Goal: Task Accomplishment & Management: Manage account settings

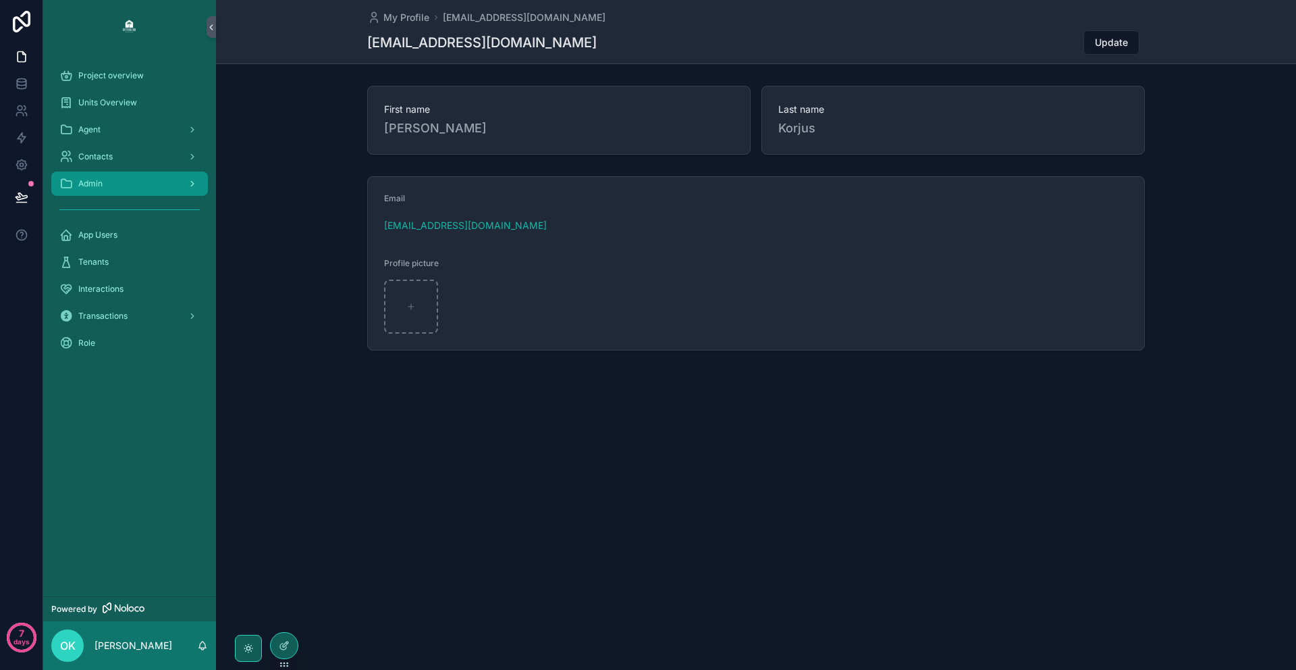
click at [102, 188] on span "Admin" at bounding box center [90, 183] width 24 height 11
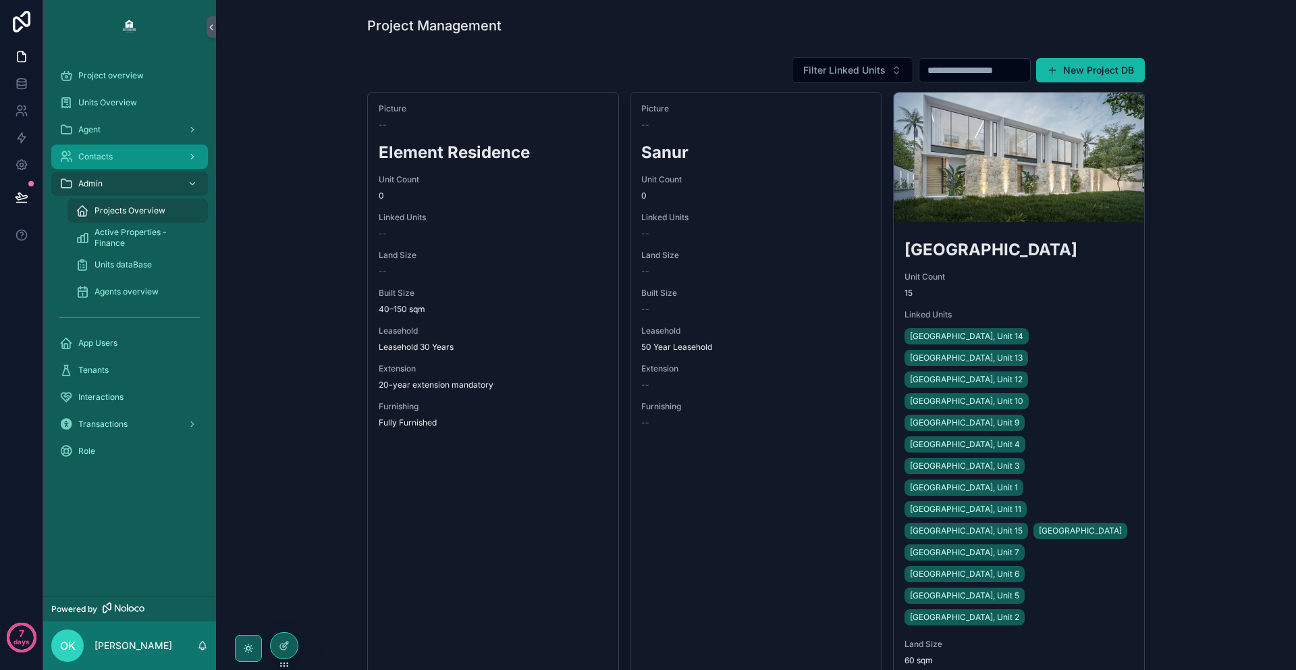
click at [109, 154] on span "Contacts" at bounding box center [95, 156] width 34 height 11
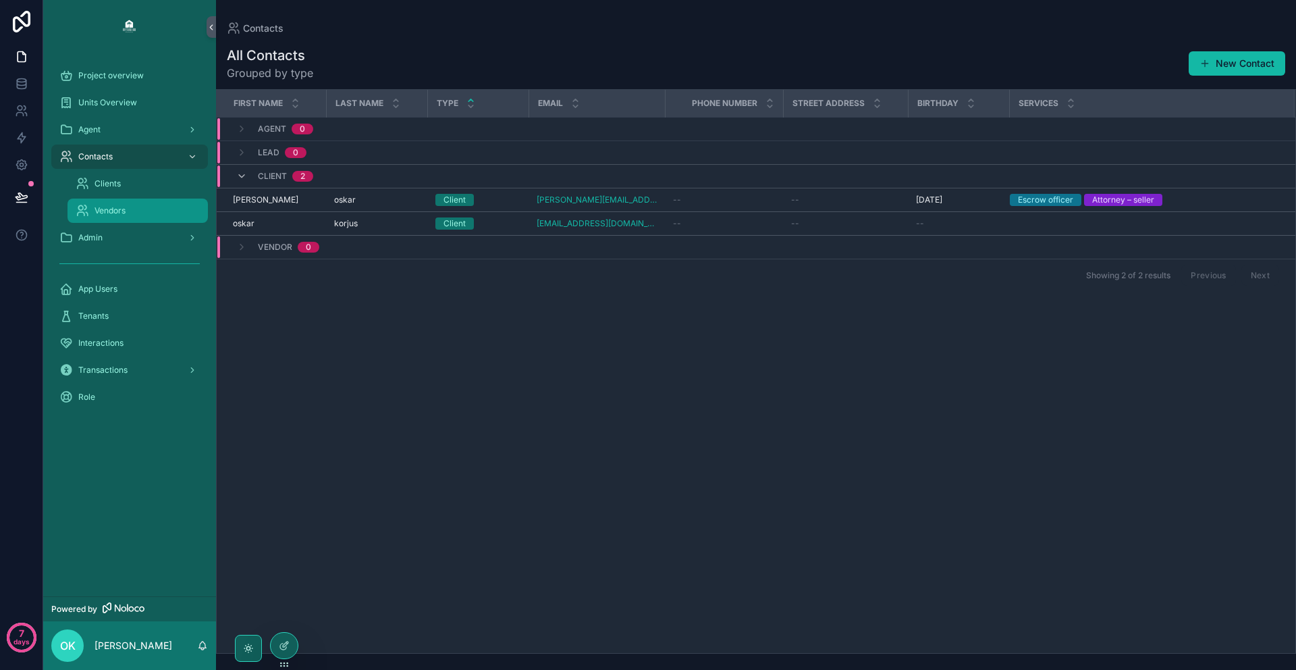
click at [136, 202] on div "Vendors" at bounding box center [138, 211] width 124 height 22
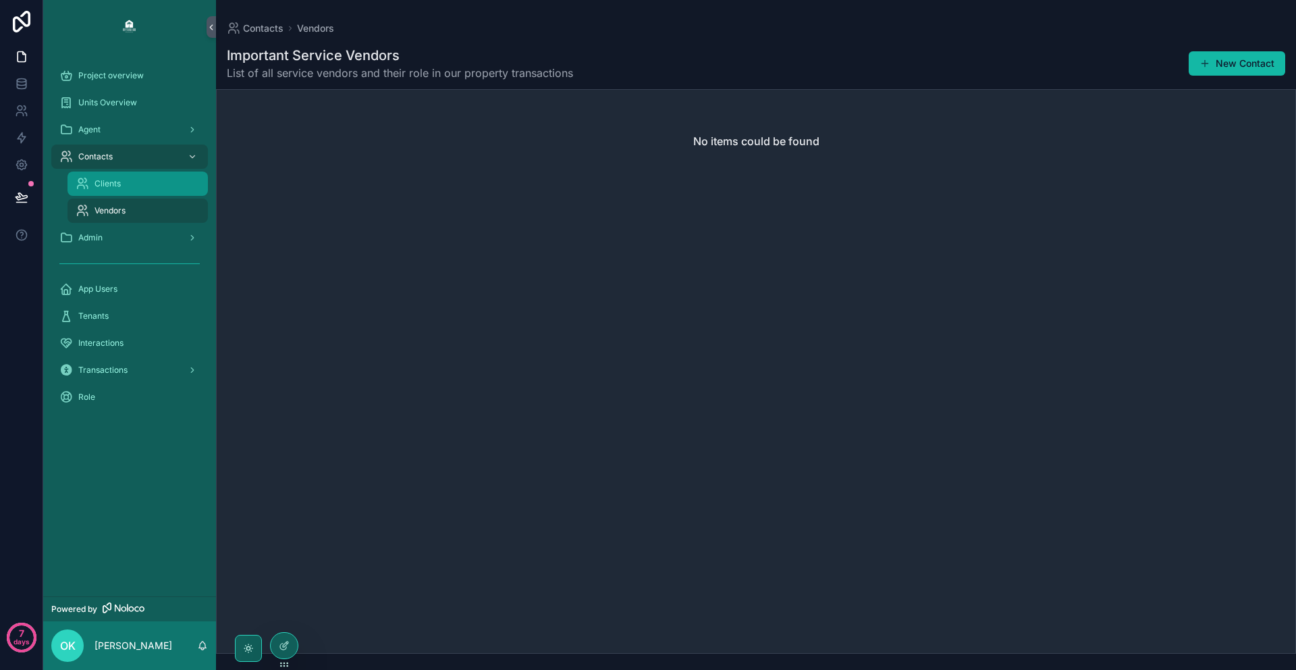
click at [131, 184] on div "Clients" at bounding box center [138, 184] width 124 height 22
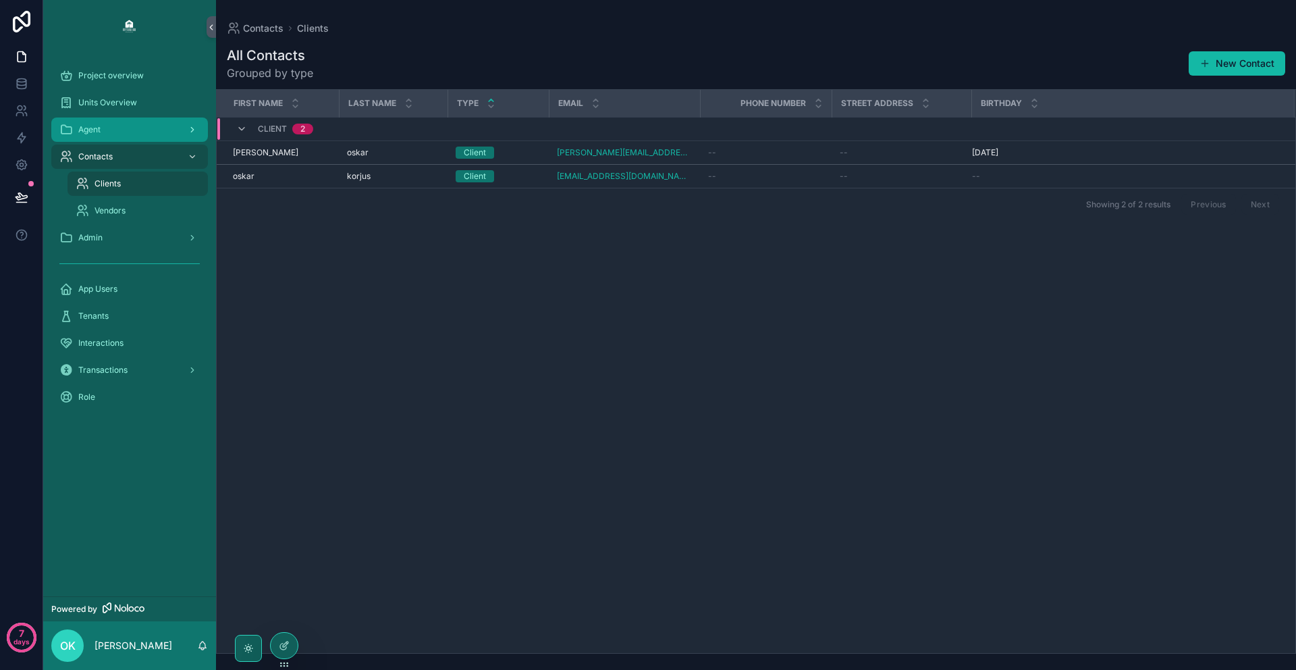
click at [101, 123] on div "Agent" at bounding box center [129, 130] width 140 height 22
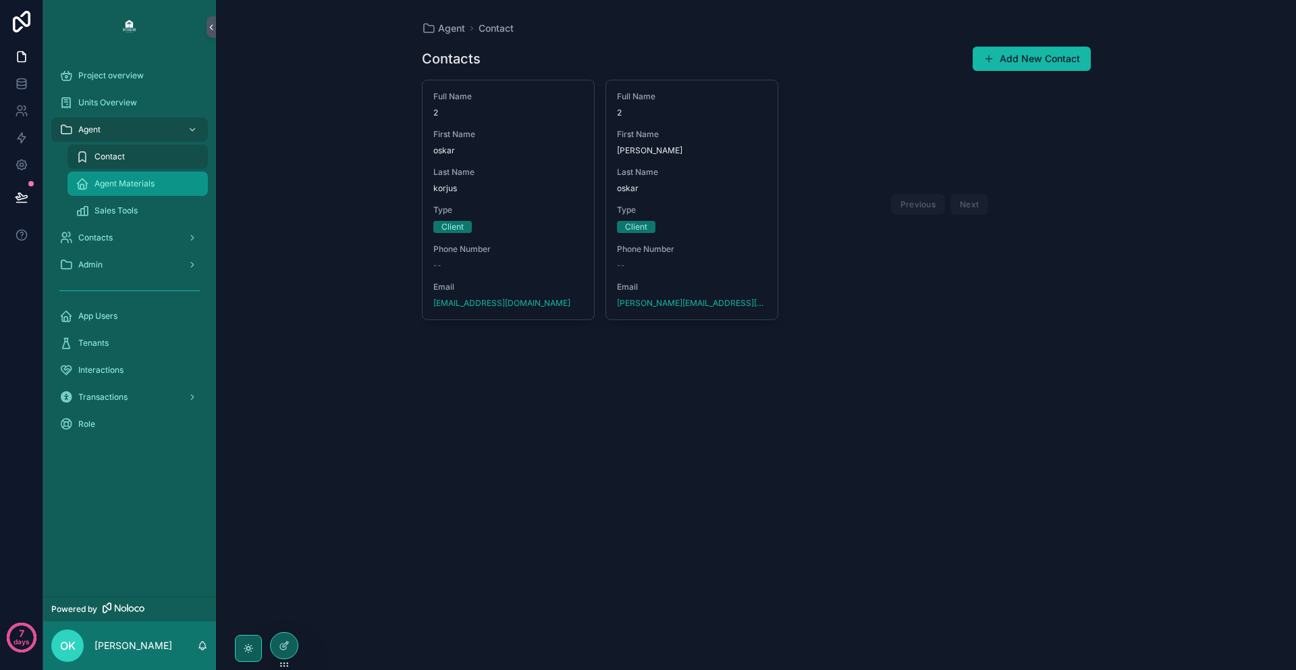
click at [142, 188] on span "Agent Materials" at bounding box center [125, 183] width 60 height 11
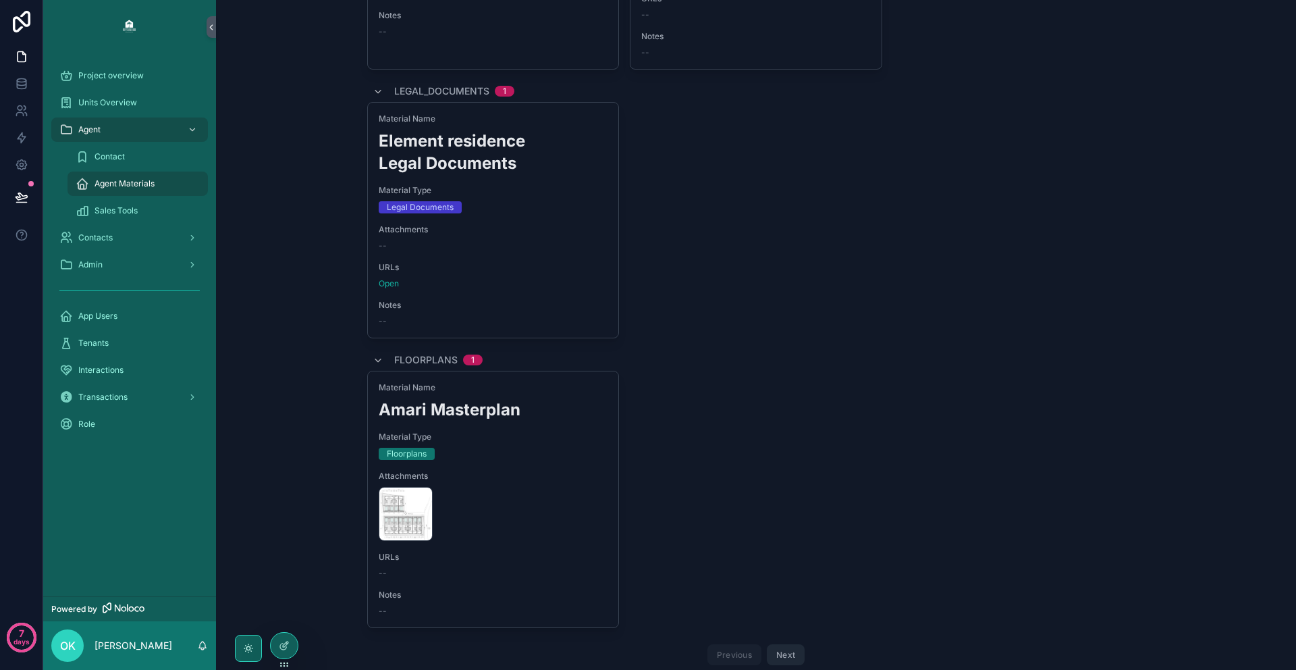
scroll to position [599, 0]
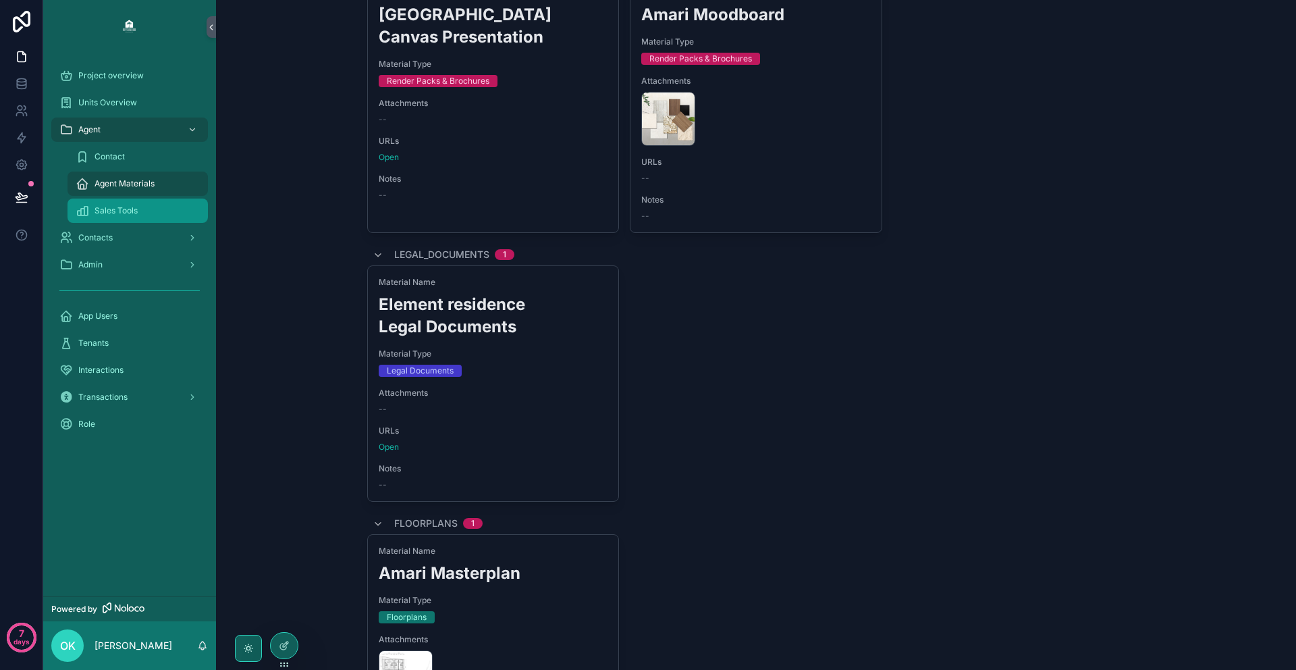
click at [93, 209] on div "Sales Tools" at bounding box center [138, 211] width 124 height 22
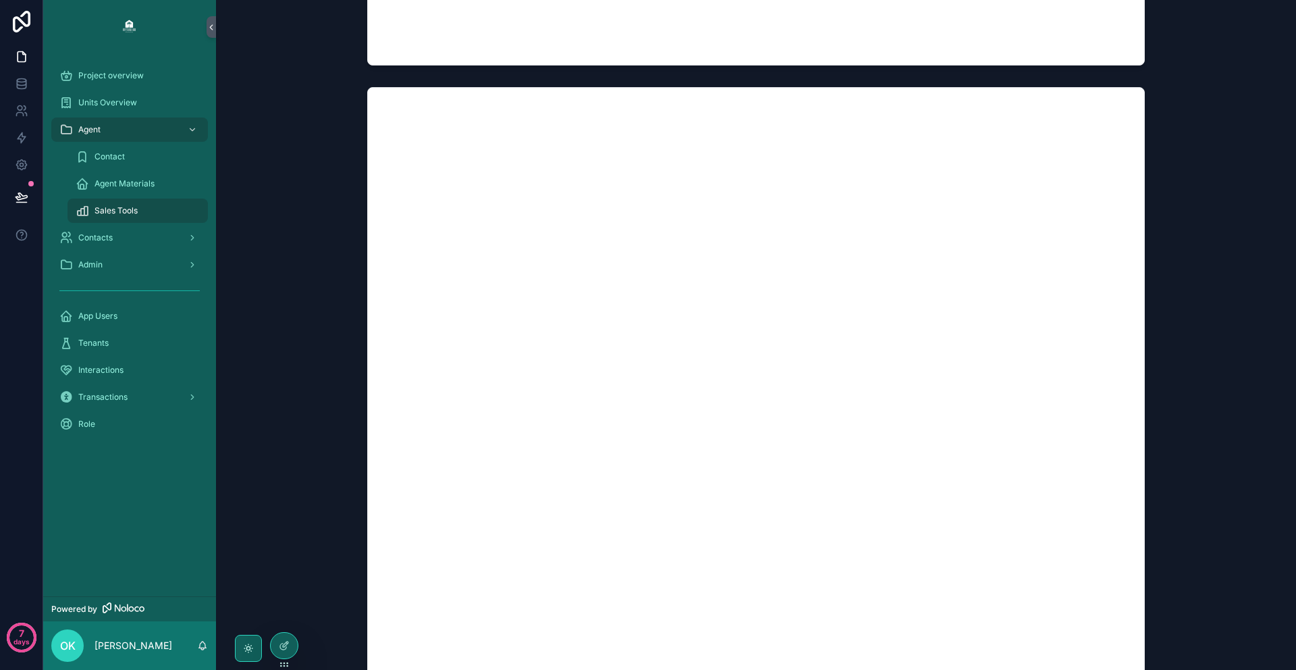
scroll to position [930, 0]
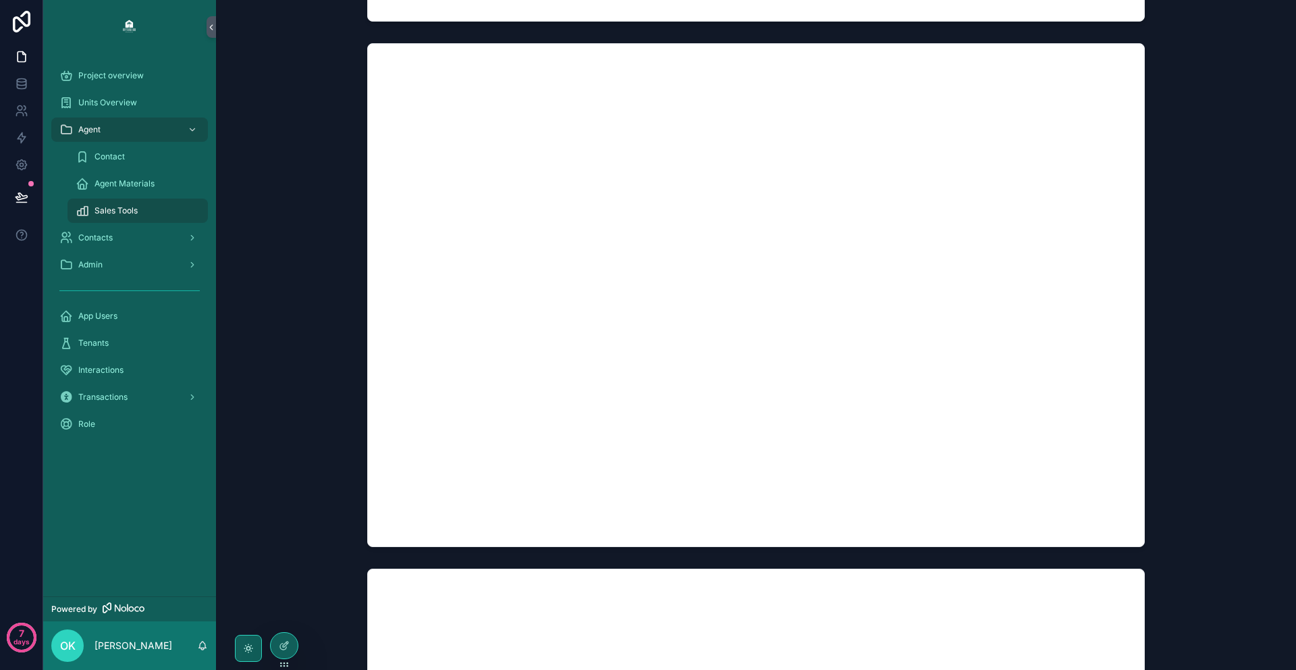
scroll to position [537, 0]
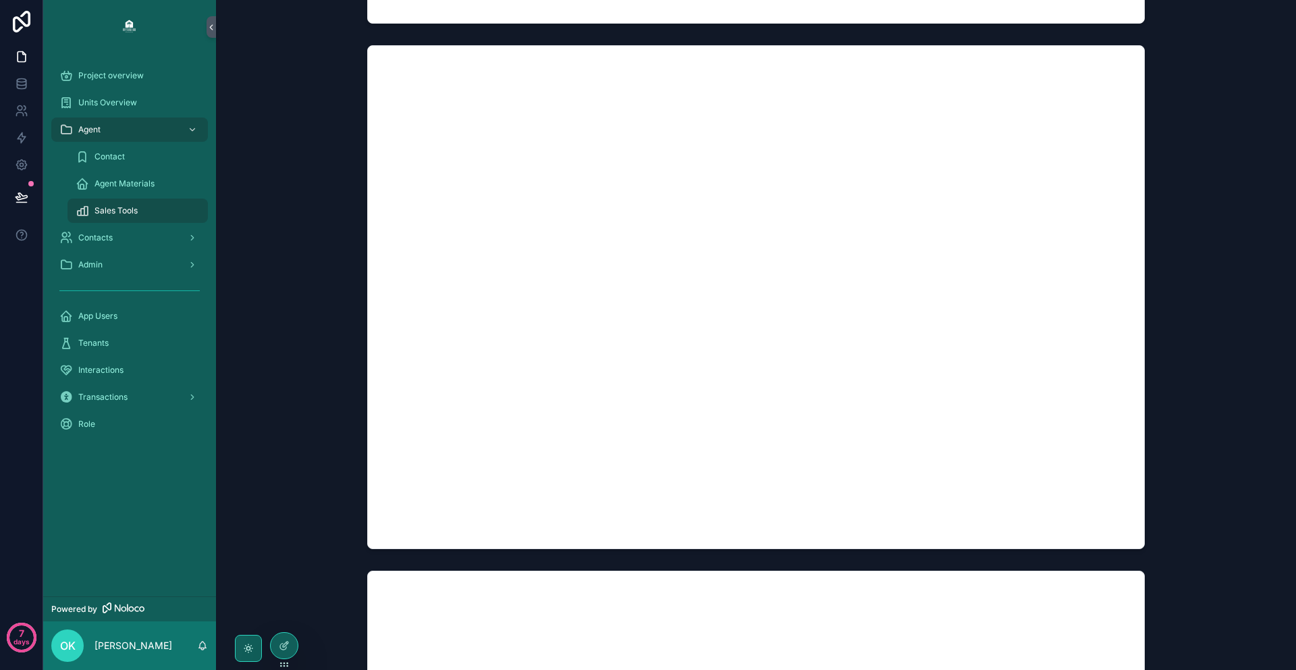
click at [130, 170] on div "Agent Materials" at bounding box center [137, 183] width 157 height 27
click at [130, 176] on div "Agent Materials" at bounding box center [138, 184] width 124 height 22
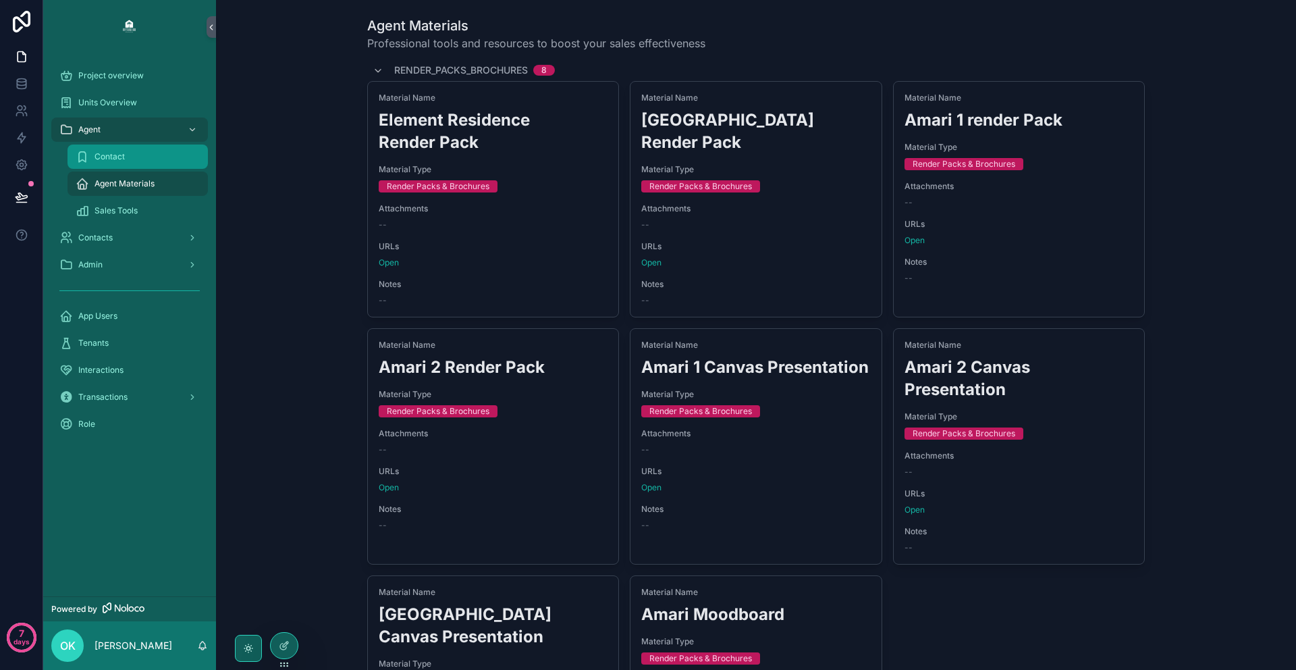
click at [165, 158] on div "Contact" at bounding box center [138, 157] width 124 height 22
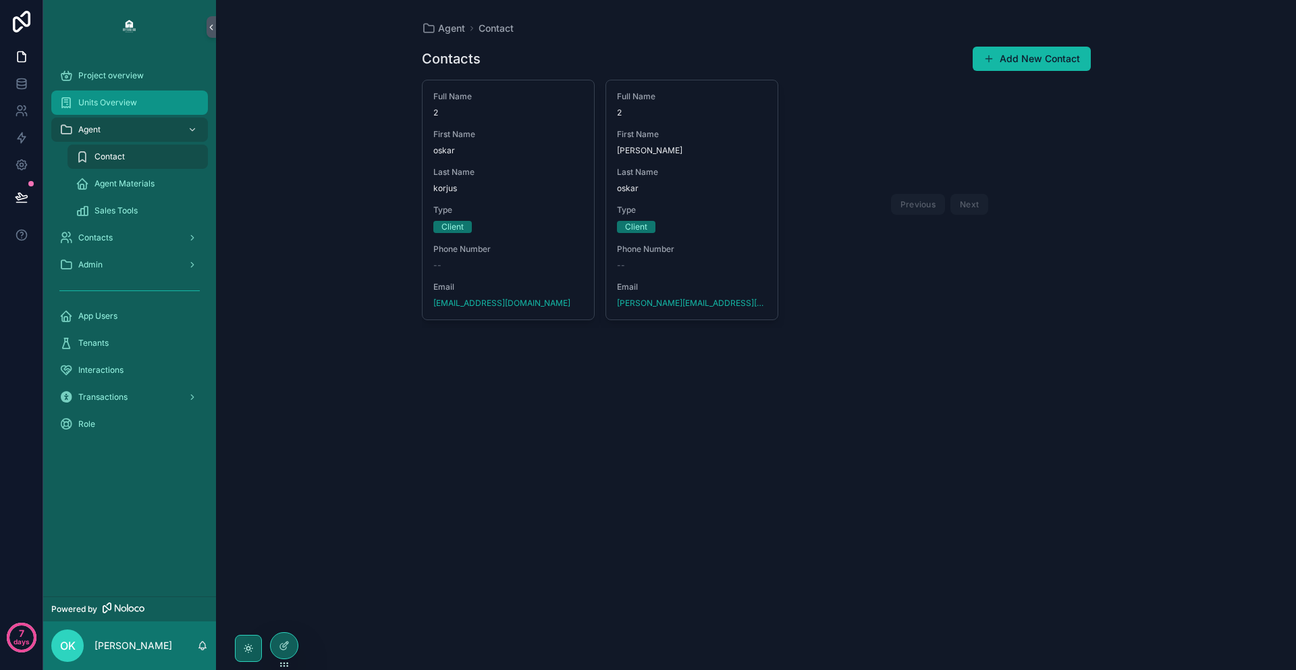
click at [130, 101] on span "Units Overview" at bounding box center [107, 102] width 59 height 11
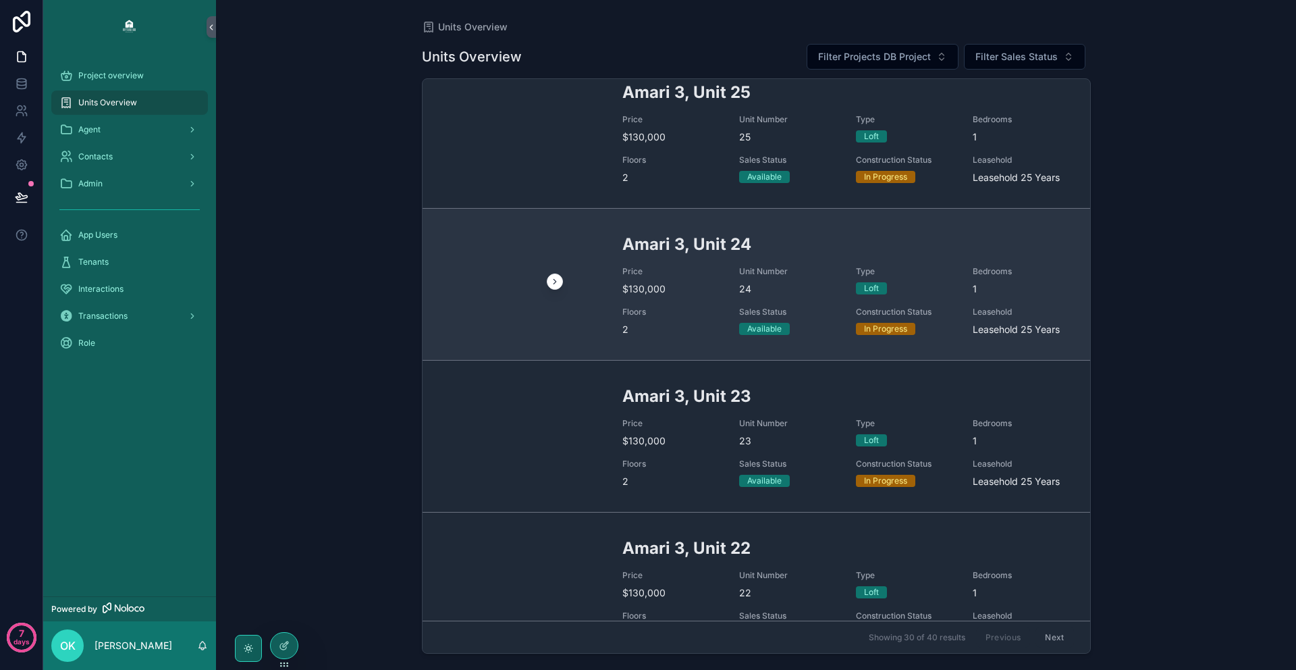
scroll to position [5, 0]
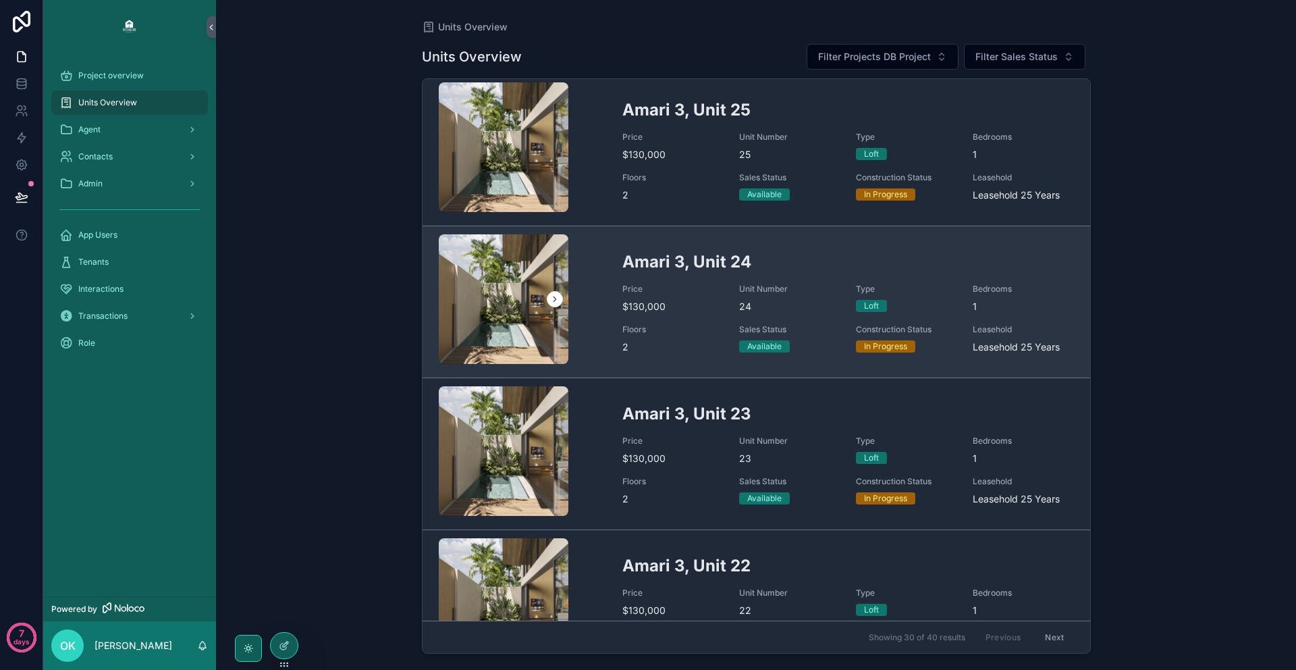
click at [670, 294] on div "Price $130,000" at bounding box center [672, 299] width 101 height 30
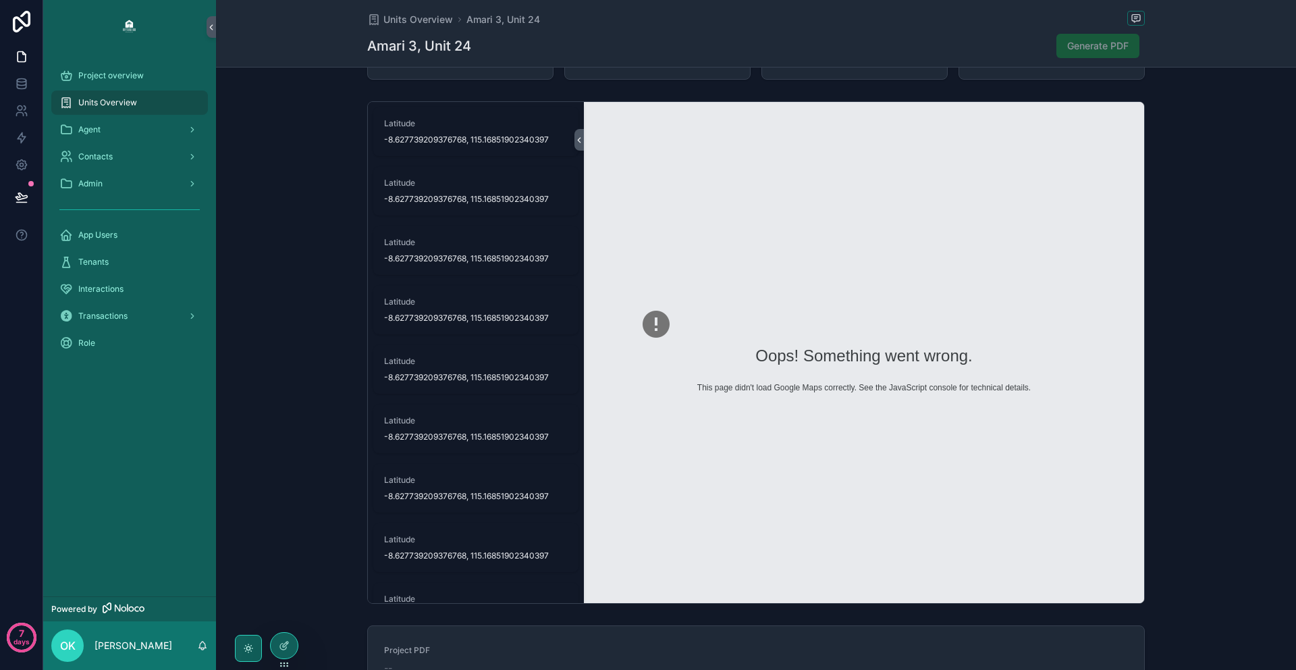
scroll to position [979, 0]
click at [1023, 317] on div "scrollable content" at bounding box center [864, 323] width 448 height 32
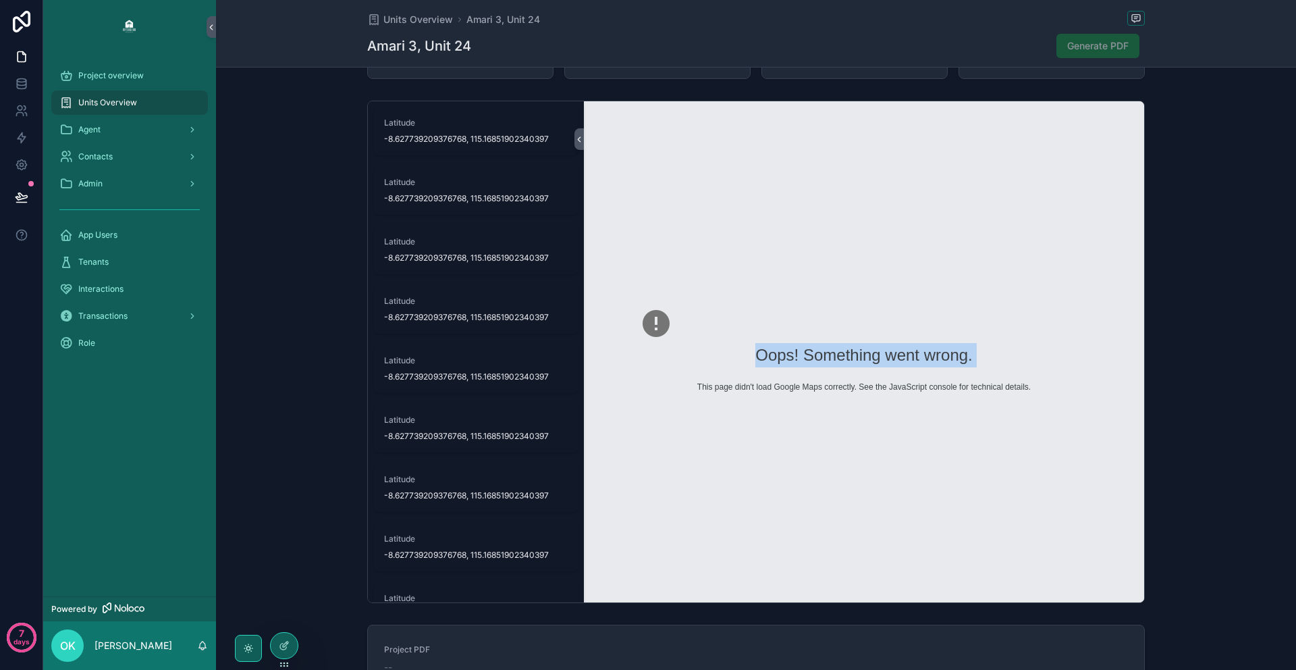
drag, startPoint x: 764, startPoint y: 344, endPoint x: 811, endPoint y: 278, distance: 80.9
click at [805, 273] on div "Oops! Something went wrong. This page didn't load Google Maps correctly. See th…" at bounding box center [864, 351] width 560 height 501
click at [965, 343] on div "Oops! Something went wrong." at bounding box center [863, 355] width 441 height 24
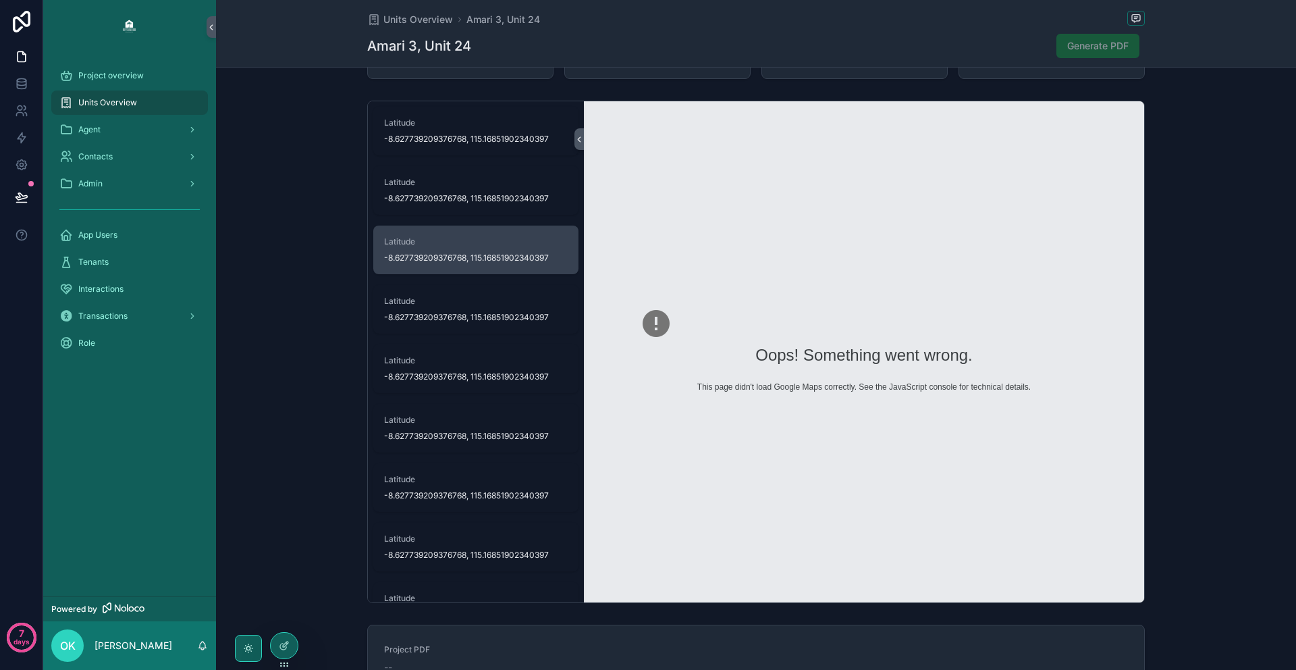
click at [427, 236] on div "Latitude -8.627739209376768, 115.16851902340397" at bounding box center [476, 249] width 184 height 27
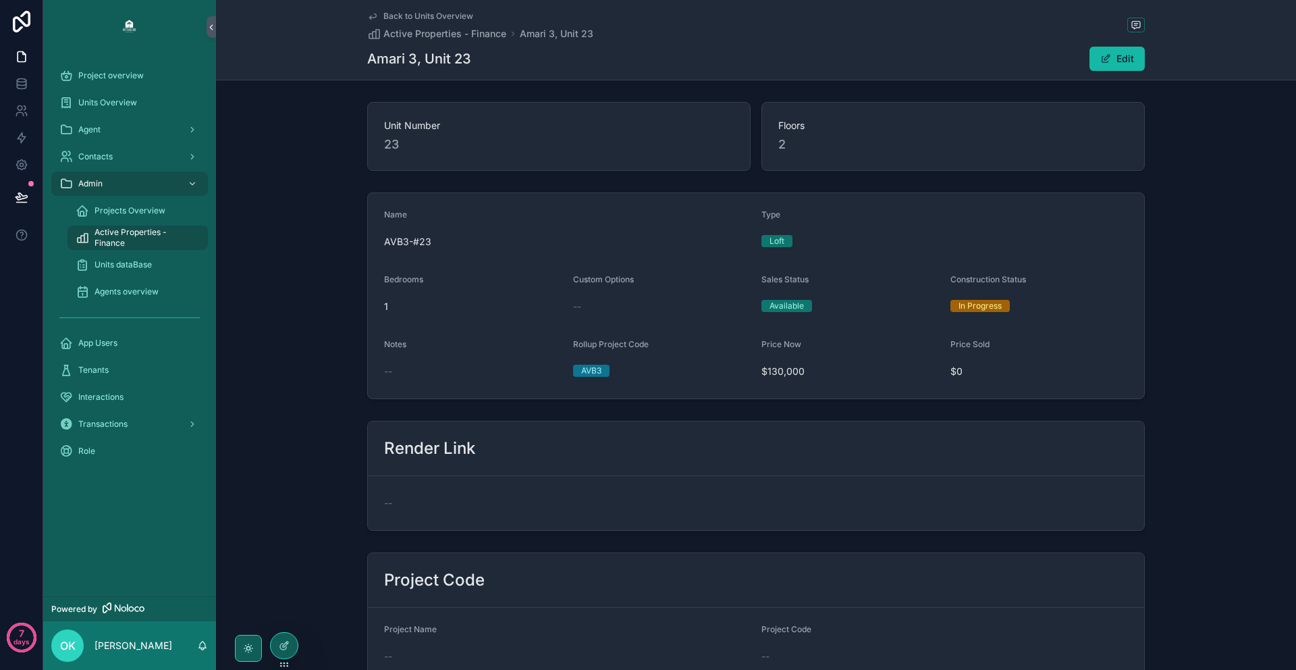
click at [379, 18] on link "Back to Units Overview" at bounding box center [420, 16] width 106 height 11
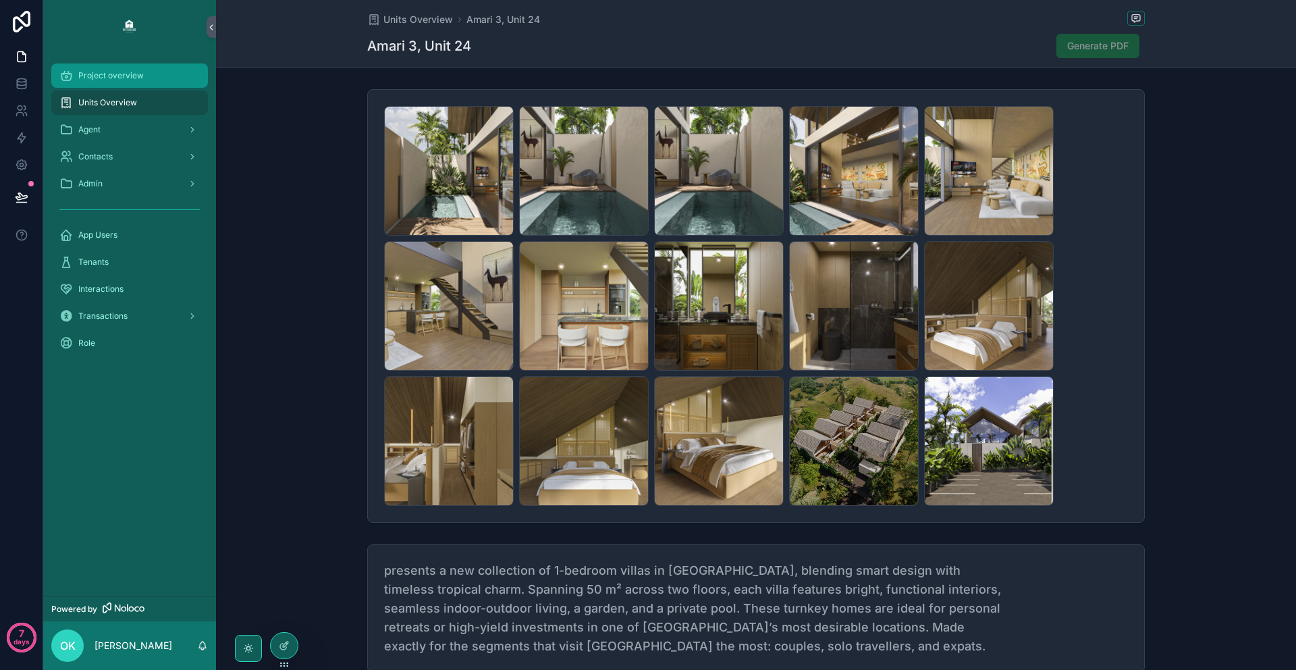
click at [135, 74] on span "Project overview" at bounding box center [110, 75] width 65 height 11
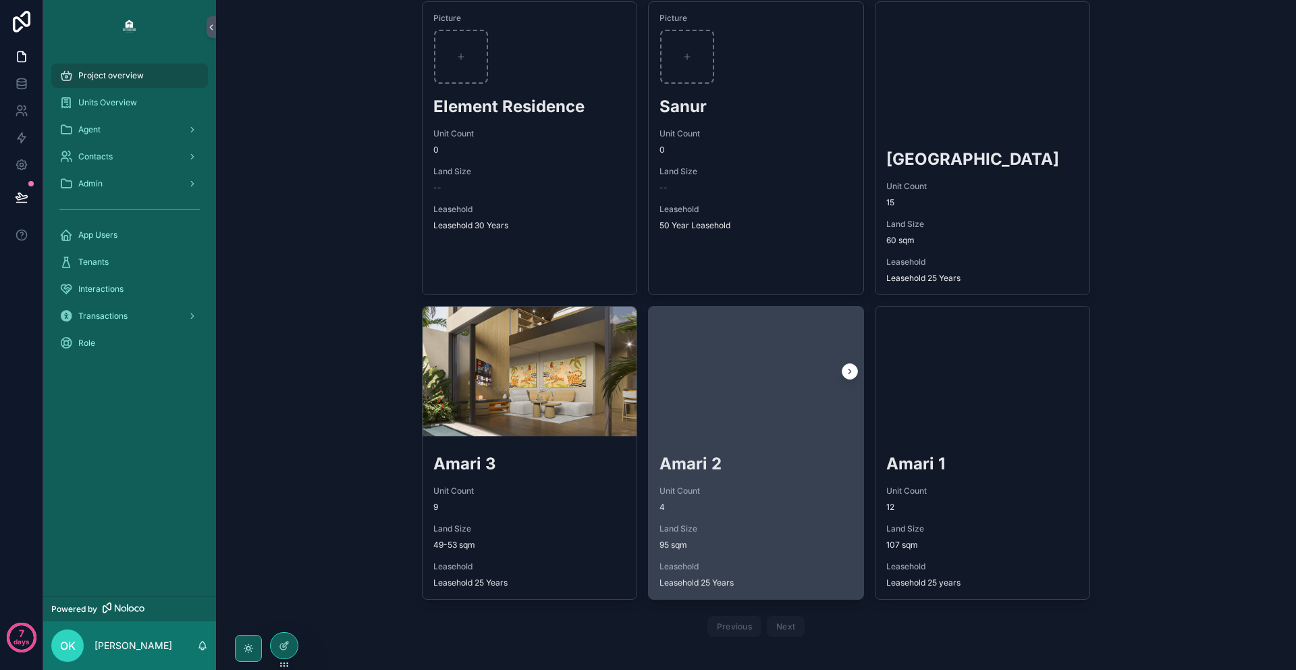
scroll to position [87, 0]
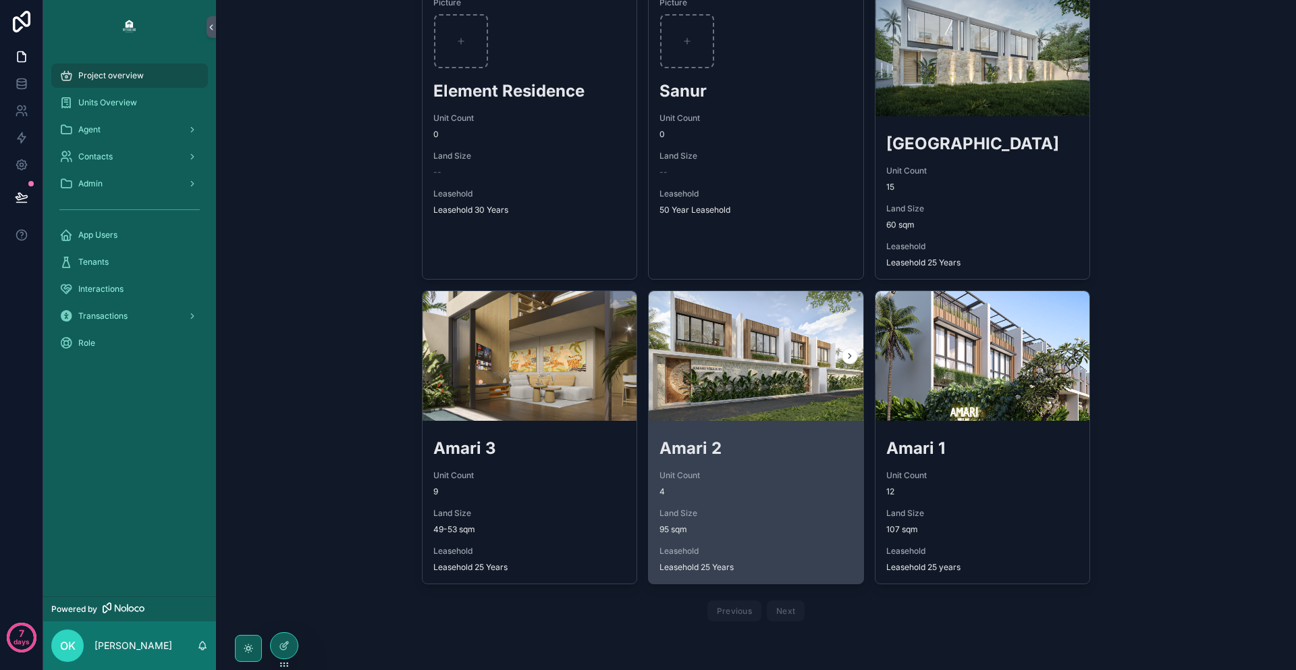
click at [788, 406] on div "scrollable content" at bounding box center [756, 356] width 215 height 130
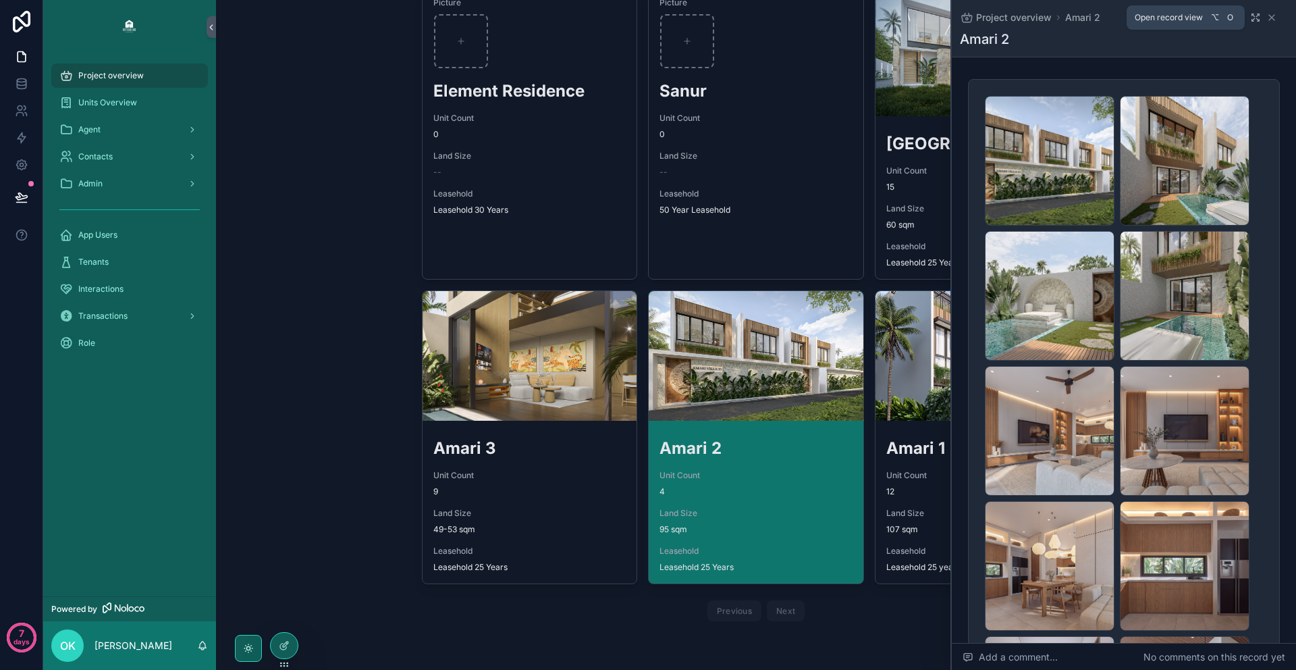
click at [1252, 20] on icon "scrollable content" at bounding box center [1253, 19] width 3 height 3
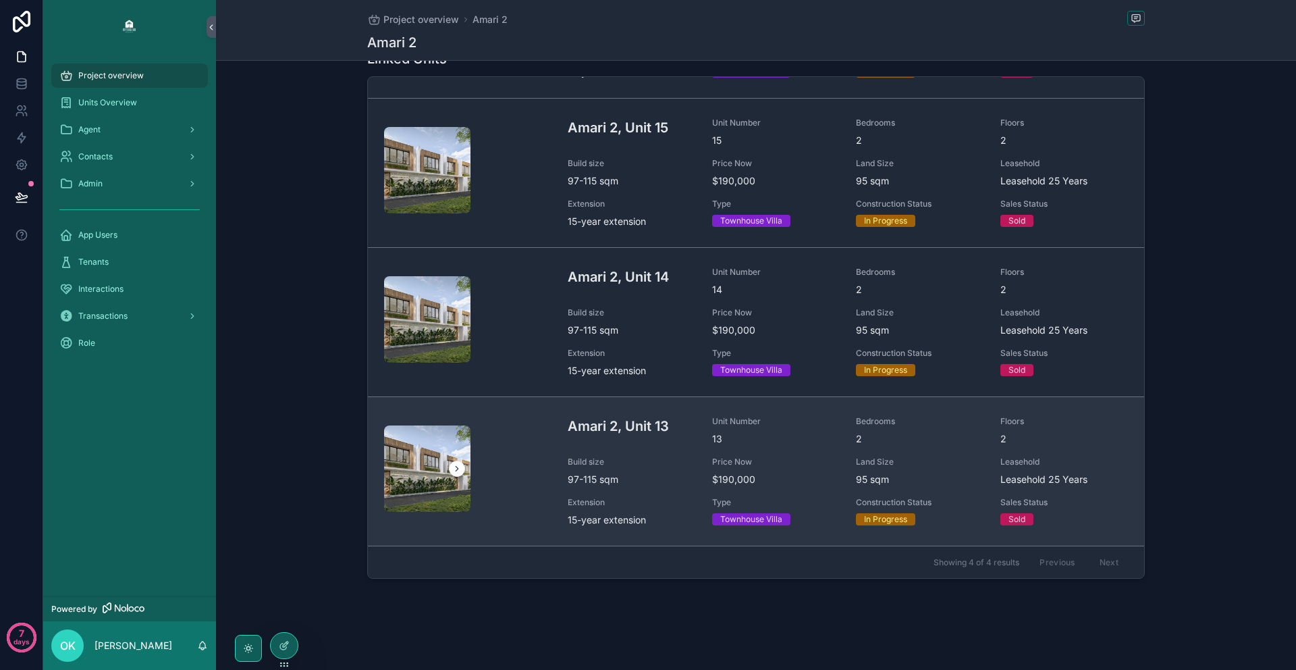
scroll to position [1450, 0]
click at [691, 456] on span "Build size" at bounding box center [632, 461] width 128 height 11
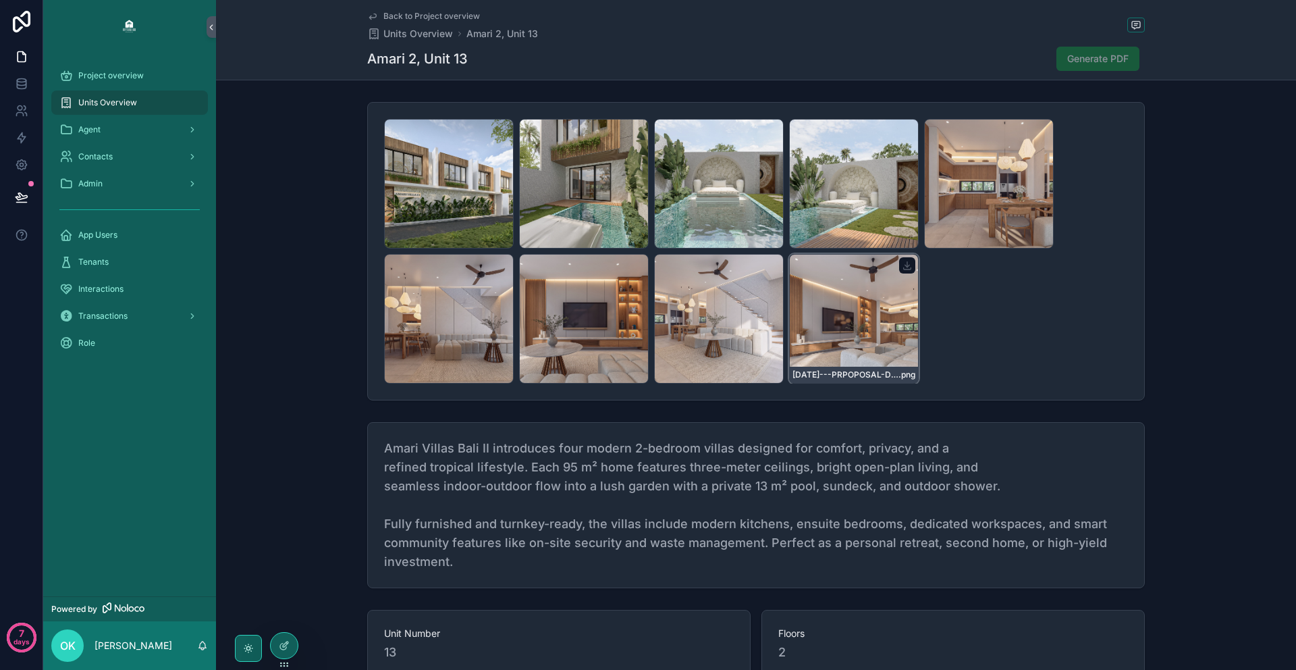
click at [836, 301] on div "25.10.2024---PRPOPOSAL-DESIGN-VILLA-AMARI-2.19 .png" at bounding box center [854, 319] width 130 height 130
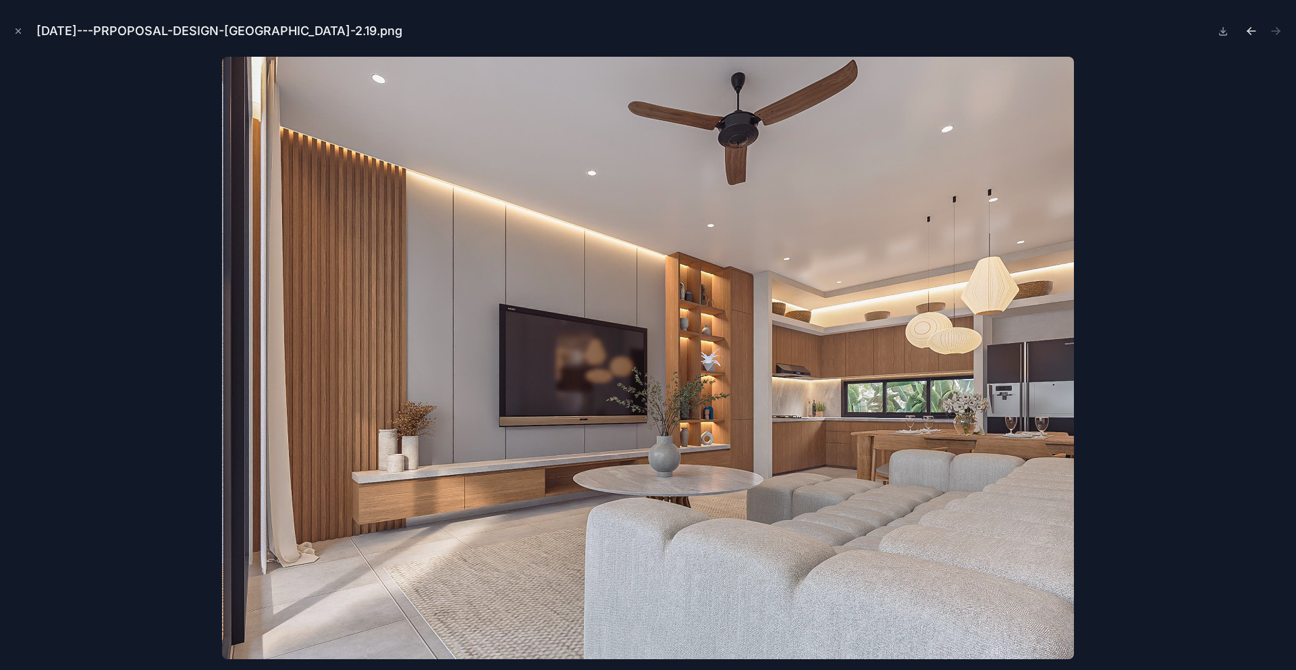
click at [1250, 31] on icon "Previous file" at bounding box center [1251, 31] width 8 height 0
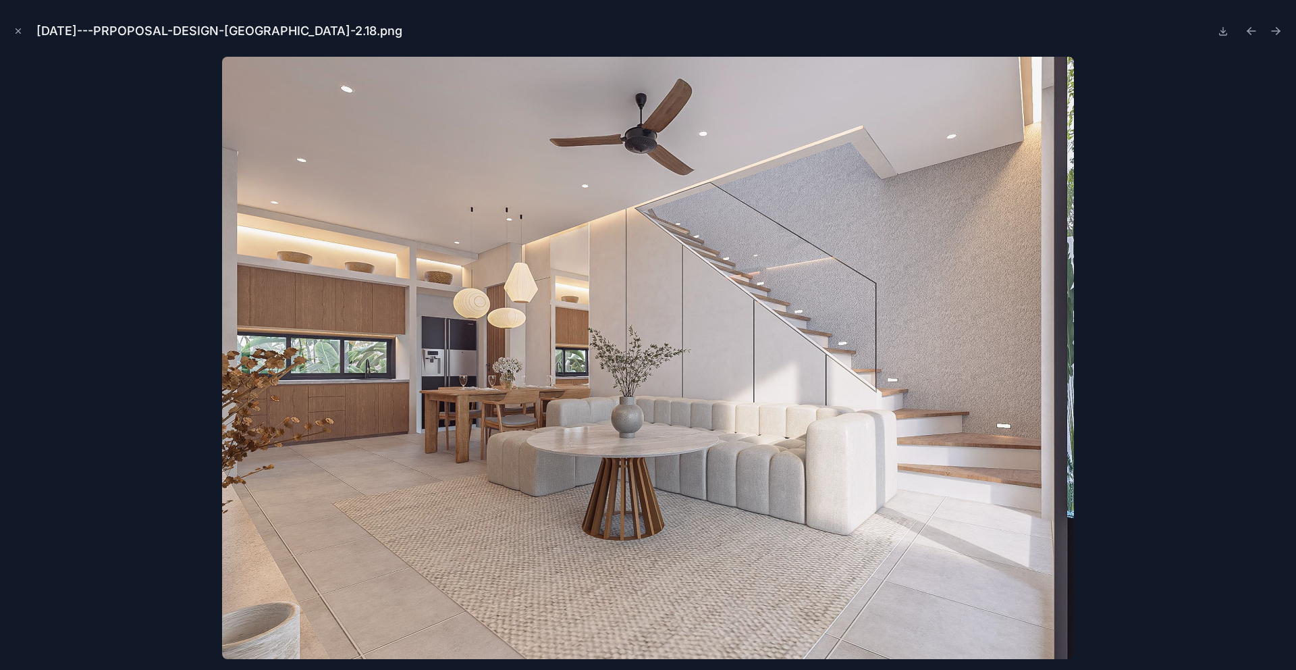
click at [16, 22] on div "25.10.2024---PRPOPOSAL-DESIGN-VILLA-AMARI-2.18.png" at bounding box center [648, 31] width 1274 height 41
click at [16, 27] on icon "Close modal" at bounding box center [18, 30] width 9 height 9
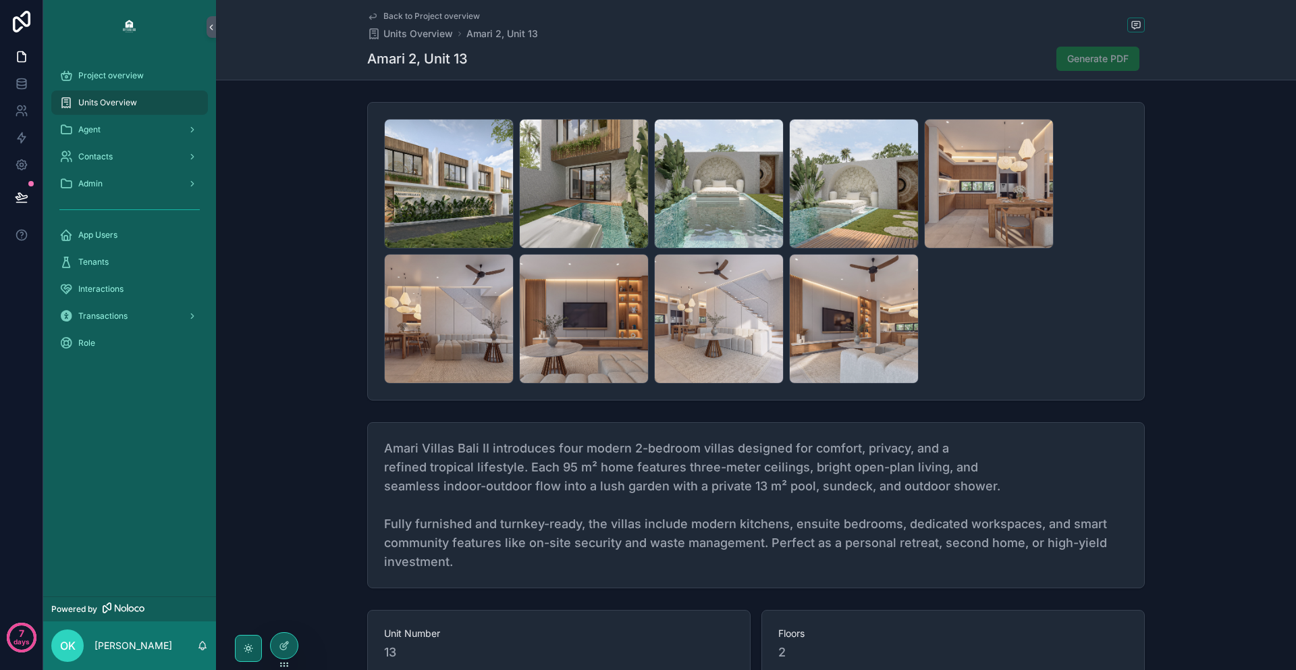
click at [369, 17] on icon "scrollable content" at bounding box center [372, 16] width 7 height 5
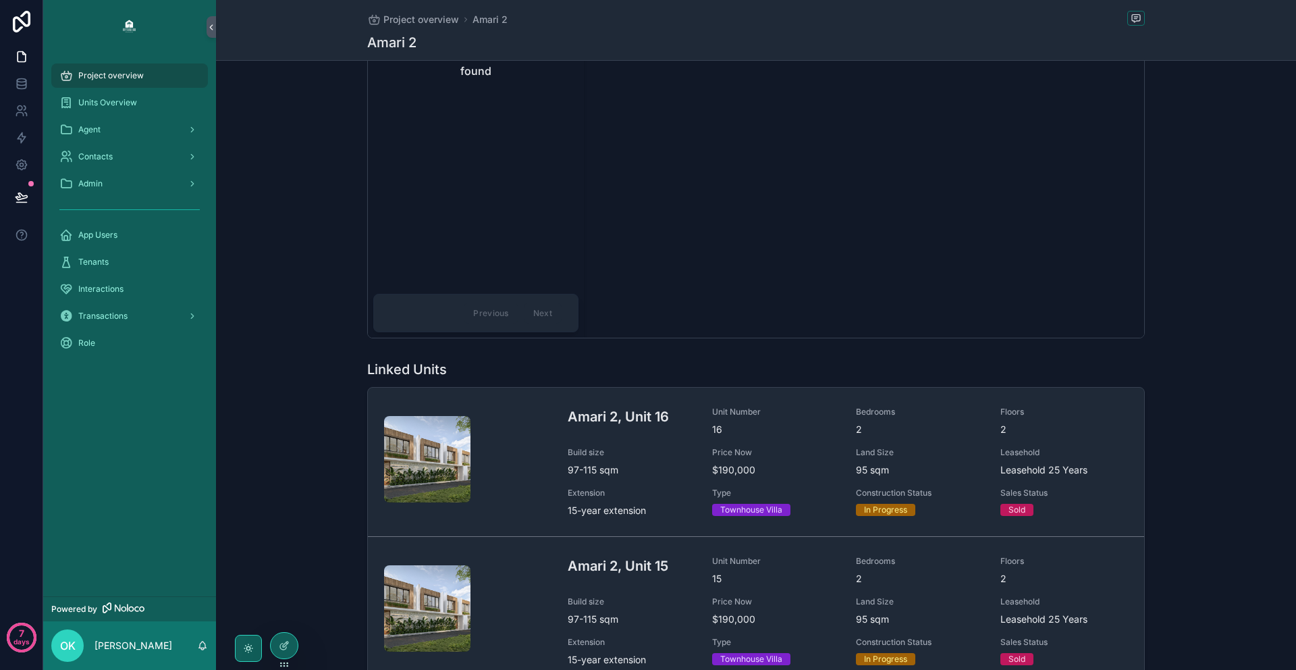
scroll to position [1450, 0]
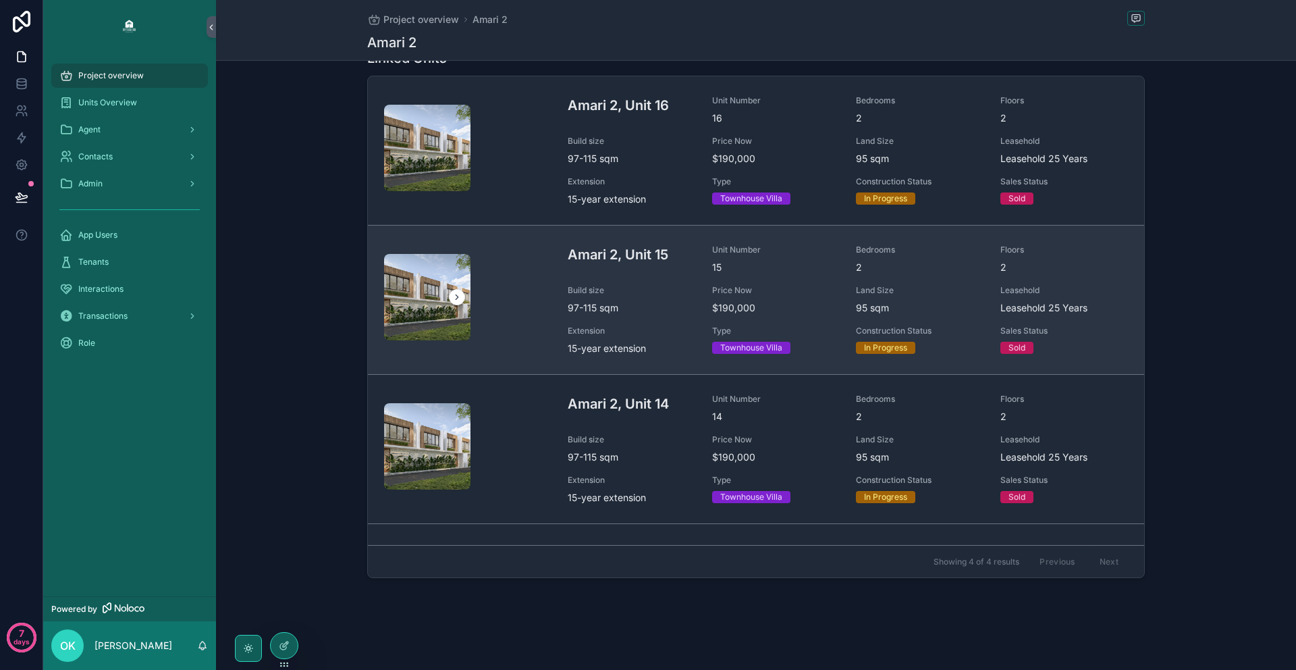
click at [597, 304] on span "97-115 sqm" at bounding box center [632, 308] width 128 height 14
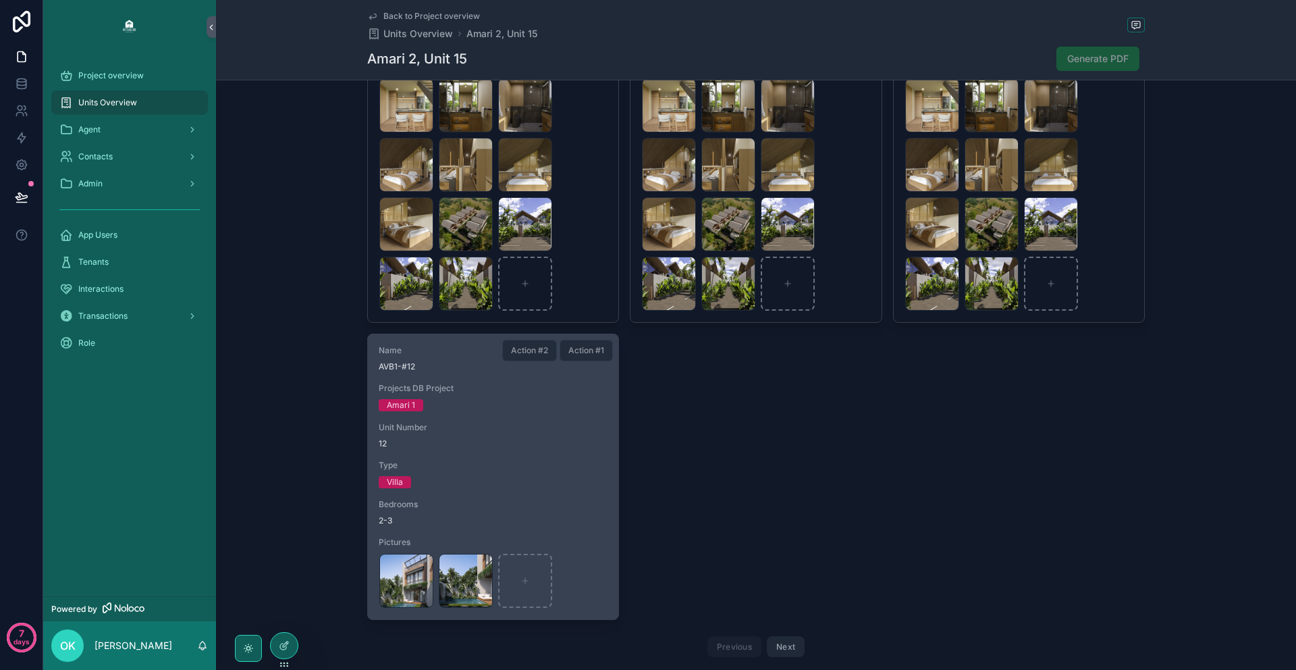
scroll to position [3466, 0]
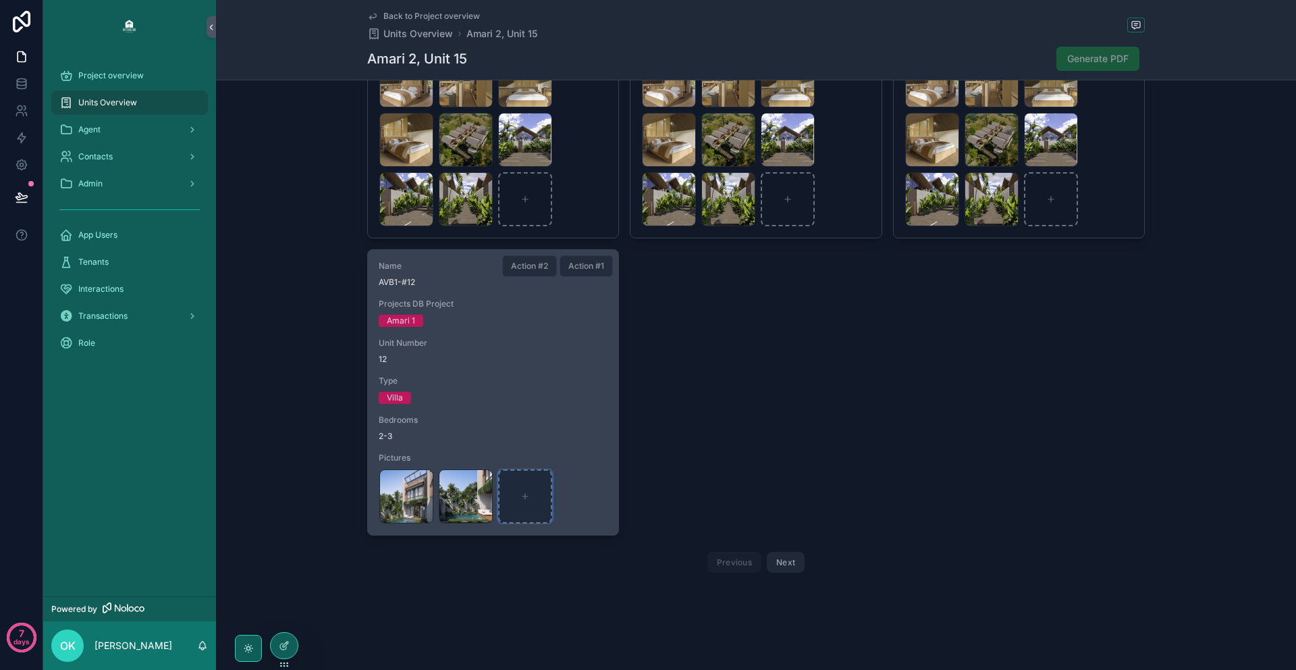
click at [531, 495] on div "scrollable content" at bounding box center [525, 496] width 54 height 54
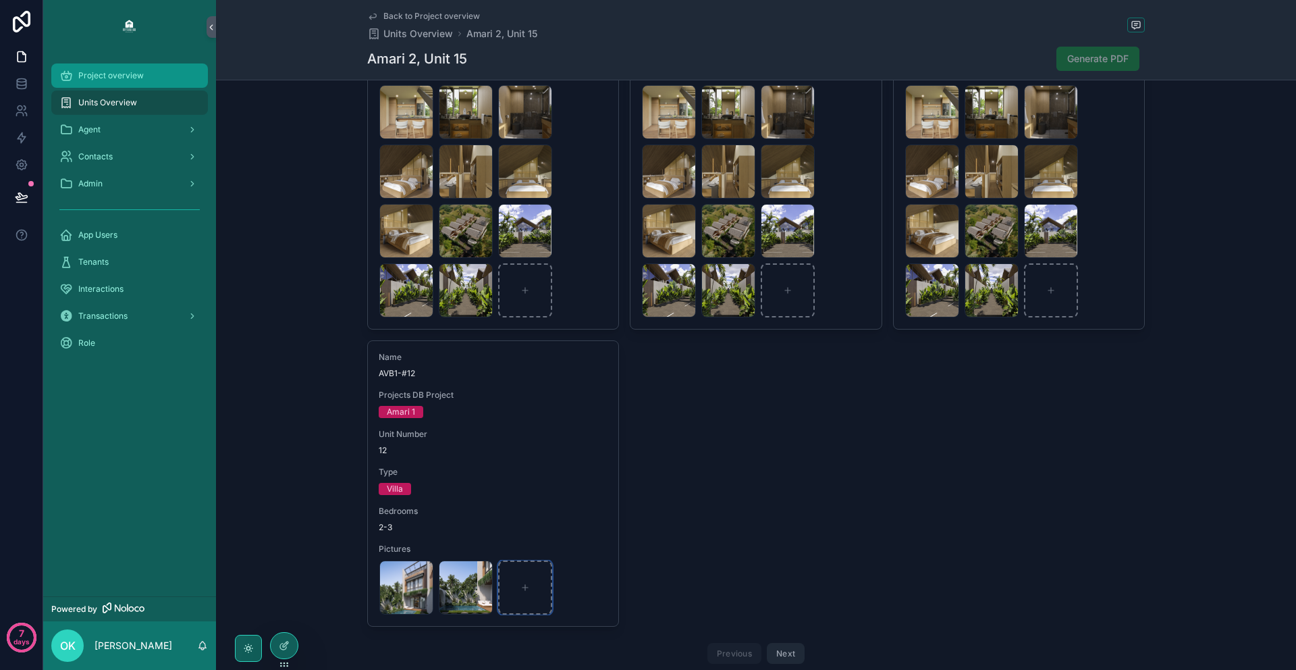
scroll to position [2004, 0]
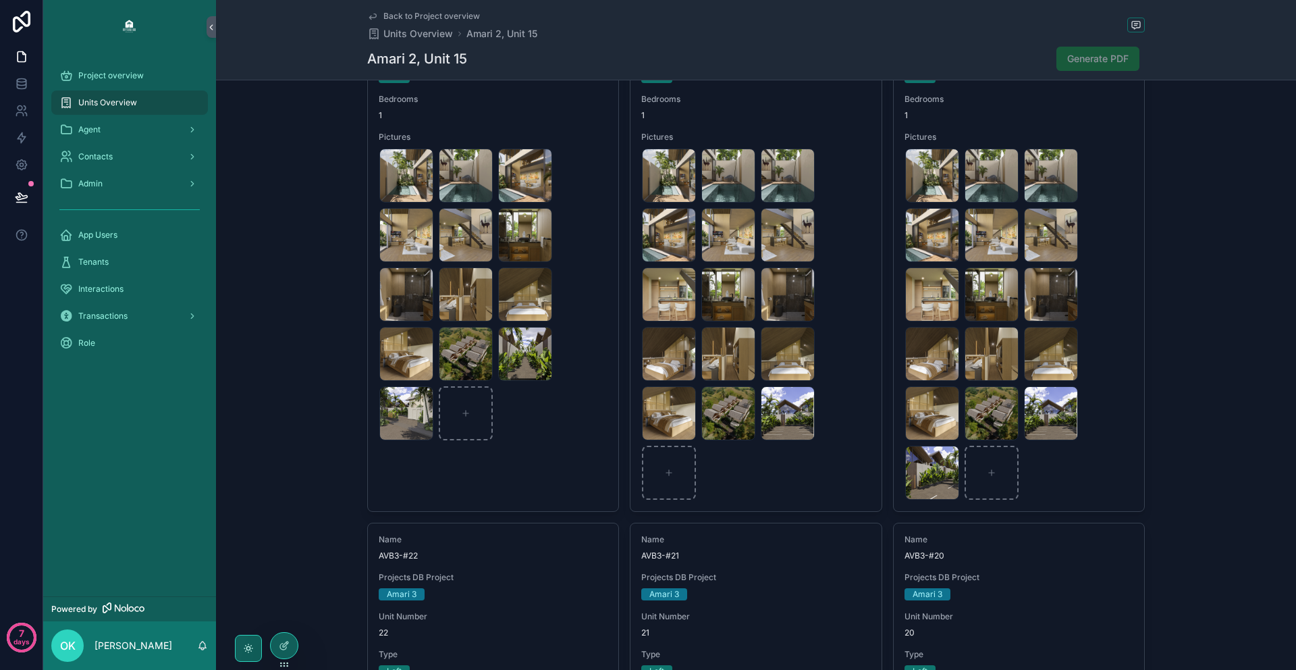
click at [133, 103] on span "Units Overview" at bounding box center [107, 102] width 59 height 11
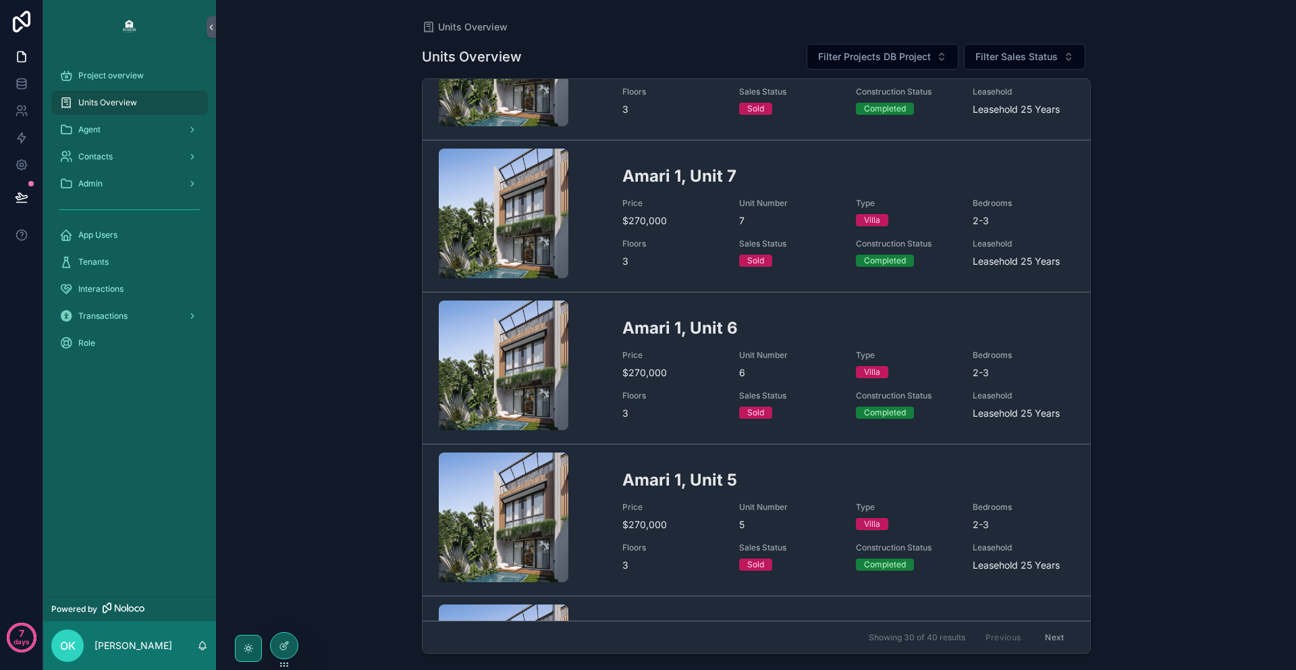
scroll to position [2157, 0]
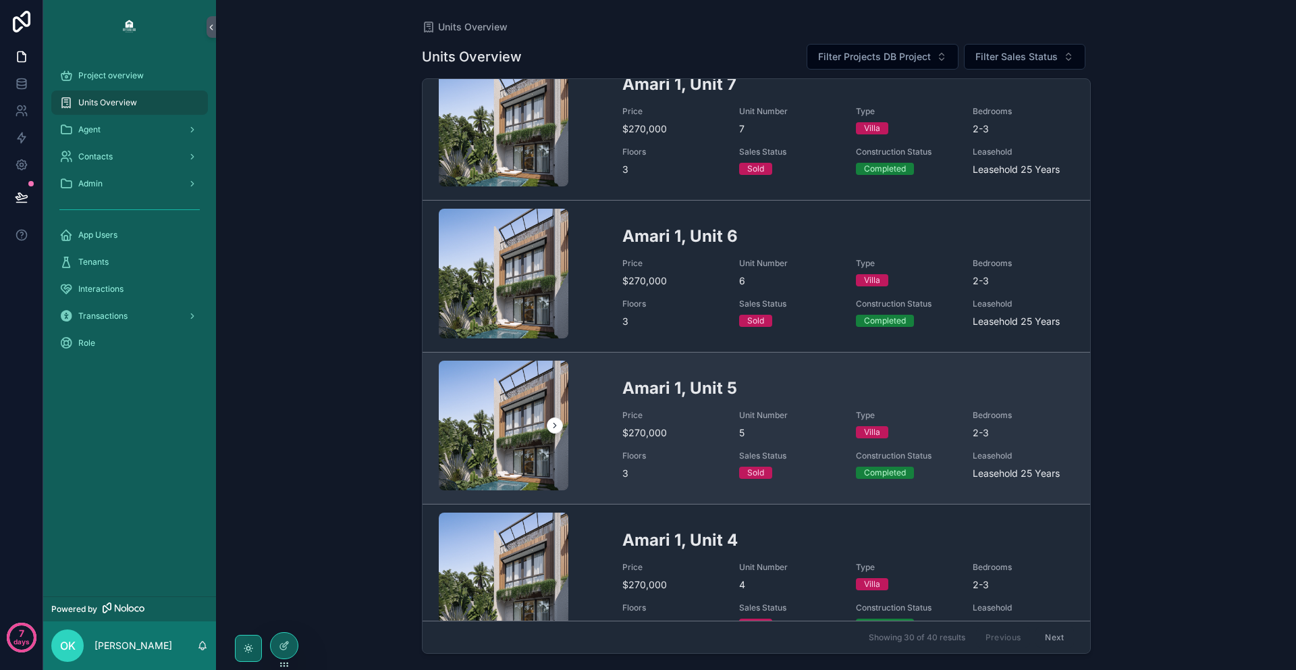
click at [659, 397] on h2 "Amari 1, Unit 5" at bounding box center [848, 388] width 452 height 22
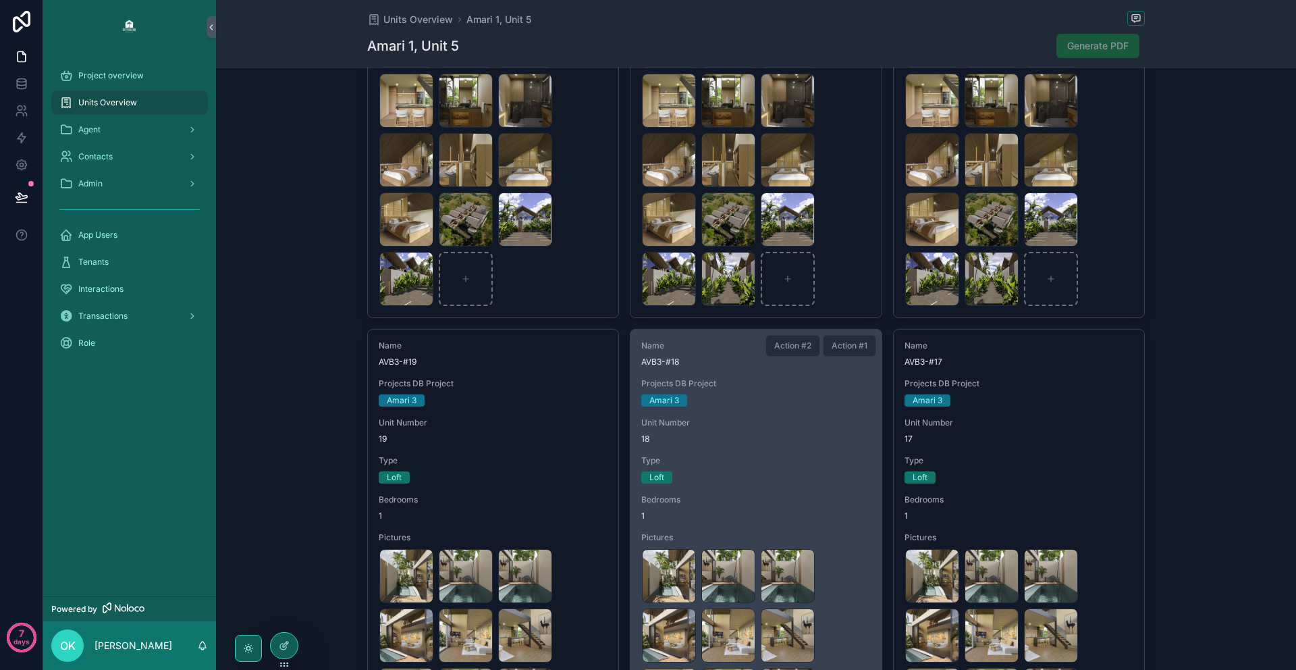
scroll to position [3588, 0]
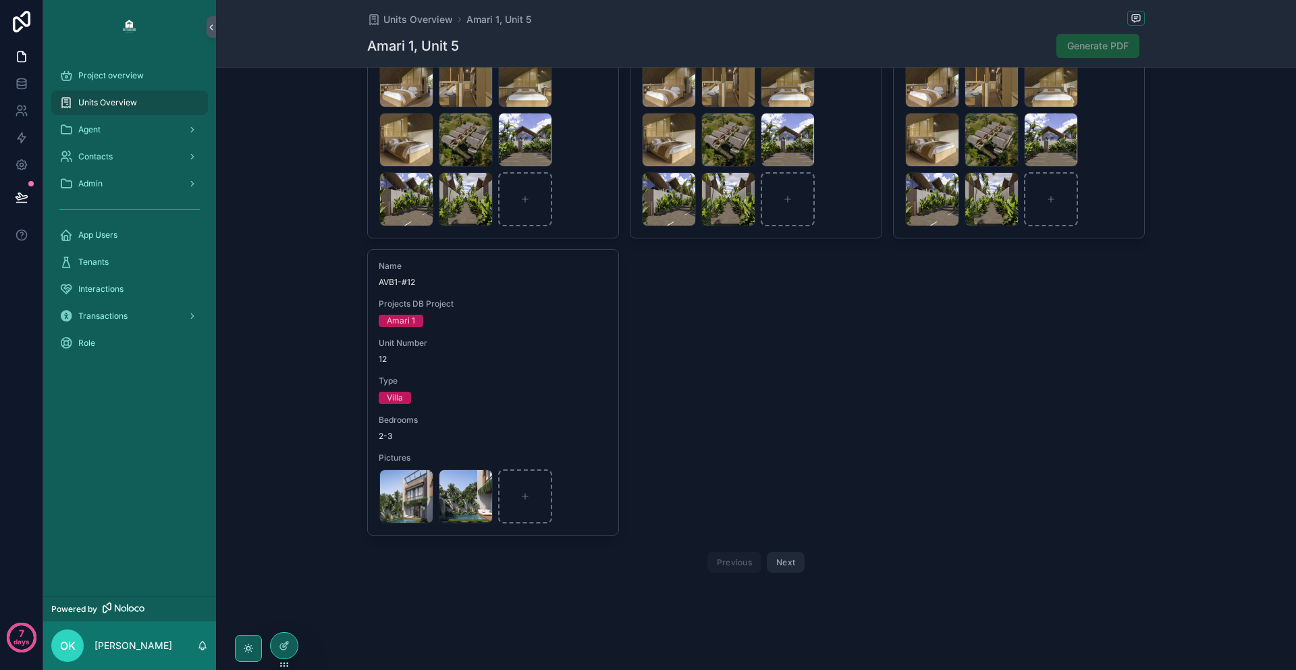
click at [787, 558] on button "Next" at bounding box center [786, 562] width 38 height 21
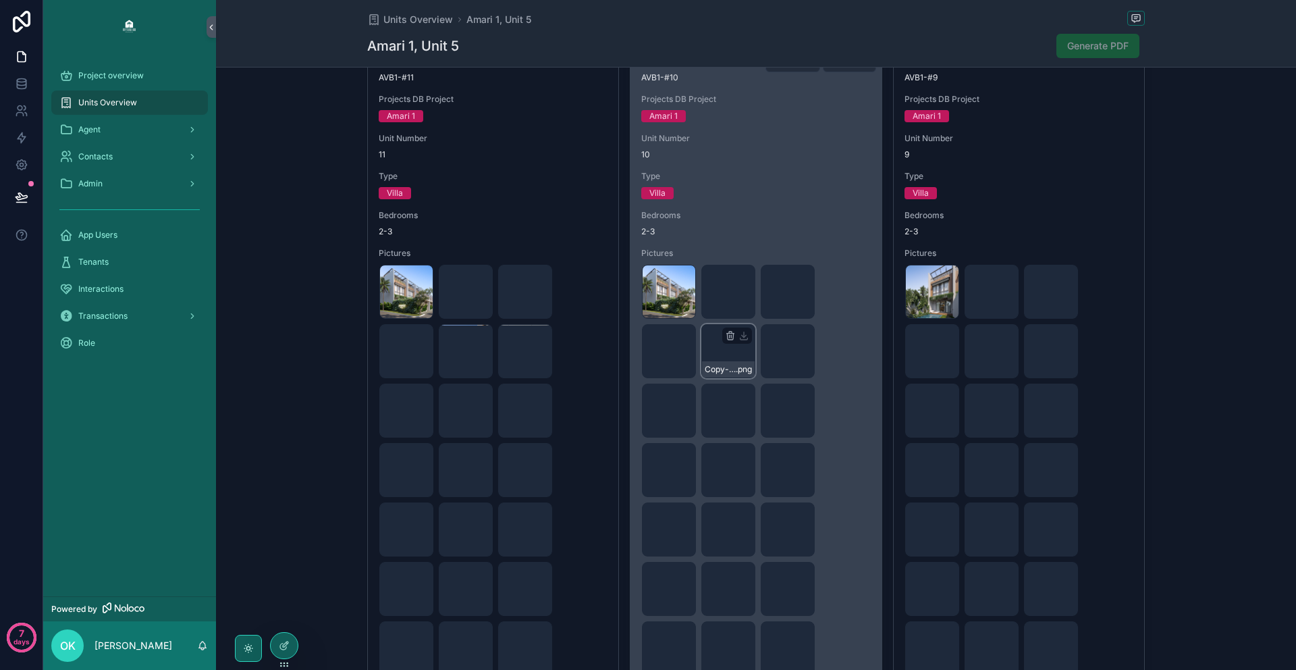
scroll to position [1896, 0]
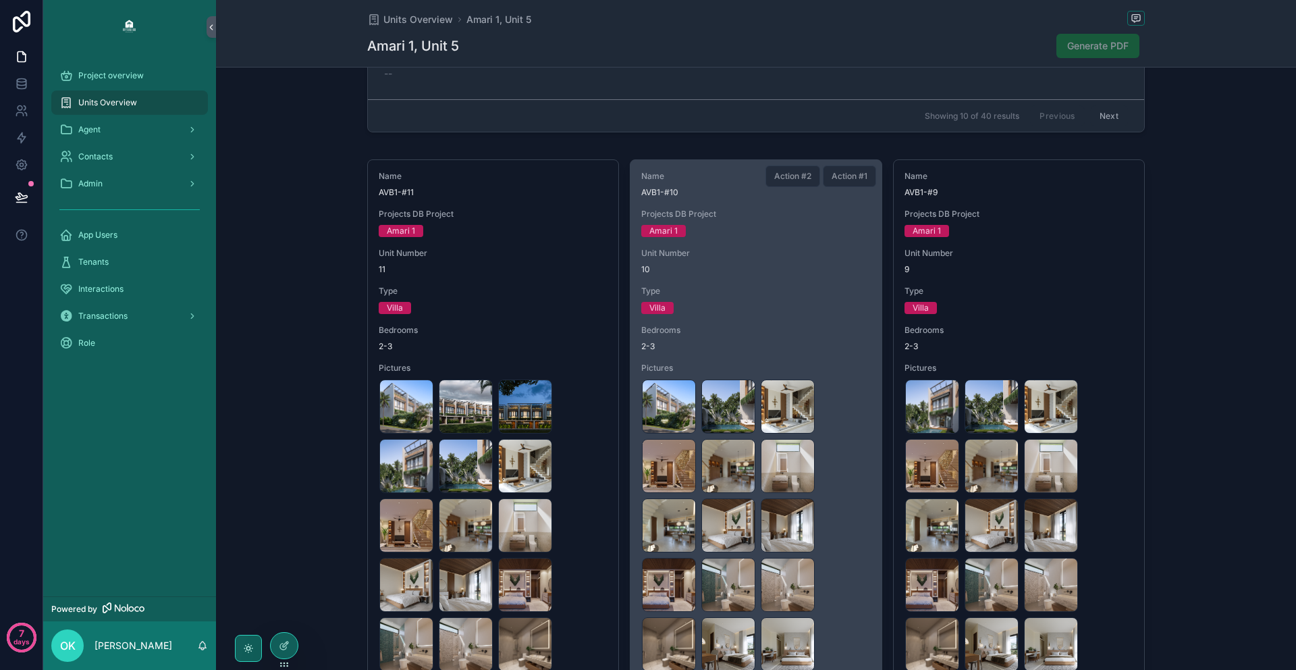
click at [834, 187] on span "AVB1-#10" at bounding box center [755, 192] width 229 height 11
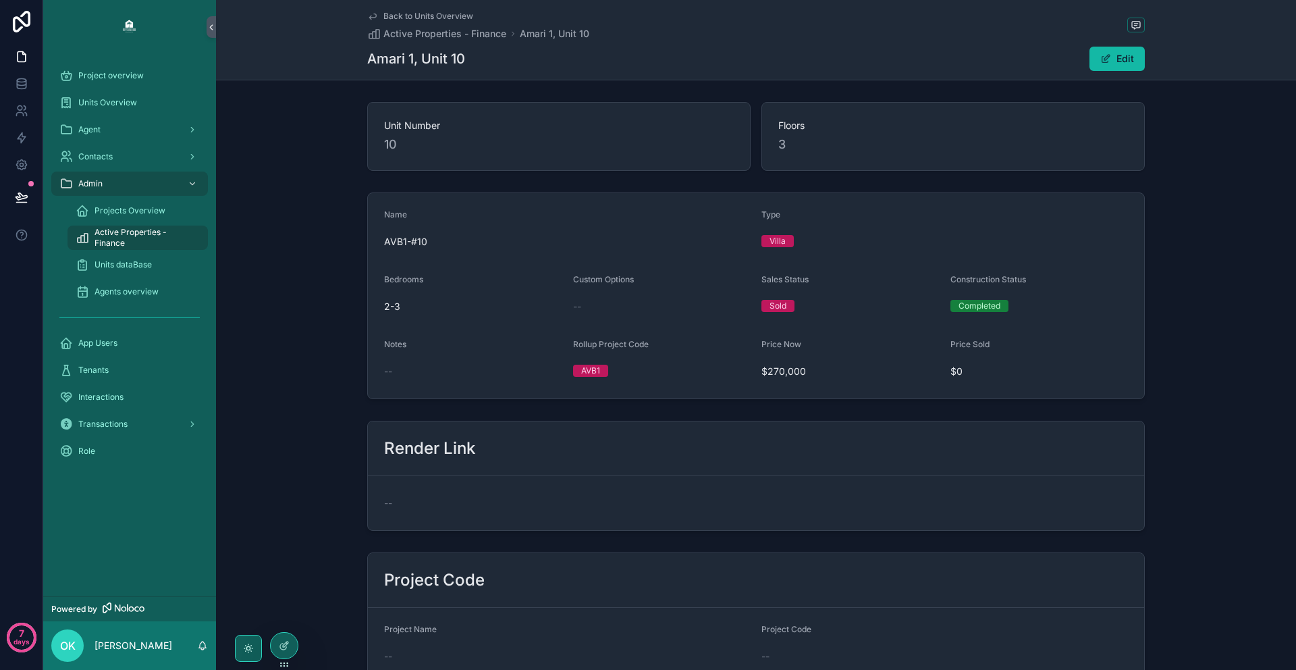
click at [373, 15] on icon "scrollable content" at bounding box center [372, 16] width 11 height 11
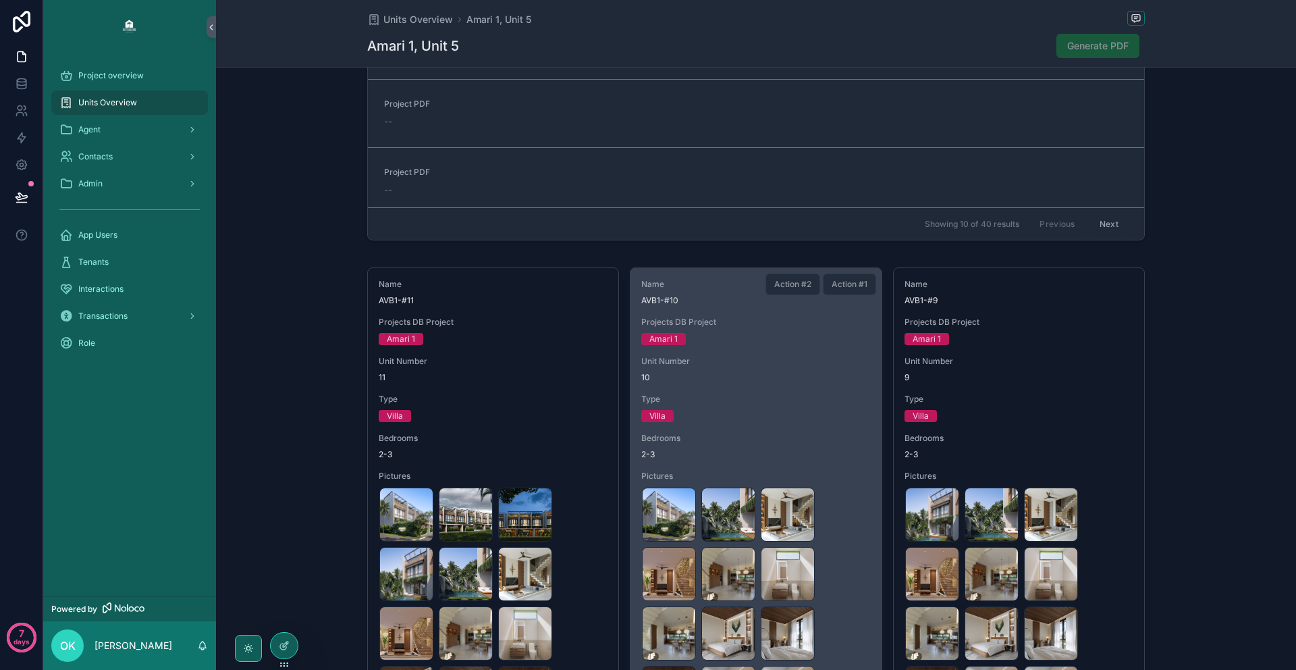
scroll to position [1788, 0]
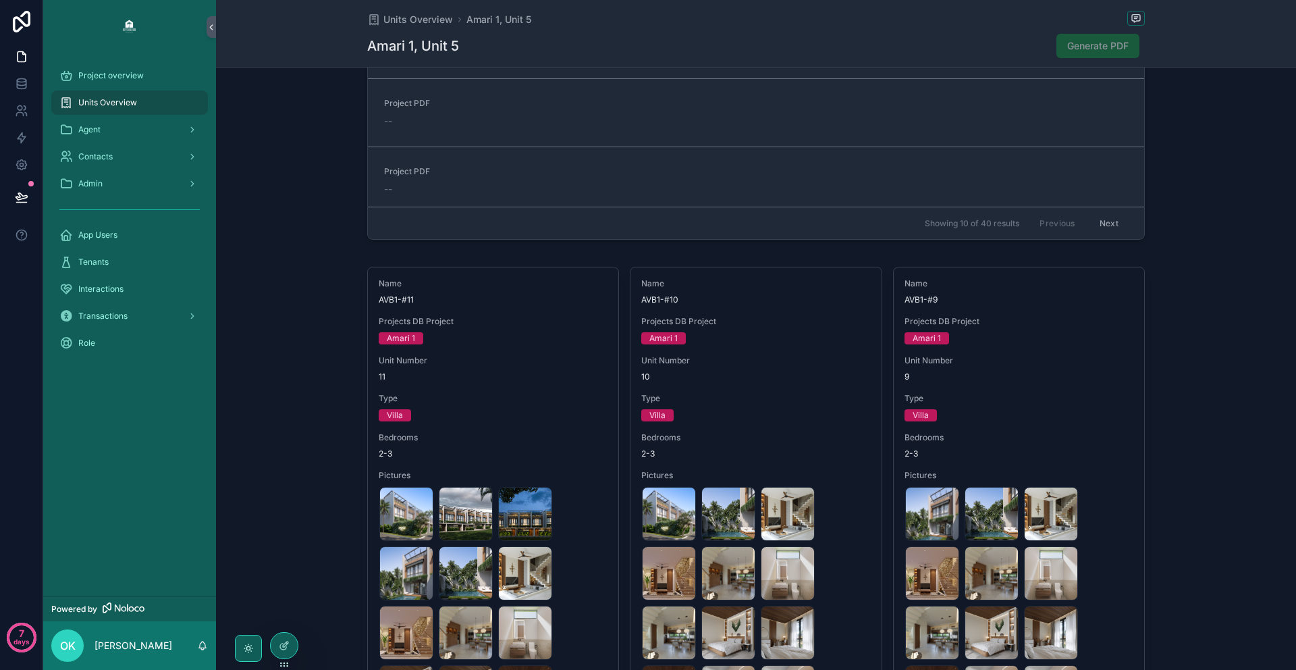
click at [1075, 257] on div "Copy-of-F3 .png Copy-of-F4 .png Copy-of-F5 .png Copy-of-F6 .png Copy-of-F7 .png…" at bounding box center [756, 518] width 1080 height 4444
click at [289, 652] on div at bounding box center [284, 646] width 27 height 26
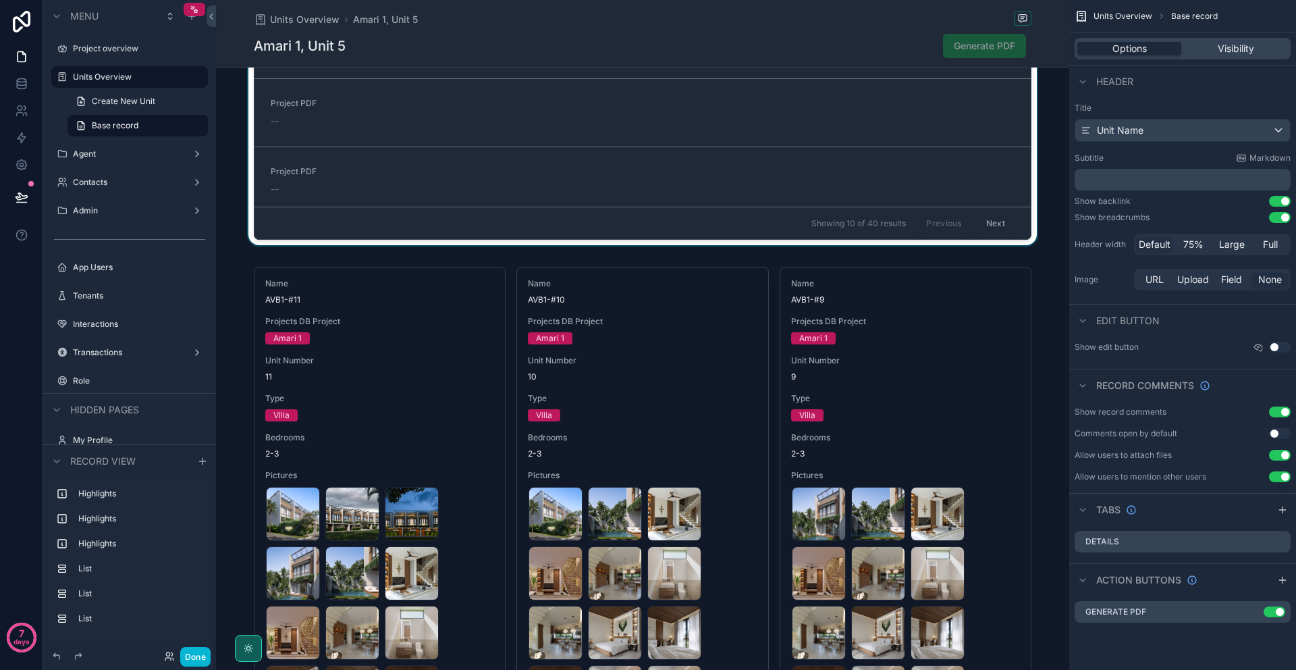
drag, startPoint x: 982, startPoint y: 257, endPoint x: 975, endPoint y: 246, distance: 12.2
click at [975, 246] on div "Copy-of-F3 .png Copy-of-F4 .png Copy-of-F5 .png Copy-of-F6 .png Copy-of-F7 .png…" at bounding box center [642, 518] width 853 height 4444
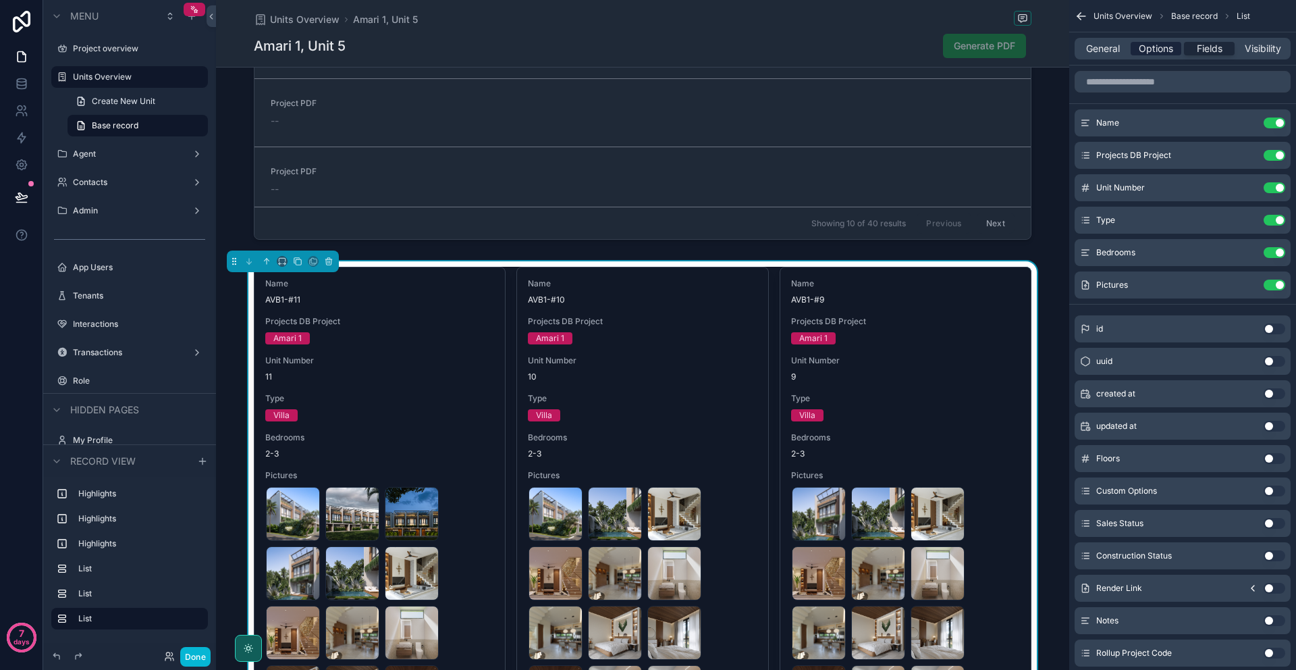
click at [1156, 52] on span "Options" at bounding box center [1156, 49] width 34 height 14
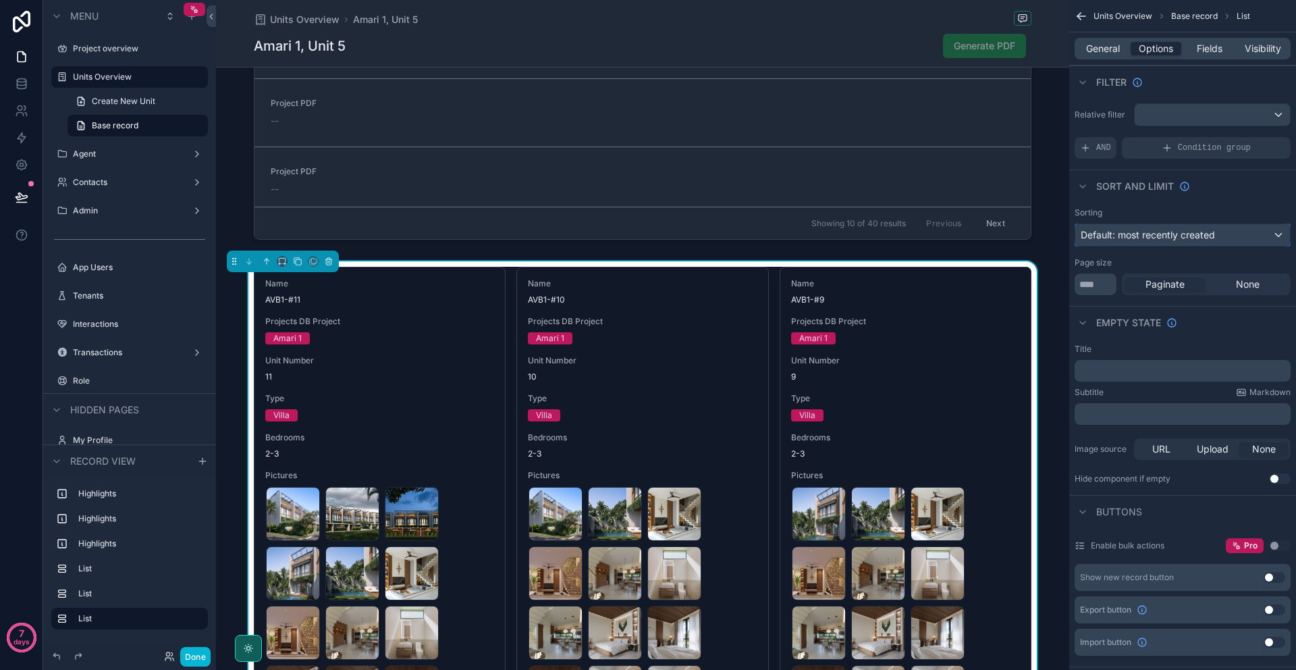
click at [1135, 239] on span "Default: most recently created" at bounding box center [1148, 234] width 134 height 11
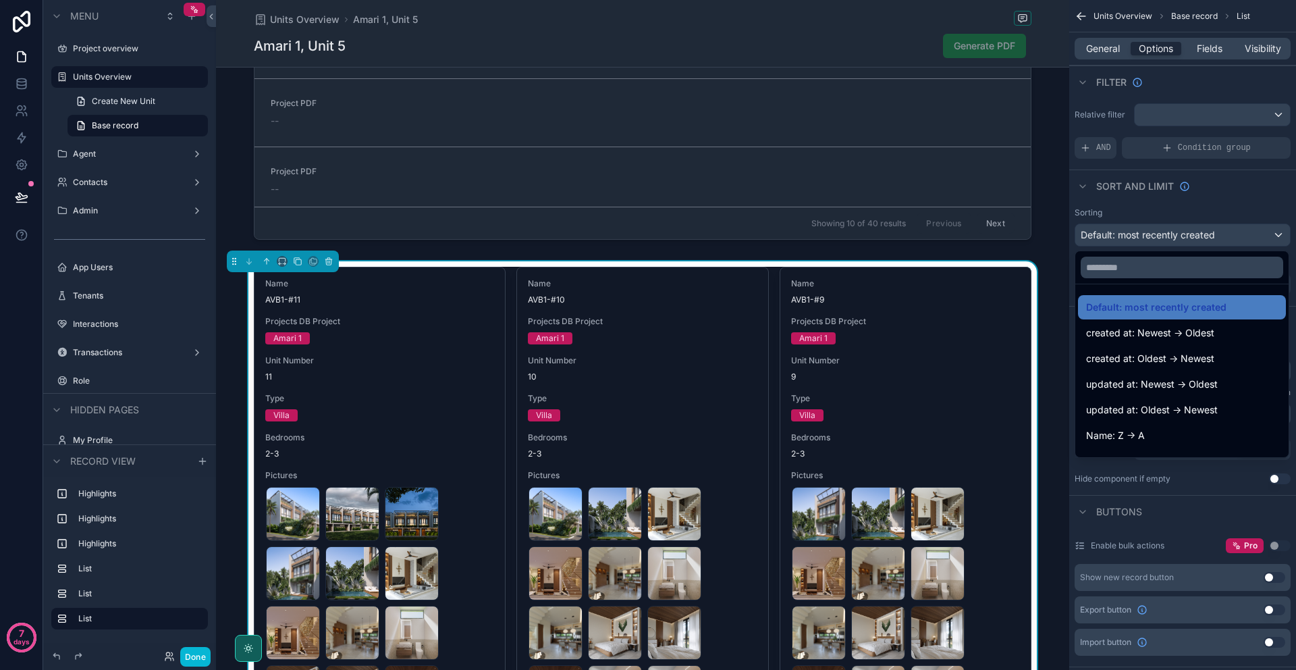
click at [1135, 239] on div "scrollable content" at bounding box center [648, 335] width 1296 height 670
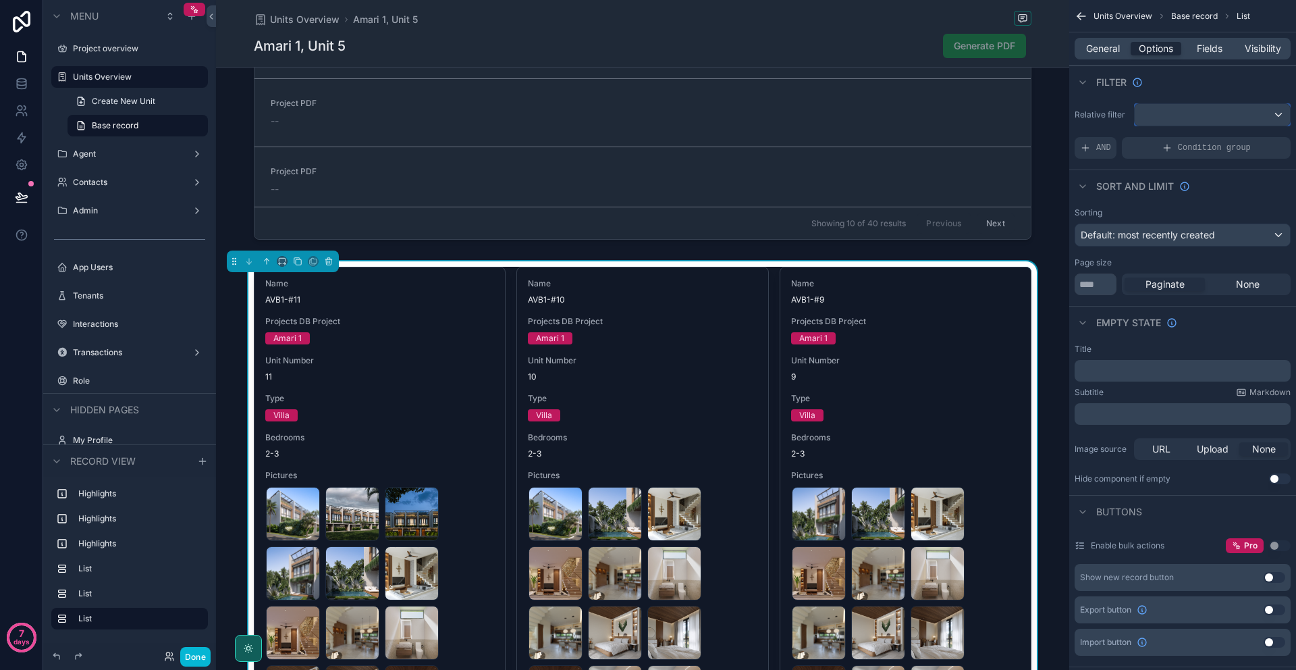
click at [1154, 124] on div "scrollable content" at bounding box center [1212, 115] width 155 height 22
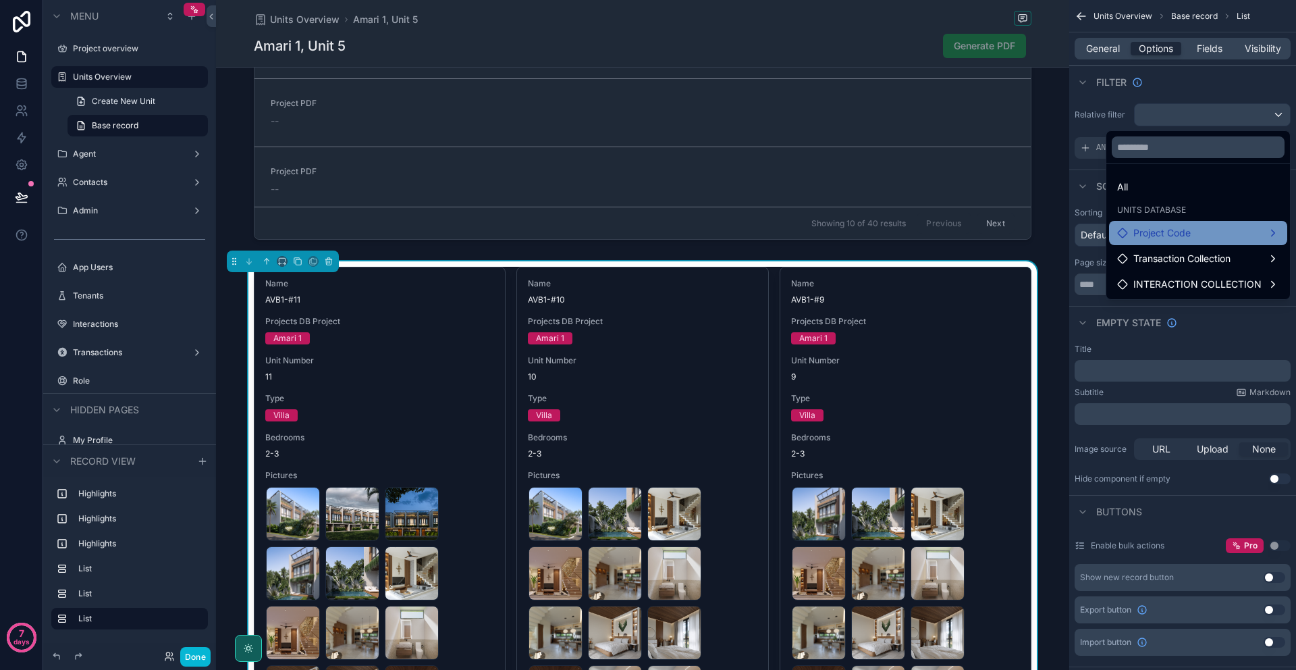
click at [1173, 232] on span "Project Code" at bounding box center [1161, 233] width 57 height 16
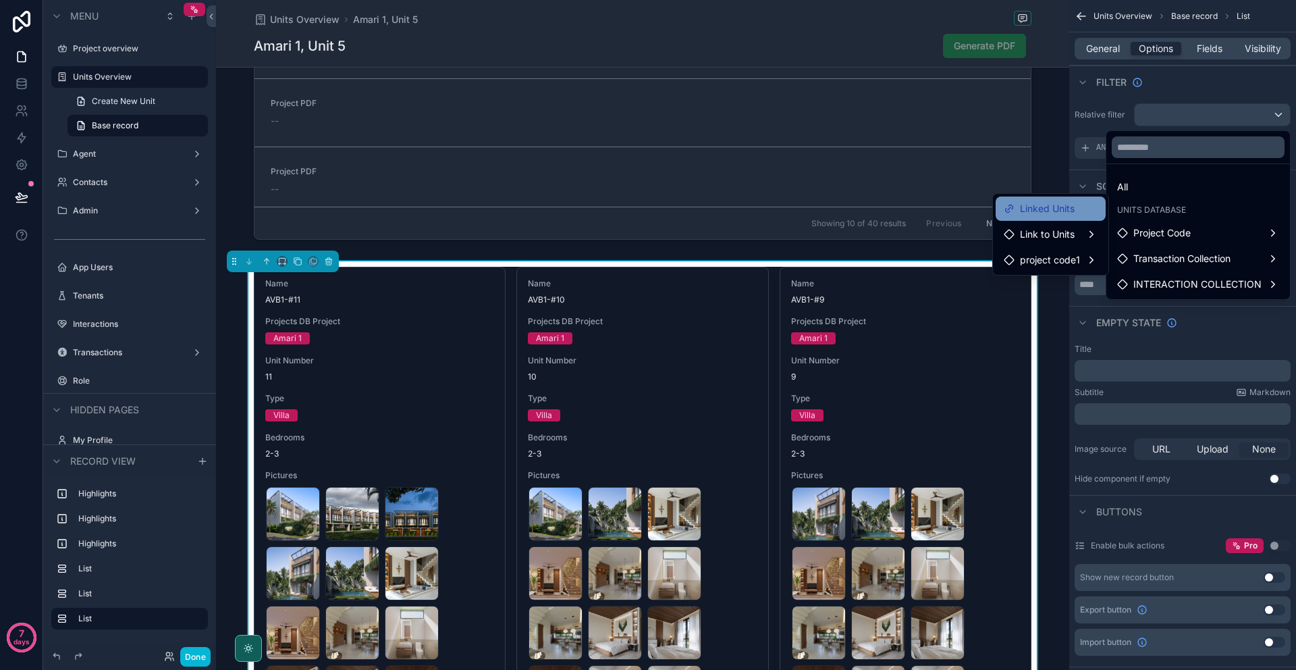
click at [1042, 213] on span "Linked Units" at bounding box center [1047, 208] width 55 height 16
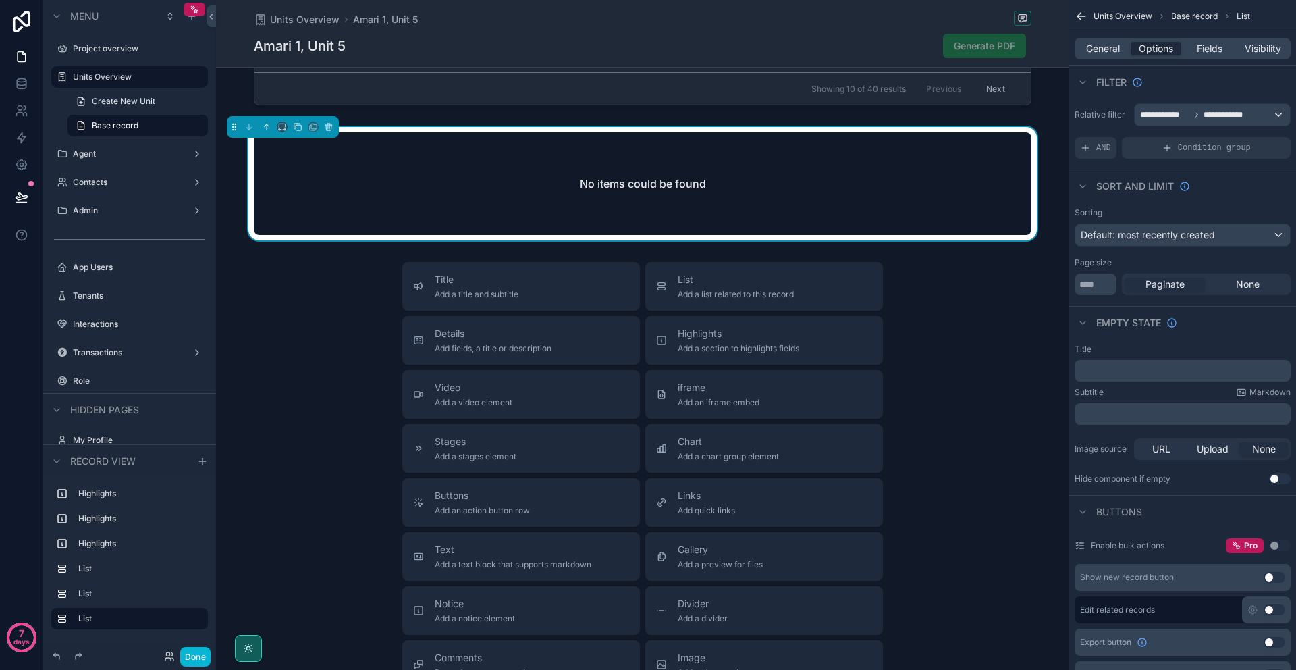
scroll to position [1925, 0]
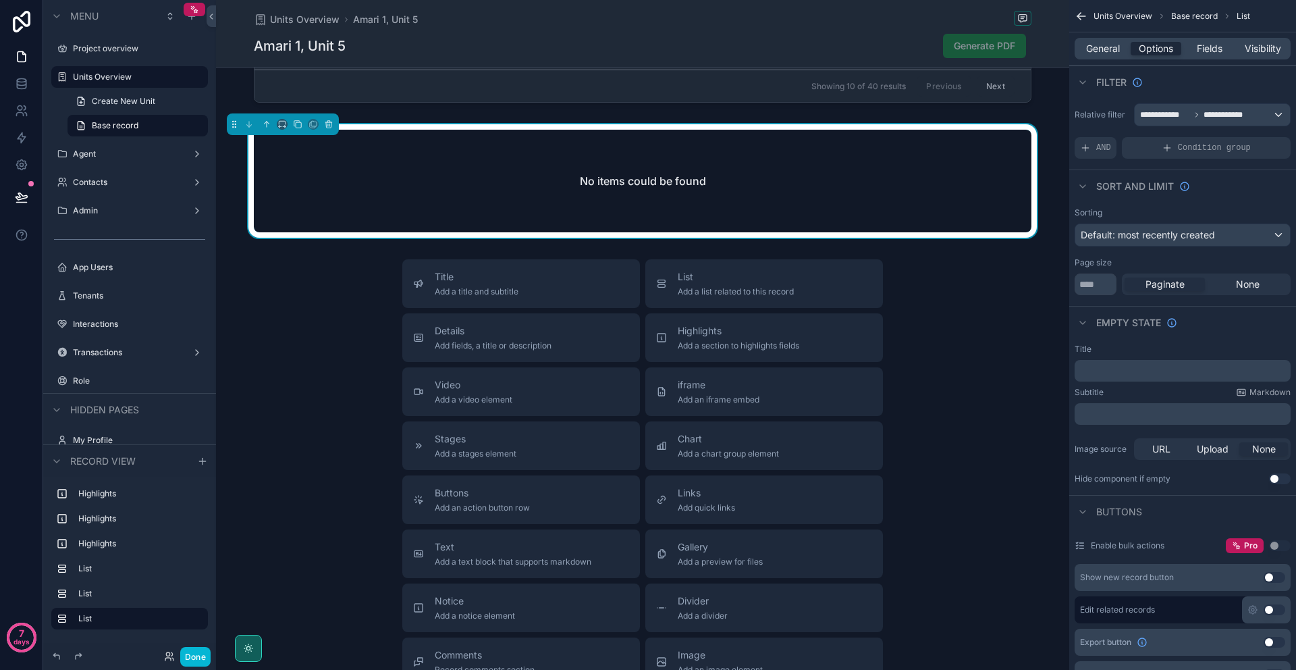
click at [707, 200] on div "No items could be found" at bounding box center [643, 181] width 778 height 103
click at [1175, 120] on div "**********" at bounding box center [1212, 115] width 155 height 22
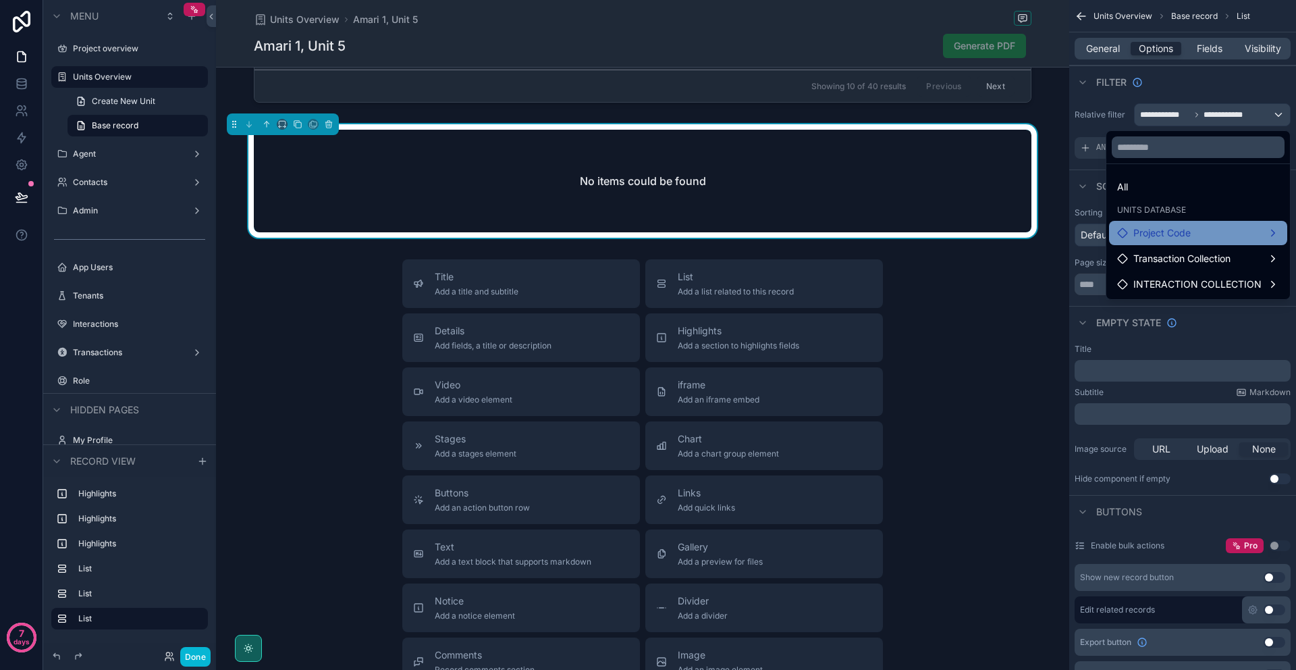
click at [1278, 229] on div "Project Code" at bounding box center [1198, 233] width 162 height 16
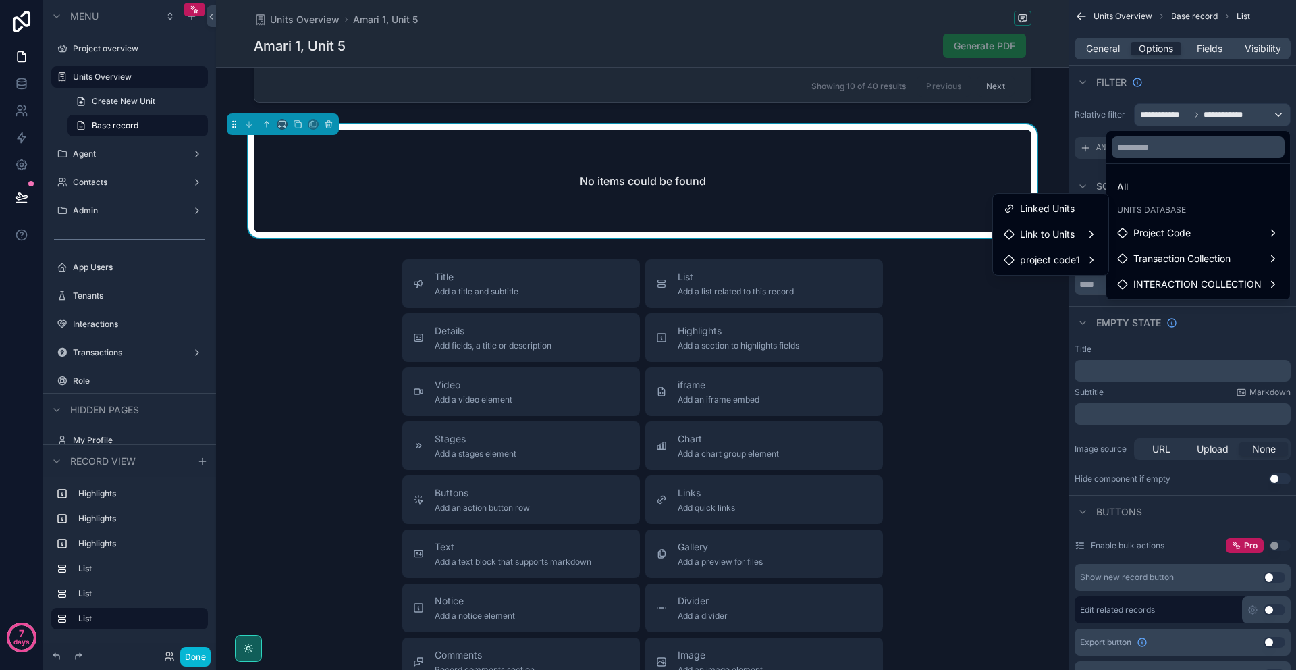
click at [1143, 180] on div "All" at bounding box center [1198, 187] width 162 height 16
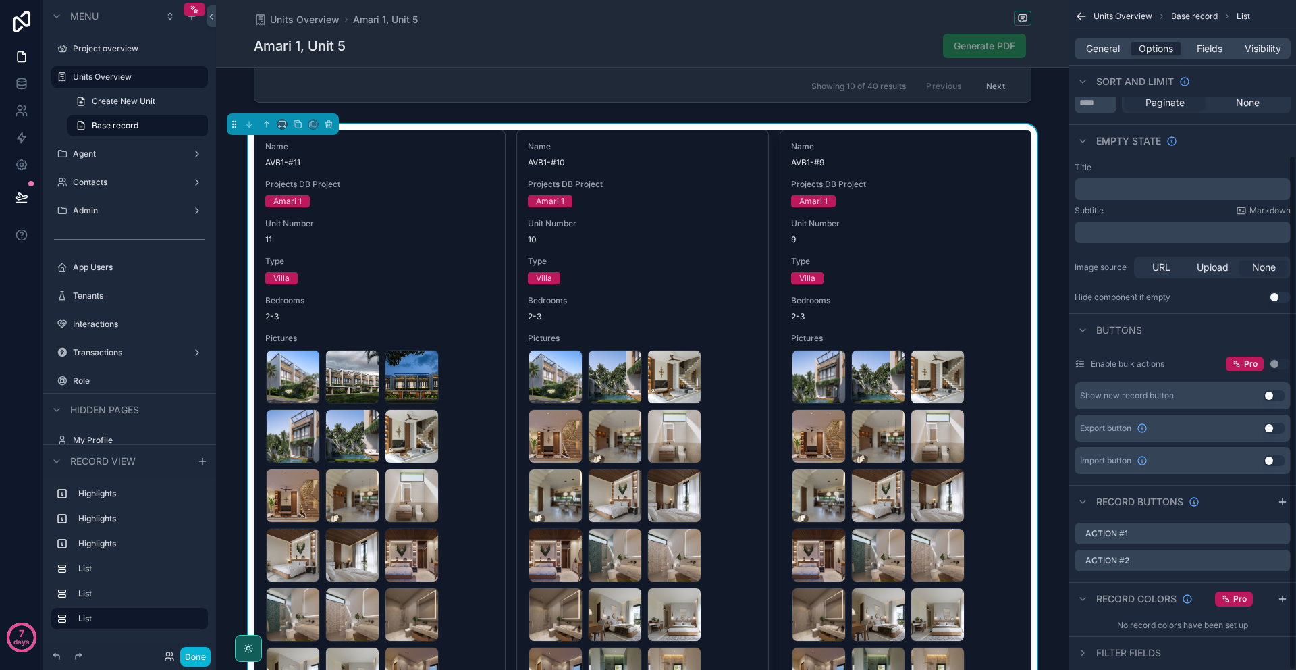
scroll to position [202, 0]
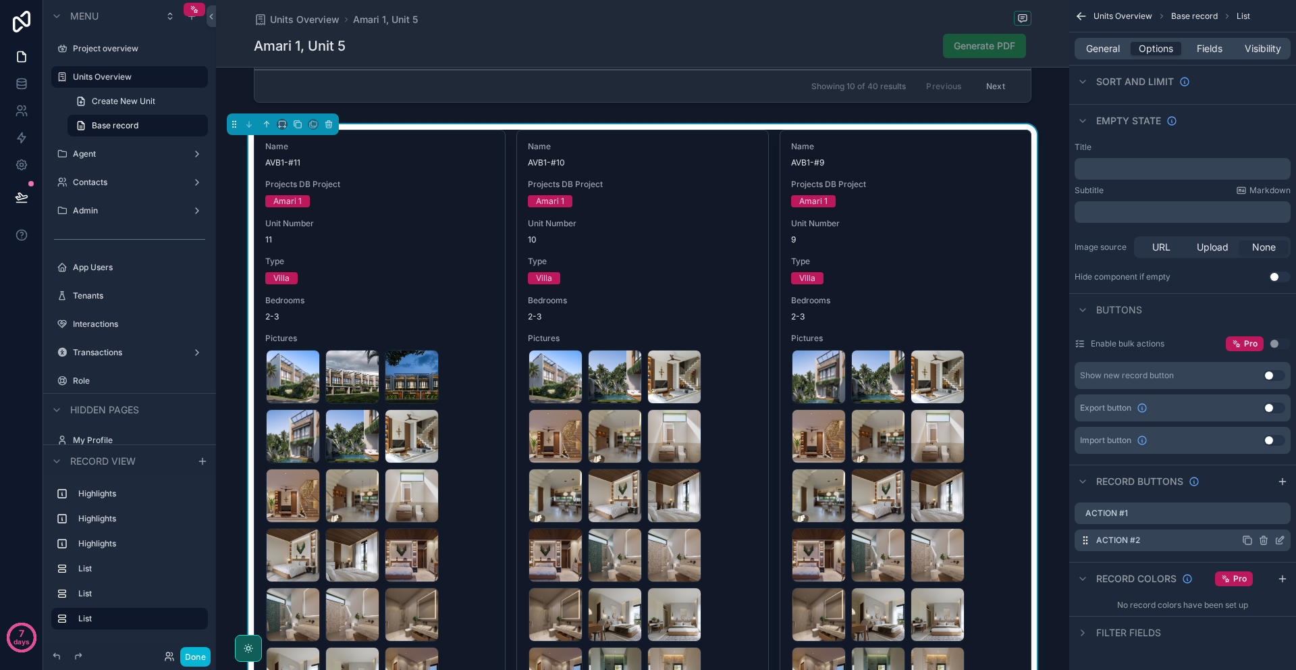
click at [1264, 535] on icon "scrollable content" at bounding box center [1263, 540] width 11 height 11
click at [1260, 518] on icon at bounding box center [1258, 518] width 11 height 11
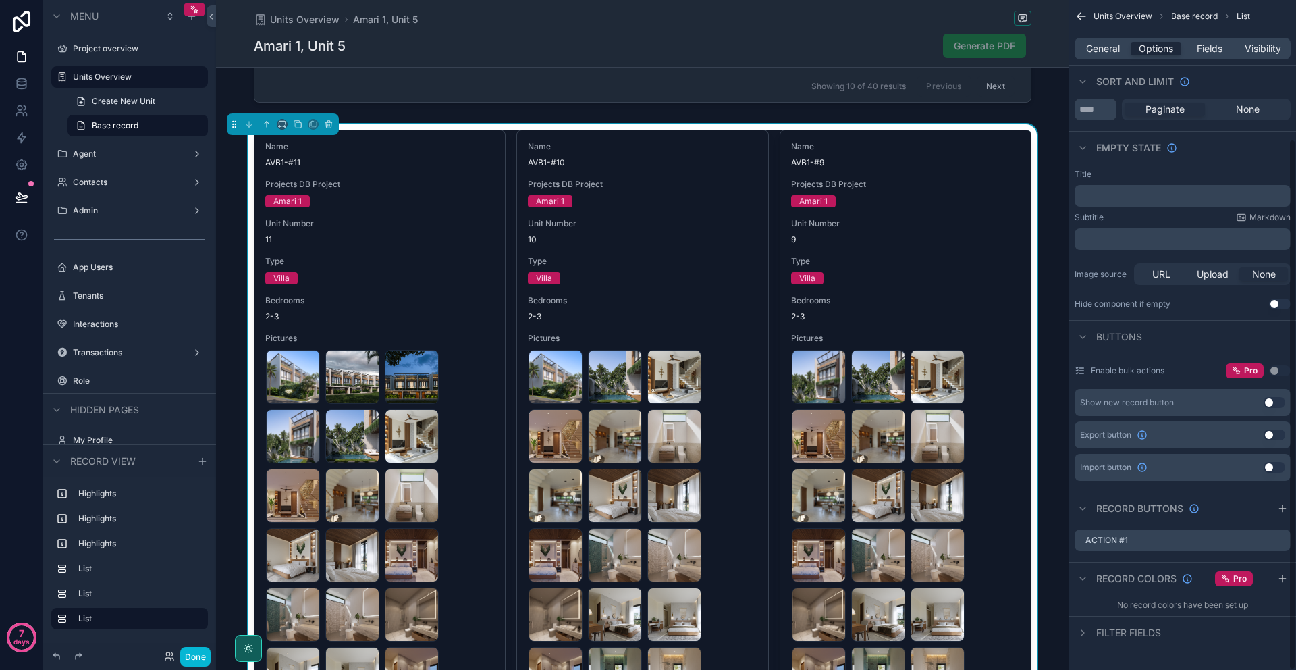
scroll to position [175, 0]
click at [1262, 541] on icon "scrollable content" at bounding box center [1263, 540] width 11 height 11
click at [1261, 522] on icon at bounding box center [1258, 519] width 6 height 6
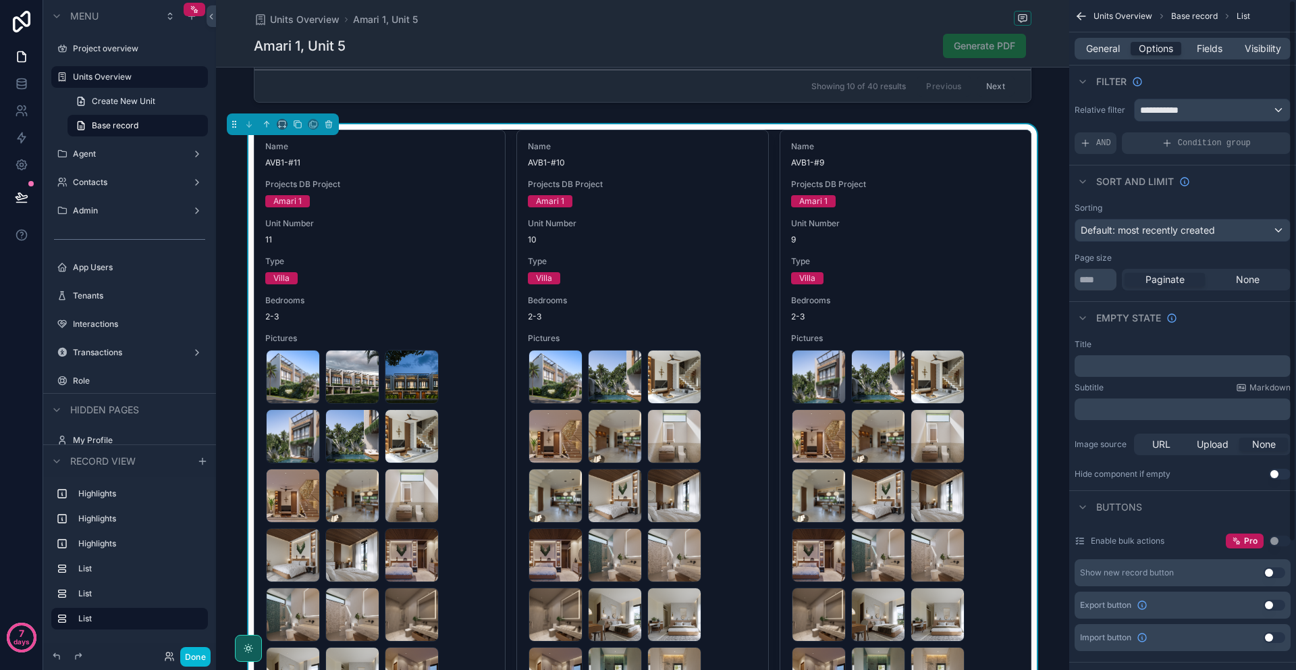
scroll to position [0, 0]
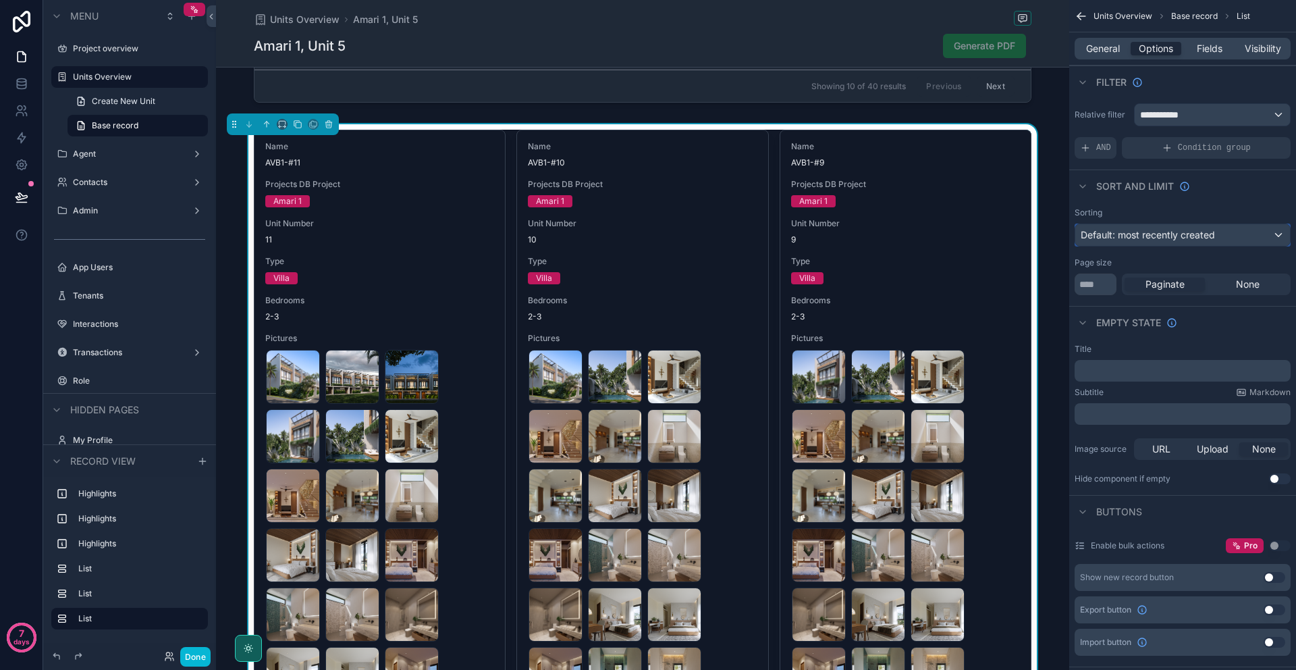
click at [1127, 236] on span "Default: most recently created" at bounding box center [1148, 234] width 134 height 11
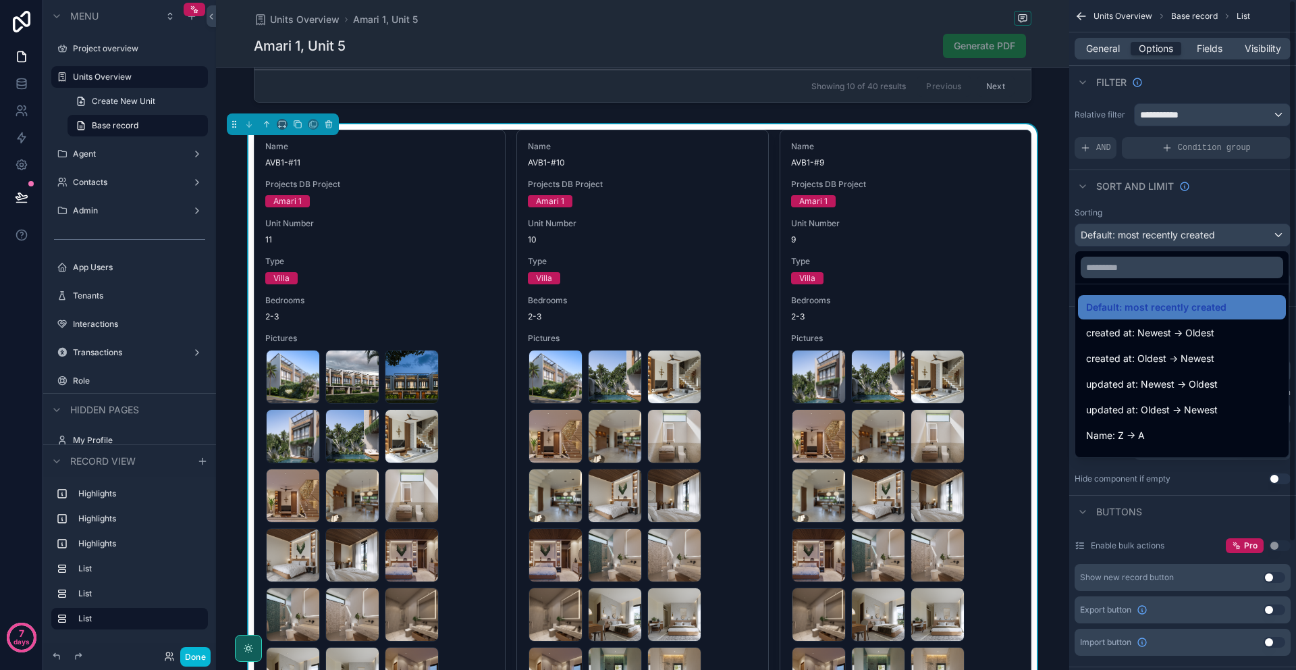
click at [1094, 46] on div "scrollable content" at bounding box center [648, 335] width 1296 height 670
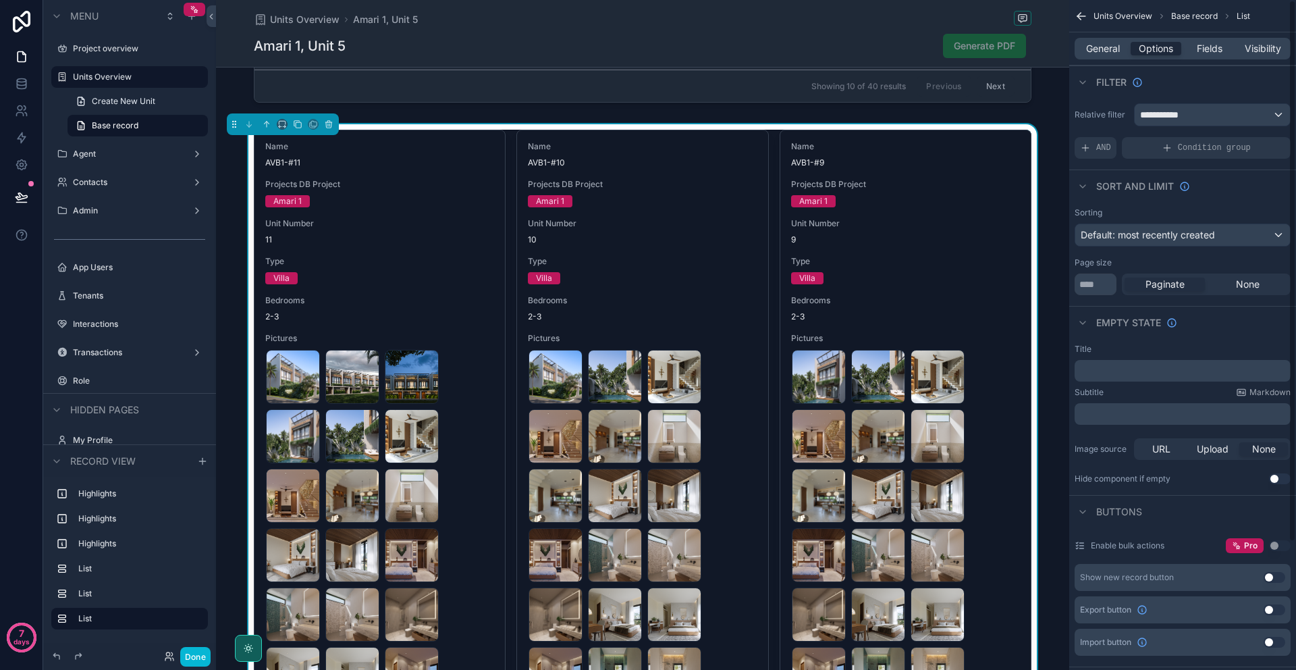
drag, startPoint x: 1096, startPoint y: 48, endPoint x: 1099, endPoint y: 58, distance: 10.7
click at [1096, 51] on span "General" at bounding box center [1103, 49] width 34 height 14
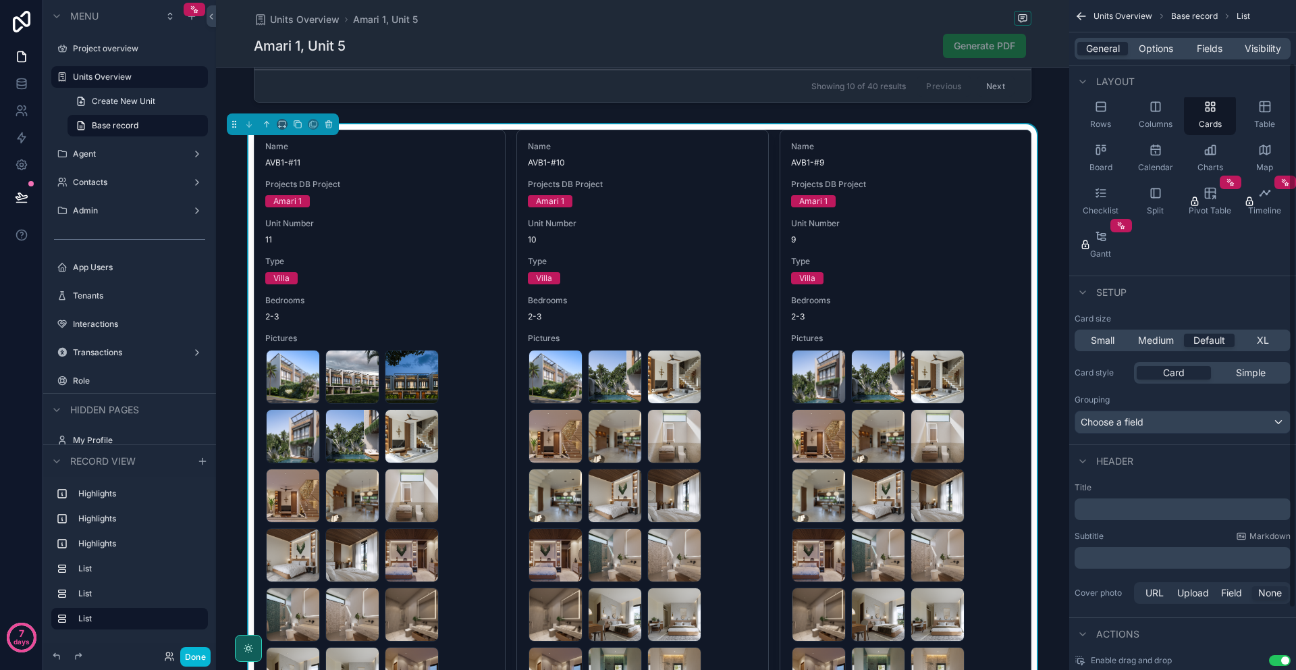
scroll to position [80, 0]
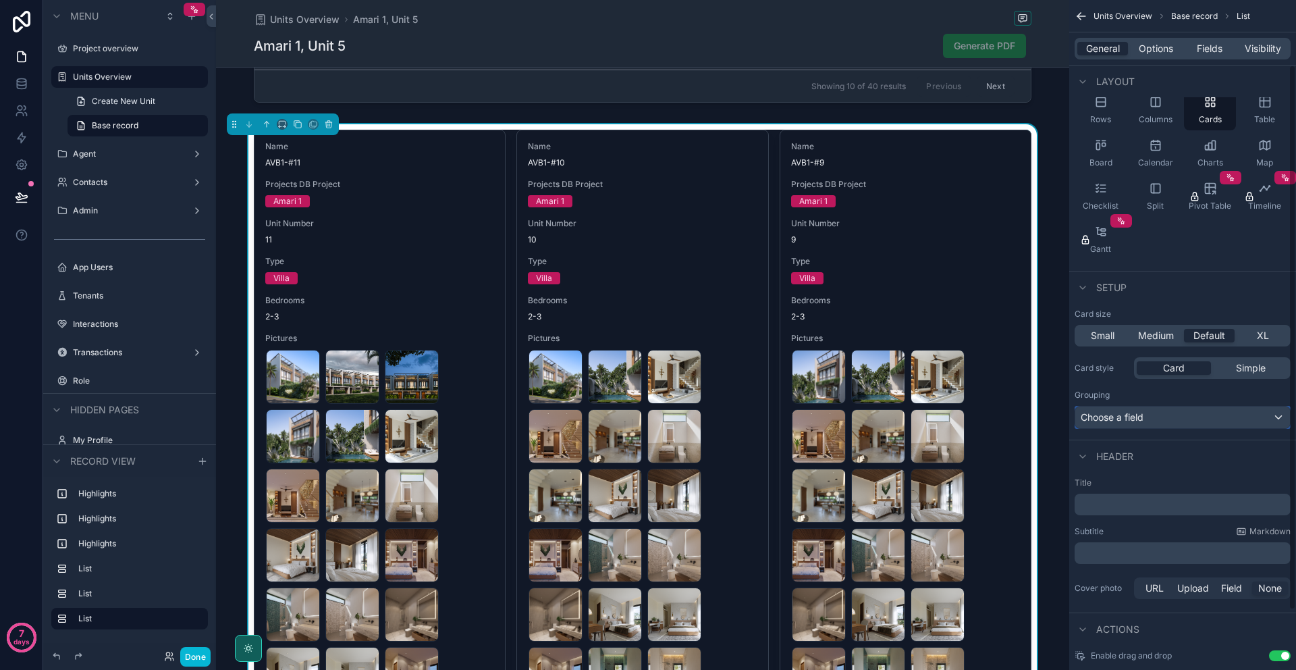
click at [1179, 423] on div "Choose a field" at bounding box center [1182, 417] width 215 height 22
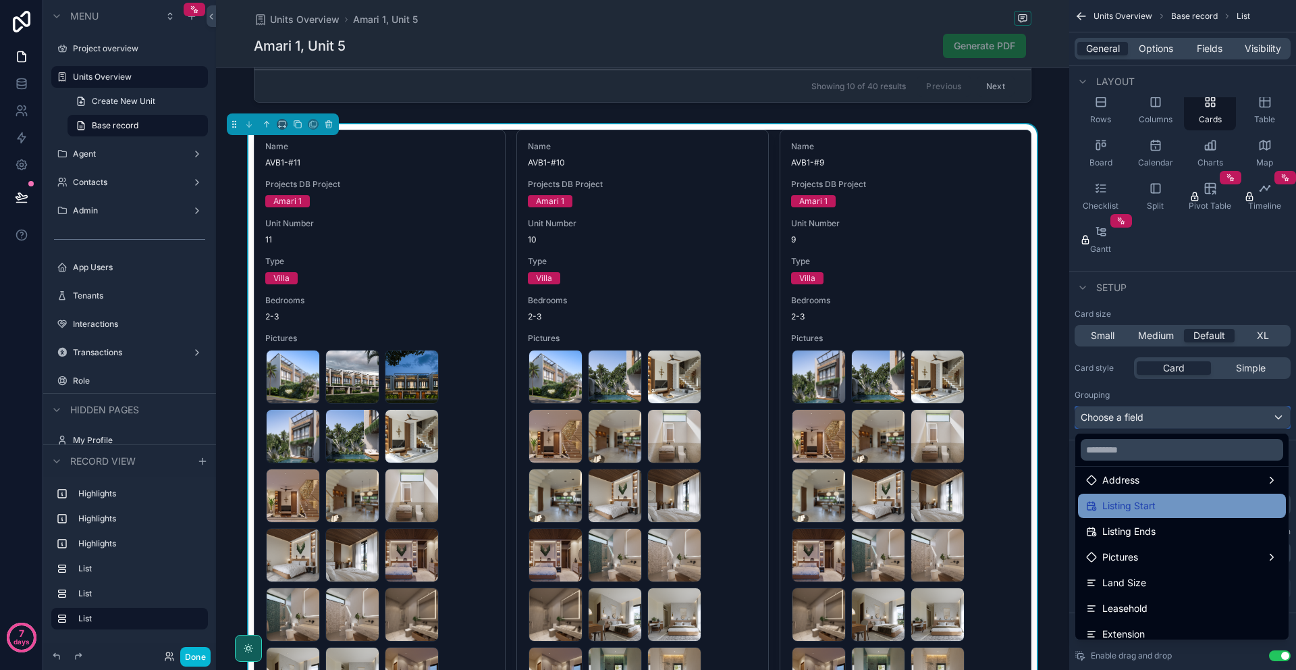
scroll to position [516, 0]
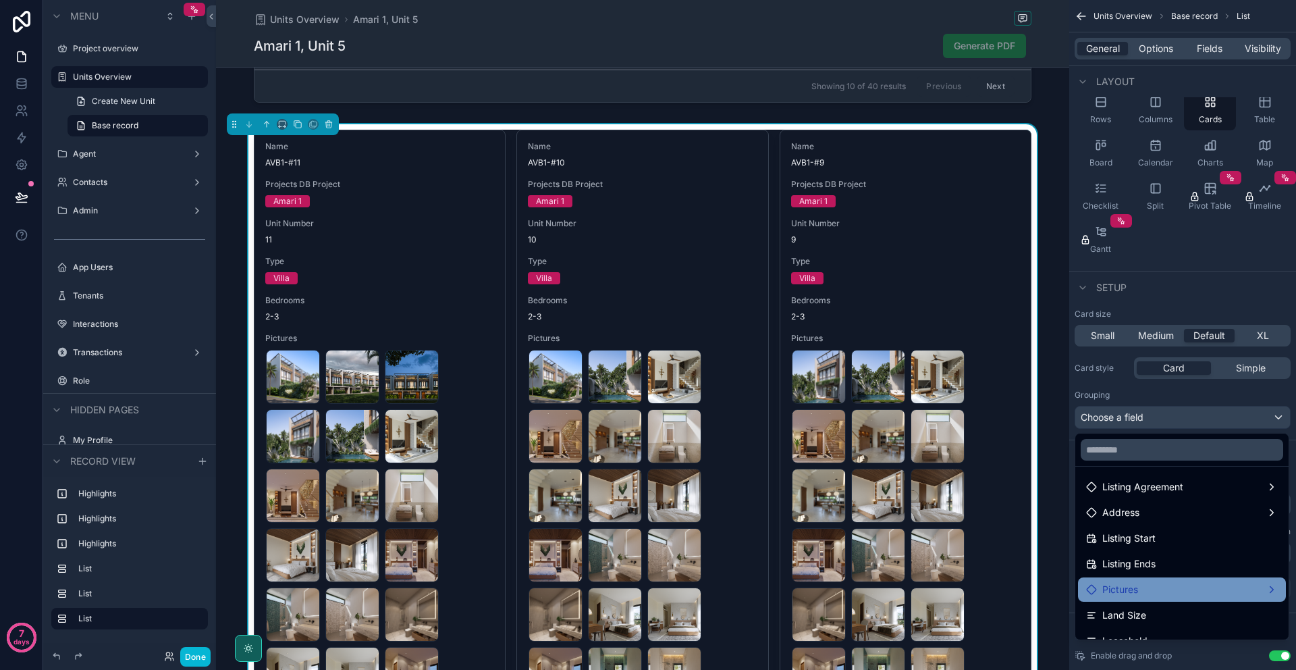
click at [1170, 587] on div "Pictures" at bounding box center [1182, 589] width 192 height 16
click at [1254, 583] on div "Pictures" at bounding box center [1182, 589] width 192 height 16
click at [1252, 593] on div "Pictures" at bounding box center [1182, 589] width 192 height 16
click at [1123, 414] on div "scrollable content" at bounding box center [648, 335] width 1296 height 670
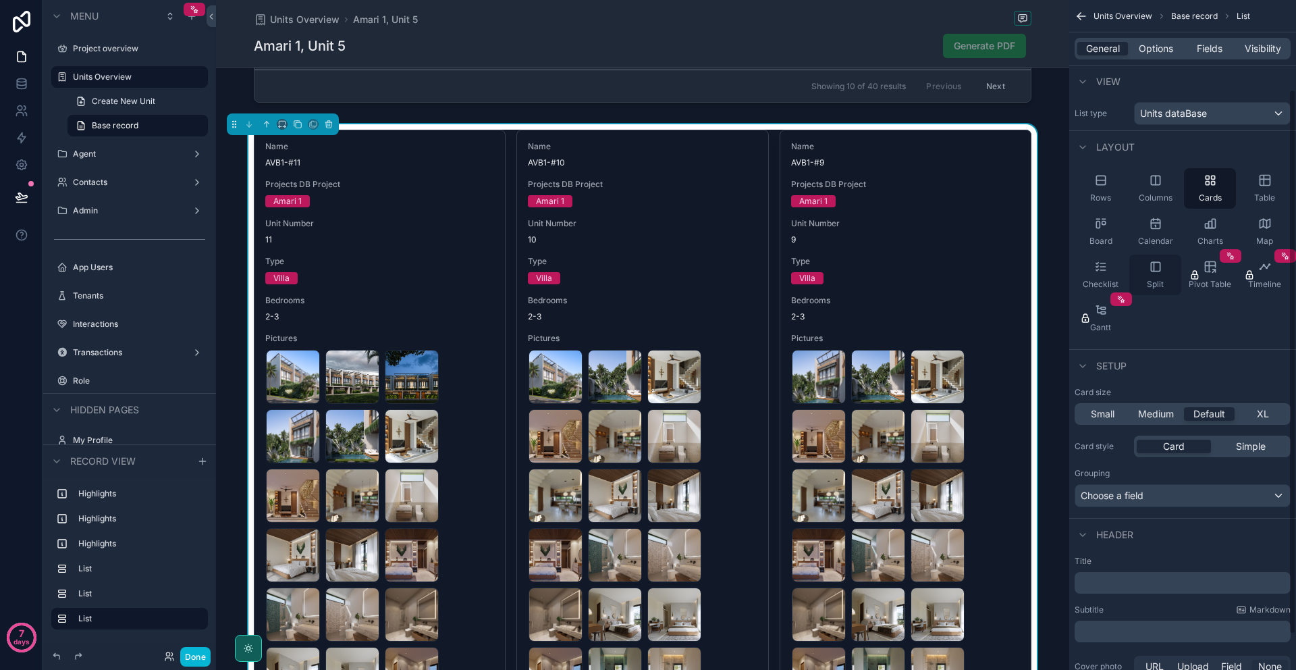
scroll to position [0, 0]
click at [1225, 107] on div "Units dataBase" at bounding box center [1212, 115] width 155 height 22
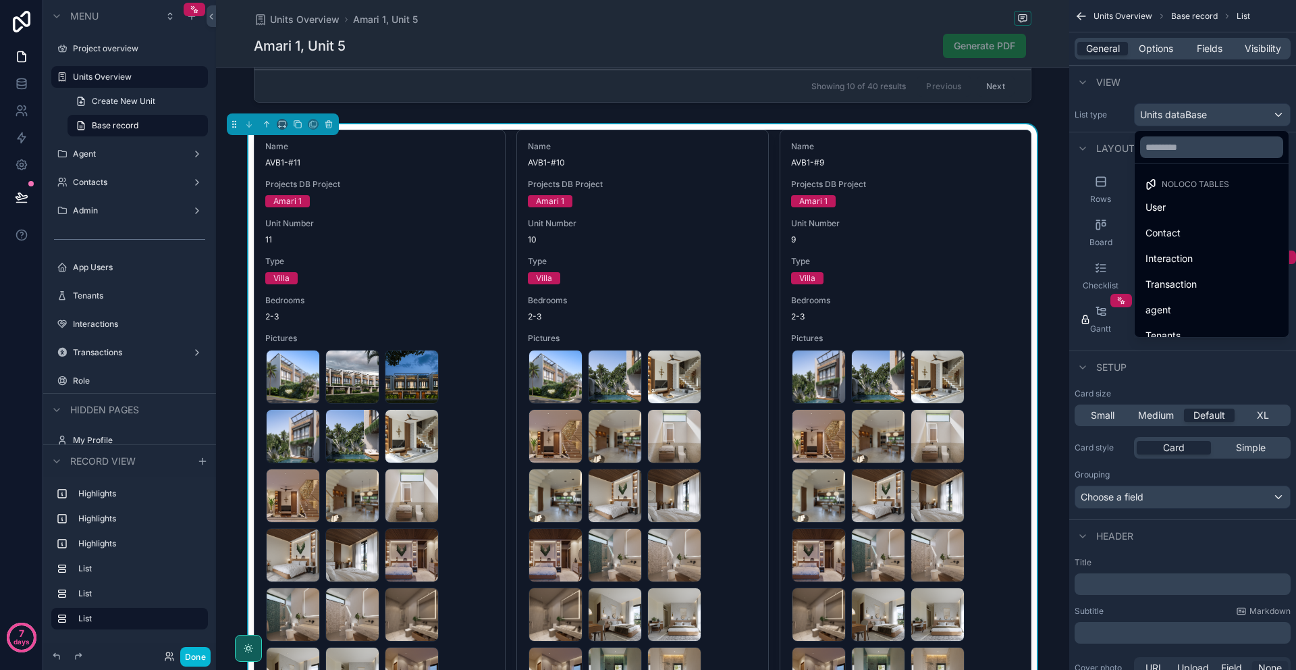
click at [1225, 107] on div "scrollable content" at bounding box center [648, 335] width 1296 height 670
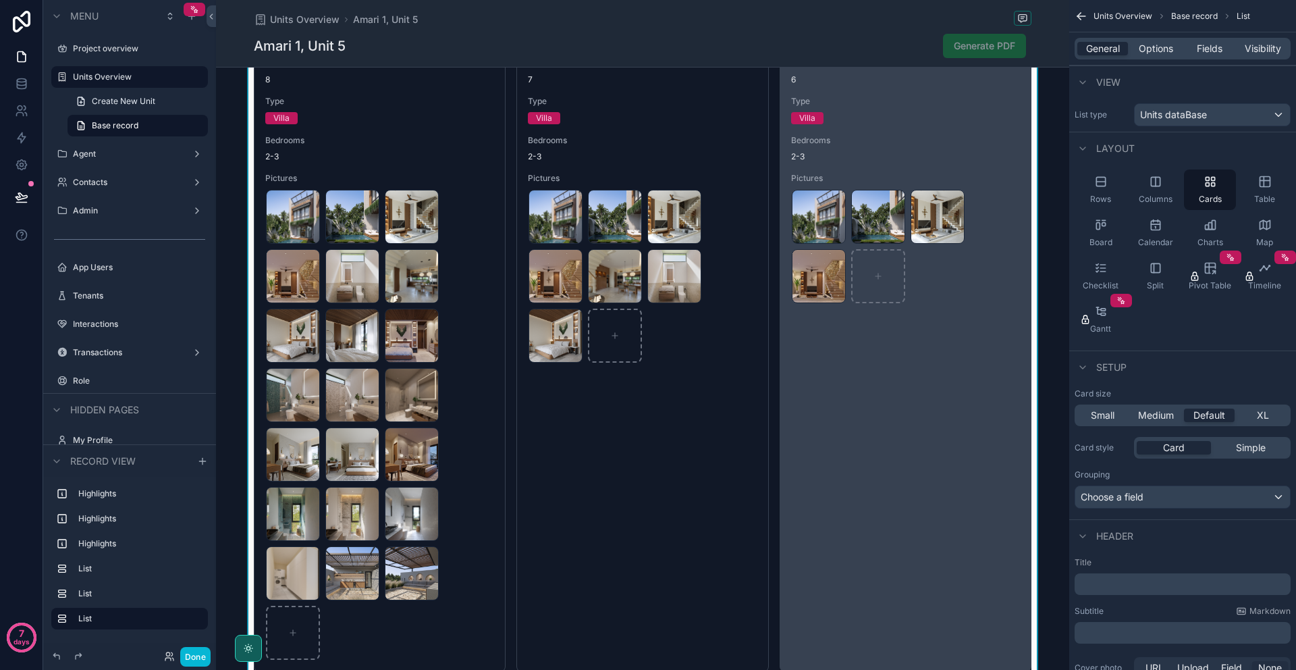
scroll to position [3254, 0]
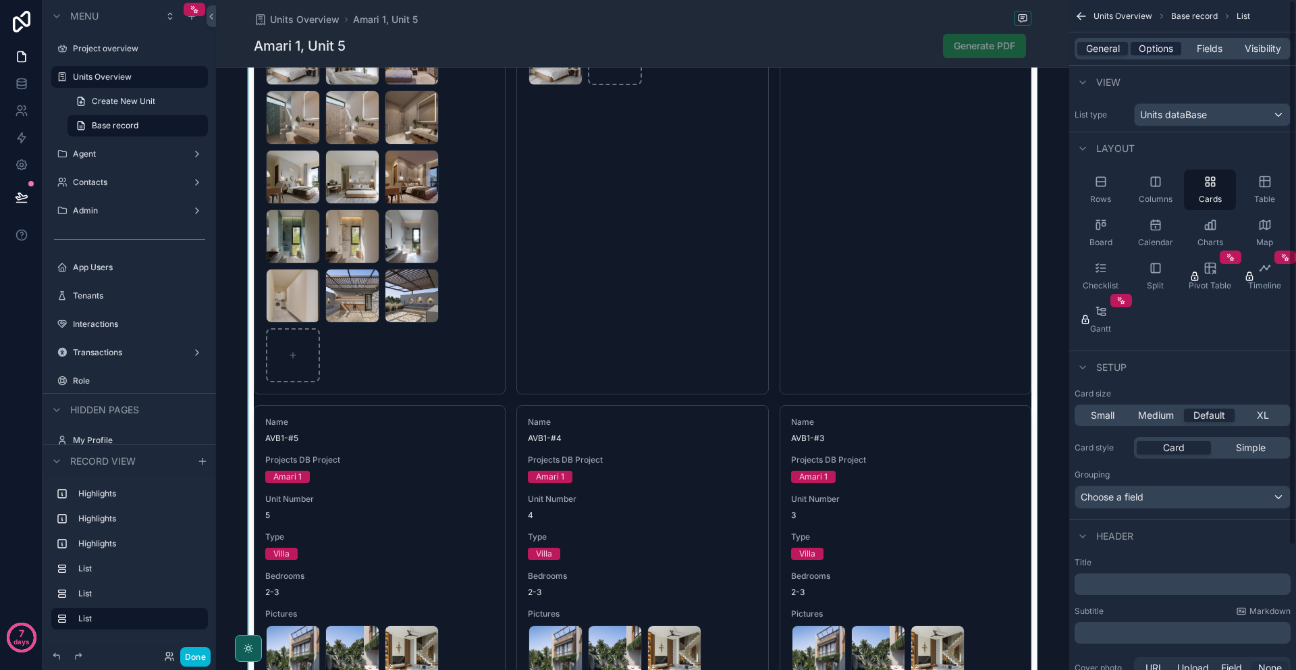
click at [1155, 46] on span "Options" at bounding box center [1156, 49] width 34 height 14
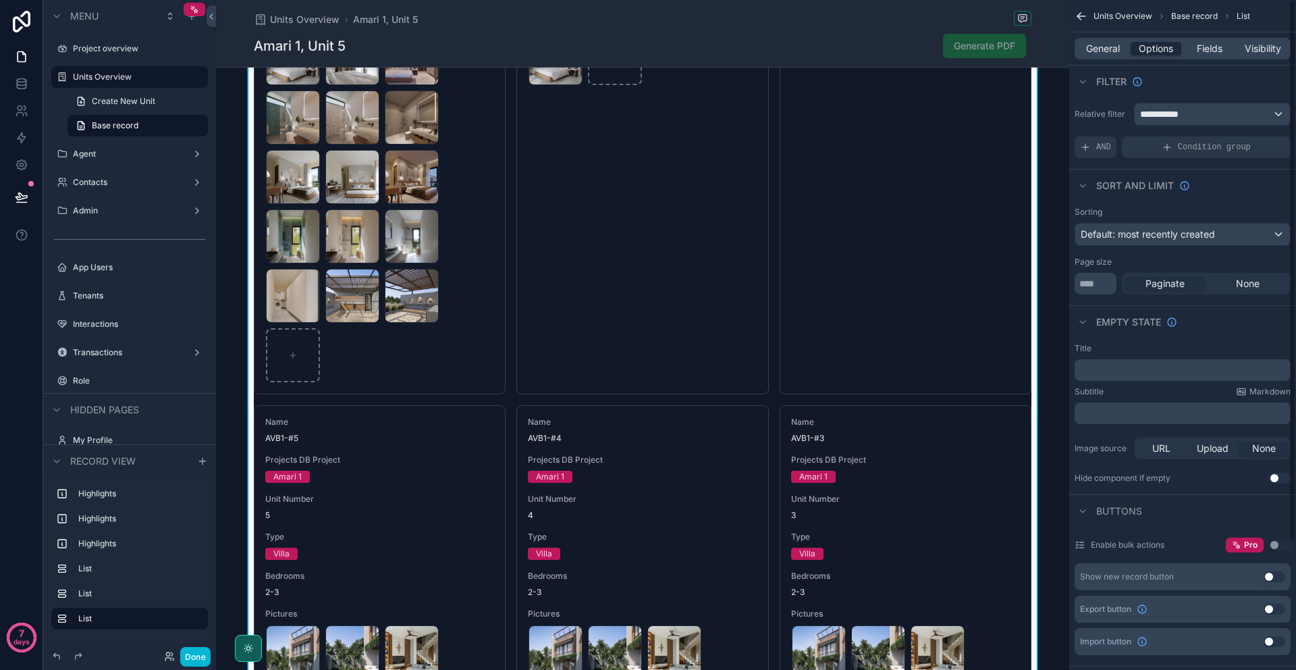
scroll to position [0, 0]
drag, startPoint x: 1211, startPoint y: 37, endPoint x: 1208, endPoint y: 50, distance: 13.1
click at [1209, 45] on div "General Options Fields Visibility" at bounding box center [1182, 48] width 227 height 32
click at [1208, 49] on span "Fields" at bounding box center [1210, 49] width 26 height 14
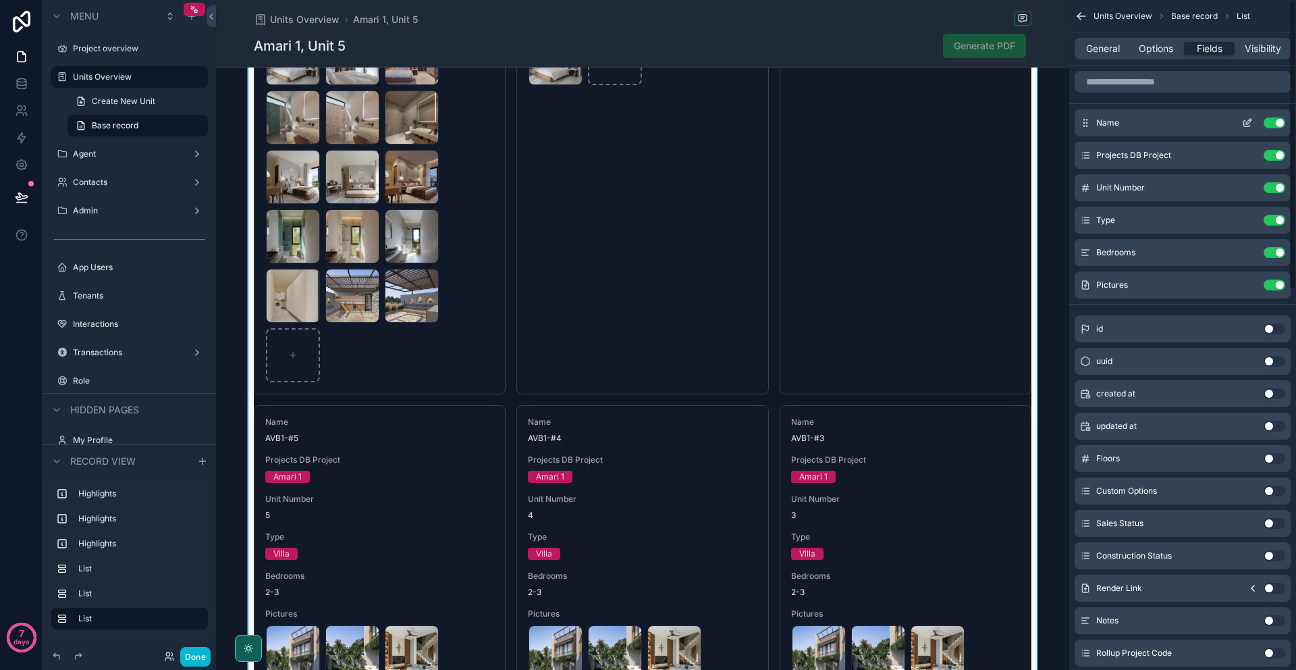
click at [1277, 119] on button "Use setting" at bounding box center [1275, 122] width 22 height 11
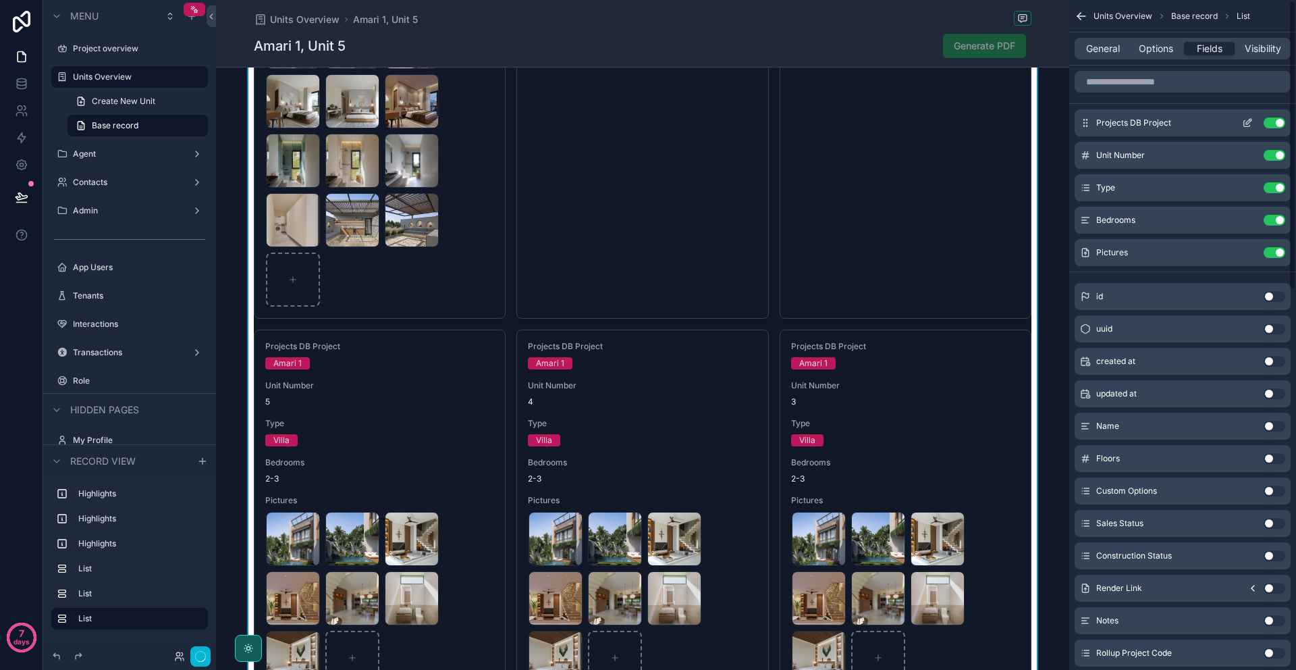
click at [1277, 119] on button "Use setting" at bounding box center [1275, 122] width 22 height 11
click at [1277, 150] on button "Use setting" at bounding box center [1275, 155] width 22 height 11
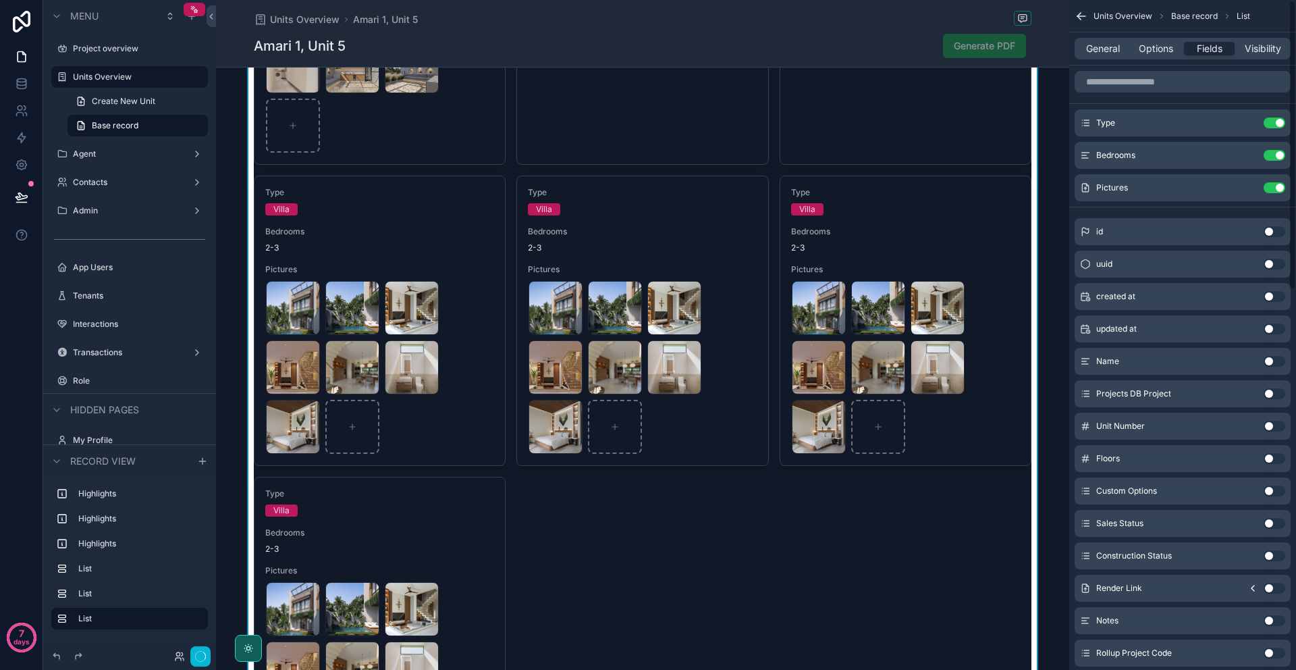
click at [1277, 119] on button "Use setting" at bounding box center [1275, 122] width 22 height 11
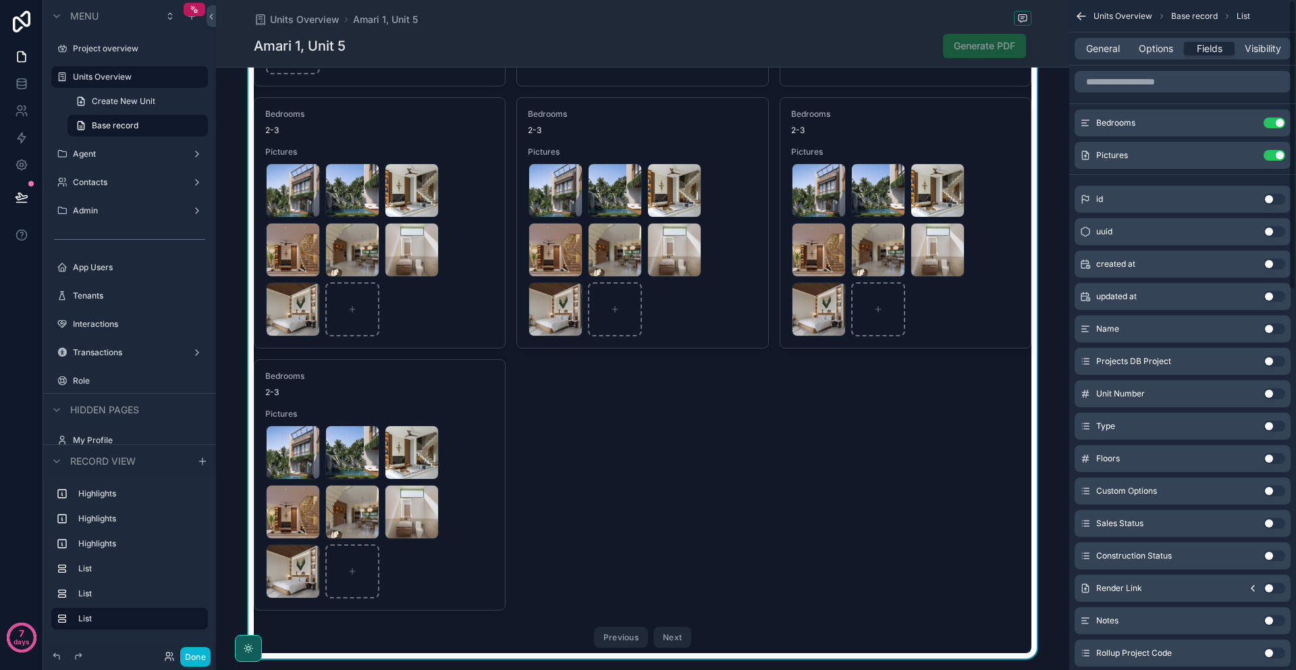
click at [1277, 119] on button "Use setting" at bounding box center [1275, 122] width 22 height 11
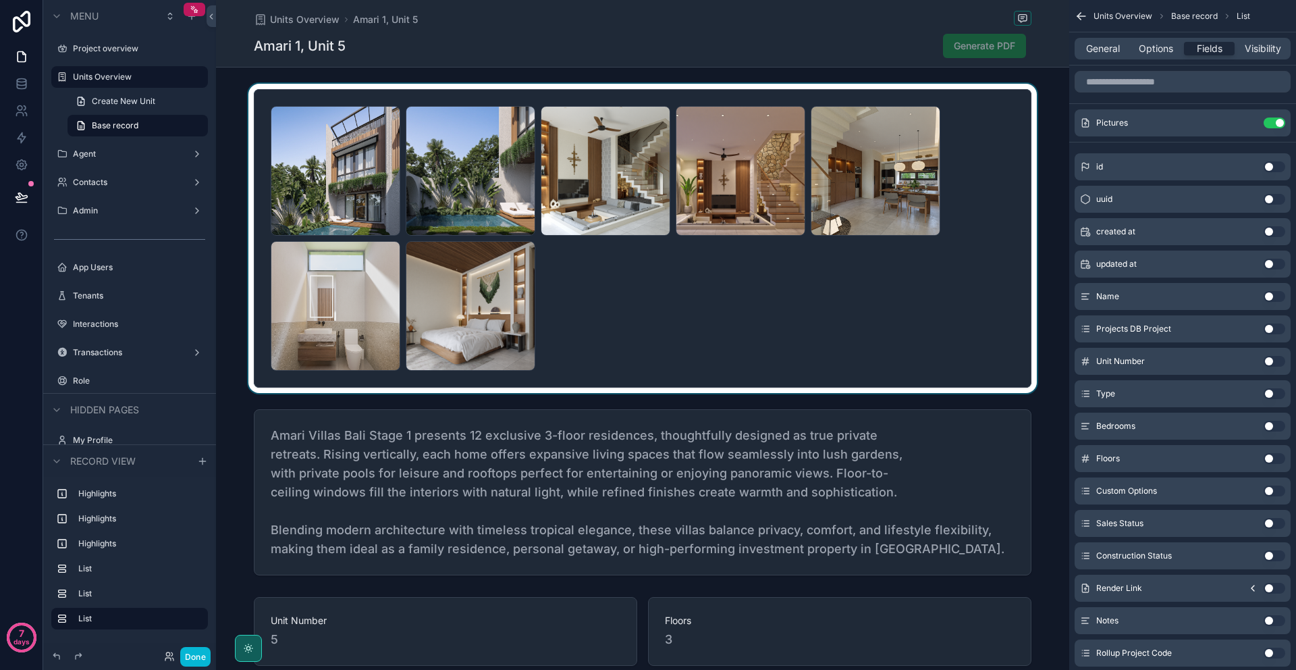
click at [679, 346] on div "scrollable content" at bounding box center [642, 238] width 853 height 309
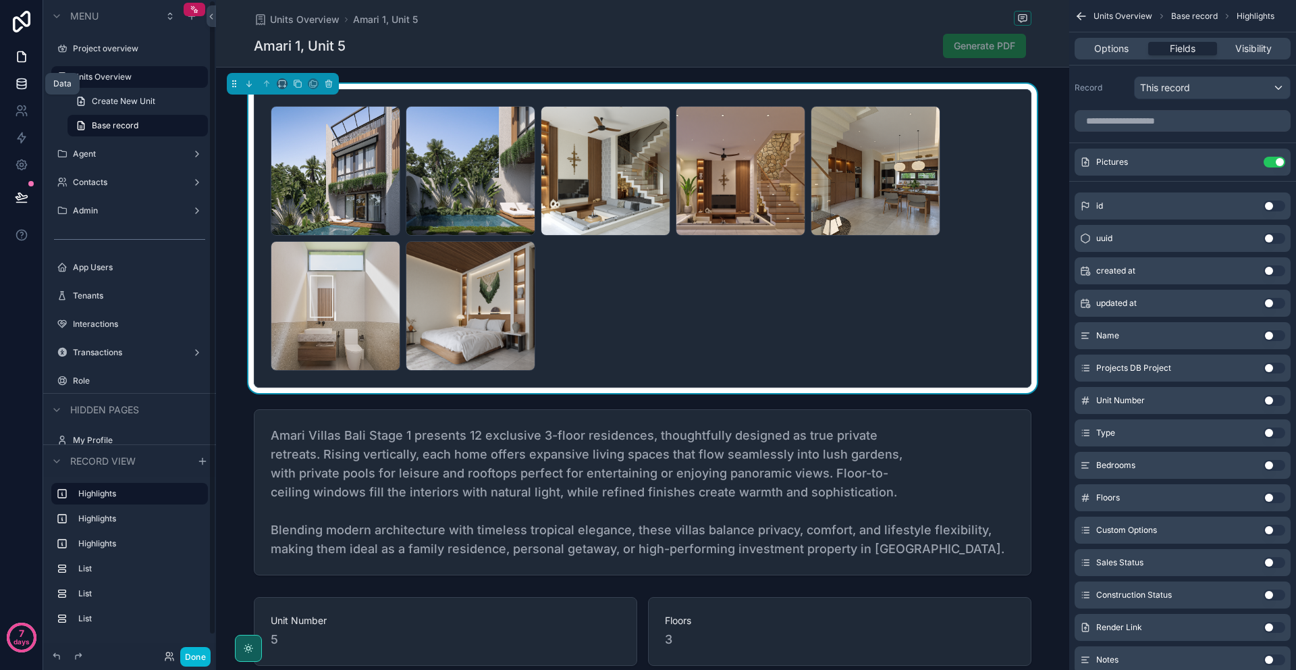
click at [14, 82] on link at bounding box center [21, 83] width 43 height 27
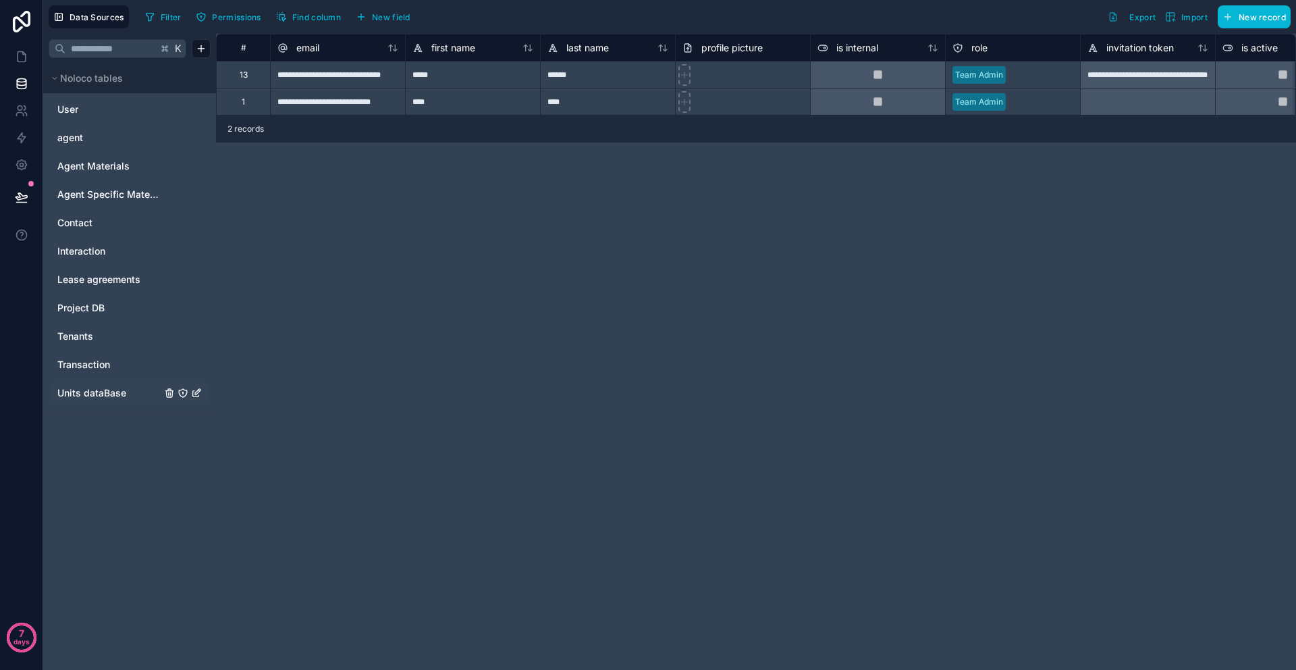
click at [101, 386] on span "Units dataBase" at bounding box center [91, 393] width 69 height 14
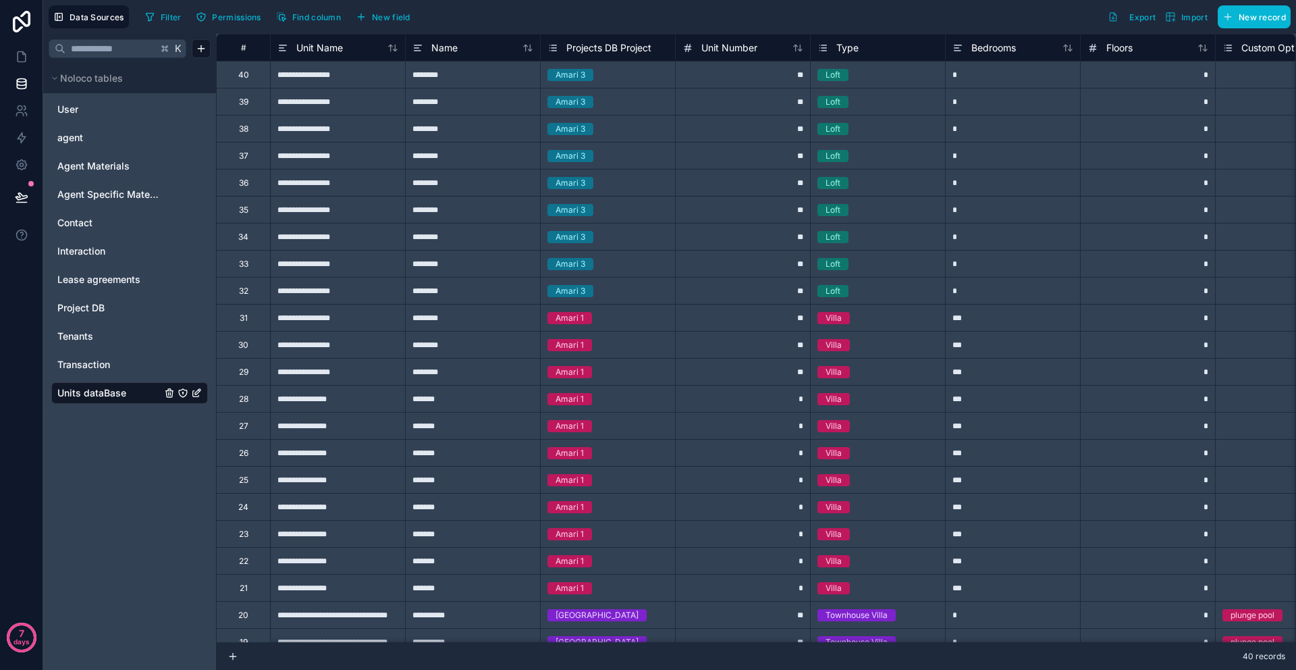
click at [975, 311] on div "***" at bounding box center [1012, 317] width 135 height 27
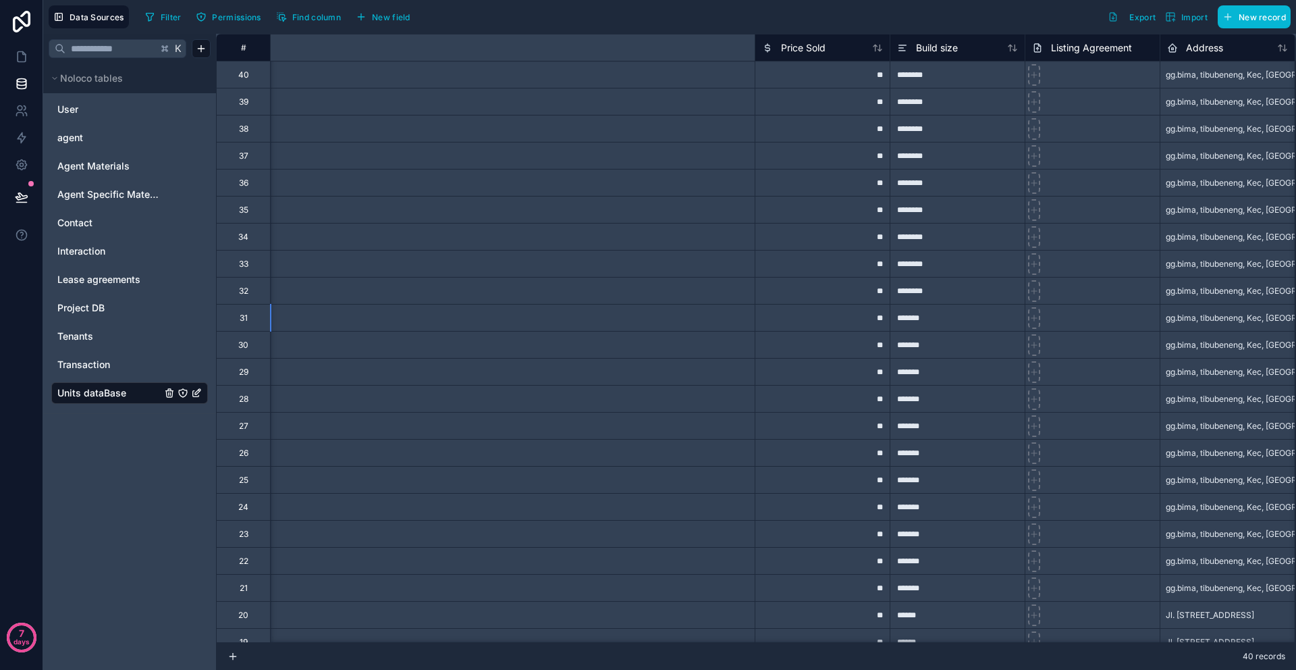
scroll to position [0, 2215]
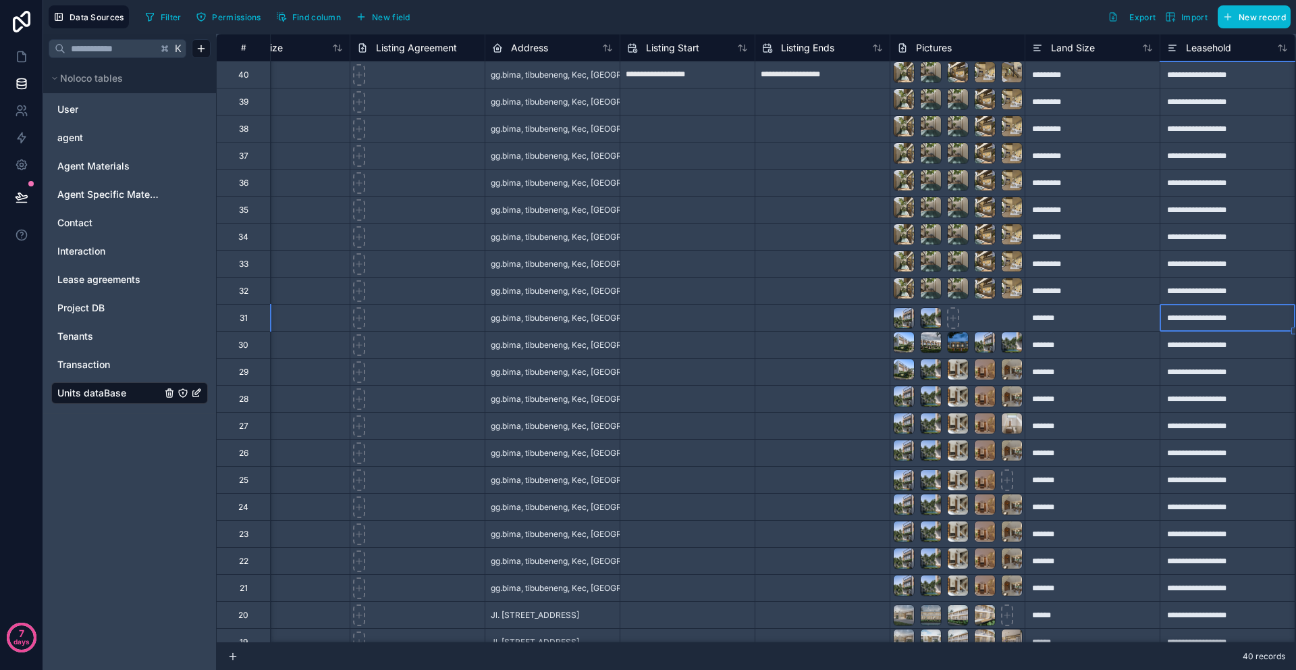
click at [939, 58] on div "Pictures" at bounding box center [957, 47] width 135 height 27
click at [961, 53] on div "Pictures" at bounding box center [957, 48] width 121 height 16
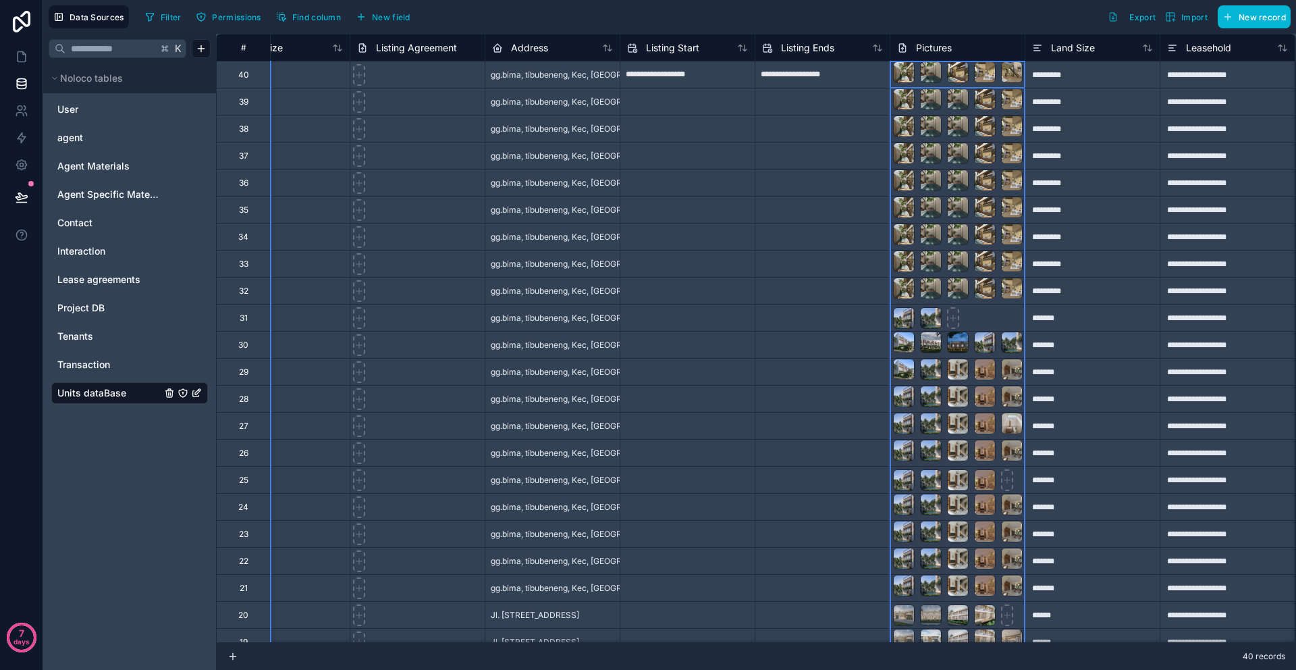
click at [957, 34] on div "Pictures" at bounding box center [957, 47] width 135 height 27
click at [959, 47] on div "Pictures" at bounding box center [957, 48] width 121 height 16
click at [959, 49] on div "Pictures" at bounding box center [957, 48] width 121 height 16
click at [931, 51] on span "Pictures" at bounding box center [934, 48] width 36 height 14
click at [934, 45] on span "Pictures" at bounding box center [934, 48] width 36 height 14
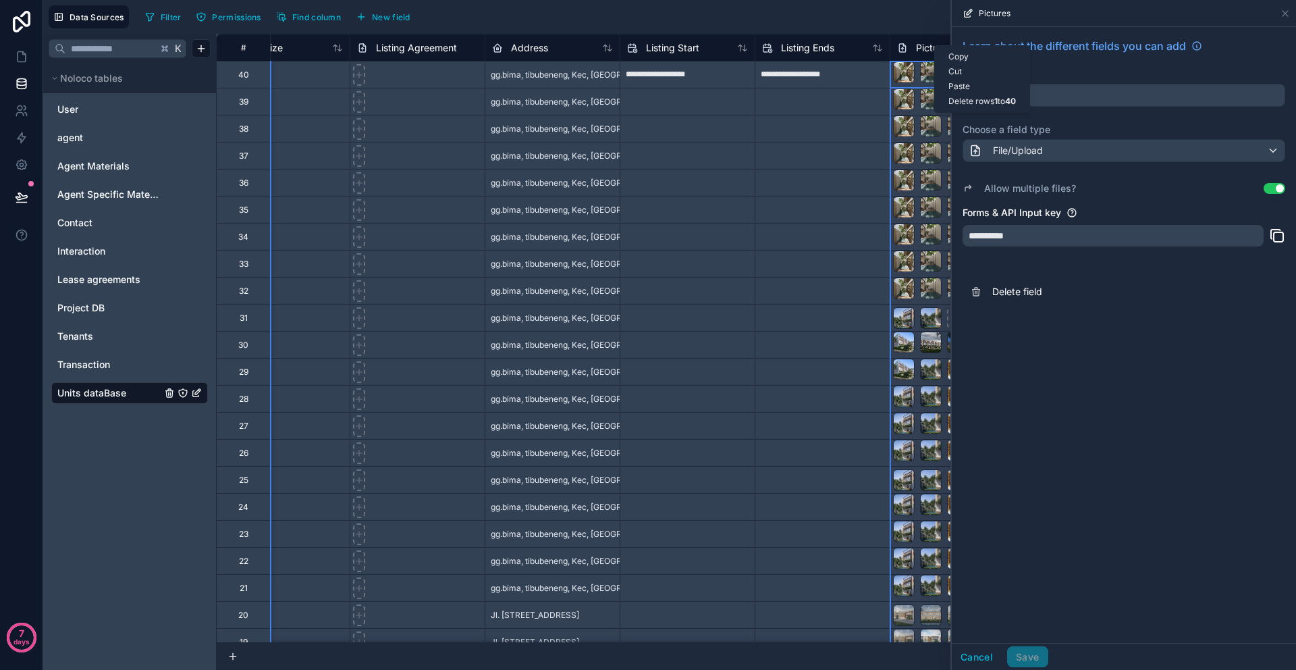
click at [784, 259] on input "text" at bounding box center [822, 264] width 134 height 22
click at [745, 336] on input "text" at bounding box center [687, 345] width 134 height 22
click at [1285, 16] on icon at bounding box center [1285, 13] width 11 height 11
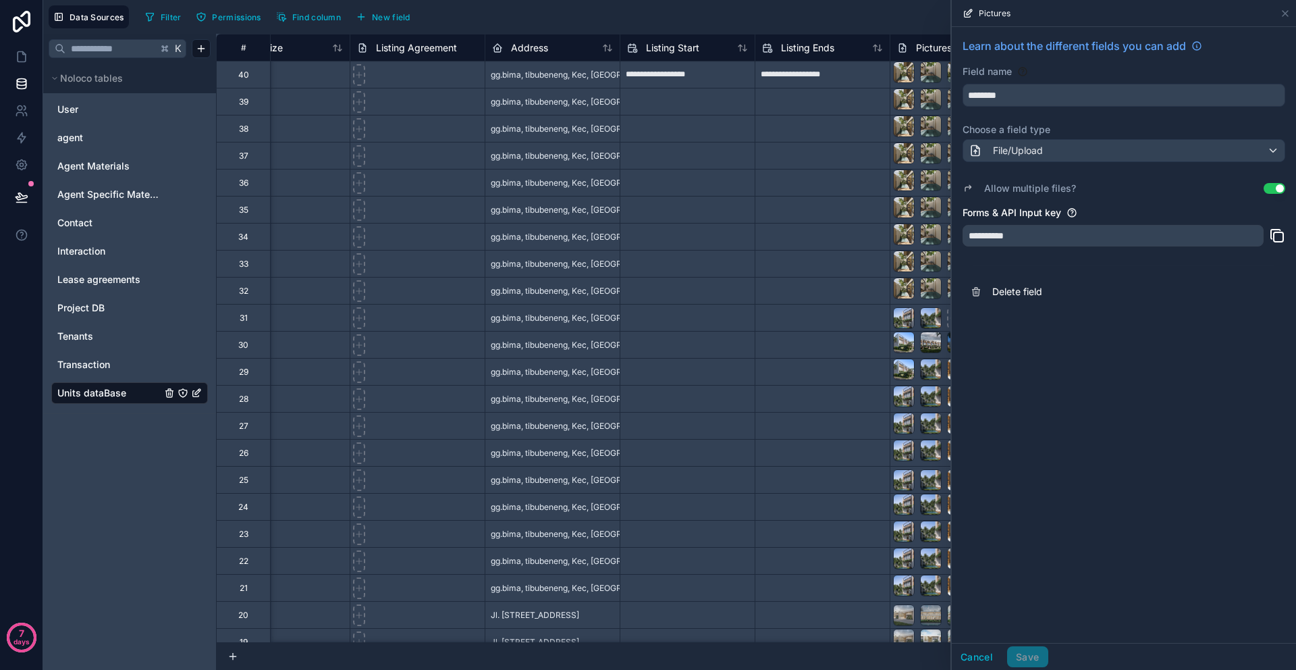
select select "****"
select select "*"
select select "****"
select select "*"
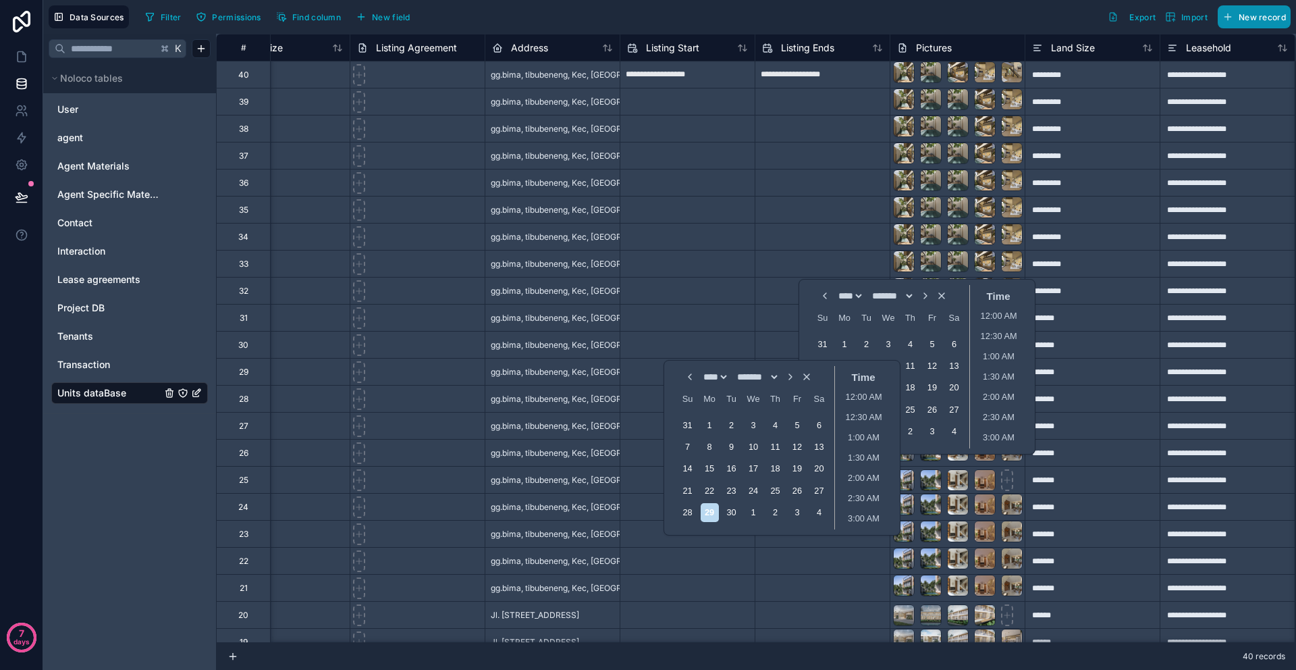
click at [1288, 10] on button "New record" at bounding box center [1254, 16] width 73 height 23
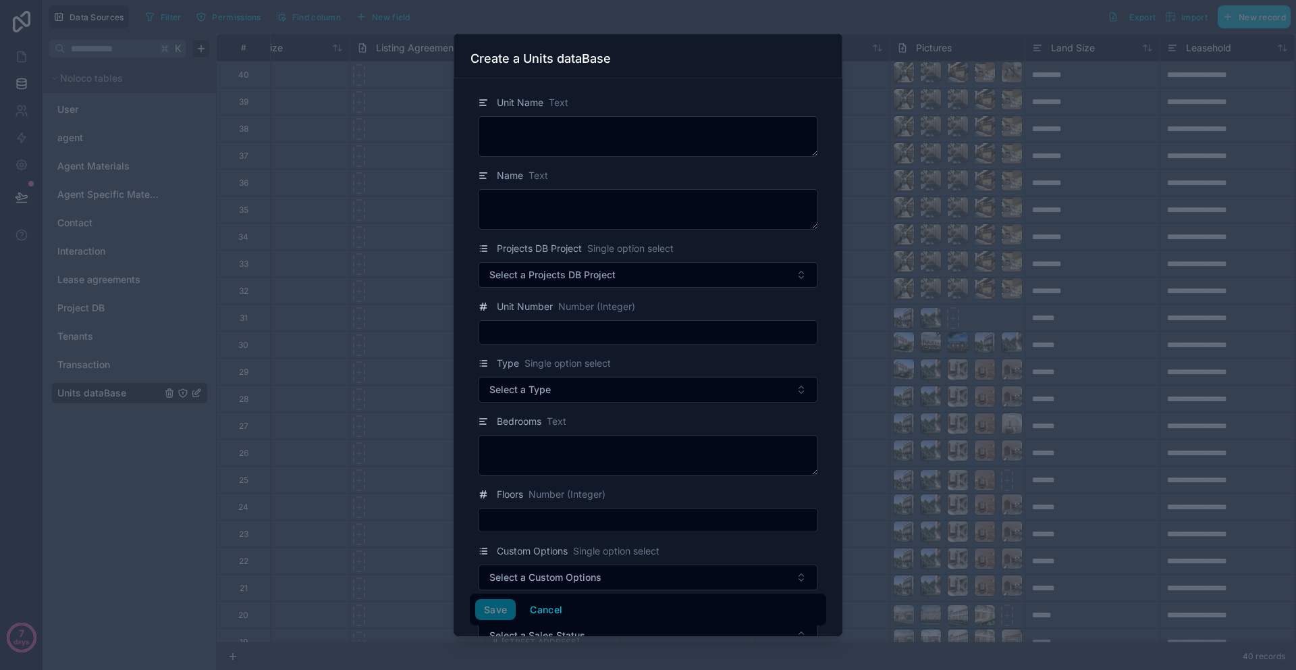
click at [1079, 238] on div at bounding box center [648, 335] width 1296 height 670
click at [1091, 259] on div "*********" at bounding box center [1092, 263] width 135 height 27
click at [1096, 278] on div "*********" at bounding box center [1092, 290] width 135 height 27
click at [1103, 269] on div "*********" at bounding box center [1092, 263] width 135 height 27
click at [1220, 485] on div "**********" at bounding box center [1227, 479] width 135 height 27
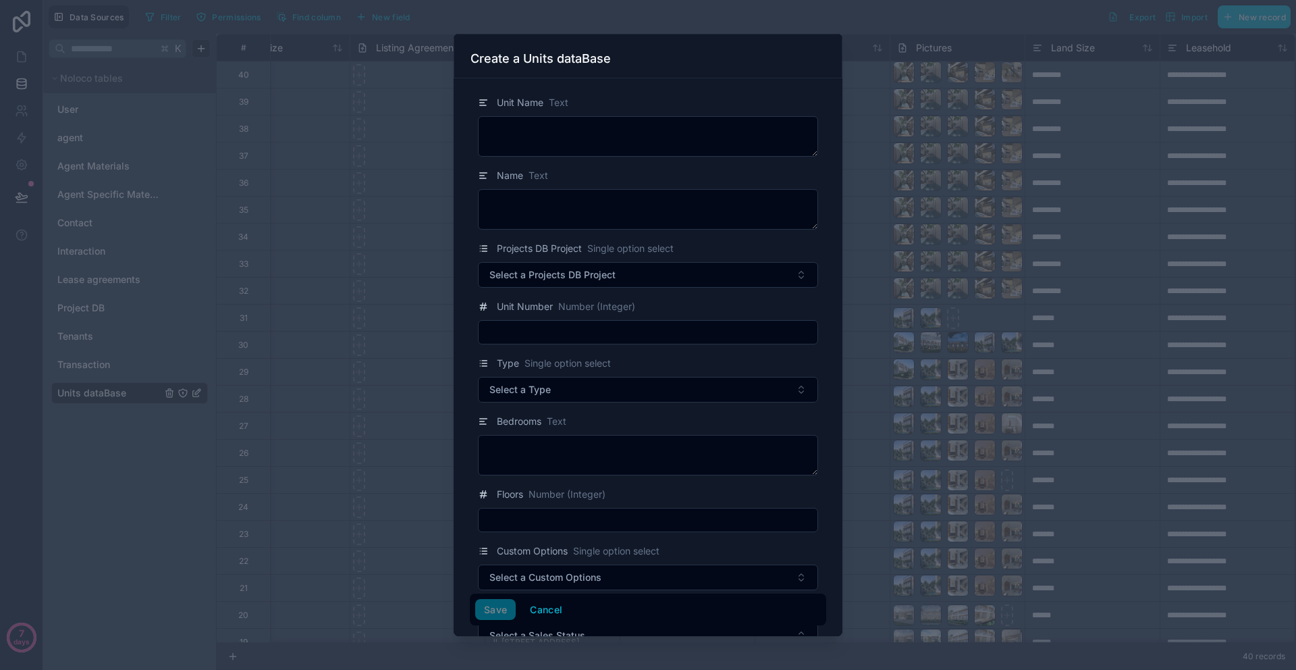
click at [1189, 486] on div "**********" at bounding box center [1227, 479] width 135 height 27
click at [1071, 475] on div "**********" at bounding box center [863, 479] width 5724 height 27
click at [1077, 458] on div "*******" at bounding box center [1092, 452] width 135 height 27
click at [1110, 434] on div "*******" at bounding box center [1092, 425] width 135 height 27
click at [1115, 431] on div "*******" at bounding box center [1092, 425] width 135 height 27
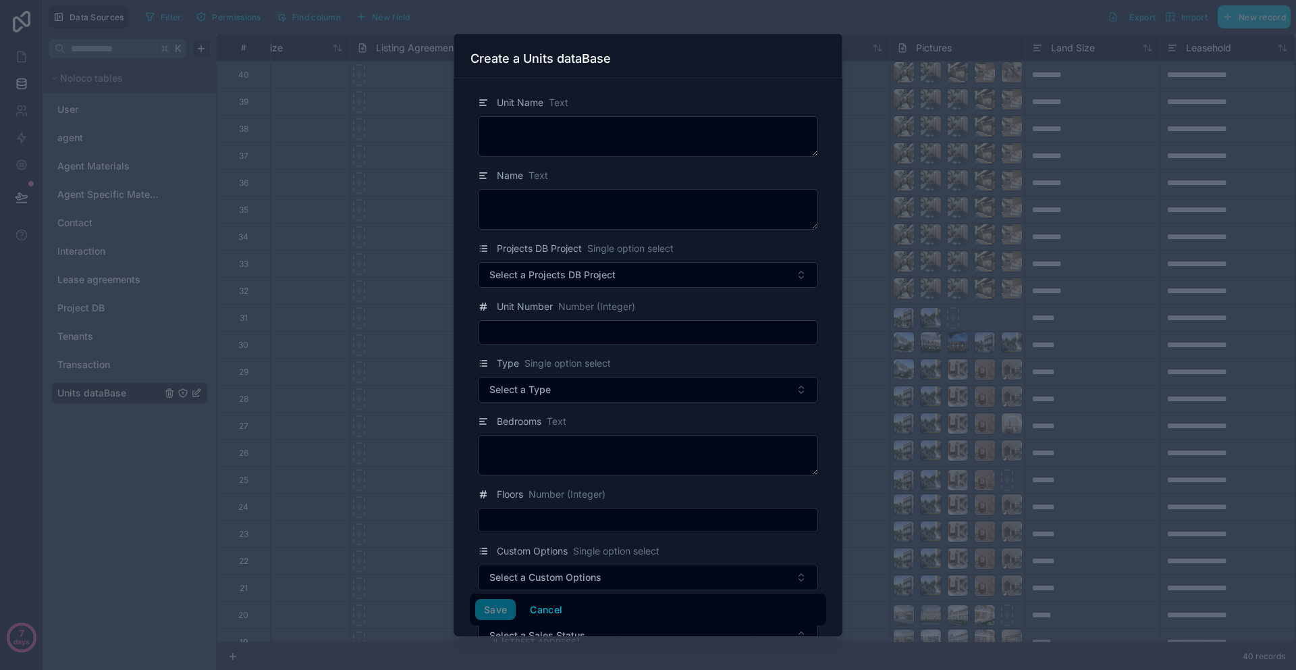
click at [1134, 257] on div "**********" at bounding box center [863, 587] width 5724 height 1107
click at [1166, 221] on div "**********" at bounding box center [1227, 209] width 135 height 27
click at [716, 489] on input "text" at bounding box center [687, 480] width 134 height 22
click at [743, 485] on input "text" at bounding box center [687, 480] width 134 height 22
click at [730, 489] on input "text" at bounding box center [687, 480] width 134 height 22
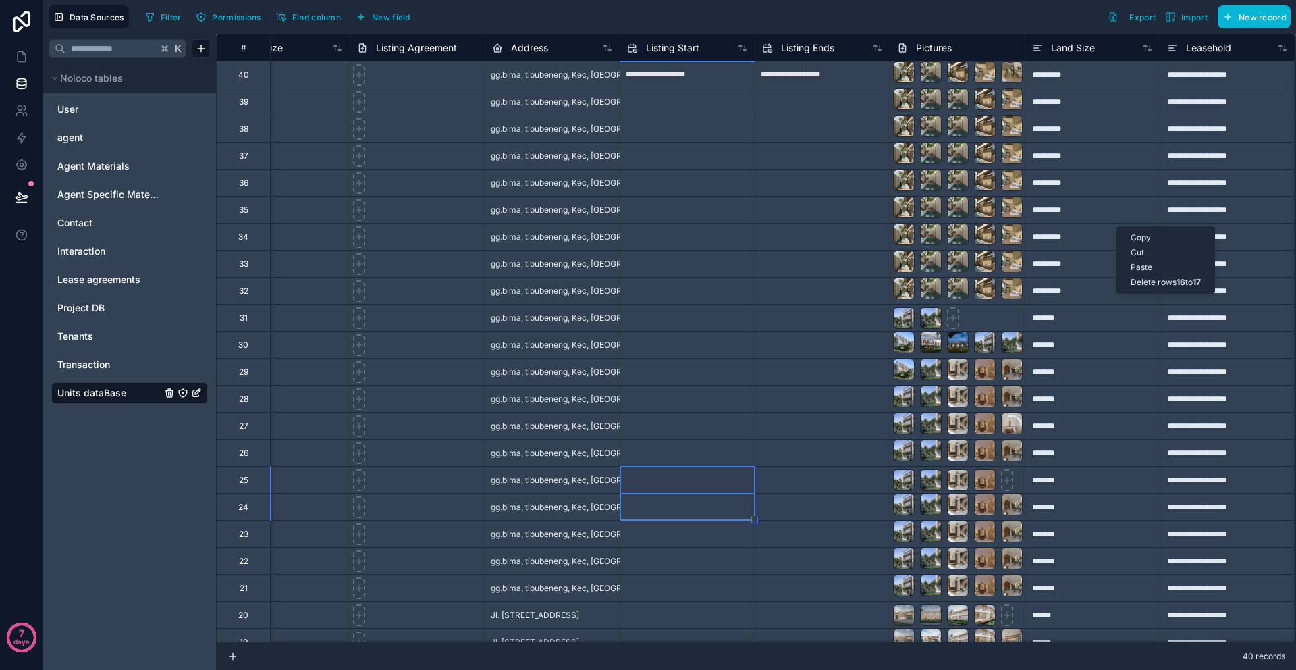
select select "****"
select select "*"
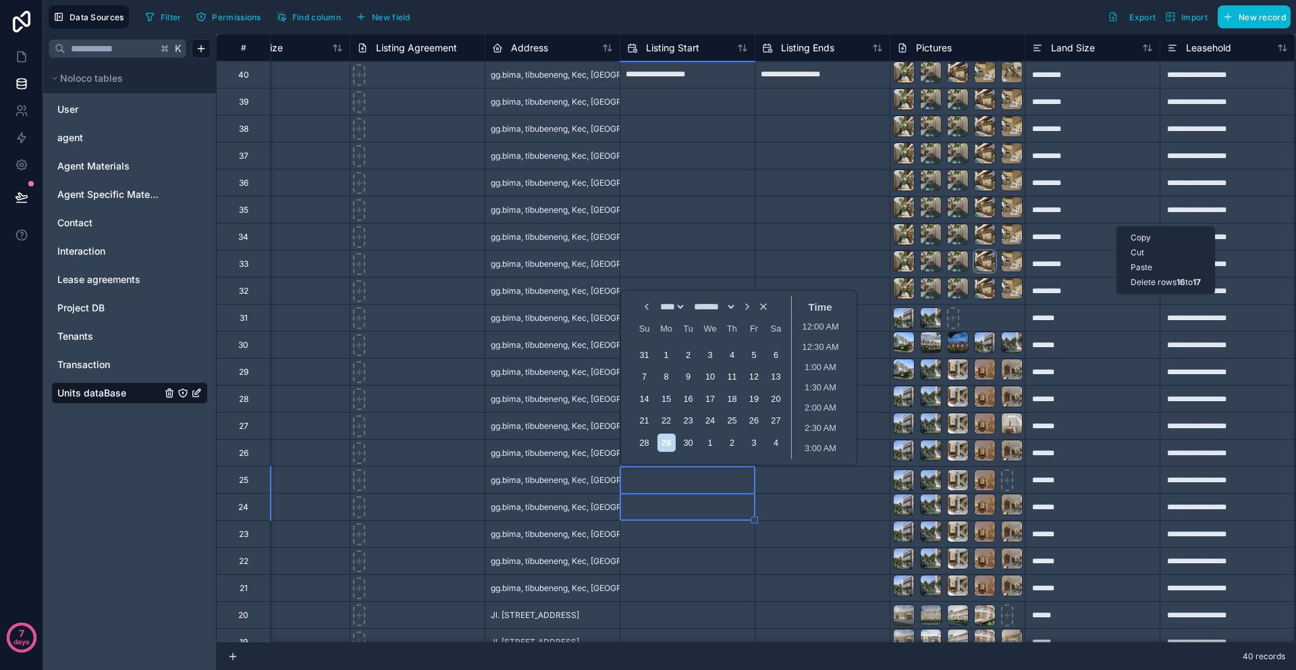
click at [1095, 263] on div "*********" at bounding box center [1092, 263] width 135 height 27
click at [1170, 237] on div "**********" at bounding box center [1227, 236] width 135 height 27
click at [1157, 246] on div "**********" at bounding box center [863, 236] width 5724 height 27
click at [1038, 346] on div "**********" at bounding box center [863, 587] width 5724 height 1107
click at [1072, 323] on div "*******" at bounding box center [1092, 317] width 135 height 27
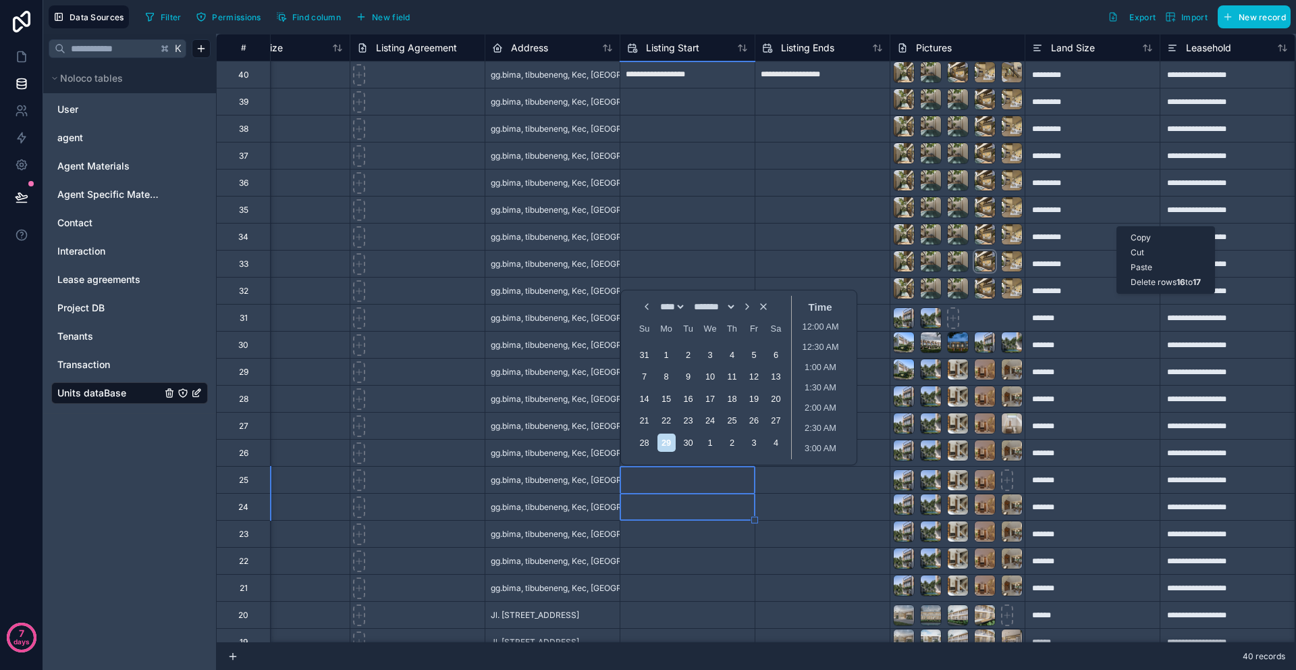
click at [1186, 324] on div "**********" at bounding box center [1227, 317] width 135 height 27
click at [1172, 332] on div "**********" at bounding box center [863, 587] width 5724 height 1107
click at [1168, 328] on input "**********" at bounding box center [1227, 317] width 134 height 26
click at [1127, 392] on div "**********" at bounding box center [863, 587] width 5724 height 1107
click at [1077, 422] on div "**********" at bounding box center [863, 587] width 5724 height 1107
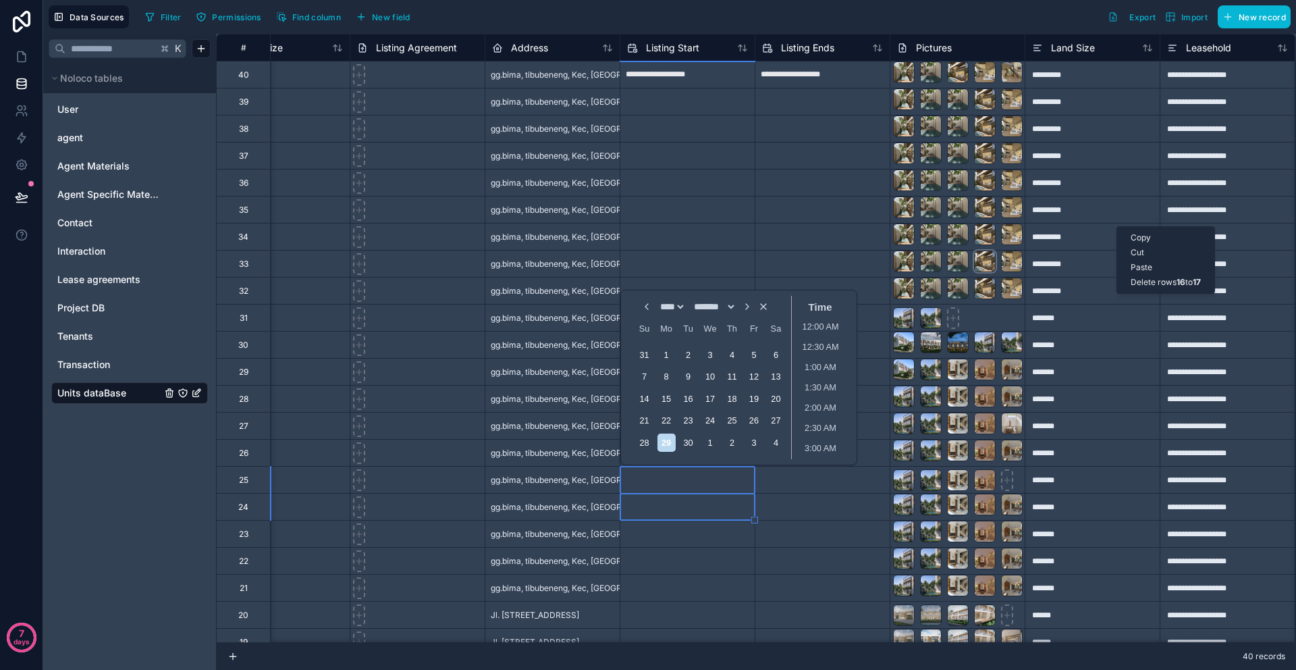
click at [1206, 389] on div "**********" at bounding box center [1227, 398] width 135 height 27
click at [1204, 390] on div "**********" at bounding box center [1227, 398] width 135 height 27
click at [1200, 391] on div "**********" at bounding box center [1227, 398] width 135 height 27
click at [1184, 410] on input "**********" at bounding box center [1227, 398] width 134 height 26
click at [1075, 556] on div "**********" at bounding box center [863, 587] width 5724 height 1107
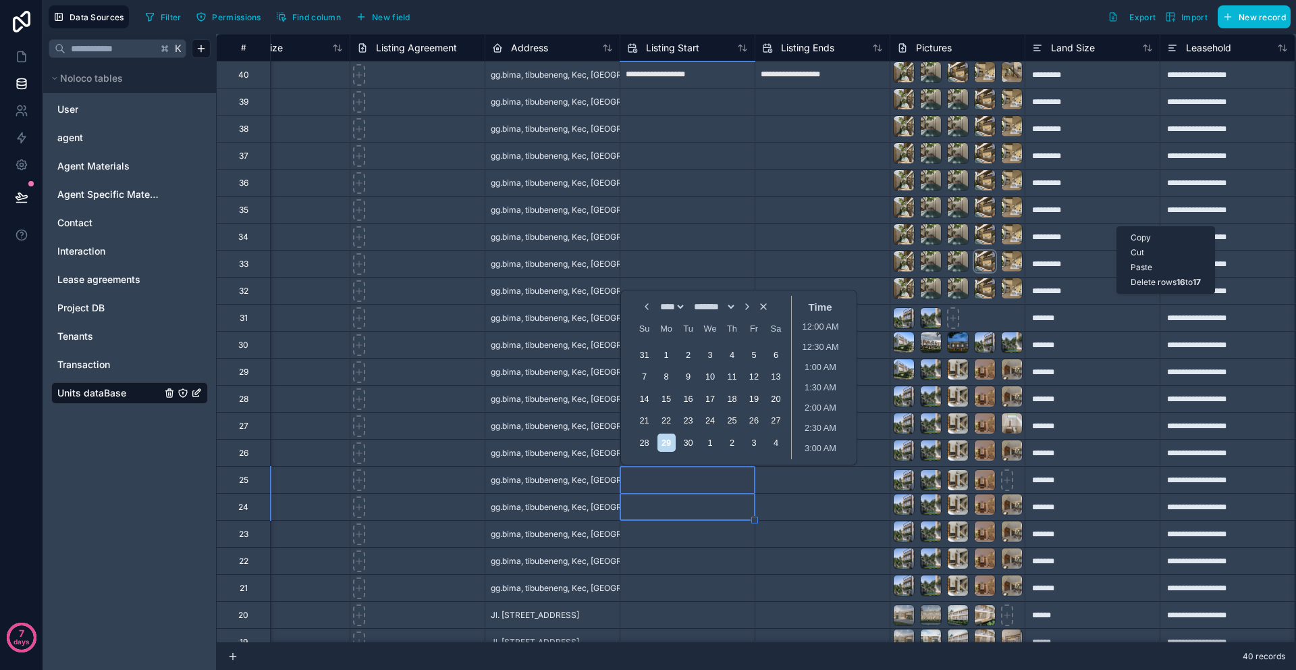
click at [1160, 292] on div "**********" at bounding box center [1227, 290] width 135 height 27
click at [1113, 321] on div "*******" at bounding box center [1092, 317] width 135 height 27
click at [979, 265] on div at bounding box center [985, 261] width 22 height 22
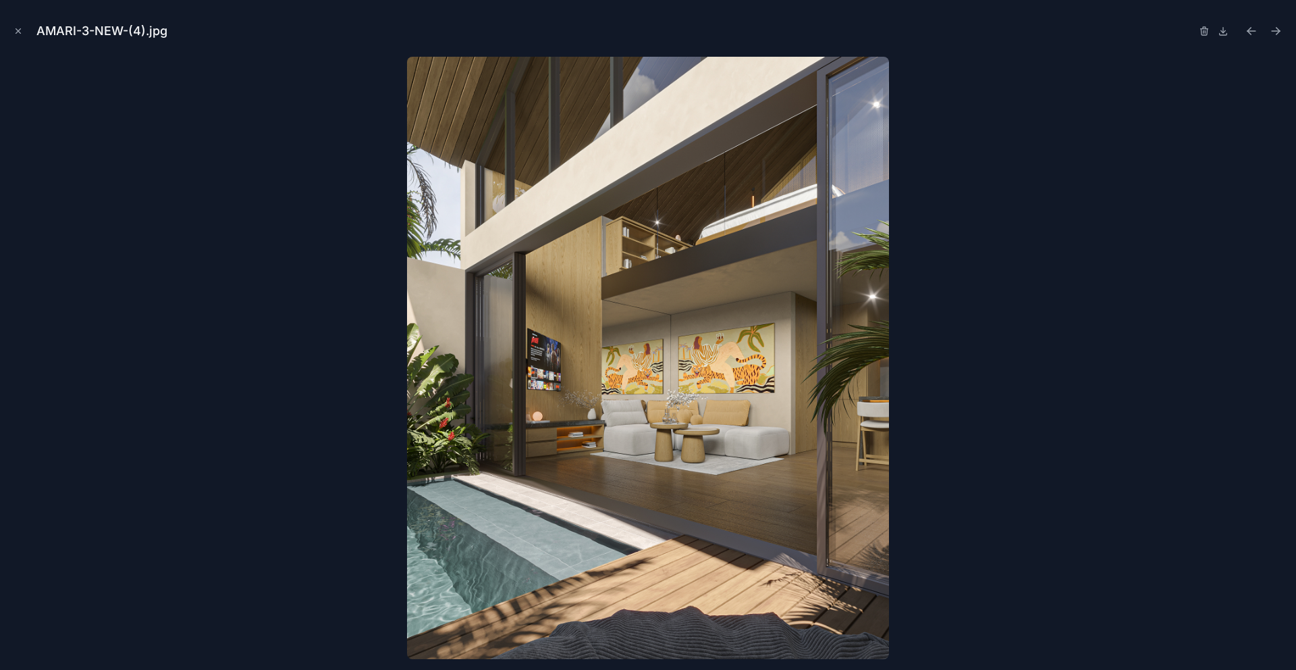
click at [1200, 319] on div at bounding box center [648, 358] width 1274 height 602
click at [23, 32] on button "Close modal" at bounding box center [18, 31] width 15 height 15
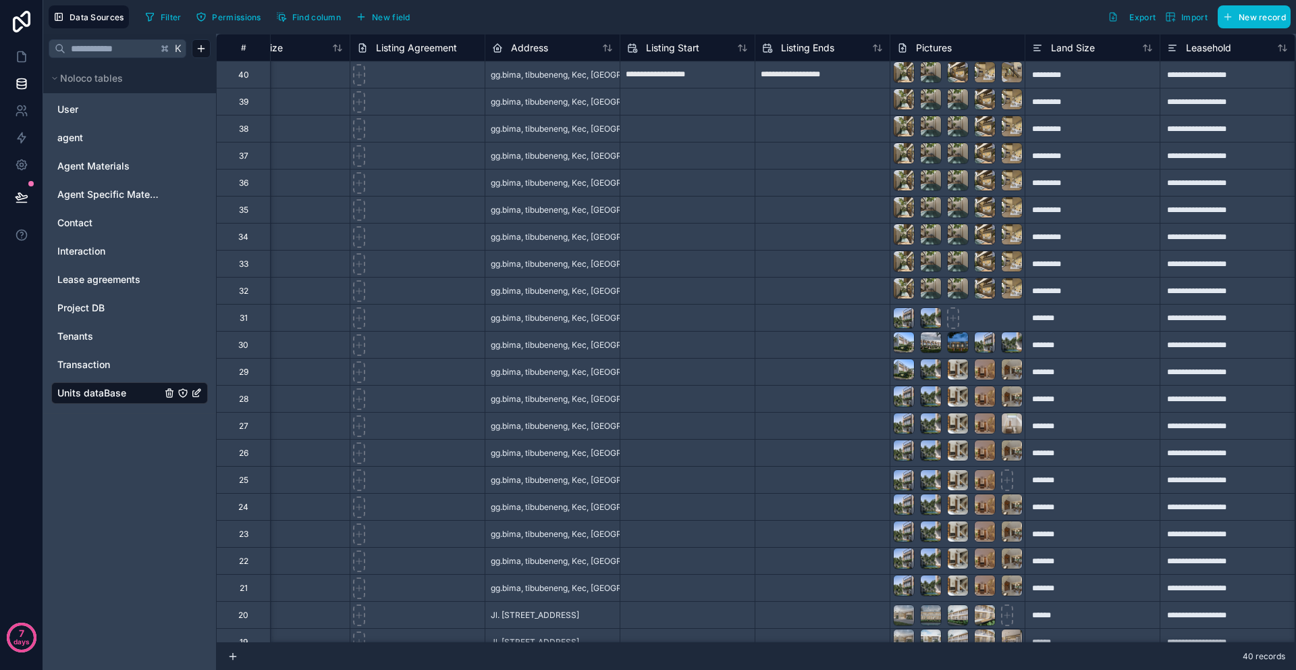
click at [16, 28] on icon at bounding box center [21, 22] width 27 height 22
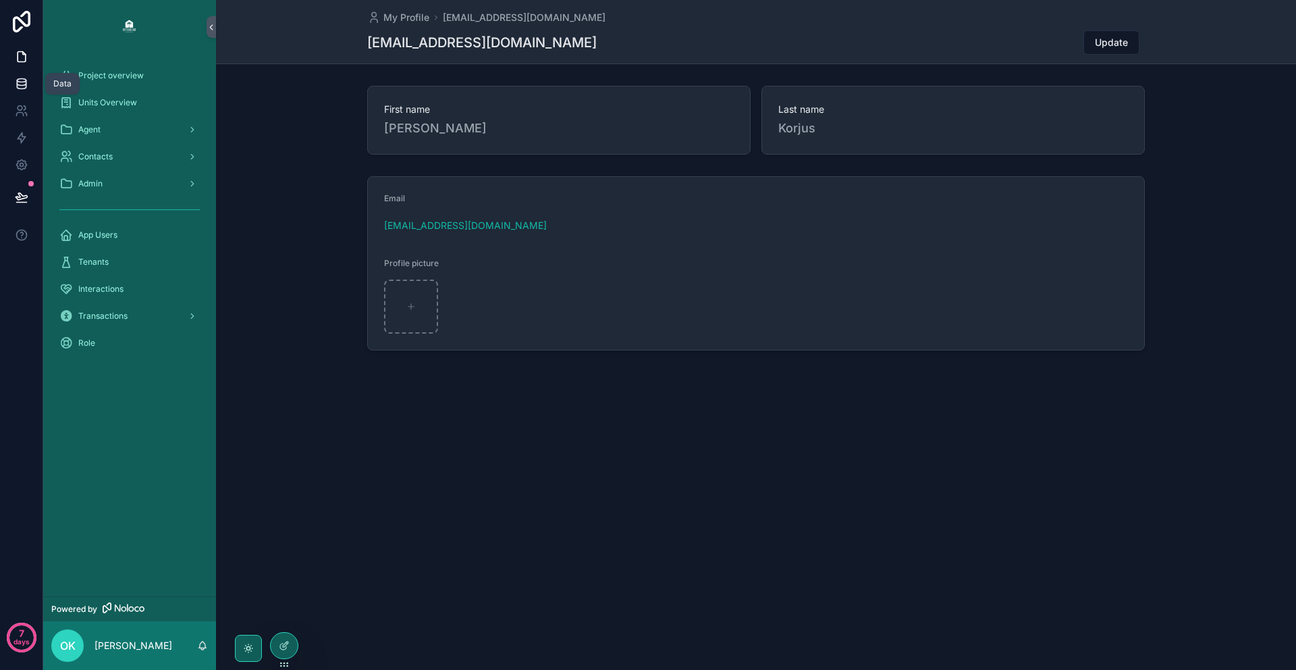
click at [23, 79] on icon at bounding box center [21, 80] width 9 height 3
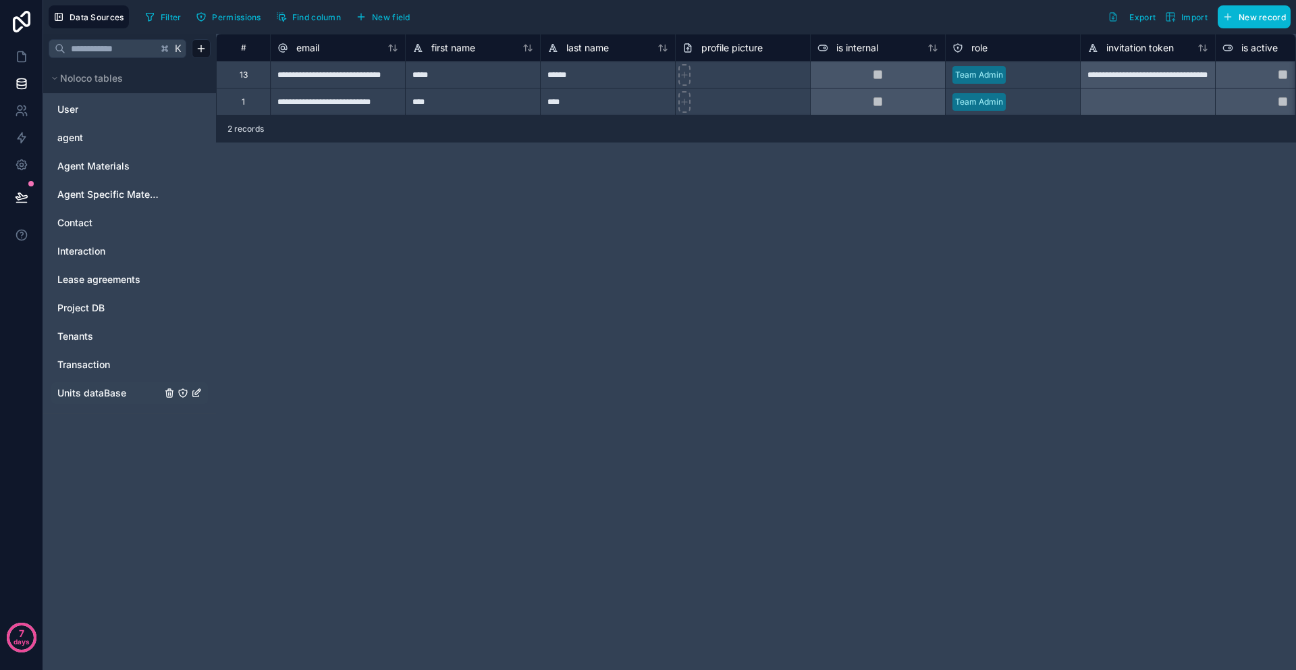
click at [99, 391] on span "Units dataBase" at bounding box center [91, 393] width 69 height 14
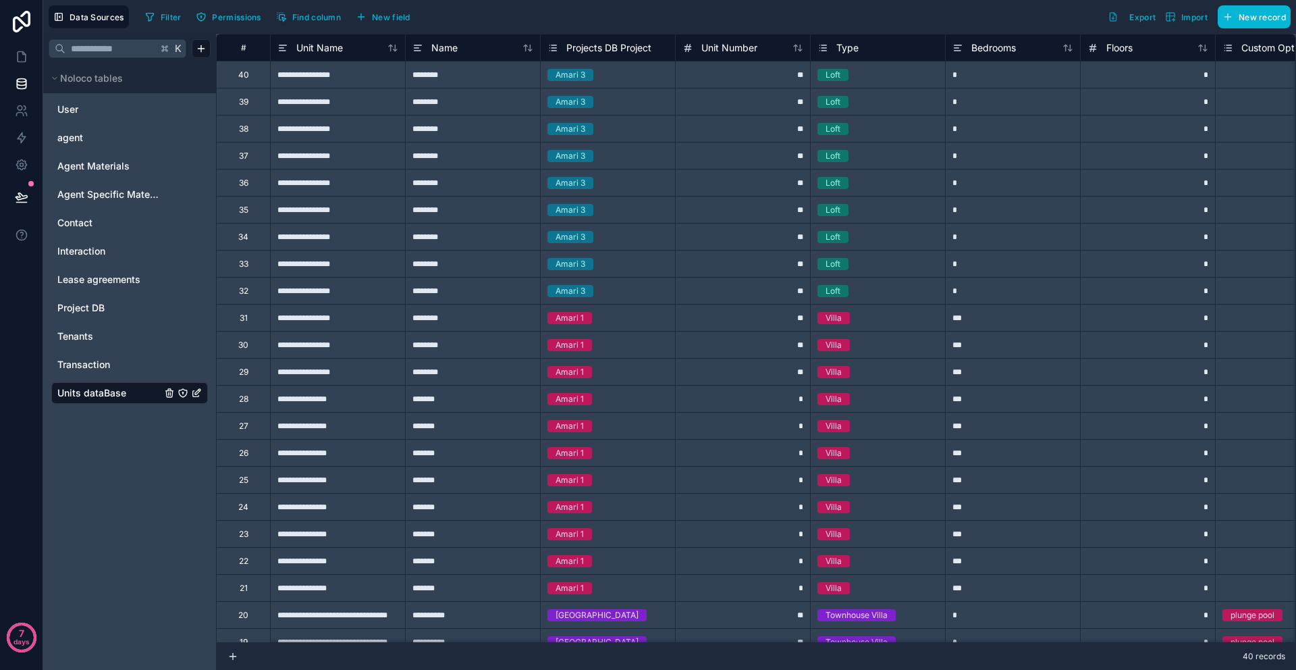
click at [1019, 272] on div "*" at bounding box center [1012, 263] width 135 height 27
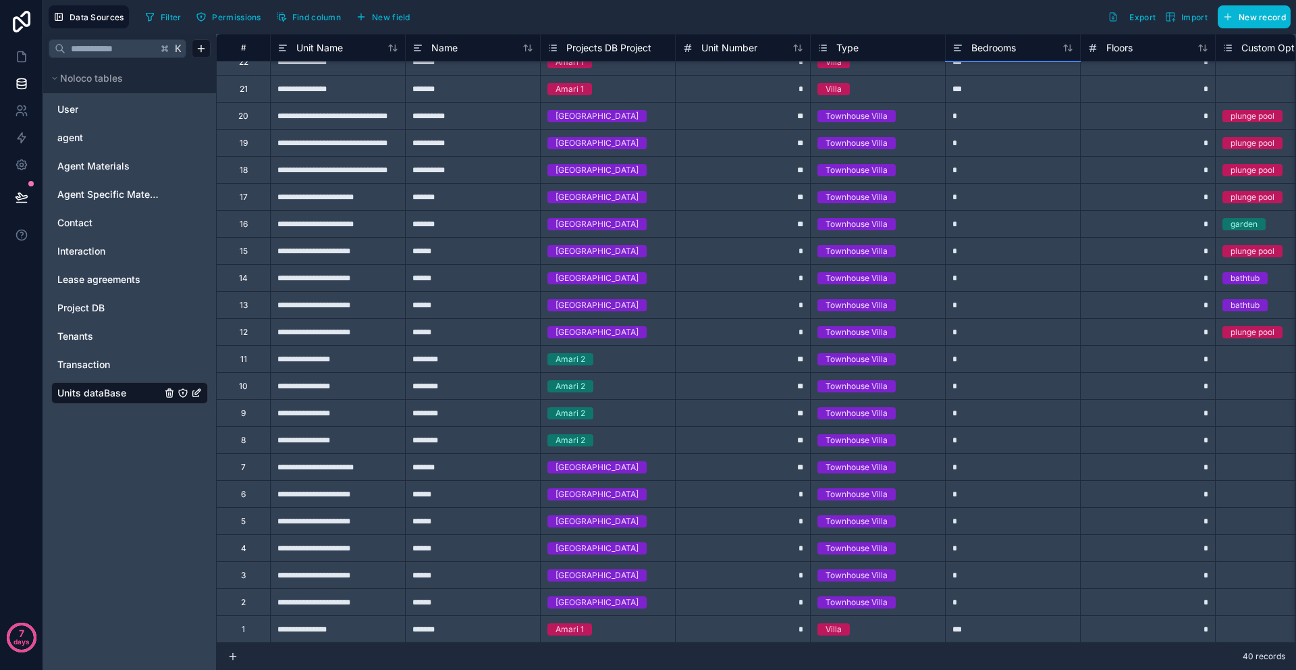
click at [1021, 275] on div "*" at bounding box center [1012, 277] width 135 height 27
click at [1141, 188] on div "*" at bounding box center [1147, 196] width 135 height 27
click at [1145, 160] on div "*" at bounding box center [1147, 169] width 135 height 27
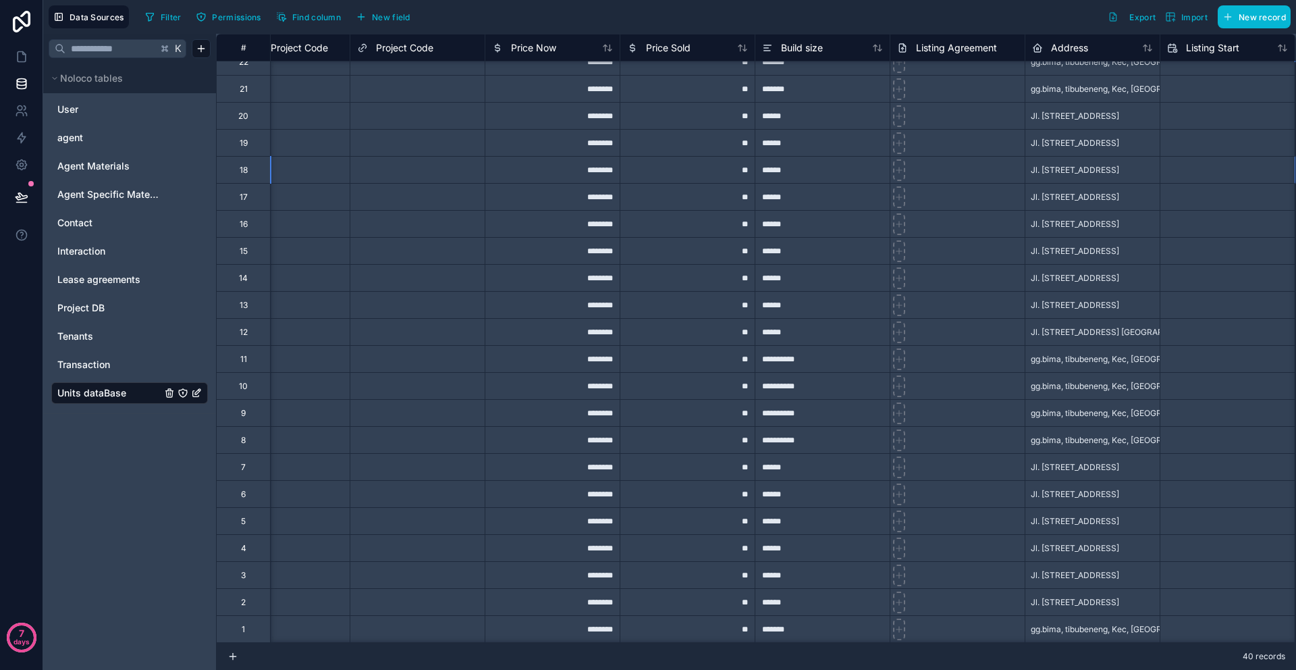
scroll to position [499, 1945]
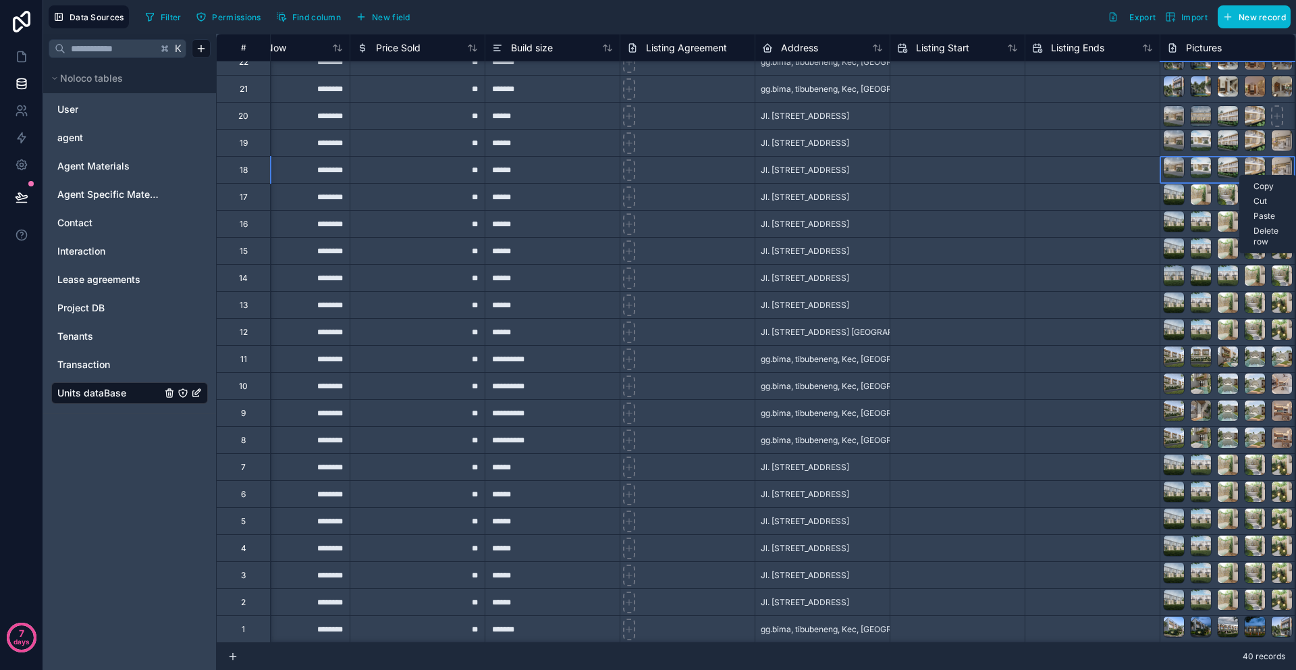
click at [1239, 178] on div "Copy Cut Paste Delete row" at bounding box center [1267, 214] width 57 height 78
click at [1213, 179] on div at bounding box center [1229, 208] width 132 height 103
click at [1238, 178] on div at bounding box center [1229, 208] width 132 height 103
click at [13, 65] on link at bounding box center [21, 56] width 43 height 27
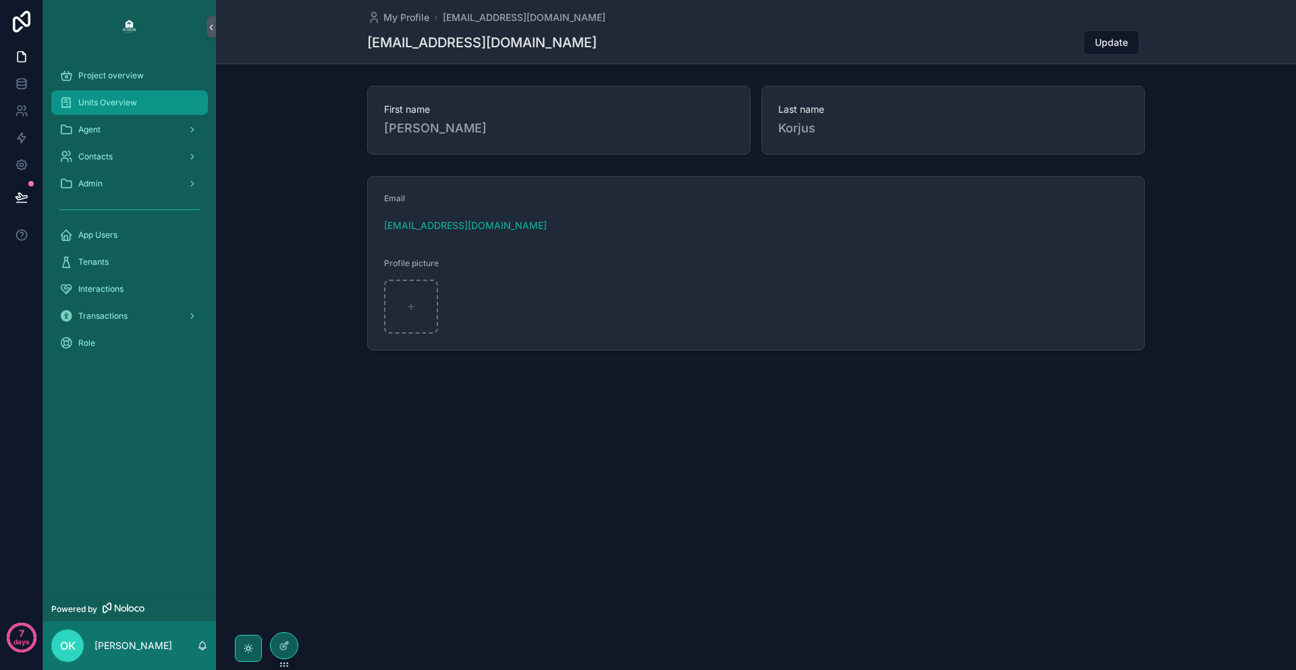
click at [113, 103] on span "Units Overview" at bounding box center [107, 102] width 59 height 11
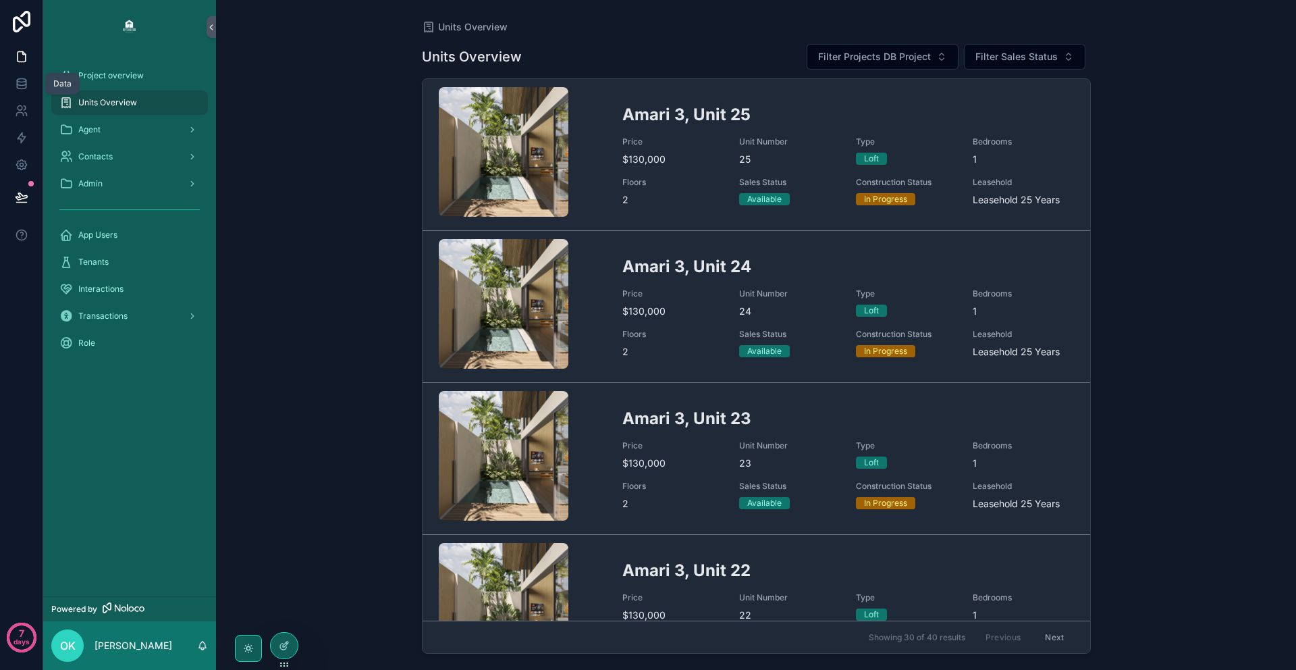
drag, startPoint x: 9, startPoint y: 90, endPoint x: 66, endPoint y: 88, distance: 56.7
click at [10, 90] on link at bounding box center [21, 83] width 43 height 27
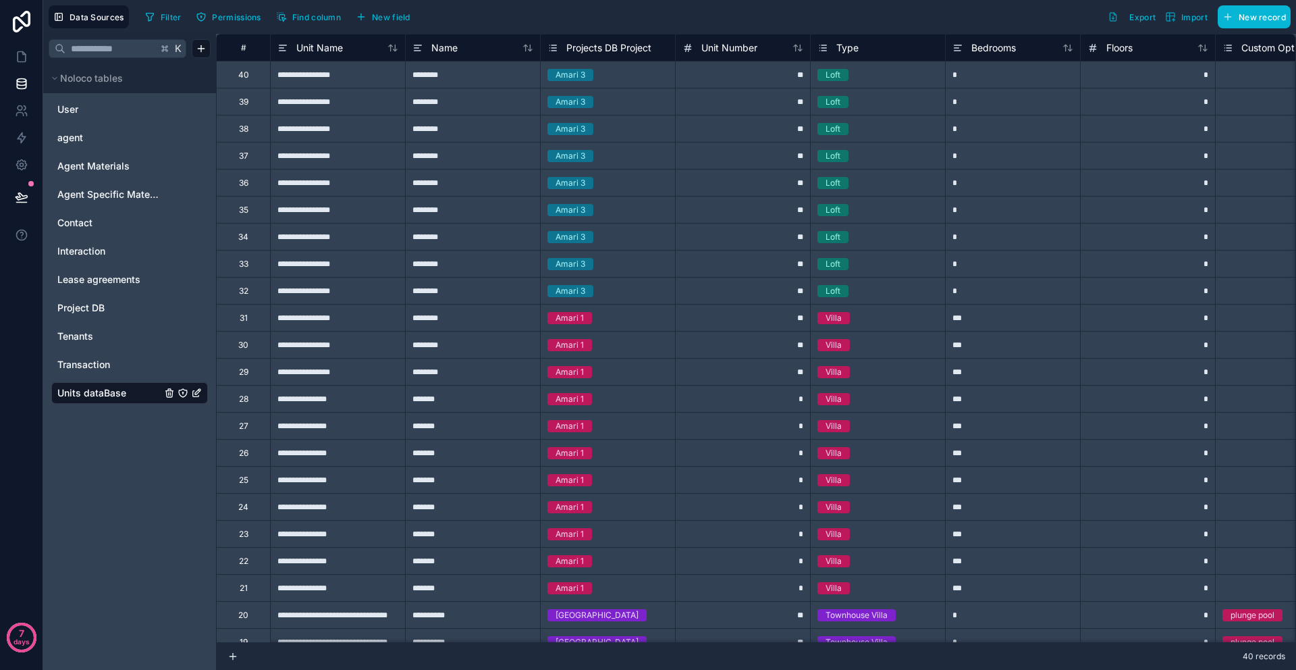
click at [1042, 312] on div "***" at bounding box center [1012, 317] width 135 height 27
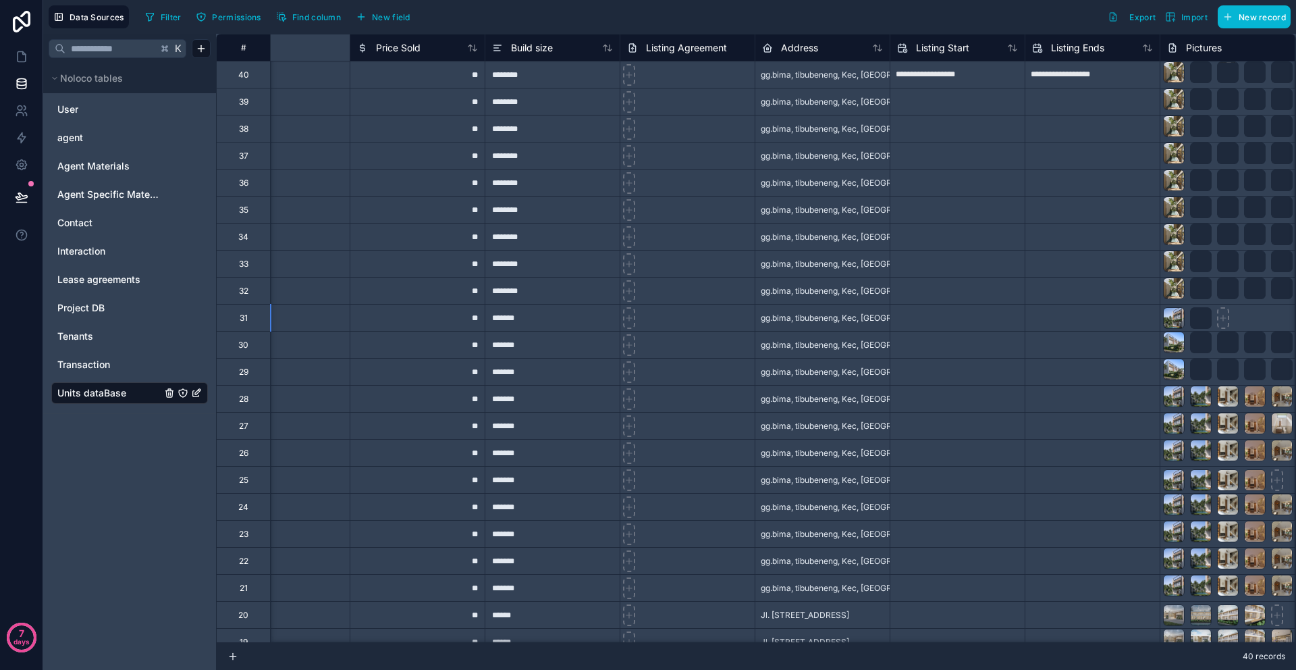
scroll to position [0, 2215]
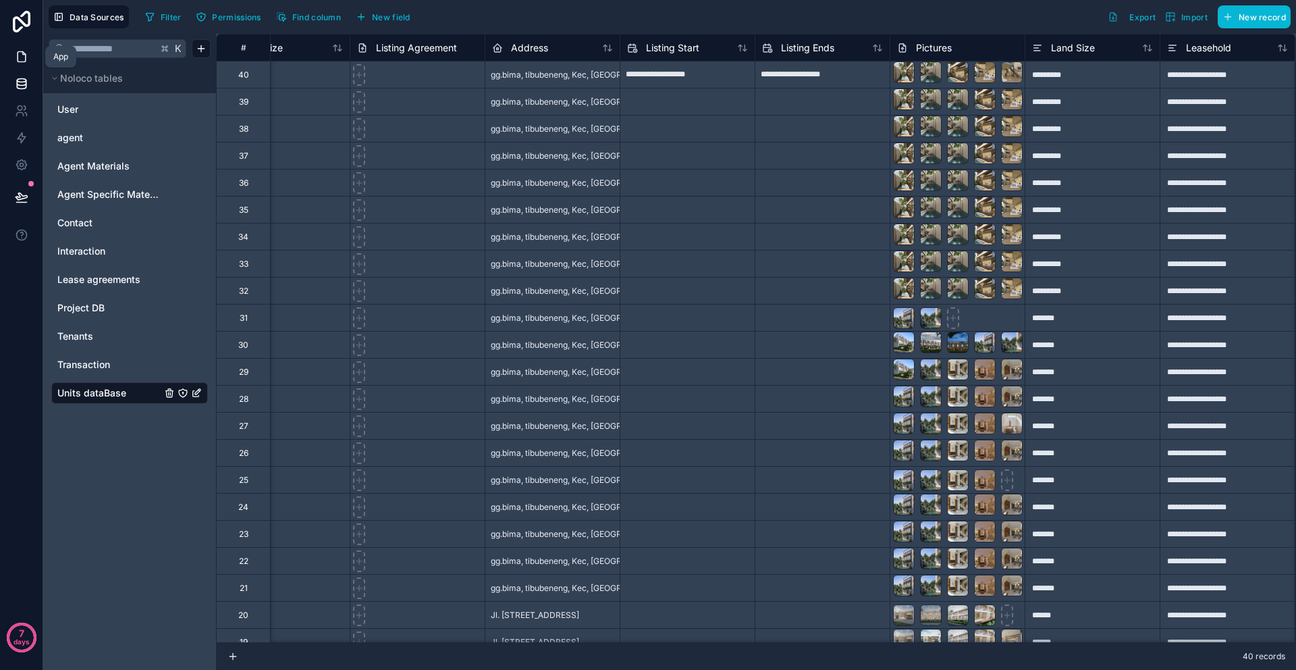
click at [21, 56] on icon at bounding box center [22, 57] width 14 height 14
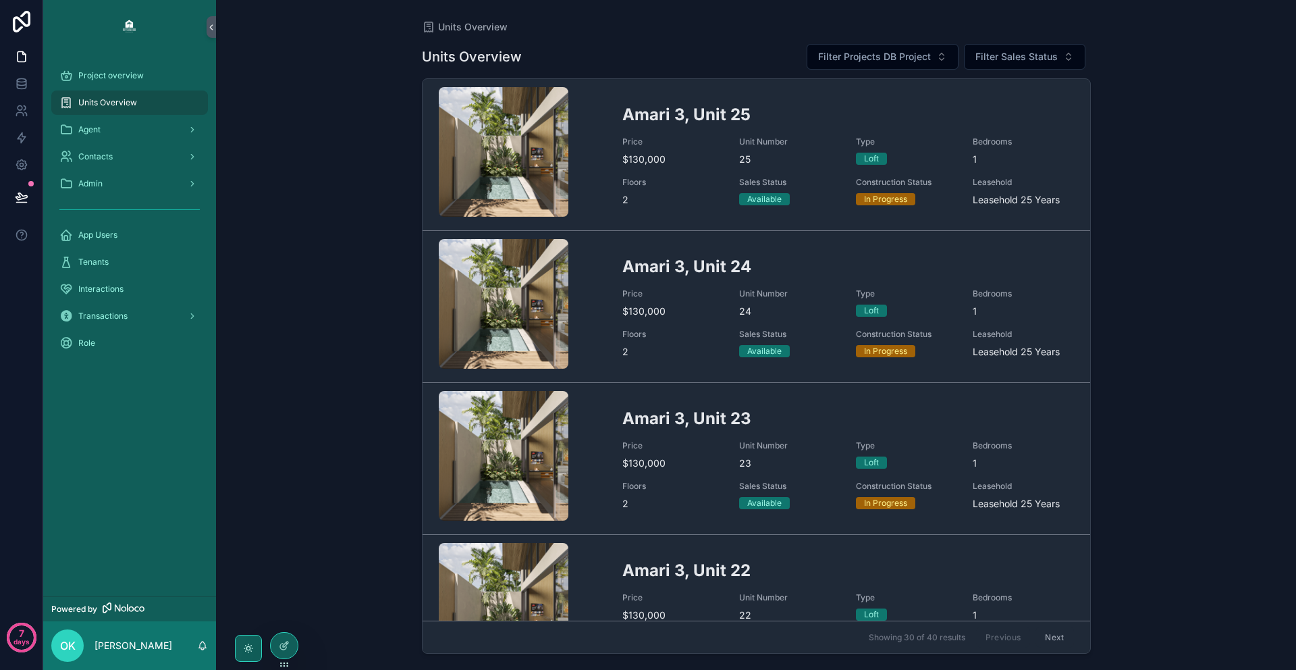
scroll to position [431, 0]
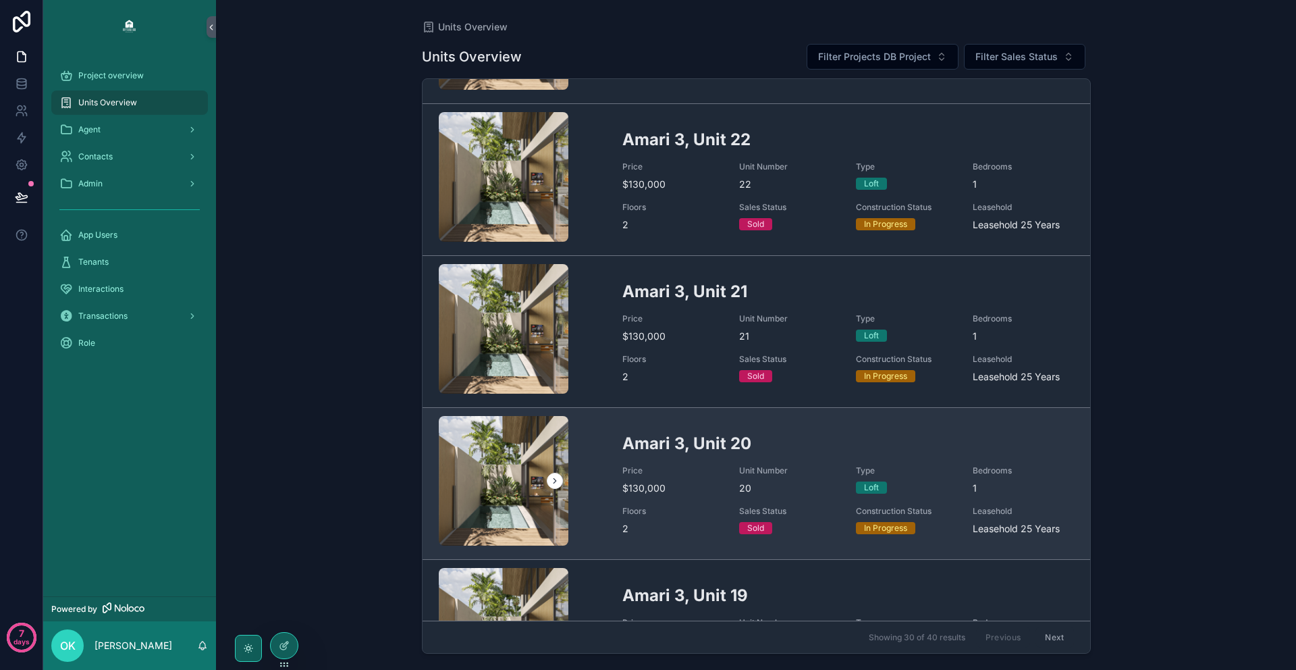
click at [651, 461] on div "Amari 3, Unit 20 Price $130,000 Unit Number 20 Type Loft Bedrooms 1 Floors 2 Sa…" at bounding box center [848, 483] width 452 height 103
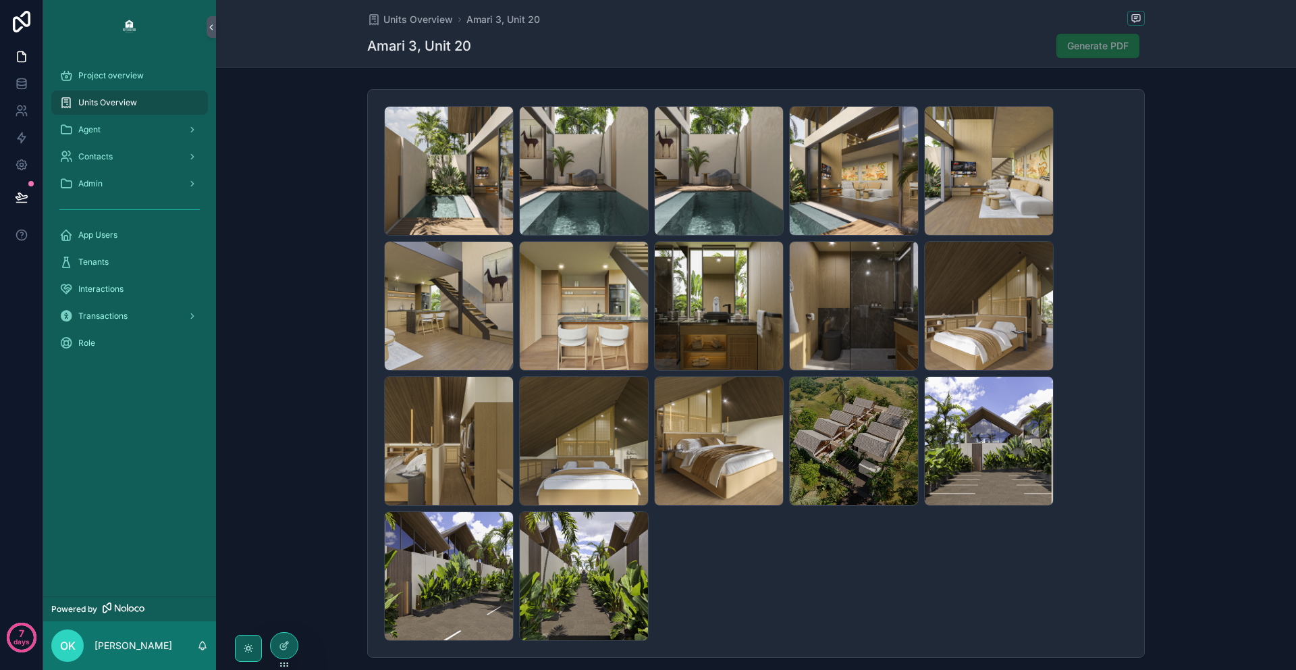
click at [114, 92] on div "Units Overview" at bounding box center [129, 103] width 140 height 22
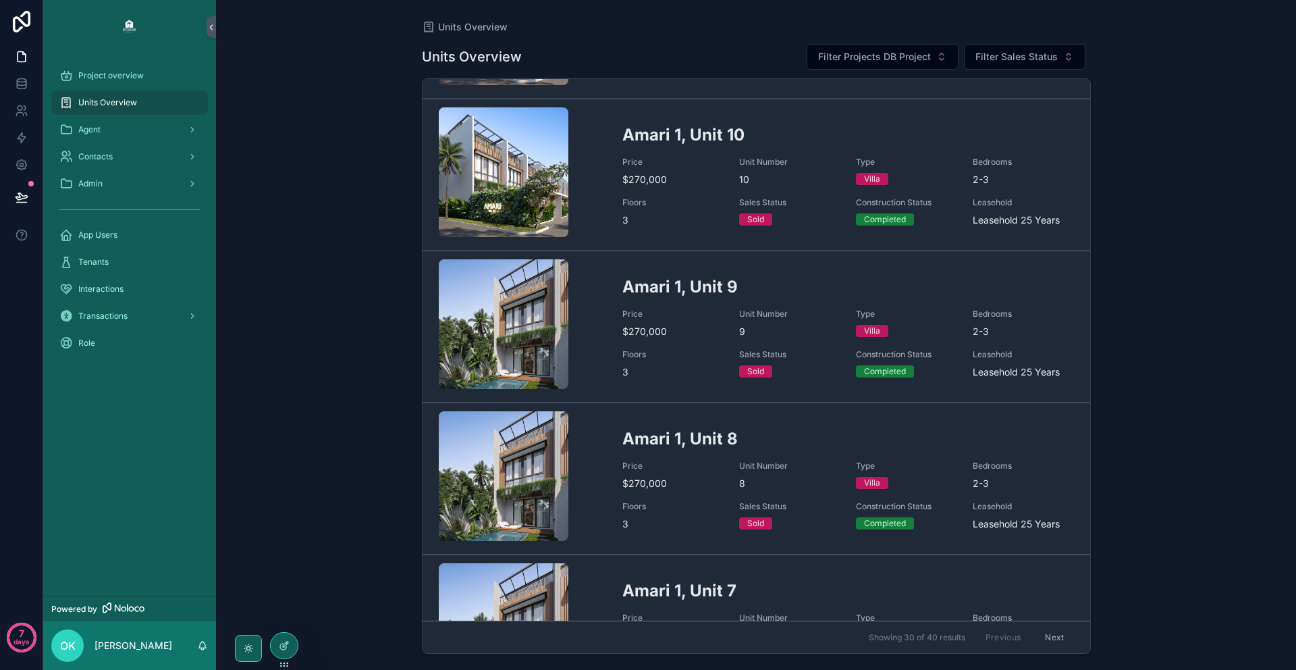
scroll to position [1887, 0]
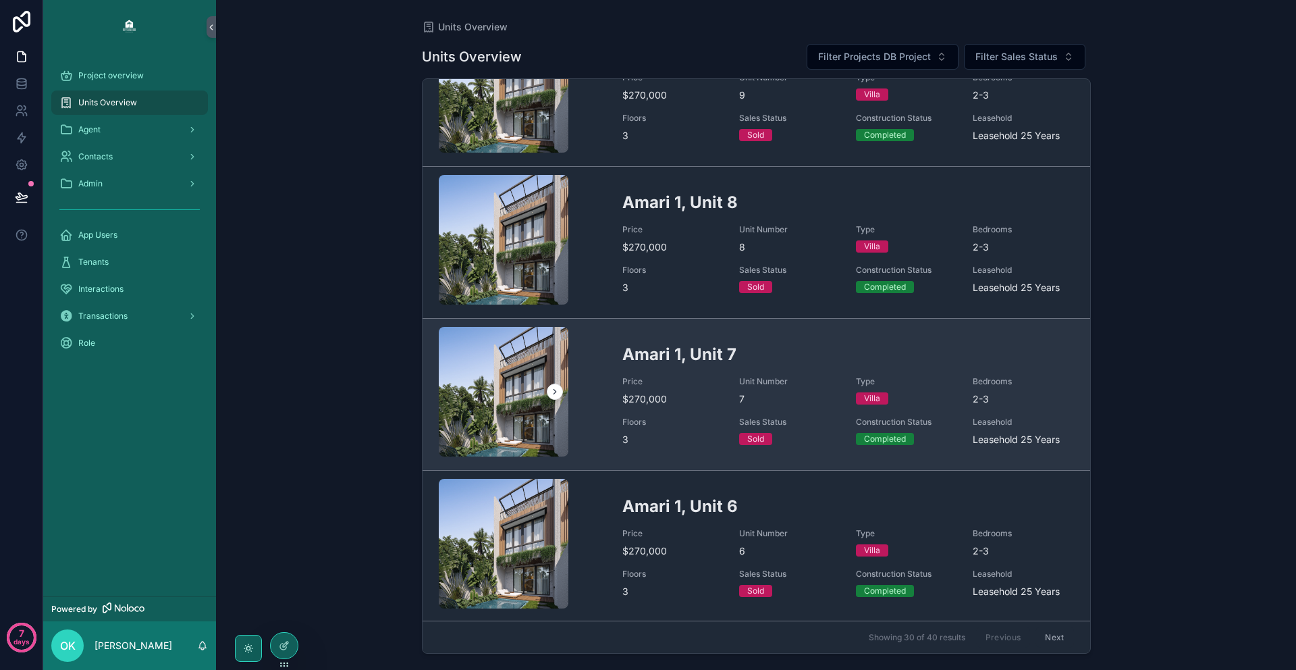
click at [704, 408] on div "Amari 1, Unit 7 Price $270,000 Unit Number 7 Type Villa Bedrooms 2-3 Floors 3 S…" at bounding box center [848, 394] width 452 height 103
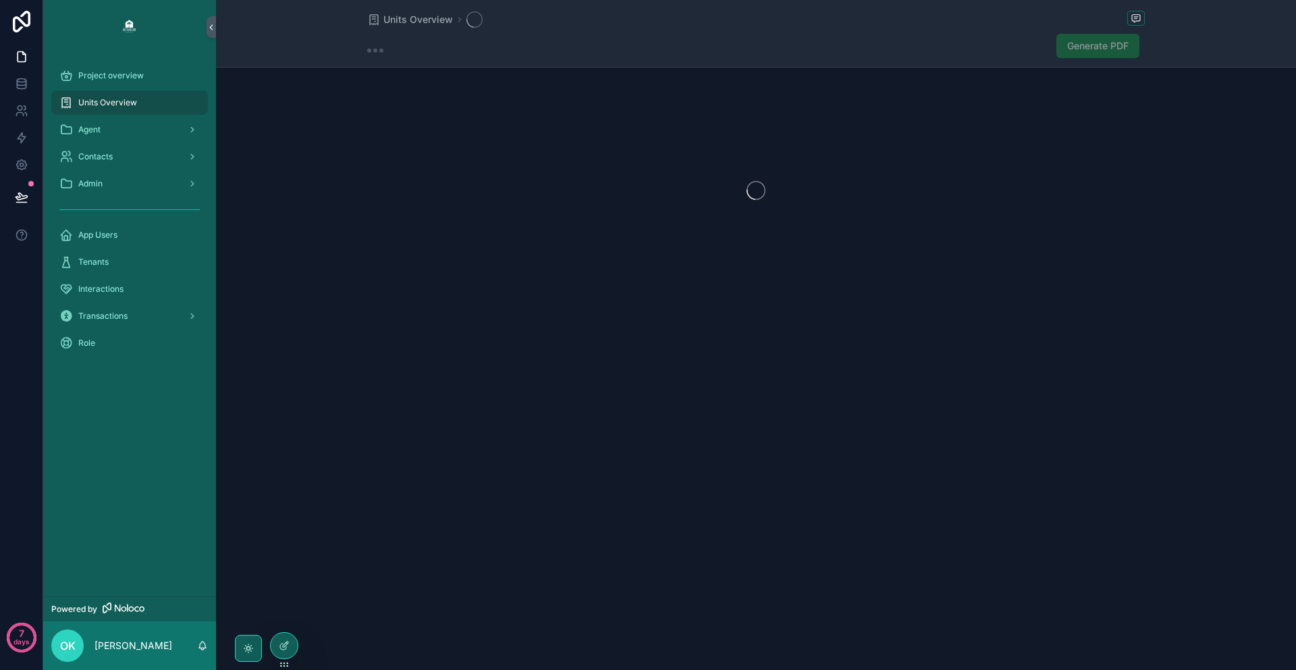
drag, startPoint x: 688, startPoint y: 361, endPoint x: 695, endPoint y: 350, distance: 13.7
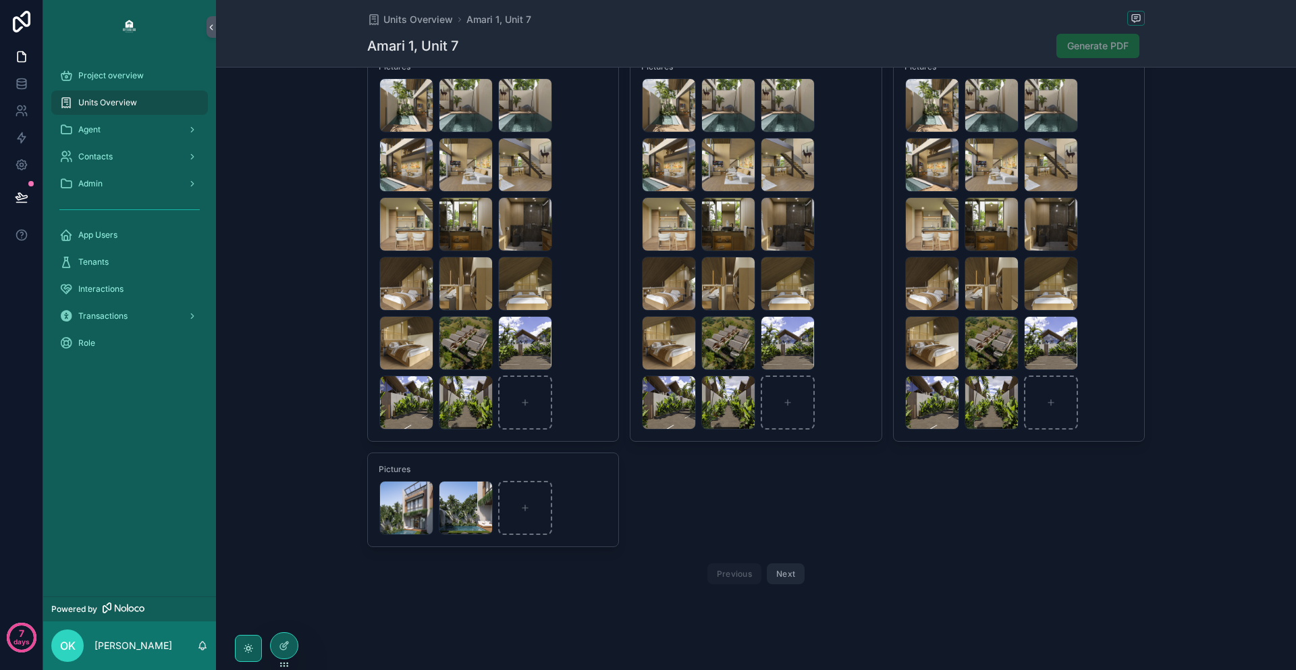
scroll to position [2821, 0]
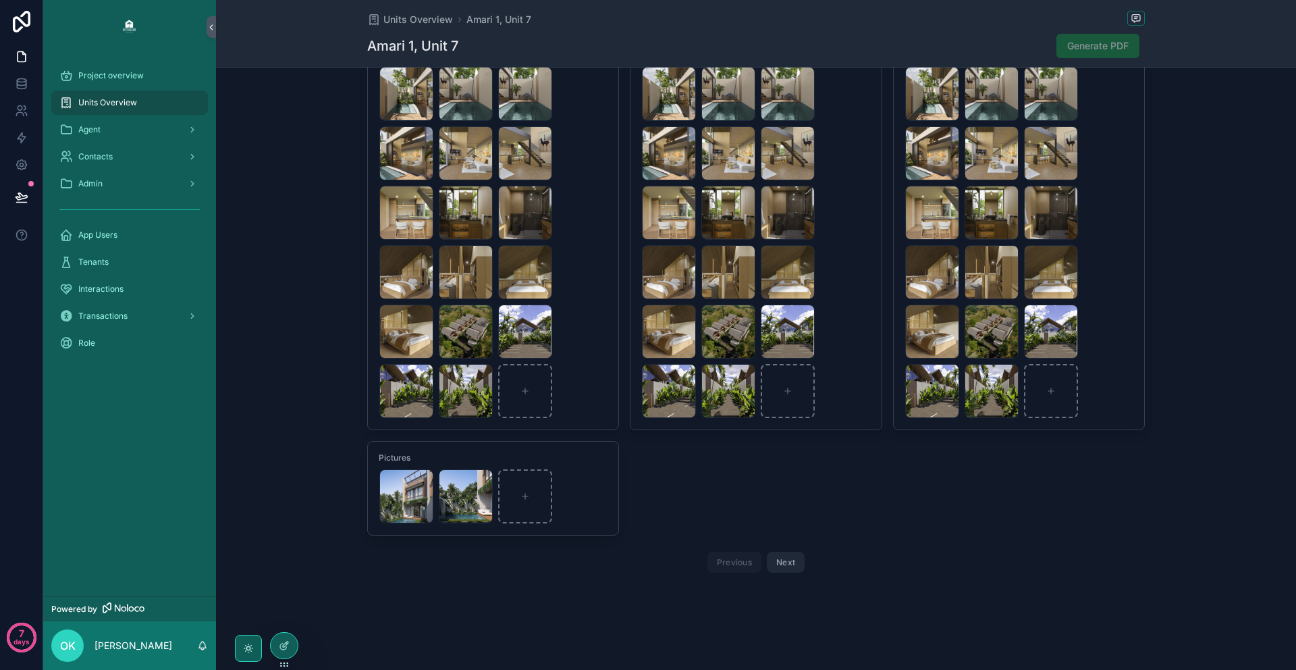
click at [786, 564] on button "Next" at bounding box center [786, 562] width 38 height 21
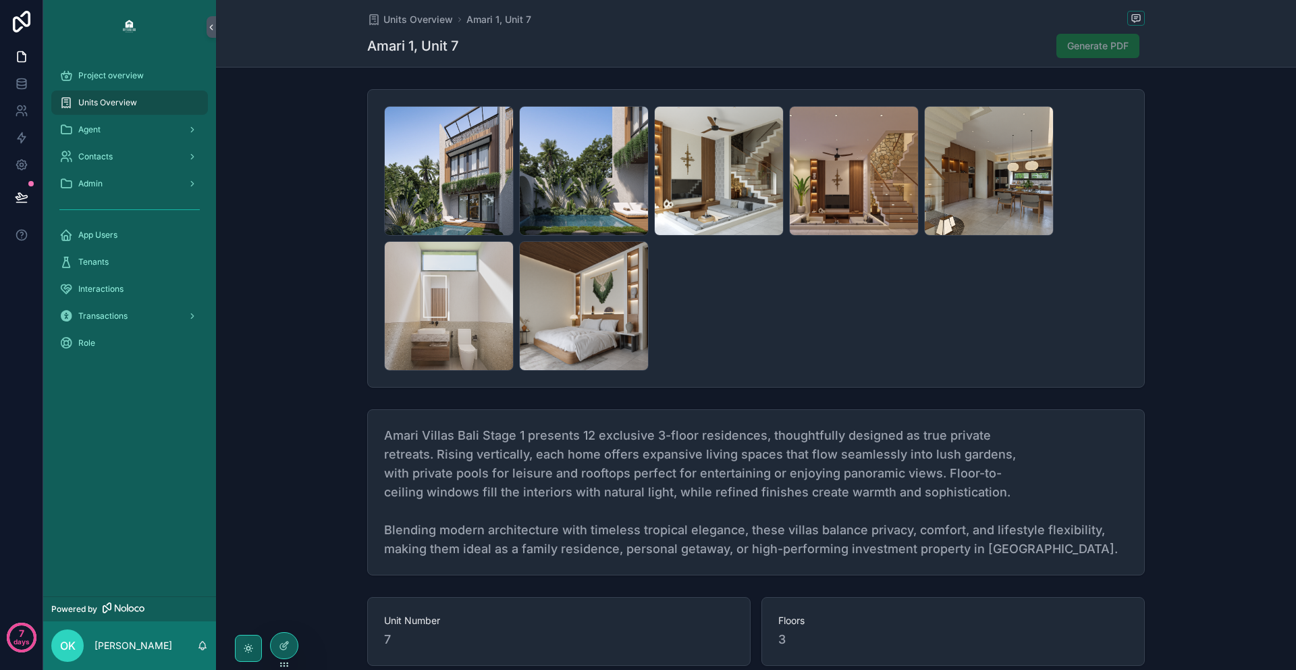
drag, startPoint x: 687, startPoint y: 291, endPoint x: 1103, endPoint y: 356, distance: 421.6
click at [1103, 356] on div "Copy-of-F3 .png Copy-of-F4 .png Copy-of-F5 .png Copy-of-F6 .png Copy-of-F7 .png…" at bounding box center [756, 238] width 744 height 265
click at [408, 15] on span "Units Overview" at bounding box center [418, 20] width 70 height 14
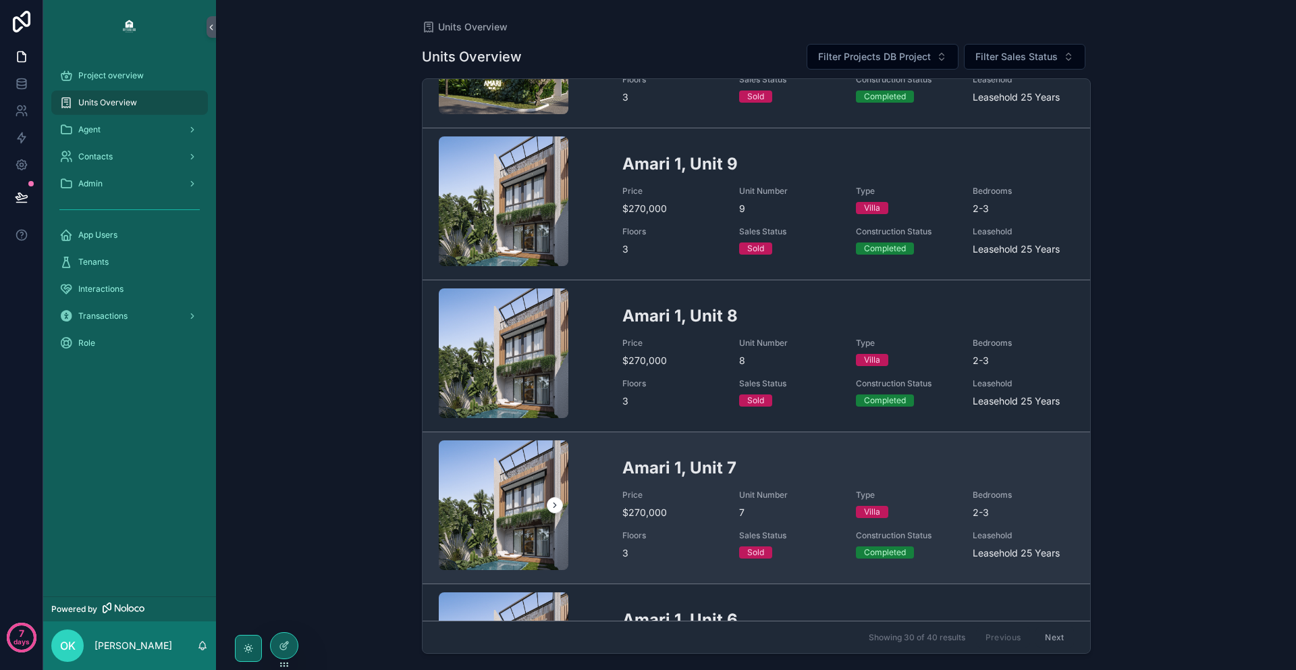
scroll to position [1777, 0]
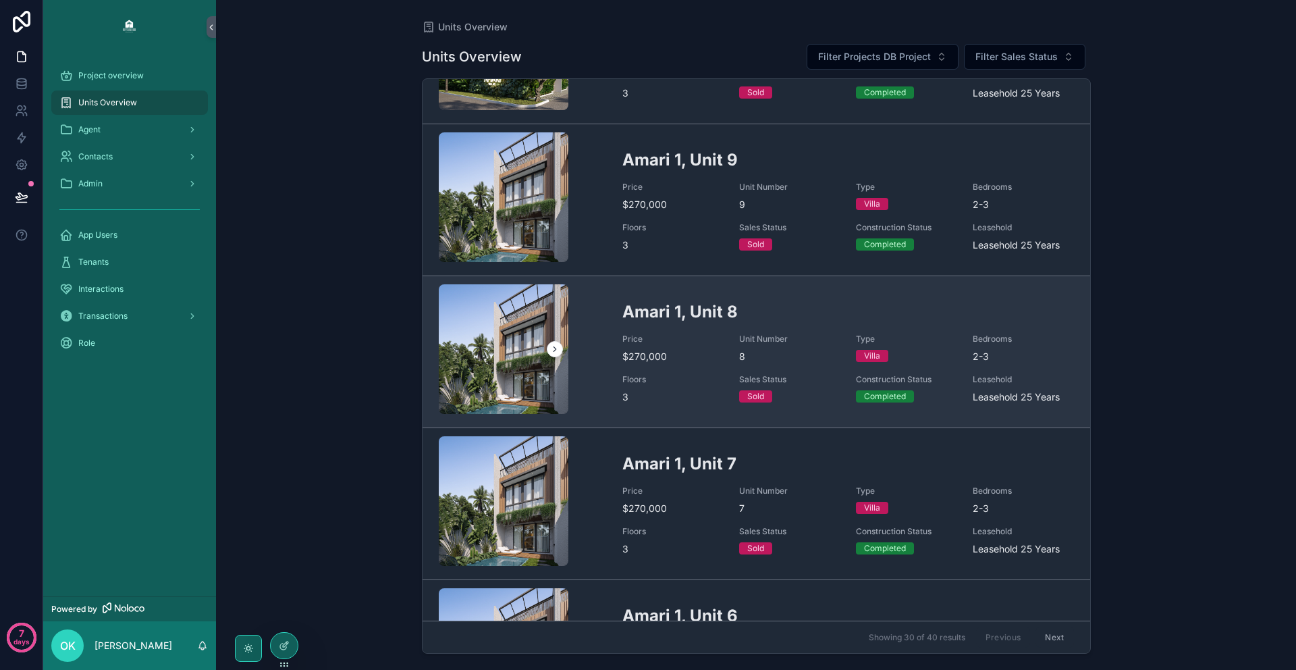
click at [699, 390] on span "3" at bounding box center [672, 397] width 101 height 14
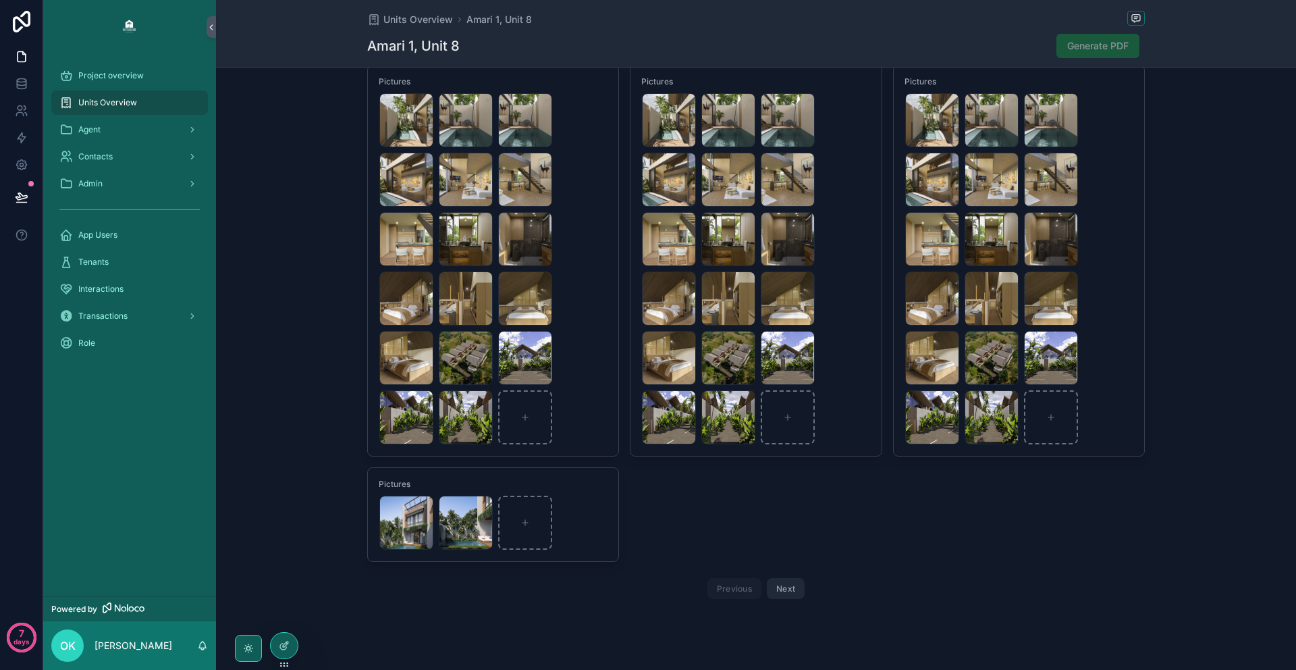
scroll to position [3198, 0]
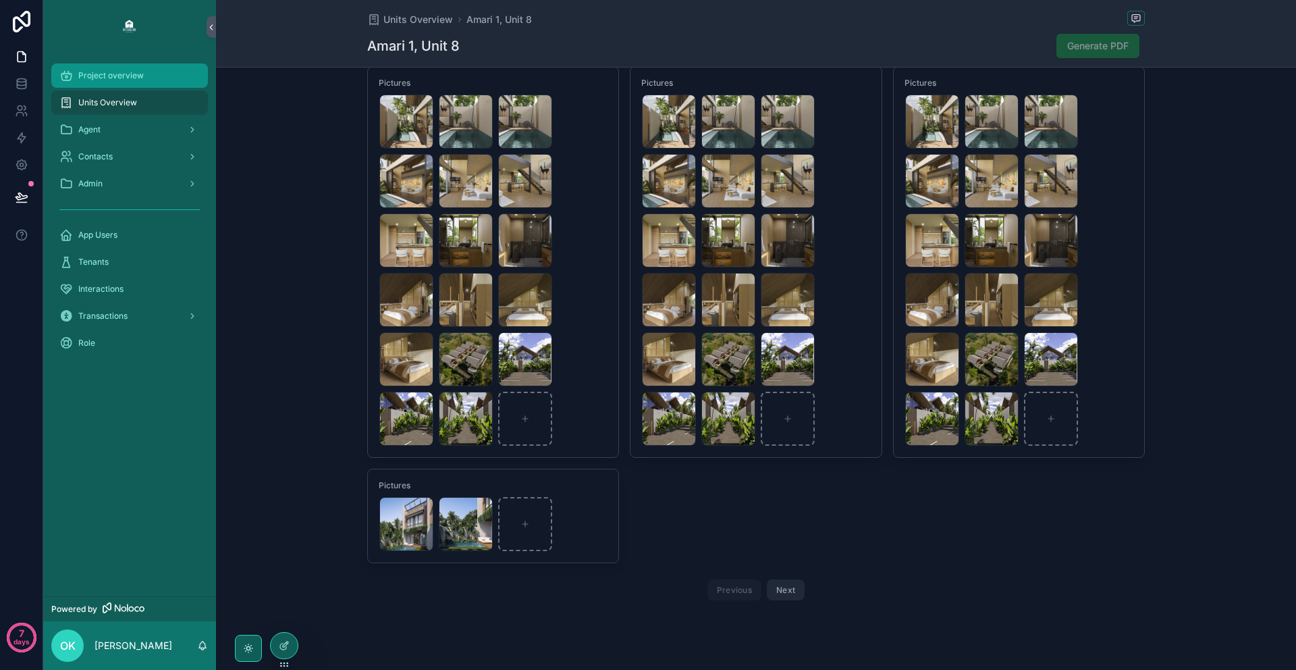
click at [114, 76] on span "Project overview" at bounding box center [110, 75] width 65 height 11
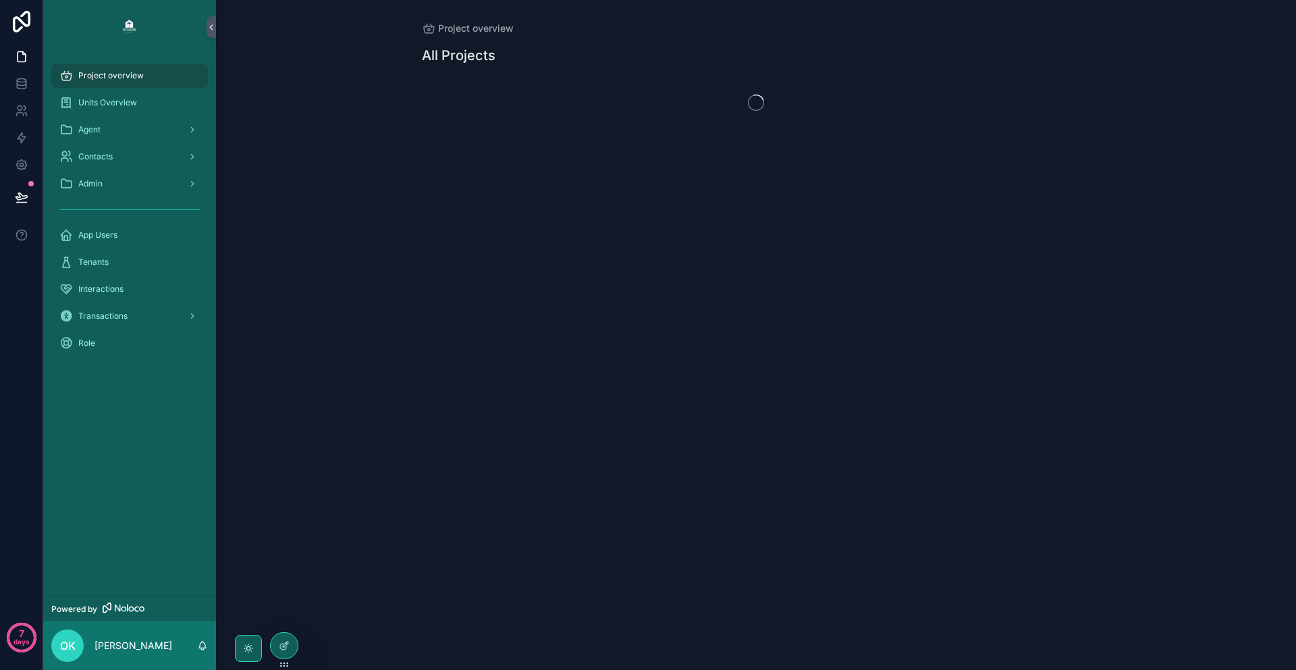
click at [130, 89] on div "Units Overview" at bounding box center [129, 102] width 173 height 27
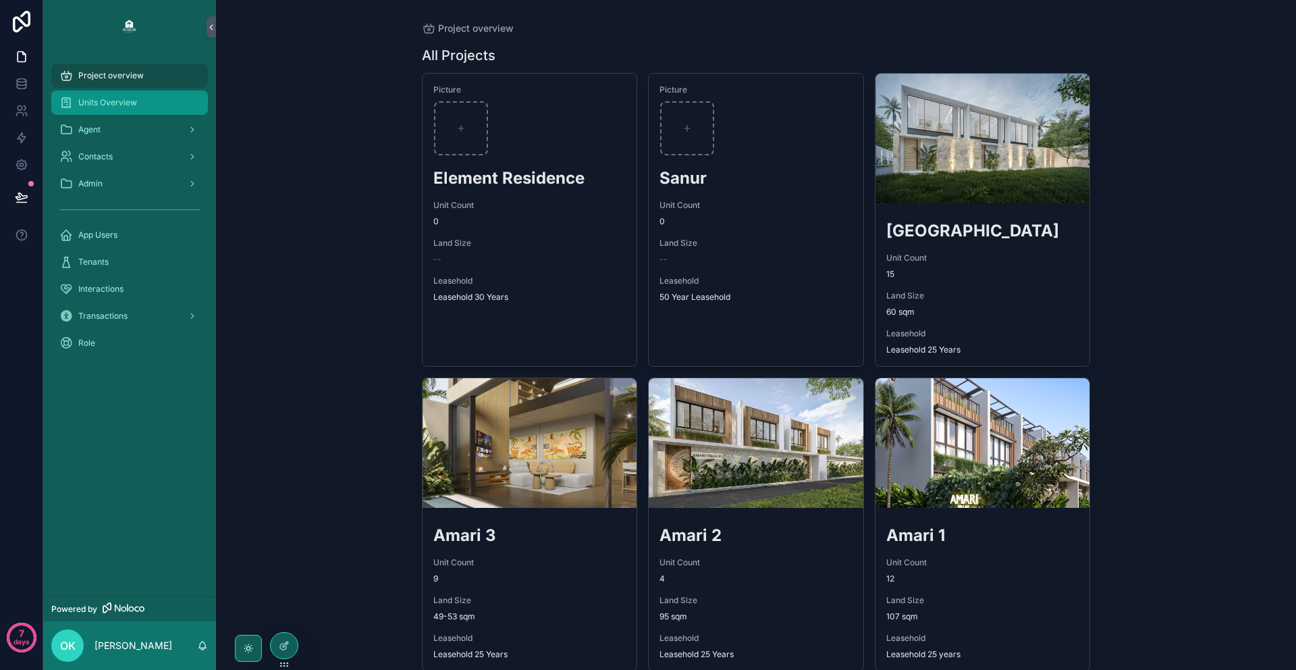
click at [129, 98] on span "Units Overview" at bounding box center [107, 102] width 59 height 11
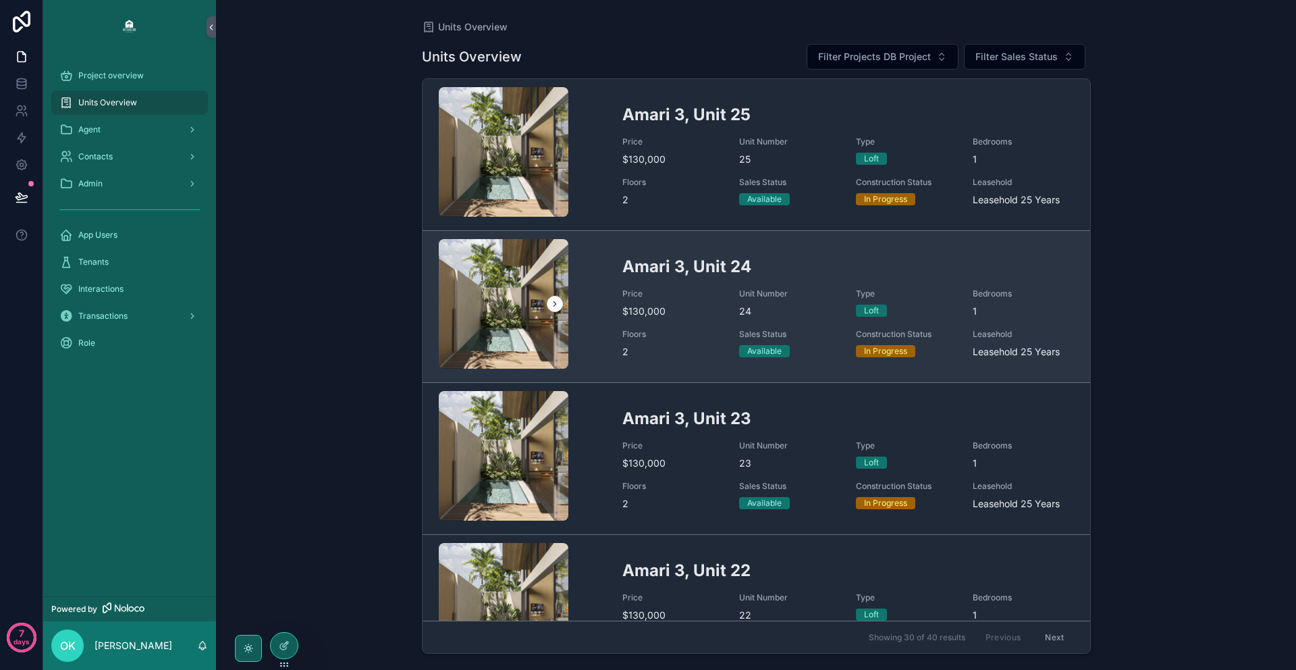
click at [625, 260] on h2 "Amari 3, Unit 24" at bounding box center [848, 266] width 452 height 22
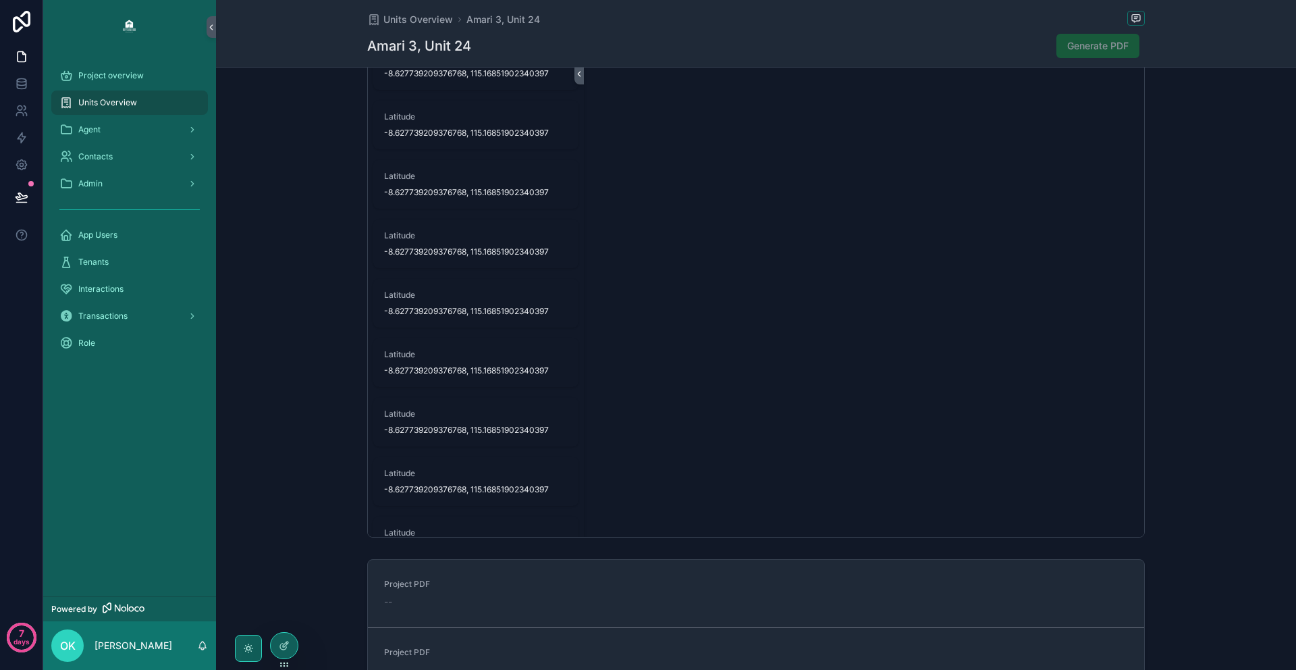
scroll to position [806, 0]
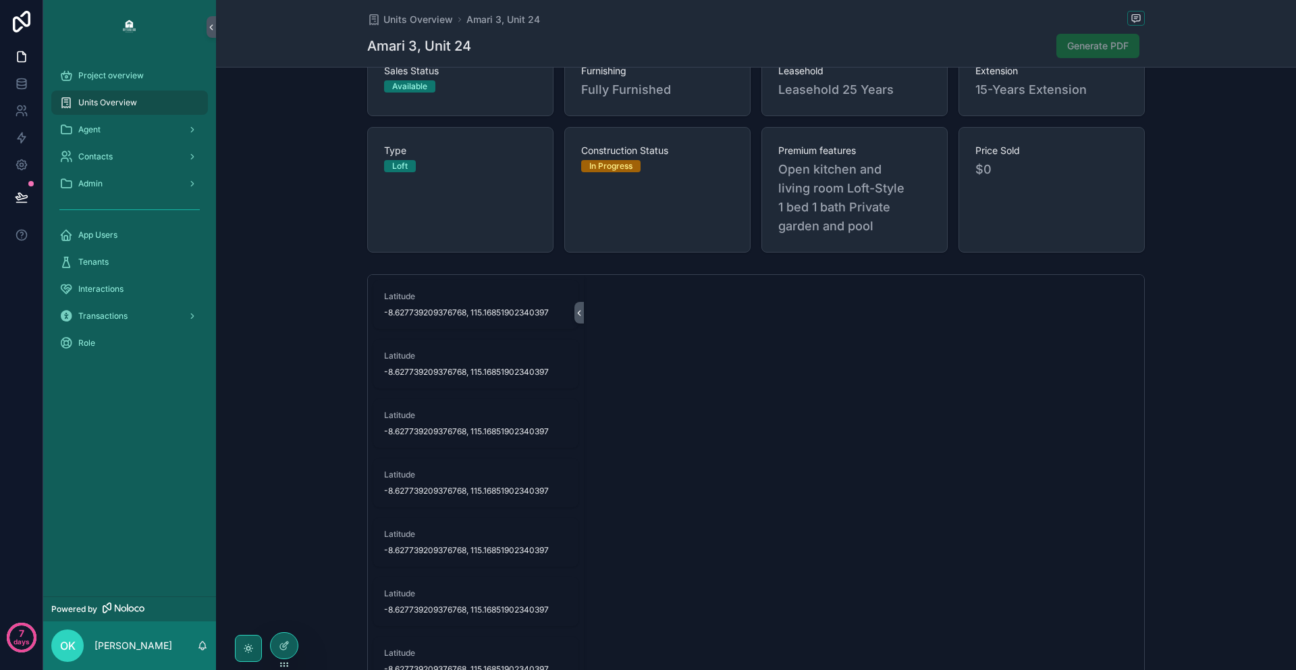
click at [765, 437] on div "scrollable content" at bounding box center [864, 525] width 560 height 501
click at [466, 370] on div "Latitude -8.627739209376768, 115.16851902340397 Latitude -8.627739209376768, 11…" at bounding box center [476, 525] width 216 height 501
click at [486, 350] on div "Latitude -8.627739209376768, 115.16851902340397" at bounding box center [476, 363] width 184 height 27
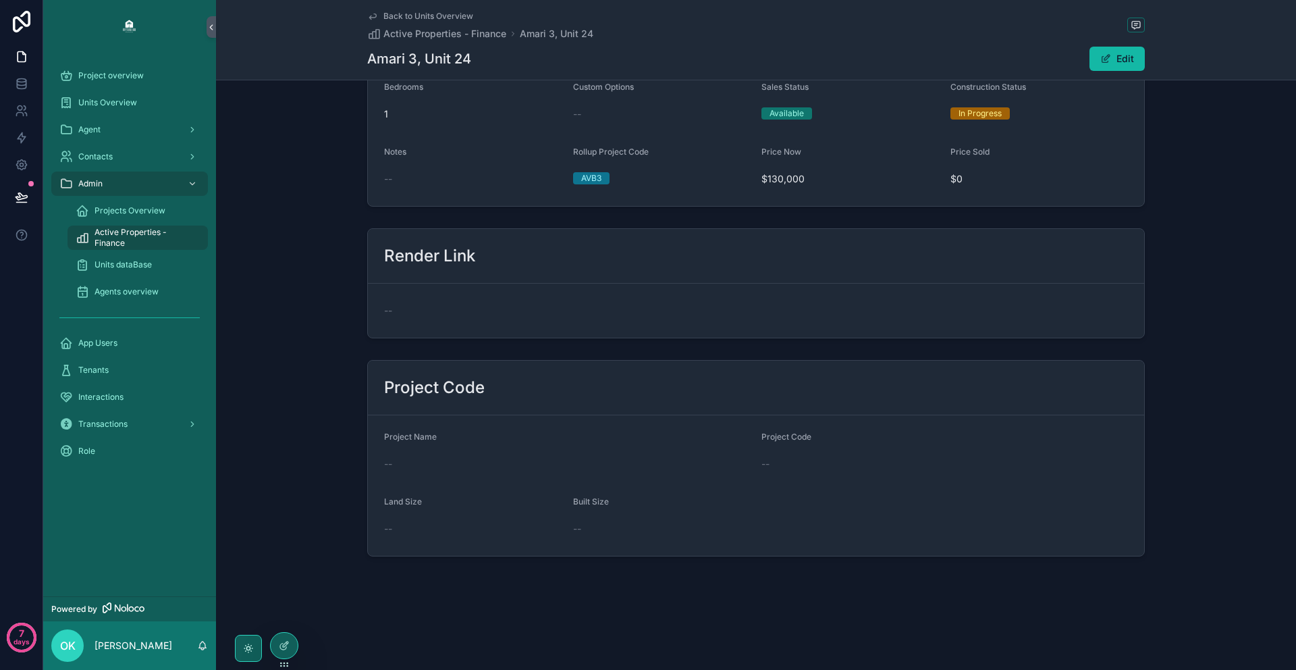
scroll to position [192, 0]
click at [371, 17] on icon "scrollable content" at bounding box center [372, 16] width 11 height 11
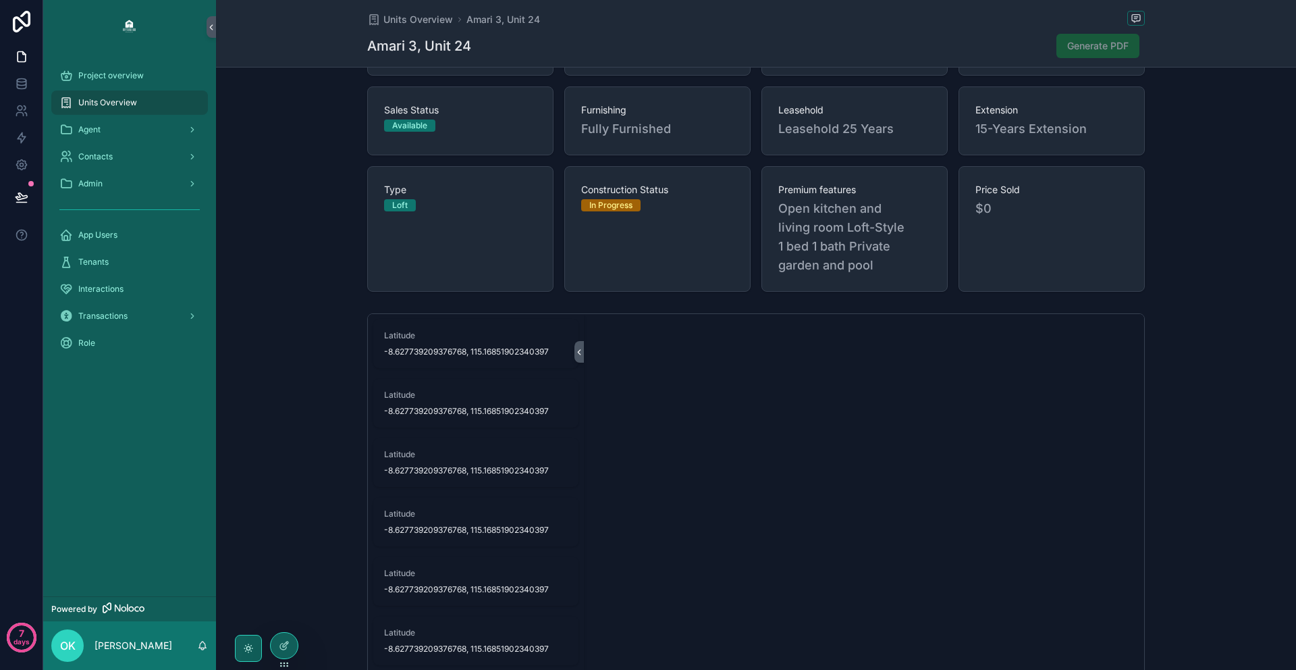
scroll to position [802, 0]
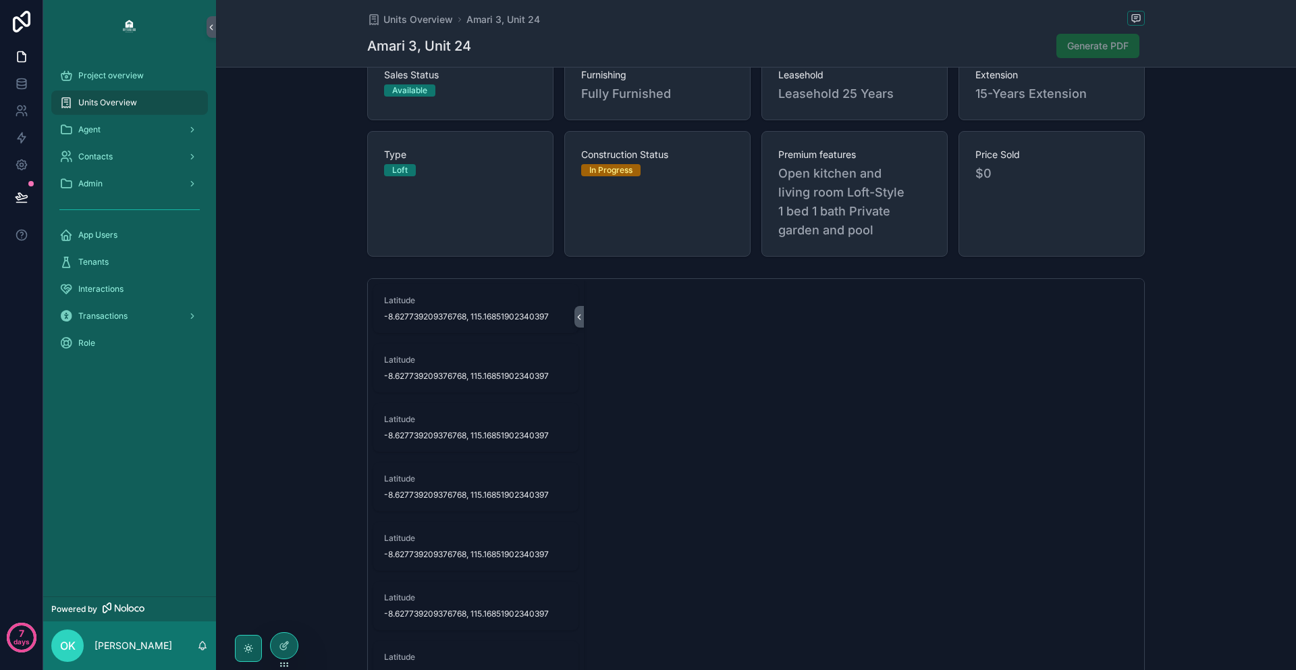
drag, startPoint x: 623, startPoint y: 457, endPoint x: 630, endPoint y: 455, distance: 7.0
click at [623, 457] on div "scrollable content" at bounding box center [864, 529] width 560 height 501
click at [579, 315] on icon "scrollable content" at bounding box center [579, 317] width 3 height 5
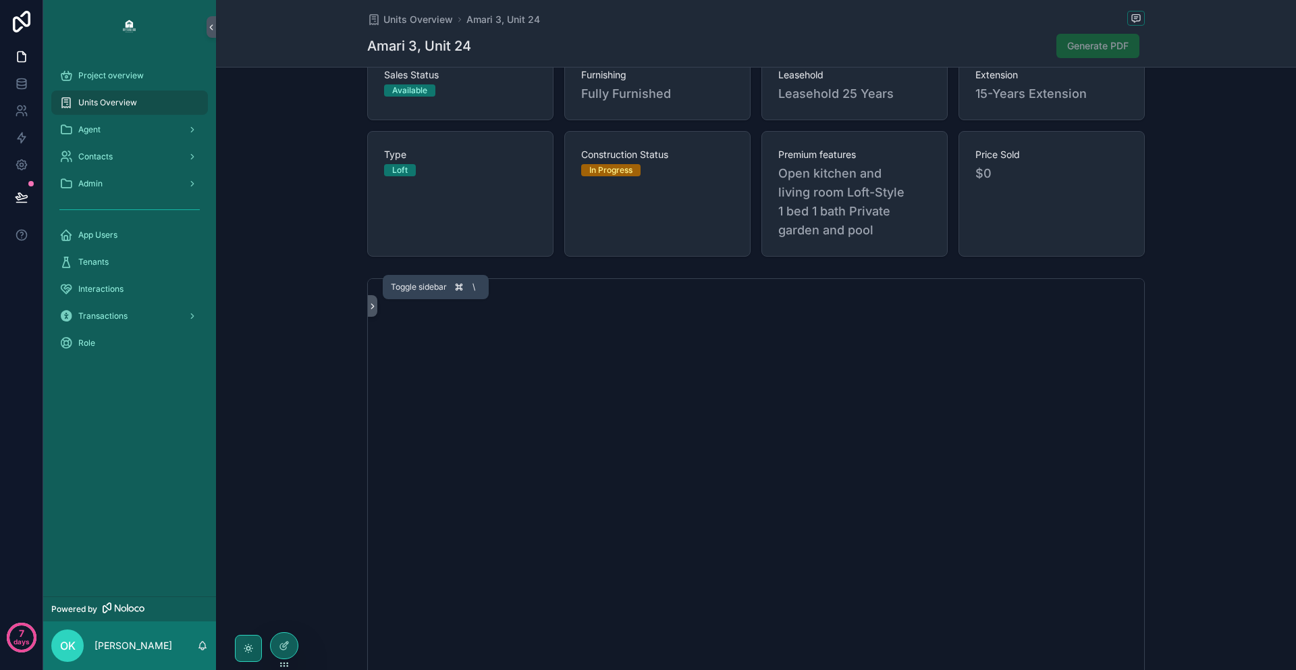
click at [373, 295] on button "scrollable content" at bounding box center [372, 306] width 9 height 22
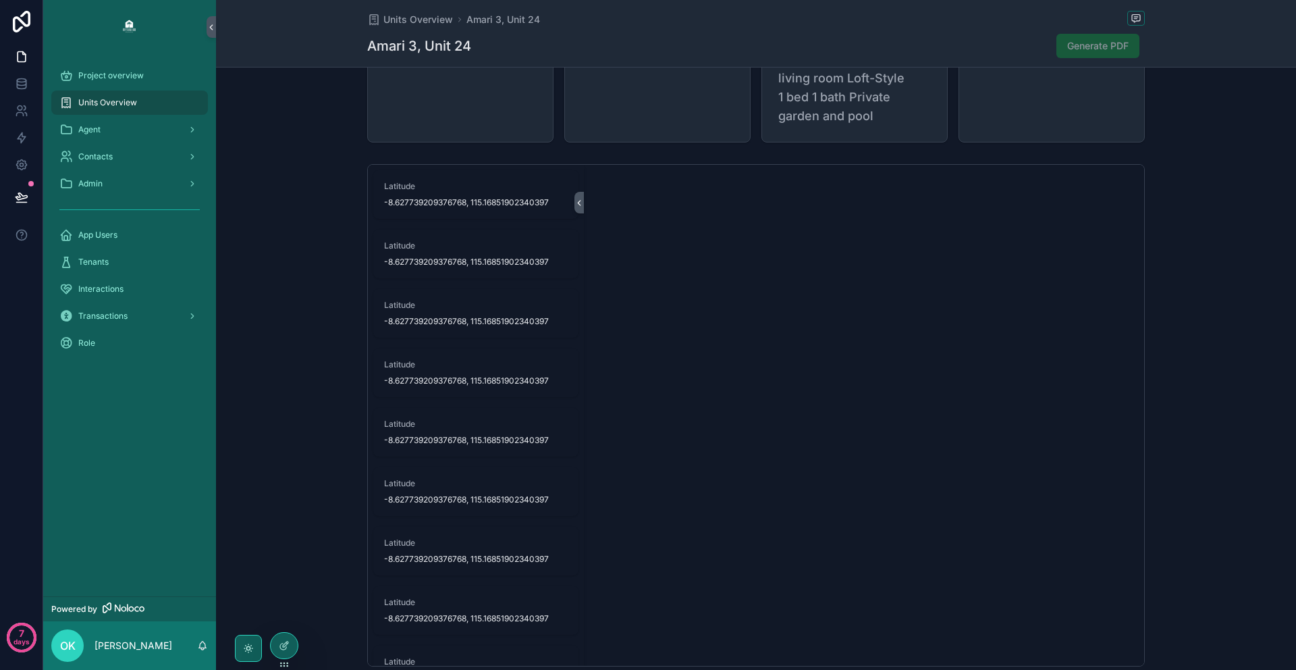
scroll to position [942, 0]
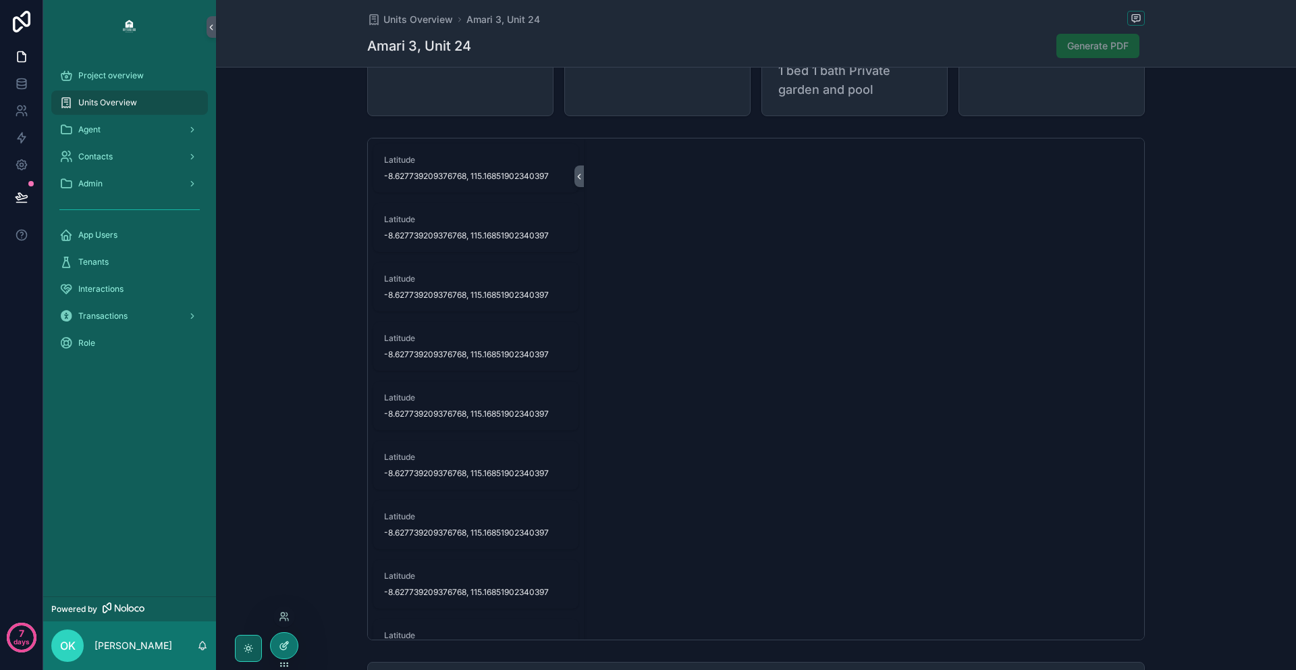
click at [296, 644] on div at bounding box center [284, 646] width 27 height 26
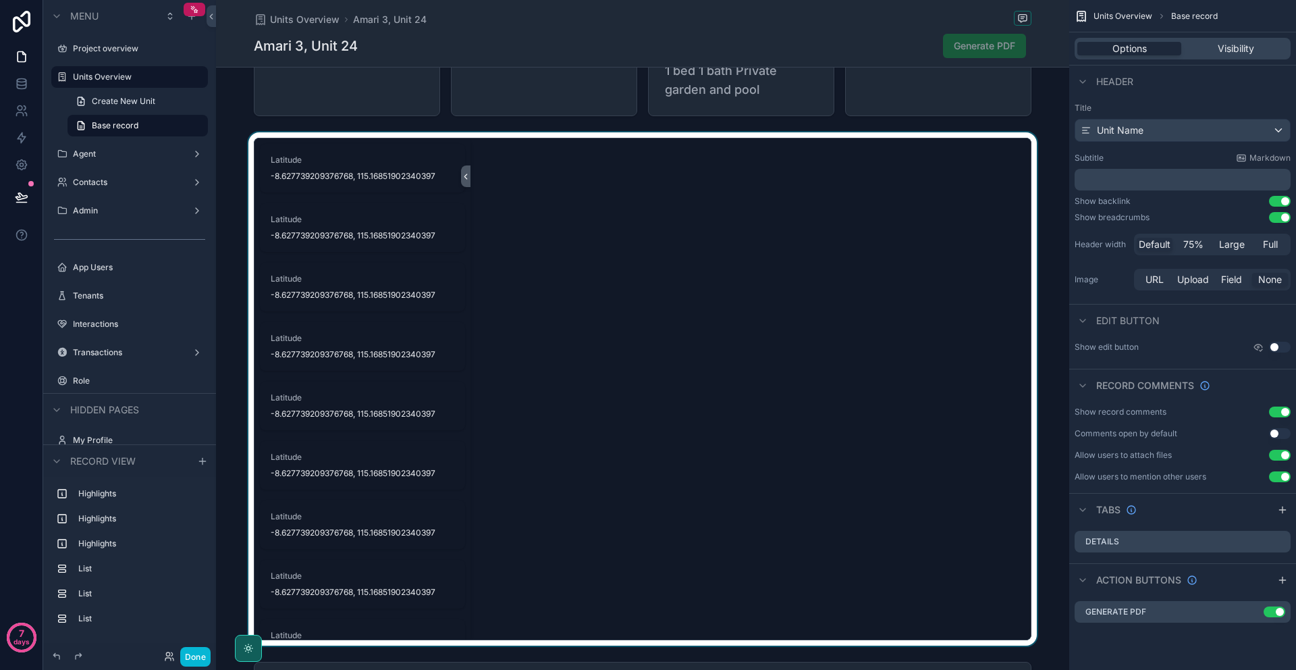
click at [649, 409] on div "scrollable content" at bounding box center [642, 388] width 853 height 513
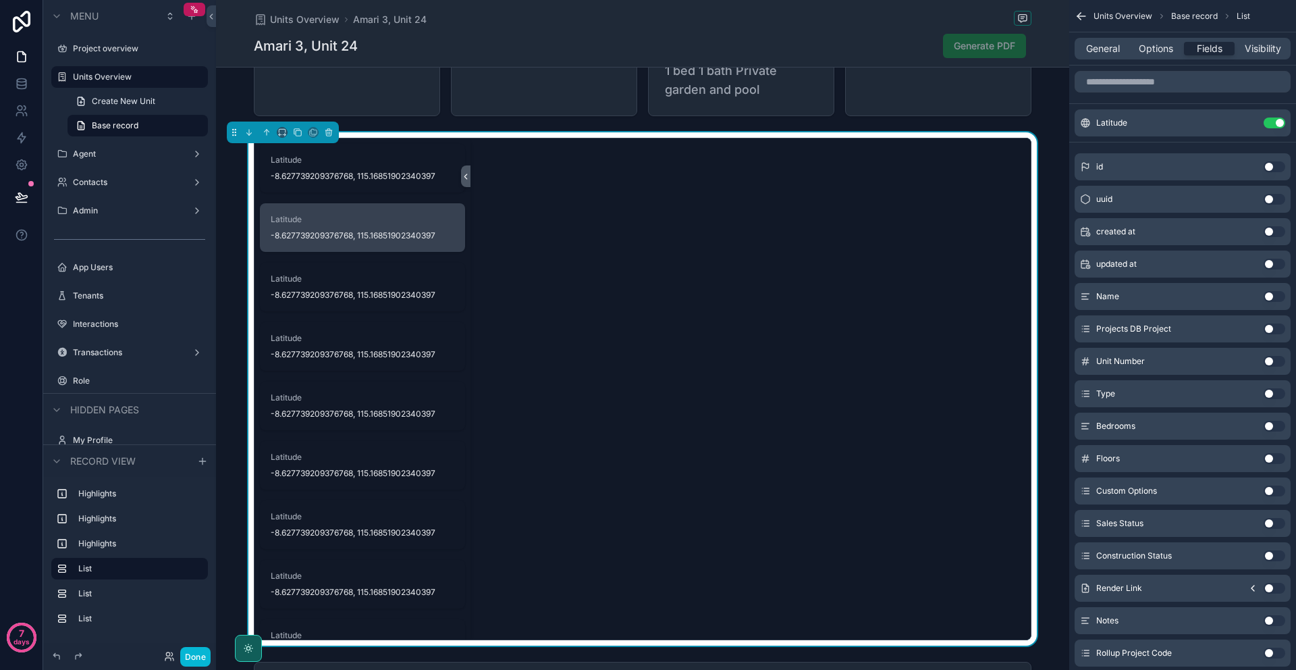
click at [393, 214] on span "Latitude" at bounding box center [363, 219] width 184 height 11
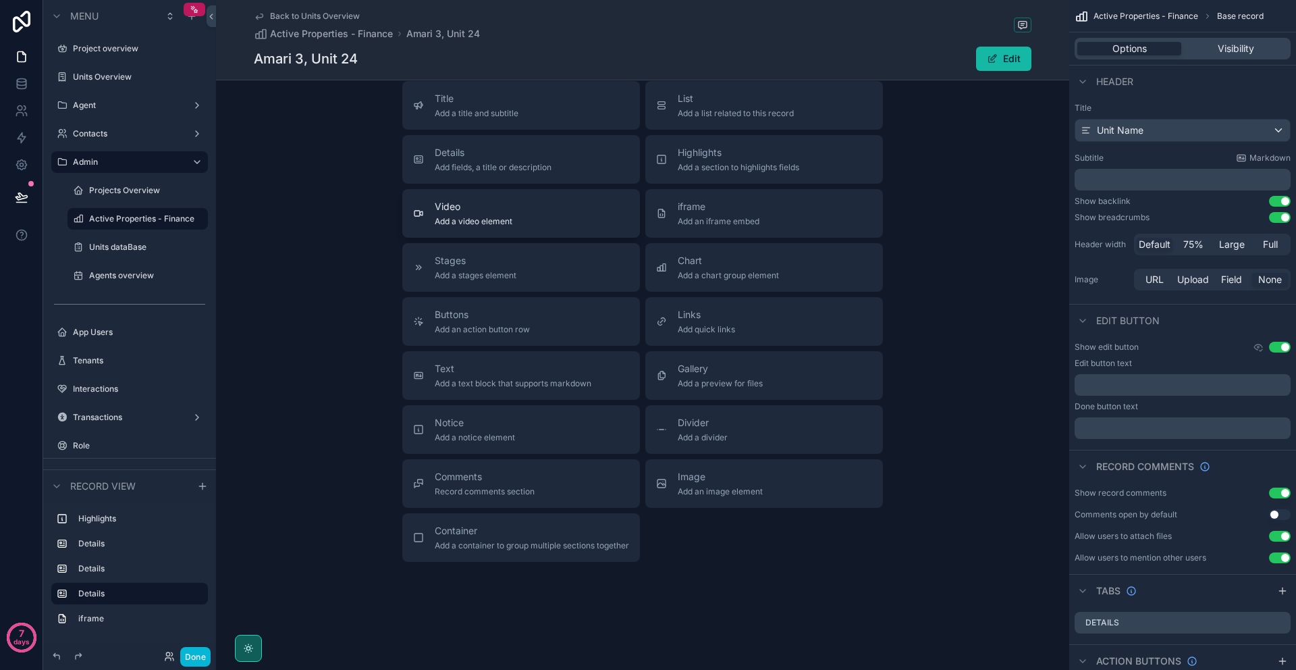
scroll to position [882, 0]
click at [300, 16] on span "Back to Units Overview" at bounding box center [315, 16] width 90 height 11
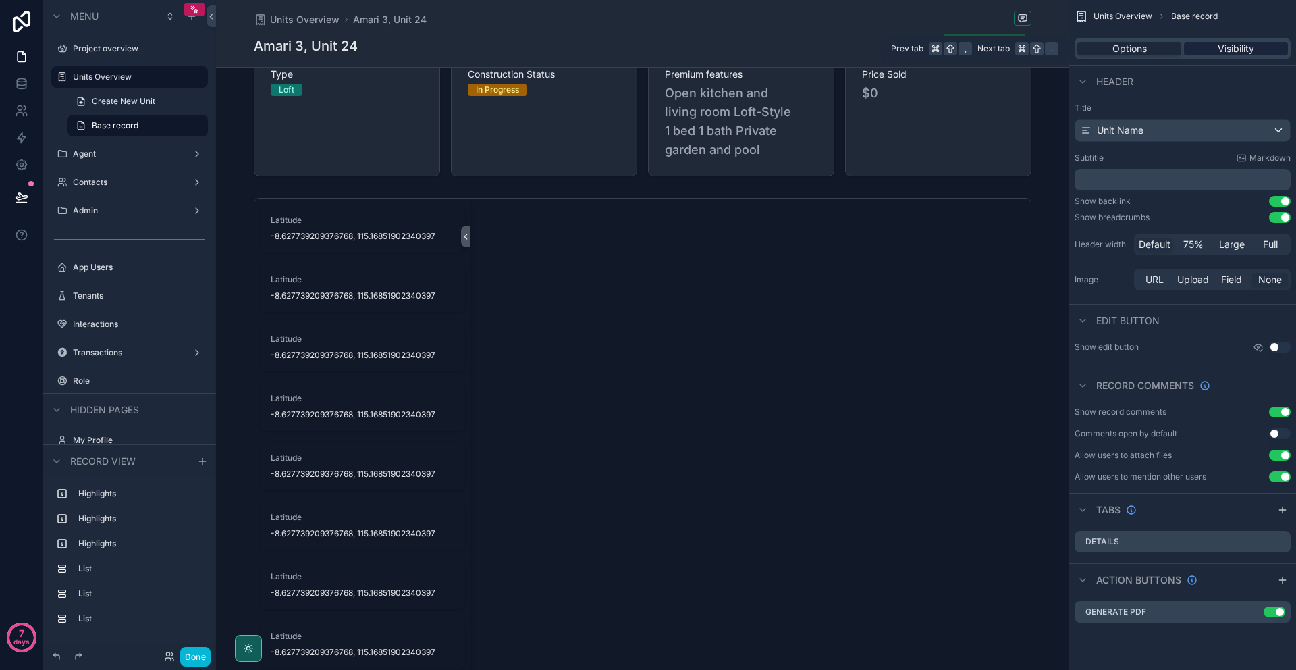
click at [1240, 47] on span "Visibility" at bounding box center [1236, 49] width 36 height 14
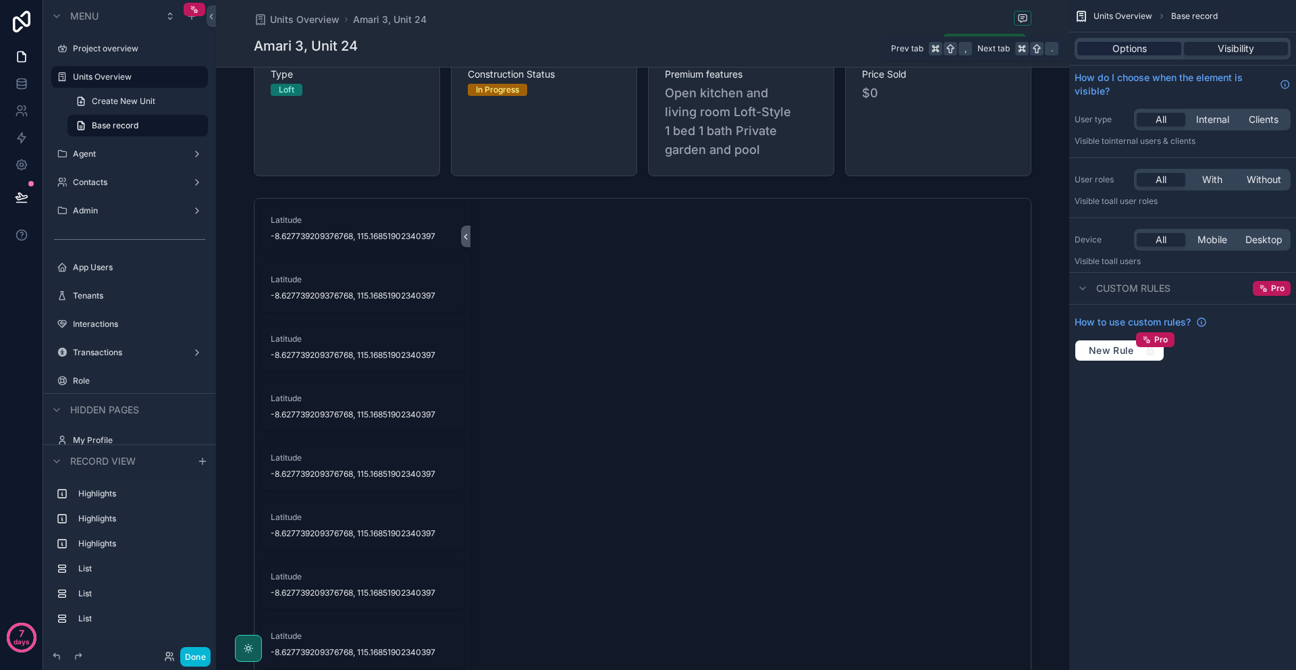
click at [1132, 42] on span "Options" at bounding box center [1129, 49] width 34 height 14
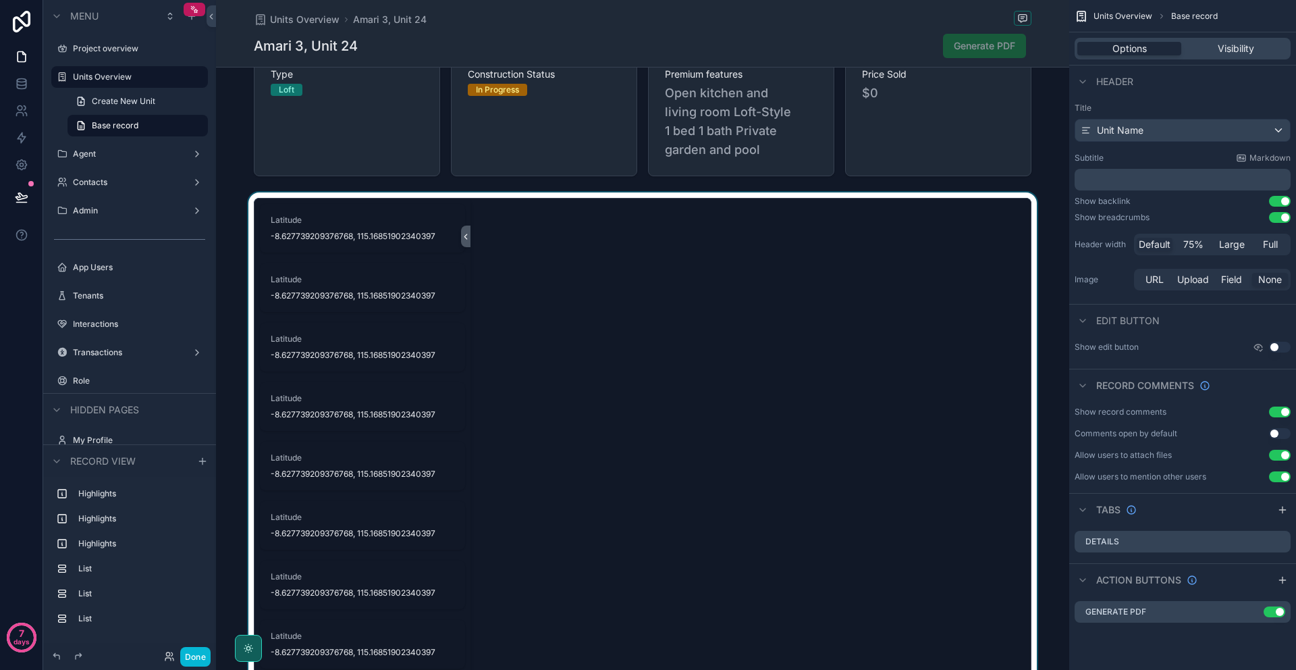
click at [875, 223] on div "scrollable content" at bounding box center [642, 448] width 853 height 513
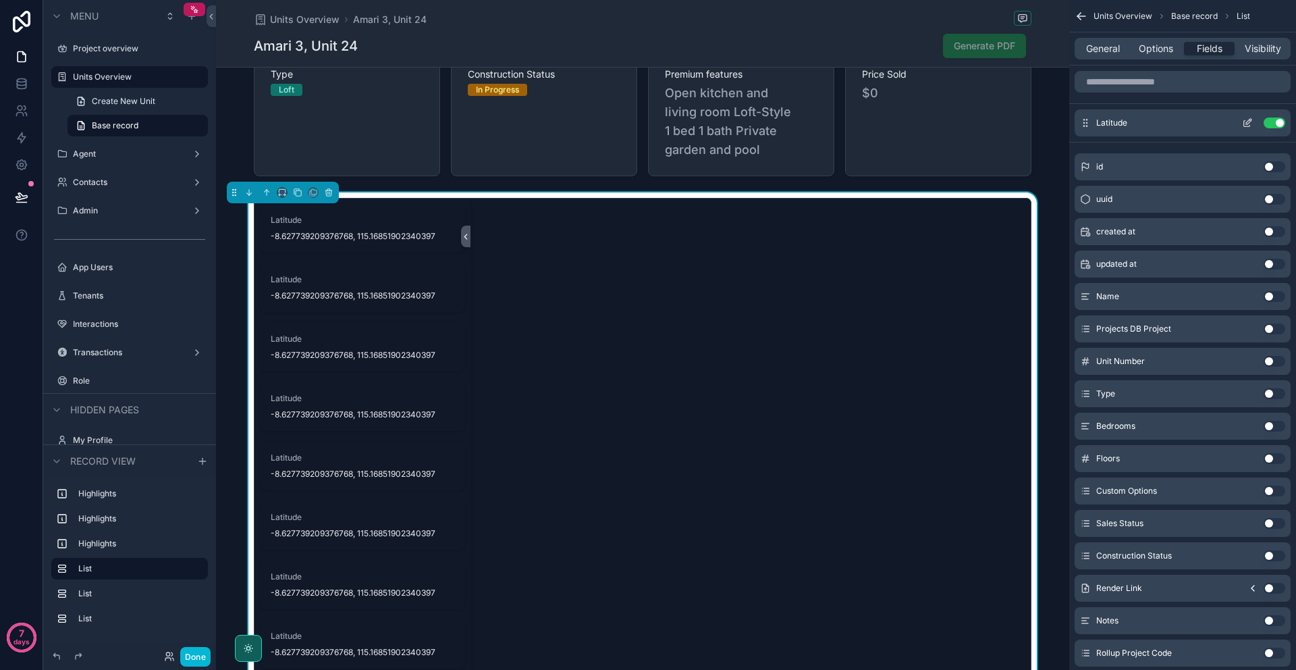
click at [1239, 126] on button "scrollable content" at bounding box center [1248, 122] width 22 height 11
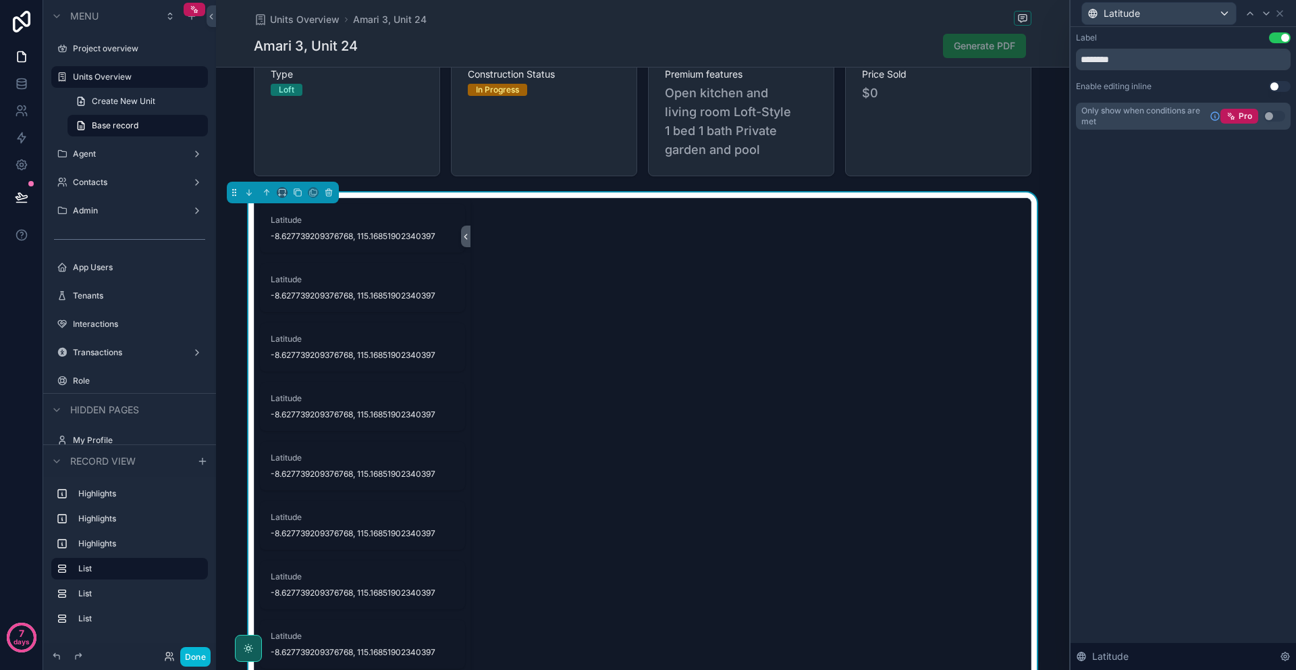
click at [1198, 176] on div "Label Use setting ******** Enable editing inline Use setting Only show when con…" at bounding box center [1183, 348] width 225 height 643
click at [1276, 84] on button "Use setting" at bounding box center [1280, 86] width 22 height 11
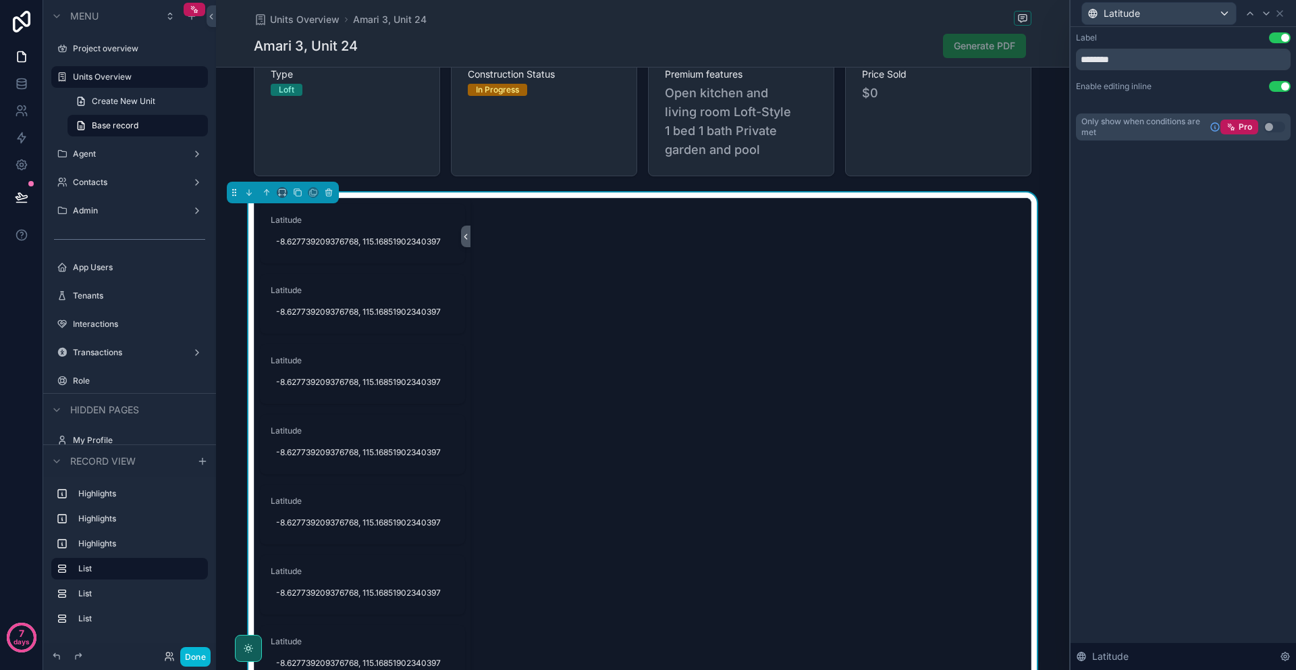
click at [1276, 84] on button "Use setting" at bounding box center [1280, 86] width 22 height 11
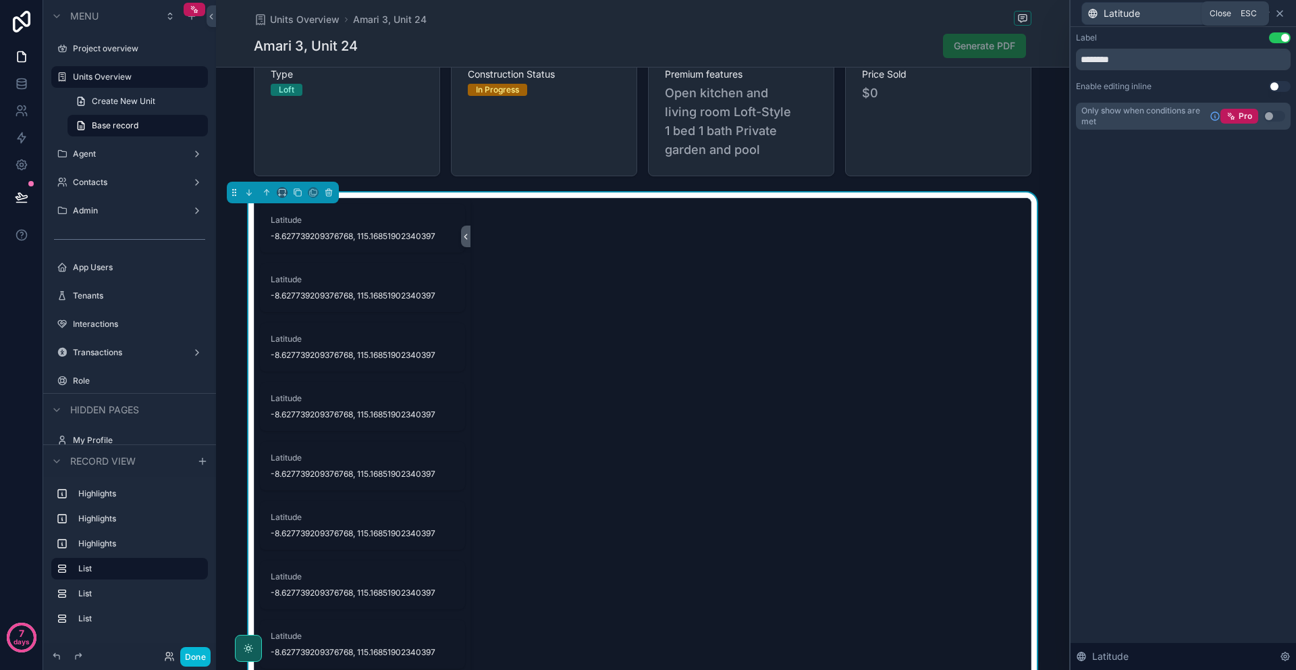
click at [1279, 16] on icon at bounding box center [1279, 13] width 11 height 11
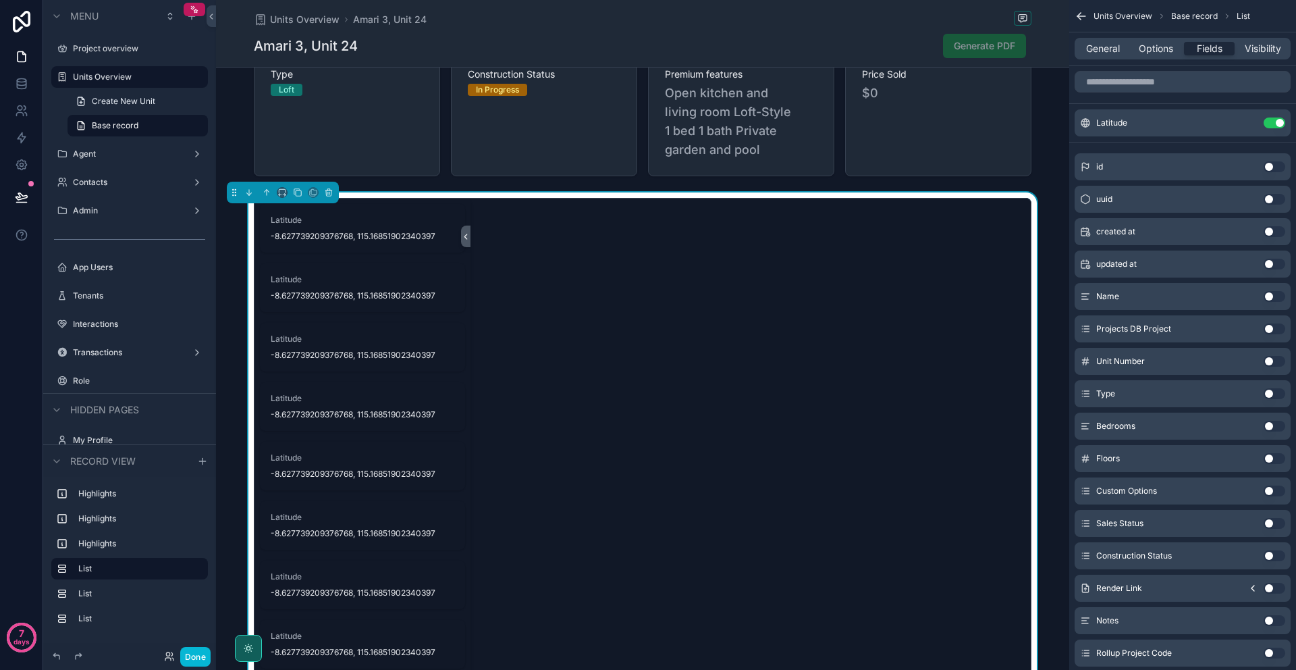
click at [1117, 63] on div "General Options Fields Visibility" at bounding box center [1182, 48] width 227 height 32
click at [1117, 55] on div "General Options Fields Visibility" at bounding box center [1183, 49] width 216 height 22
click at [1116, 53] on span "General" at bounding box center [1103, 49] width 34 height 14
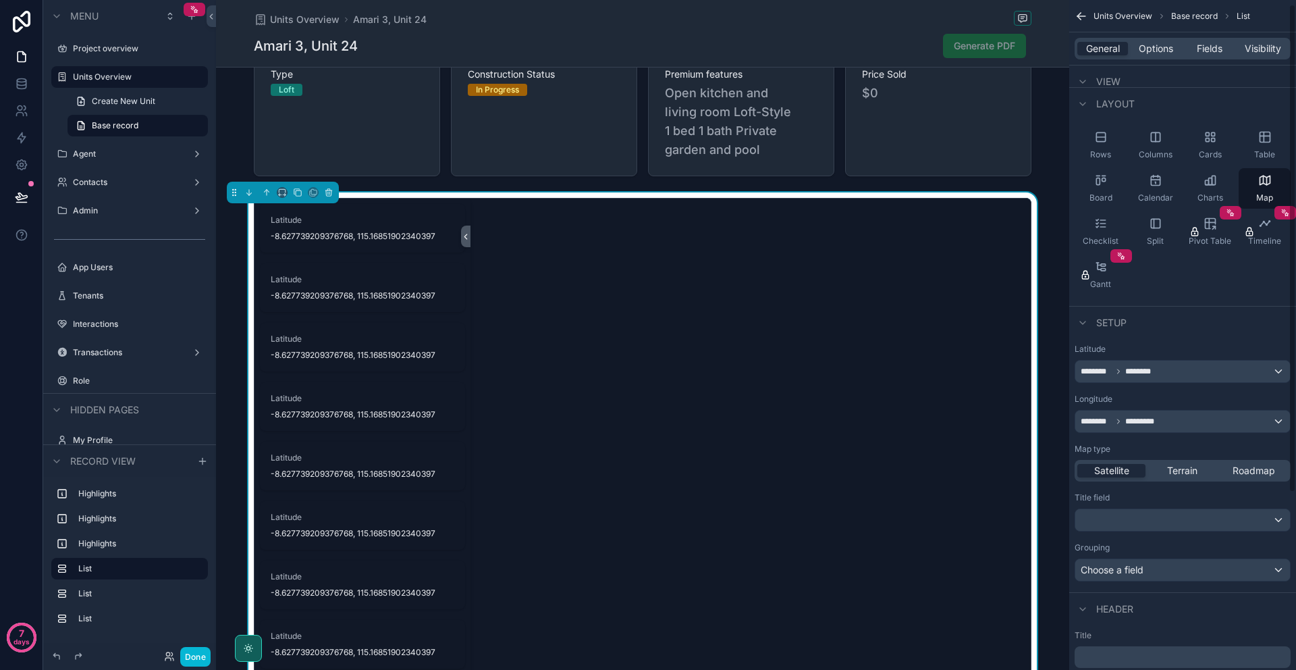
scroll to position [67, 0]
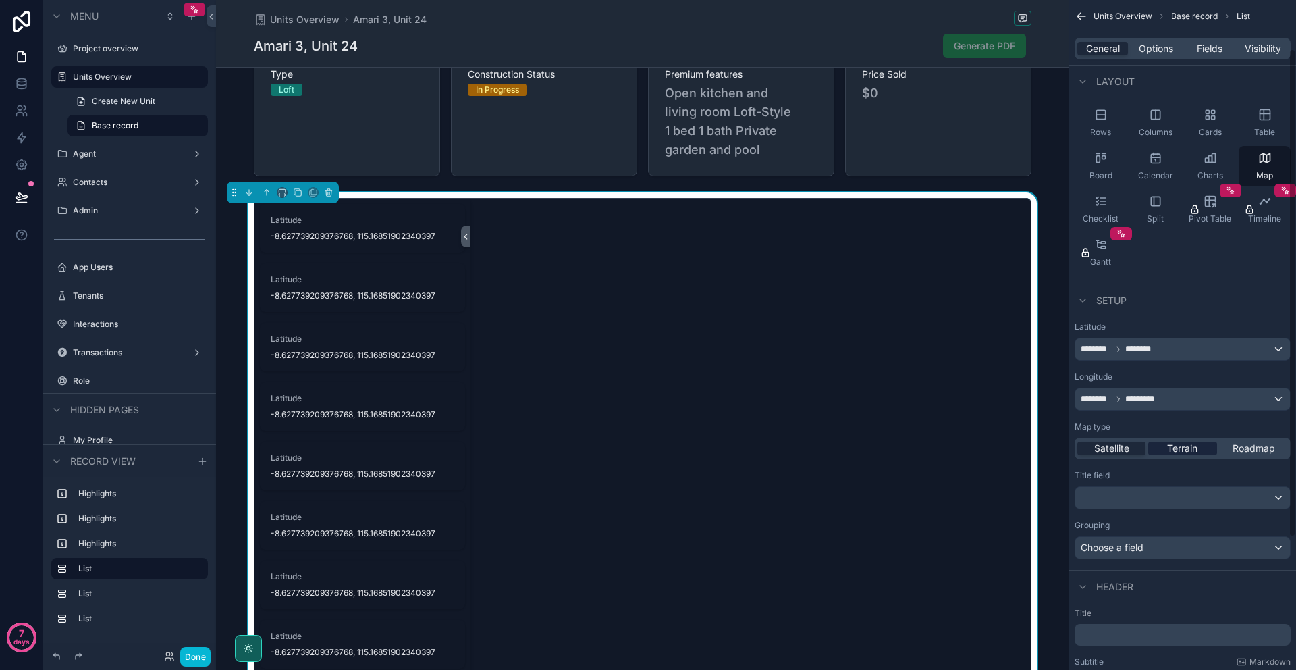
click at [1189, 450] on span "Terrain" at bounding box center [1182, 448] width 30 height 14
click at [1133, 454] on div "Satellite" at bounding box center [1111, 448] width 68 height 14
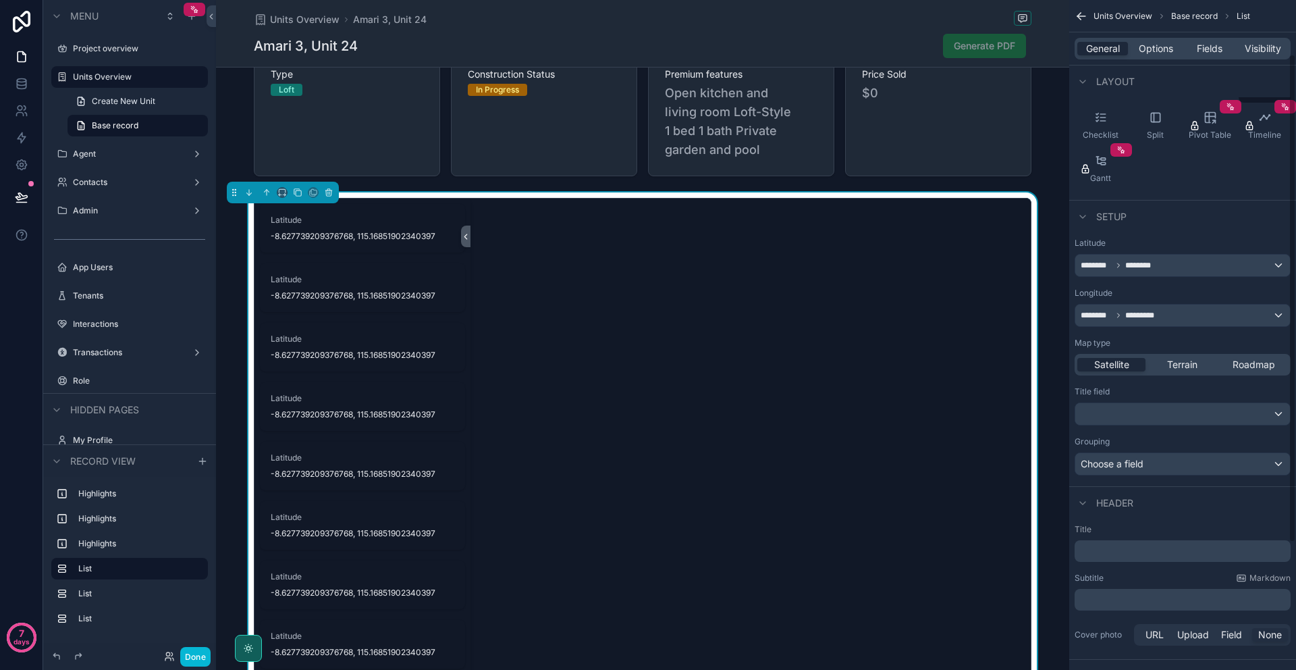
scroll to position [168, 0]
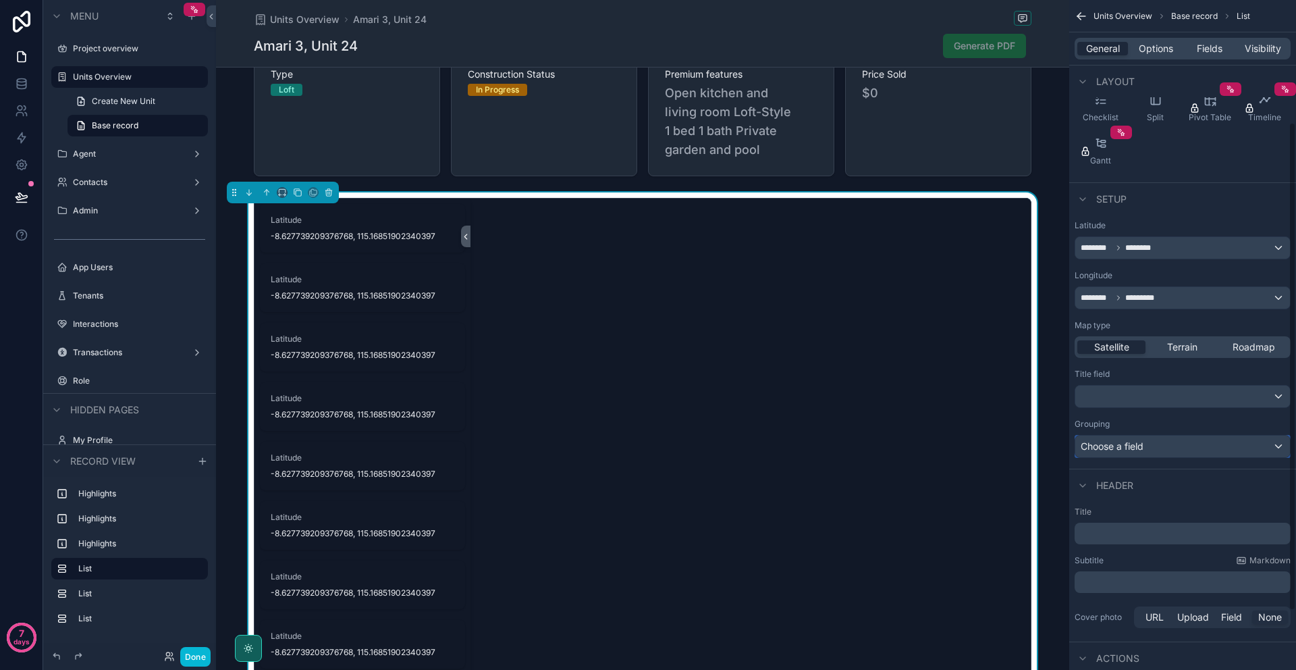
click at [1137, 435] on div "Choose a field" at bounding box center [1182, 446] width 215 height 22
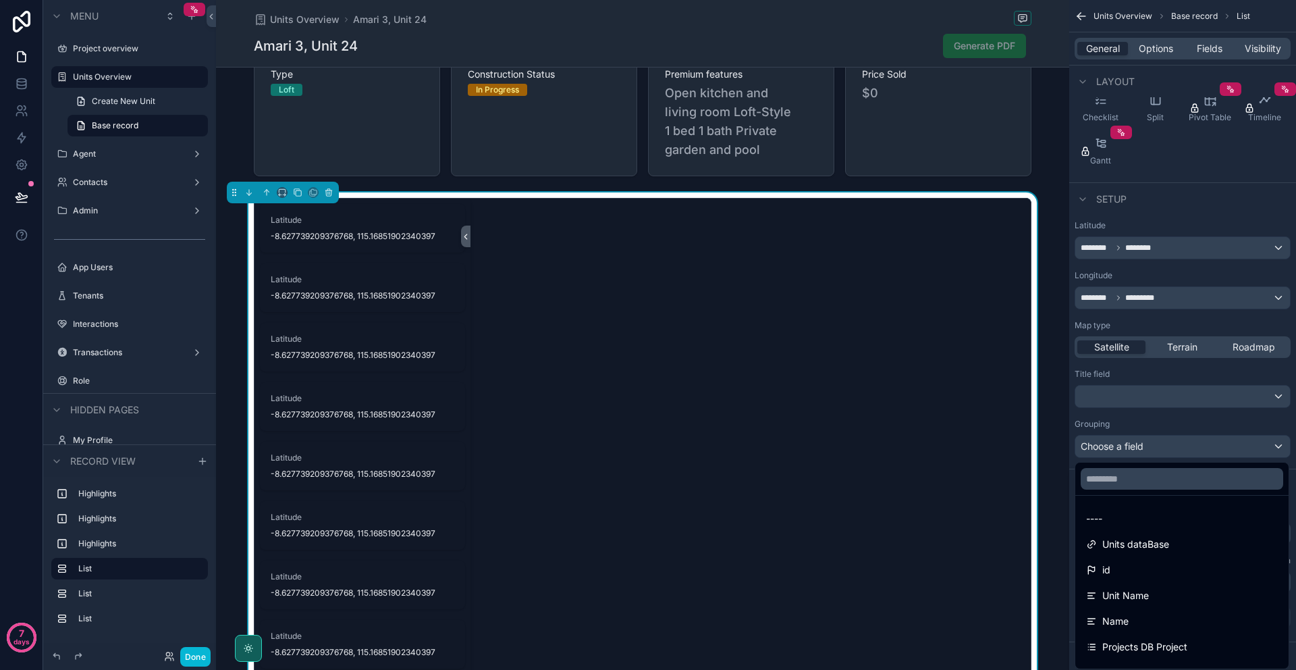
click at [1139, 443] on div "scrollable content" at bounding box center [648, 335] width 1296 height 670
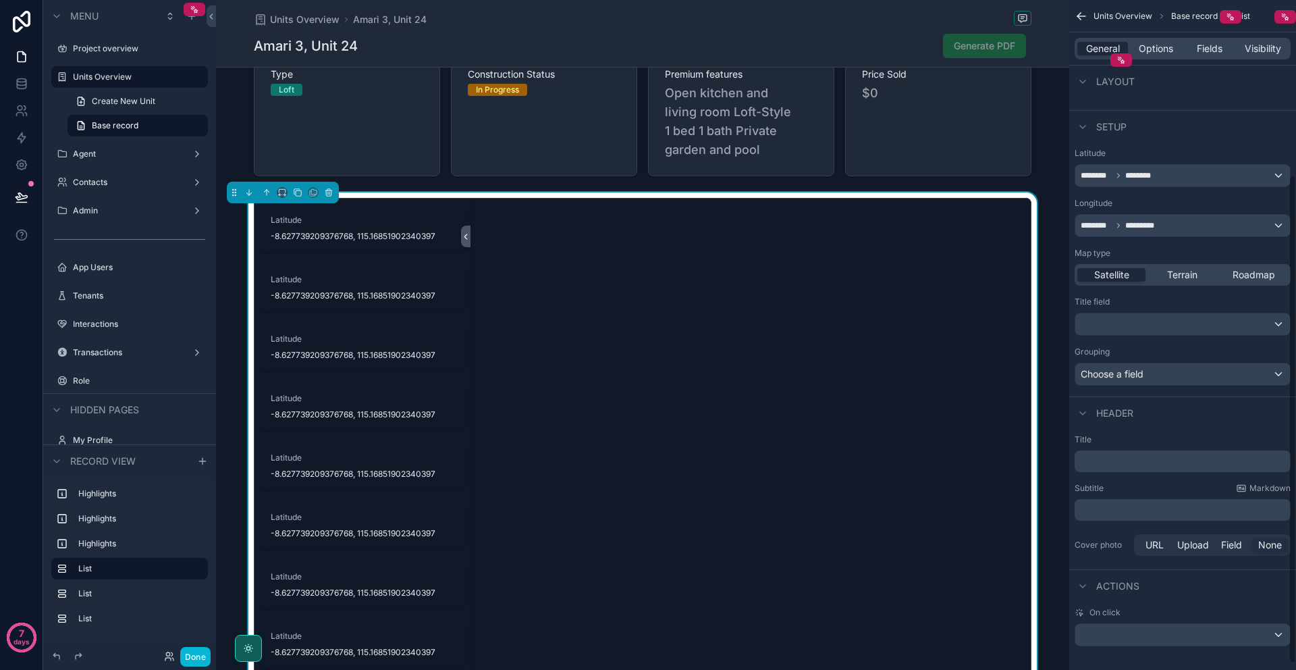
scroll to position [249, 0]
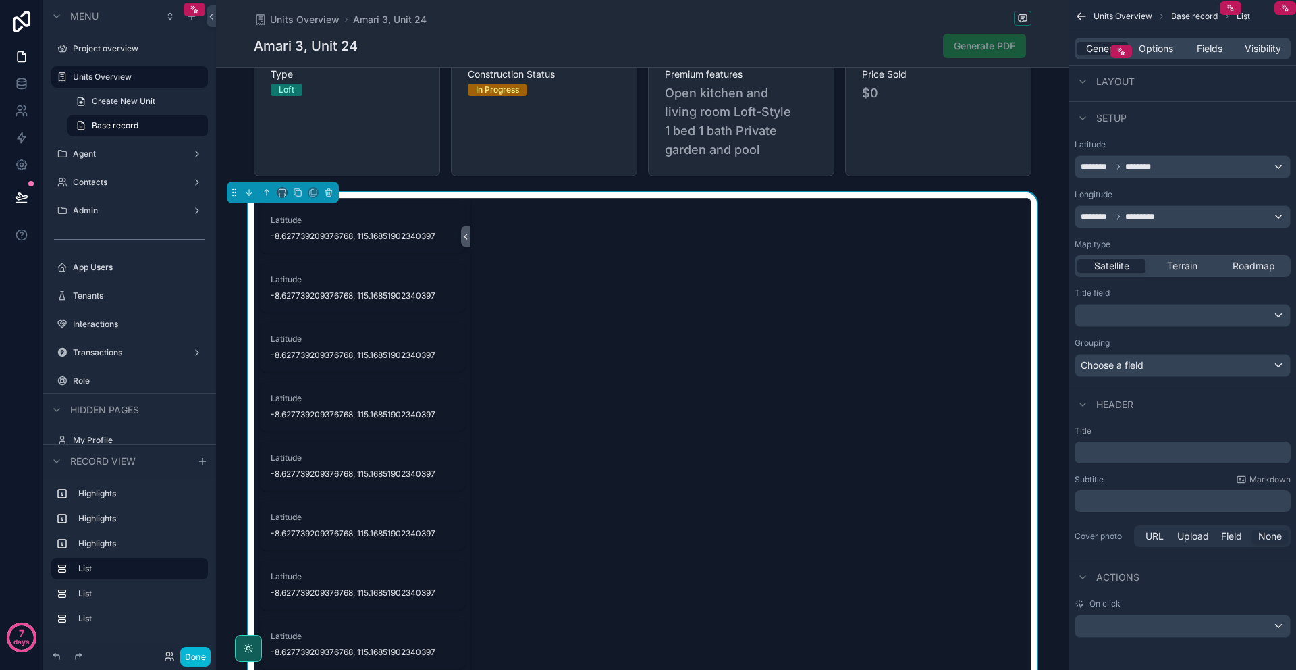
click at [1136, 459] on div "﻿" at bounding box center [1183, 452] width 216 height 22
click at [1138, 456] on p "﻿" at bounding box center [1184, 453] width 208 height 14
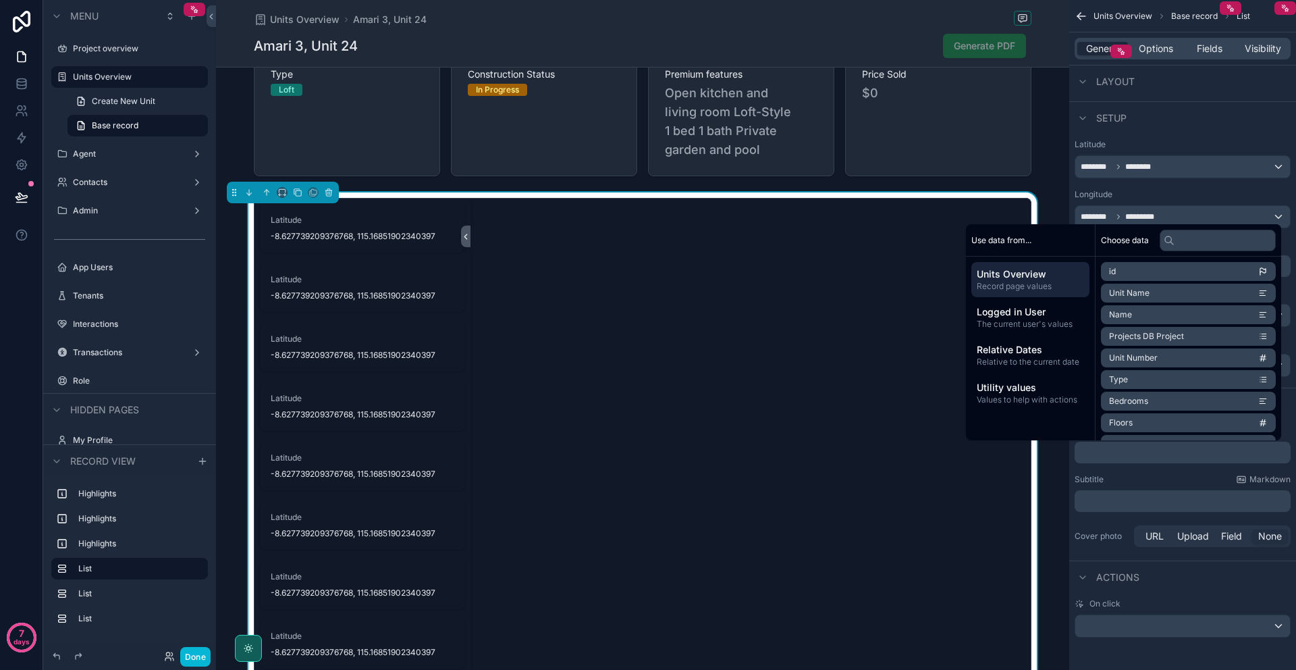
click at [1139, 504] on p "﻿" at bounding box center [1184, 501] width 208 height 14
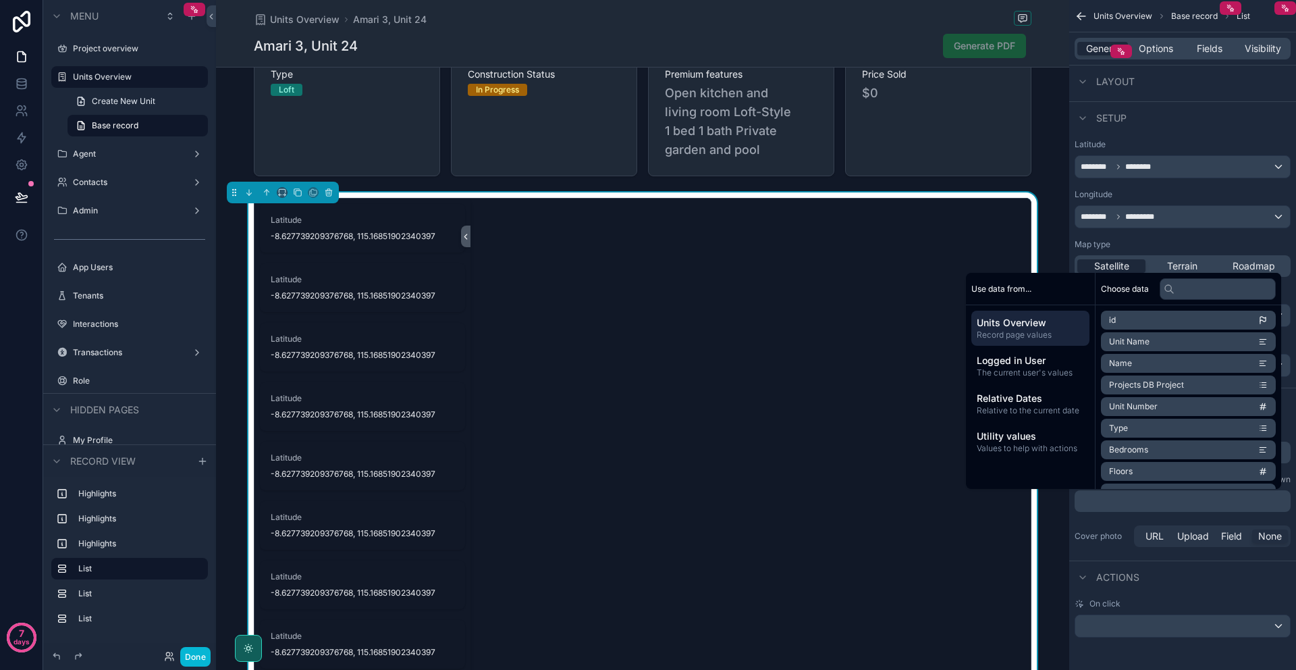
click at [1120, 525] on div "Cover photo URL Upload Field None" at bounding box center [1183, 536] width 216 height 22
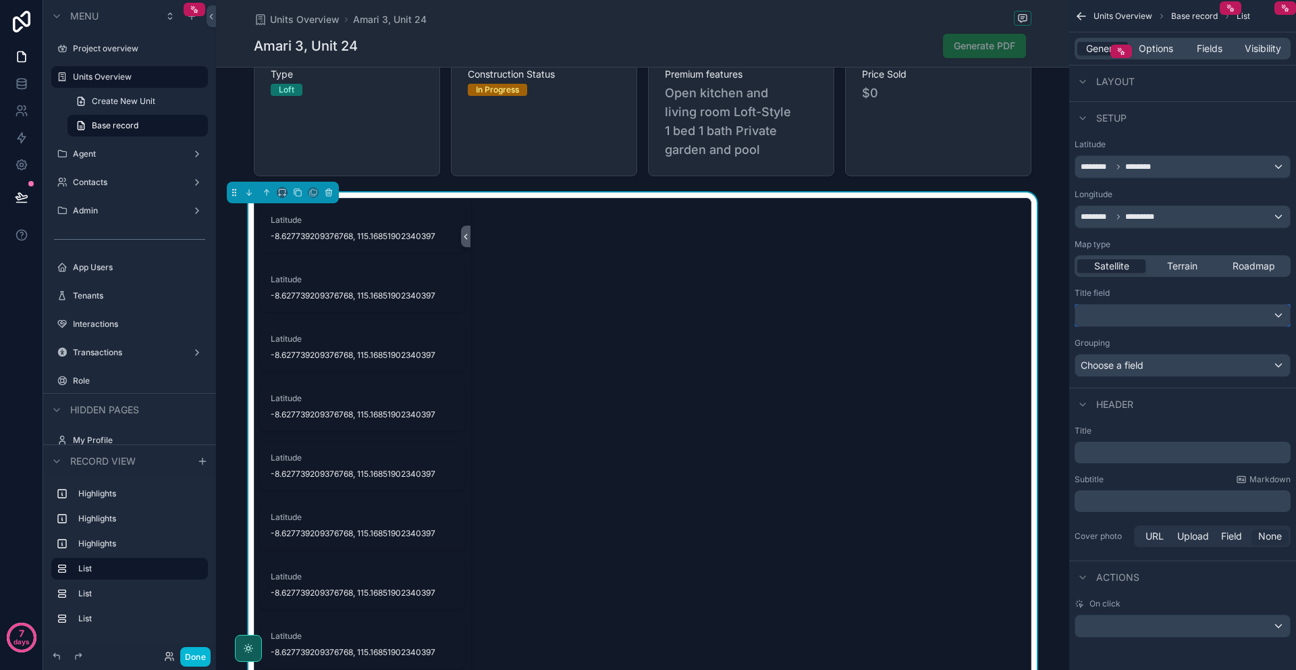
click at [1144, 321] on div "scrollable content" at bounding box center [1182, 315] width 215 height 22
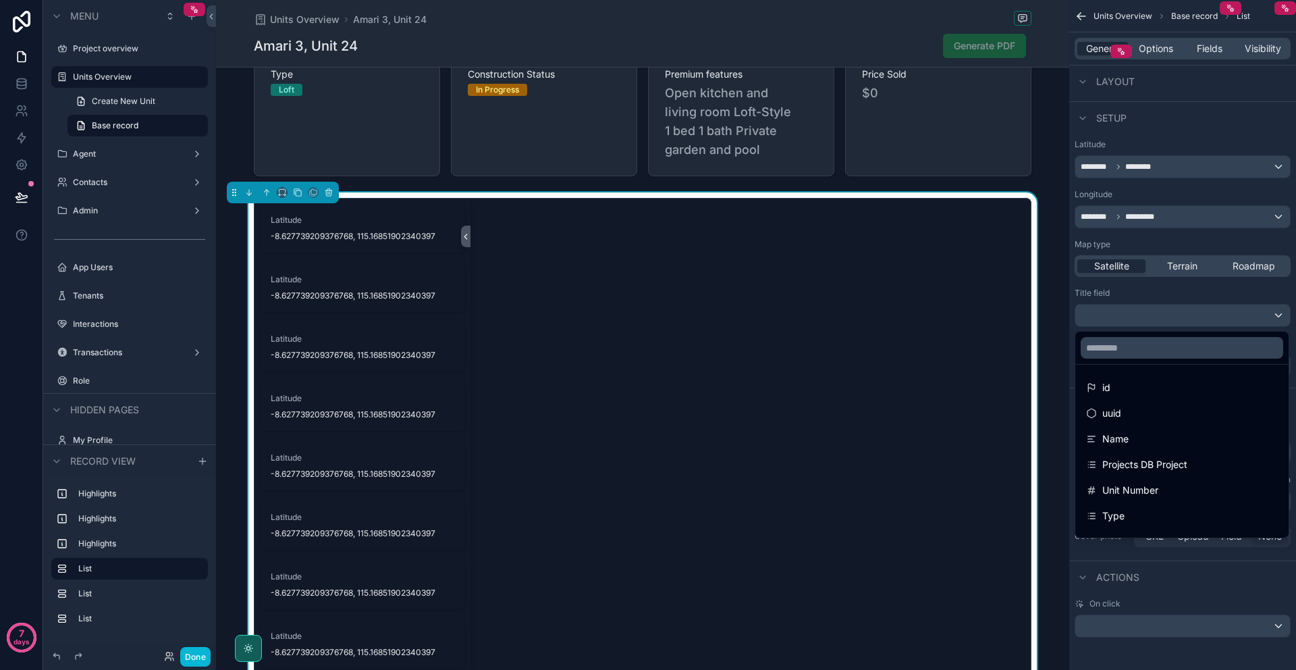
click at [1160, 315] on div "scrollable content" at bounding box center [648, 335] width 1296 height 670
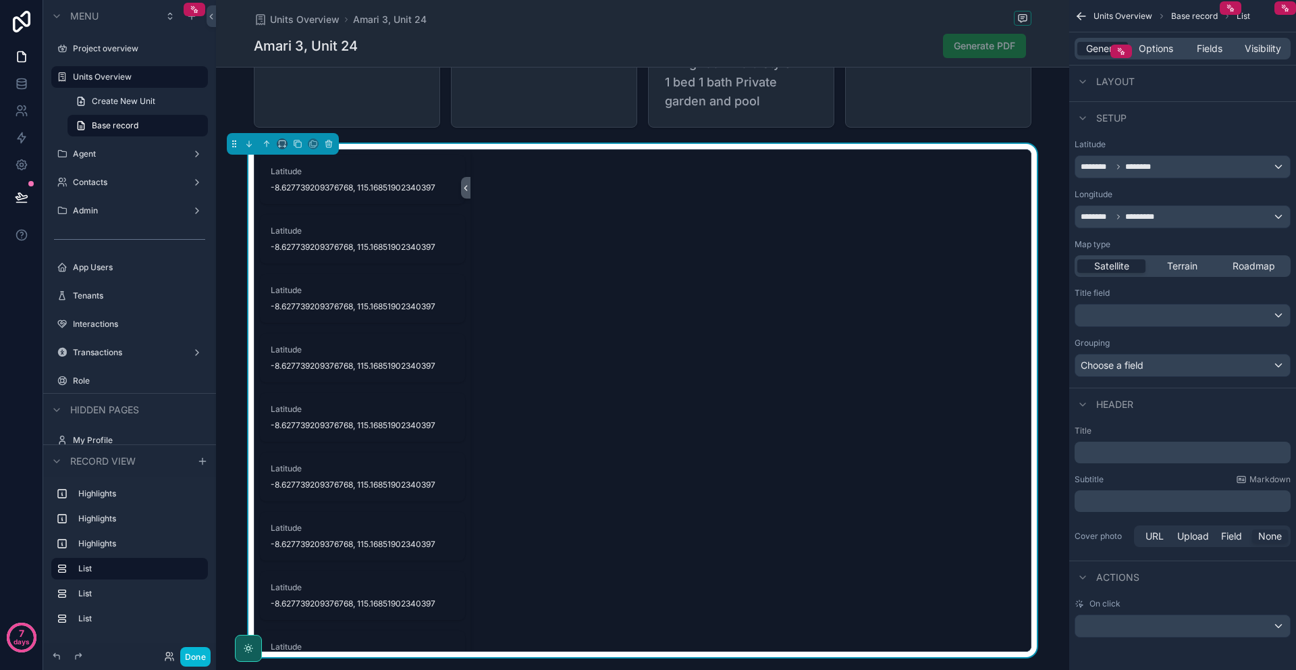
scroll to position [1117, 0]
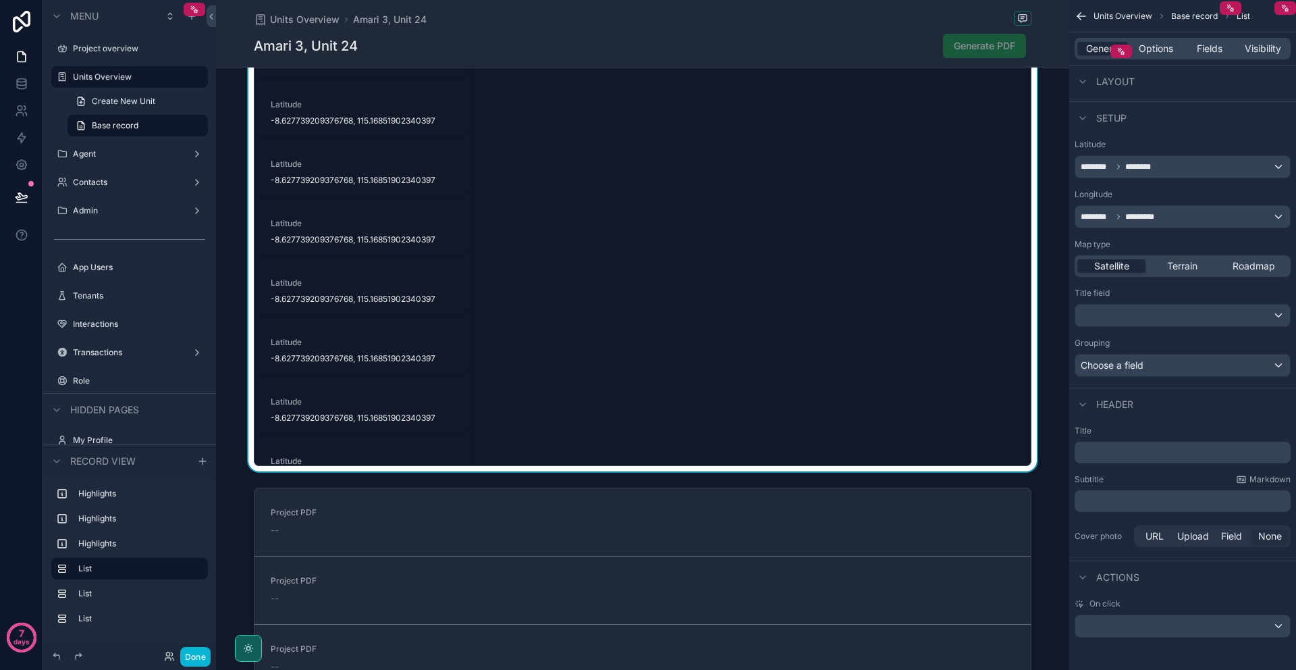
click at [738, 371] on div "scrollable content" at bounding box center [751, 214] width 560 height 501
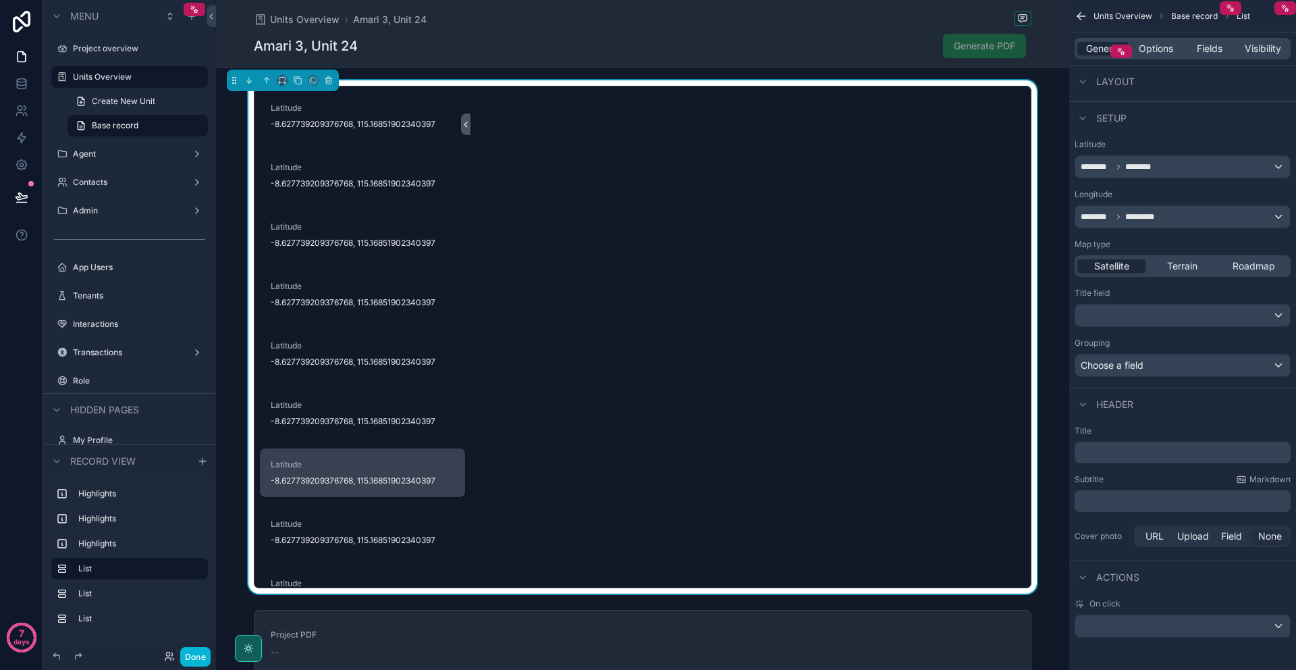
scroll to position [992, 0]
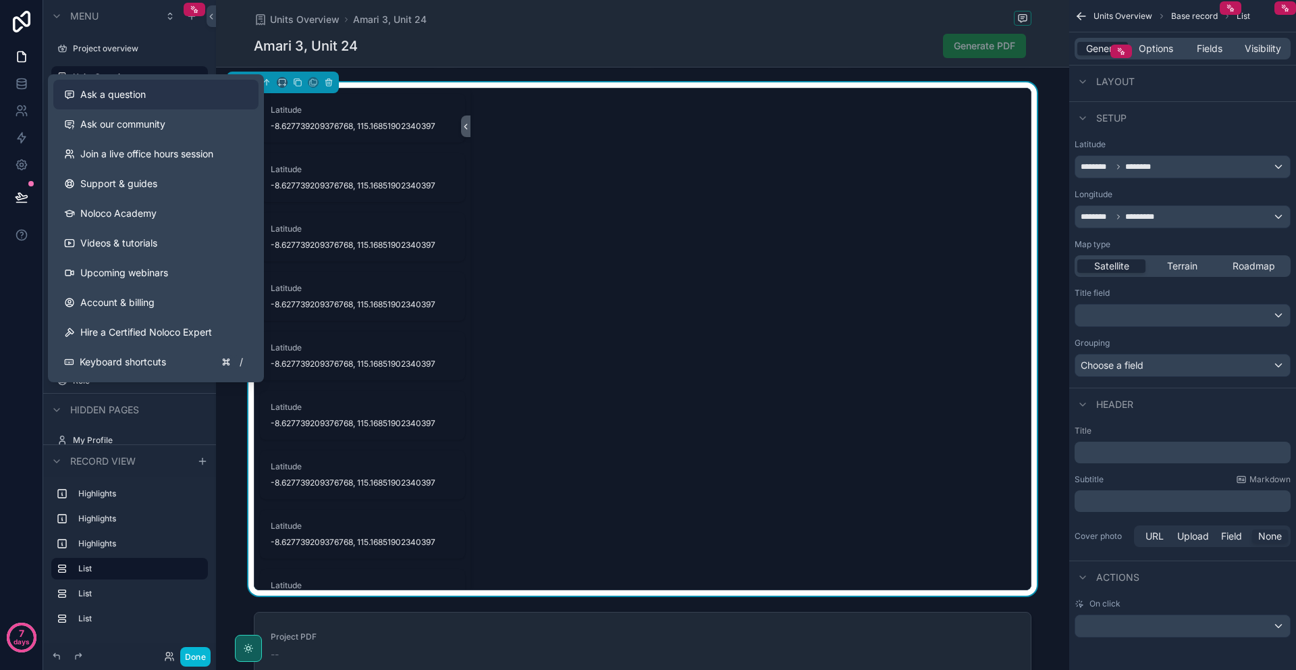
click at [143, 105] on button "Ask a question" at bounding box center [155, 95] width 205 height 30
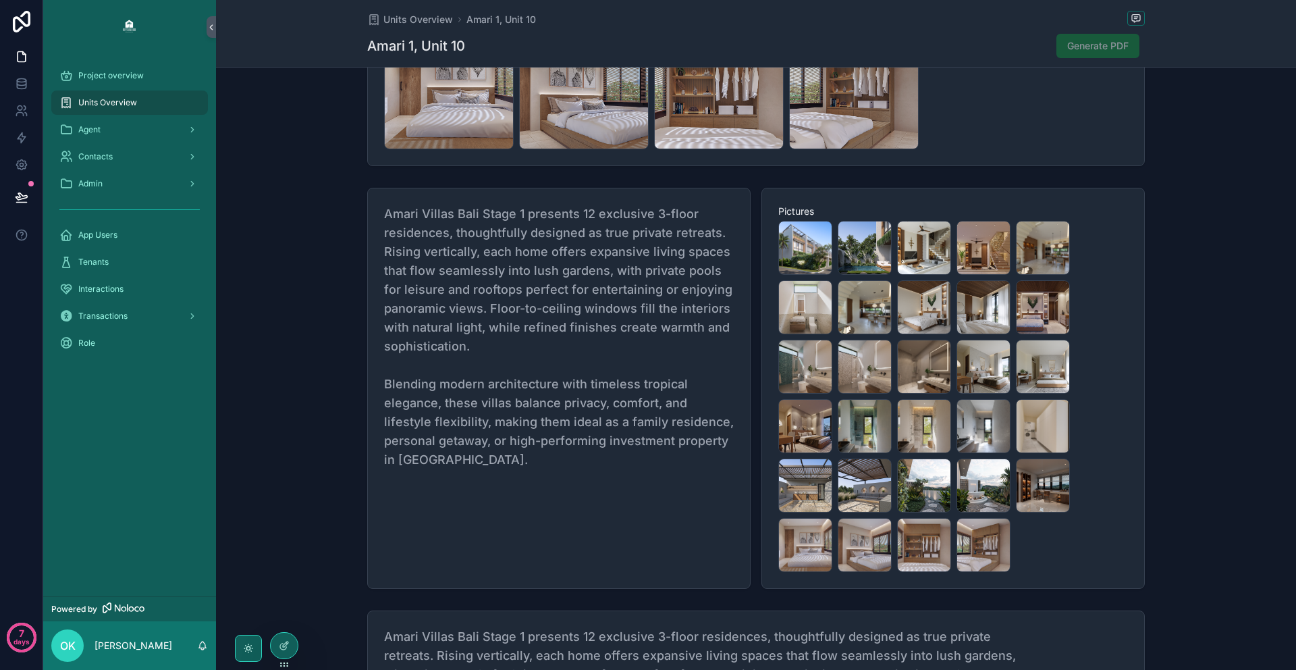
scroll to position [762, 0]
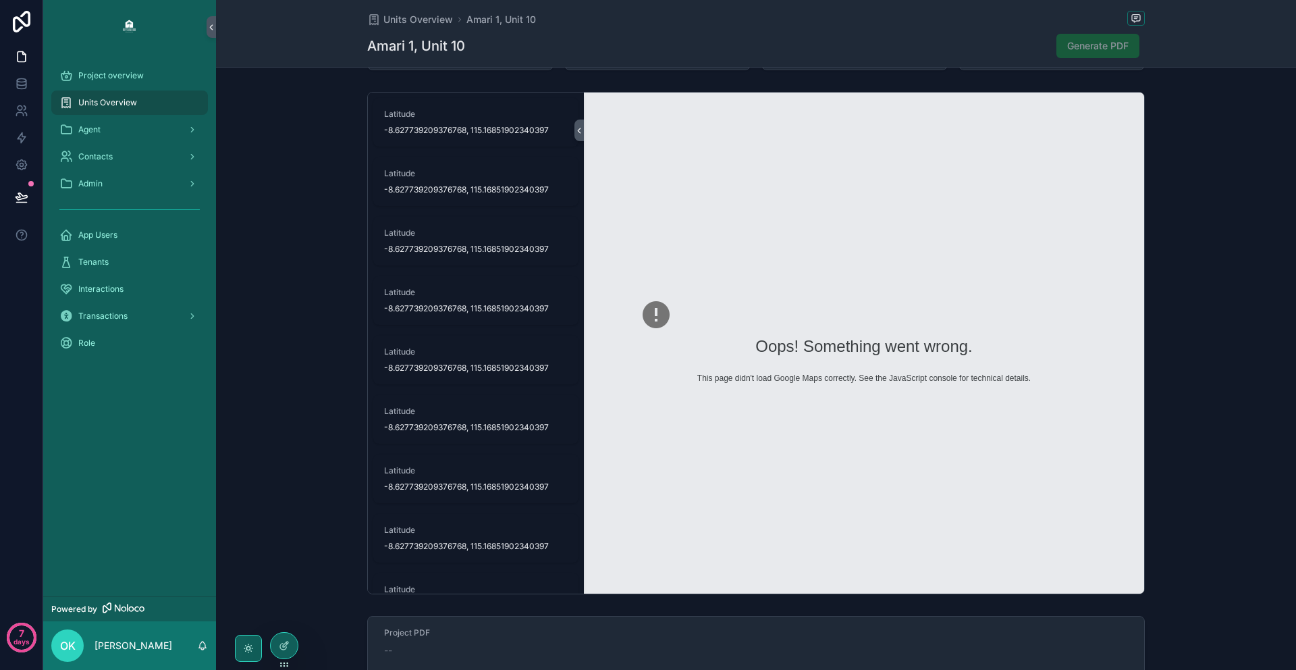
scroll to position [1409, 0]
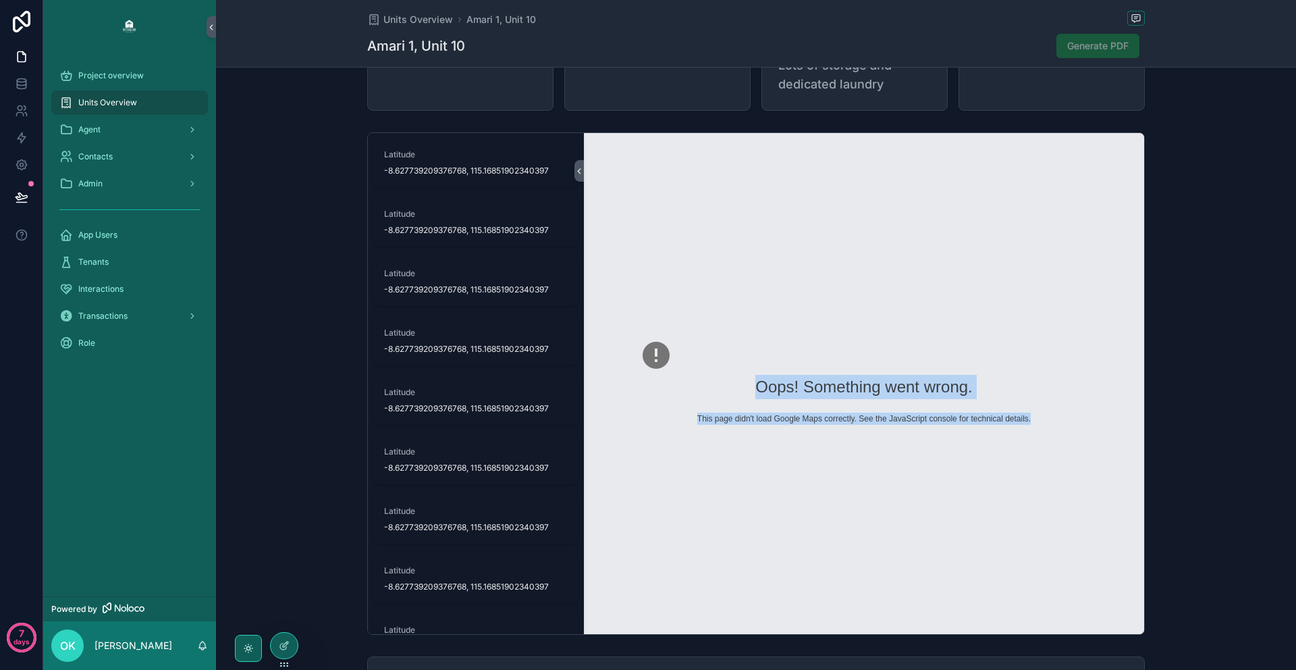
drag, startPoint x: 1031, startPoint y: 418, endPoint x: 728, endPoint y: 375, distance: 306.7
click at [728, 375] on div "Oops! Something went wrong. This page didn't load Google Maps correctly. See th…" at bounding box center [864, 383] width 560 height 501
click at [985, 431] on div "Oops! Something went wrong. This page didn't load Google Maps correctly. See th…" at bounding box center [864, 383] width 560 height 501
drag, startPoint x: 1046, startPoint y: 403, endPoint x: 780, endPoint y: 375, distance: 268.1
click at [775, 373] on div "Oops! Something went wrong. This page didn't load Google Maps correctly. See th…" at bounding box center [864, 383] width 560 height 501
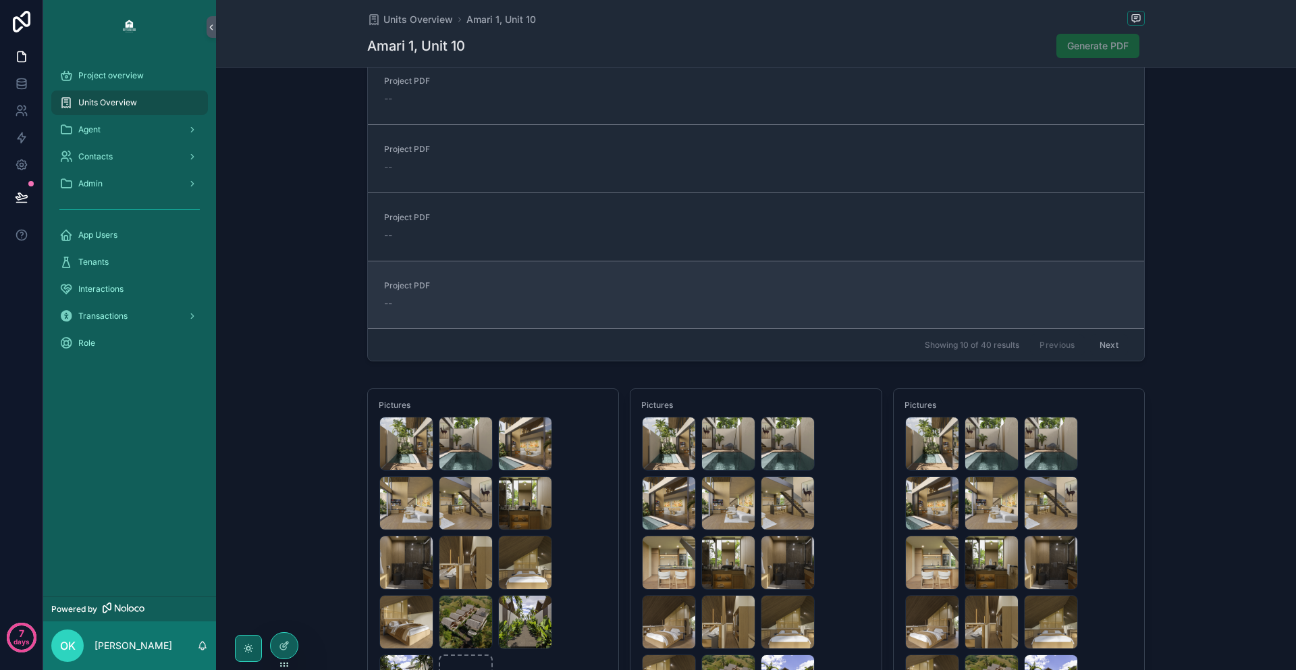
scroll to position [0, 0]
